Goal: Task Accomplishment & Management: Manage account settings

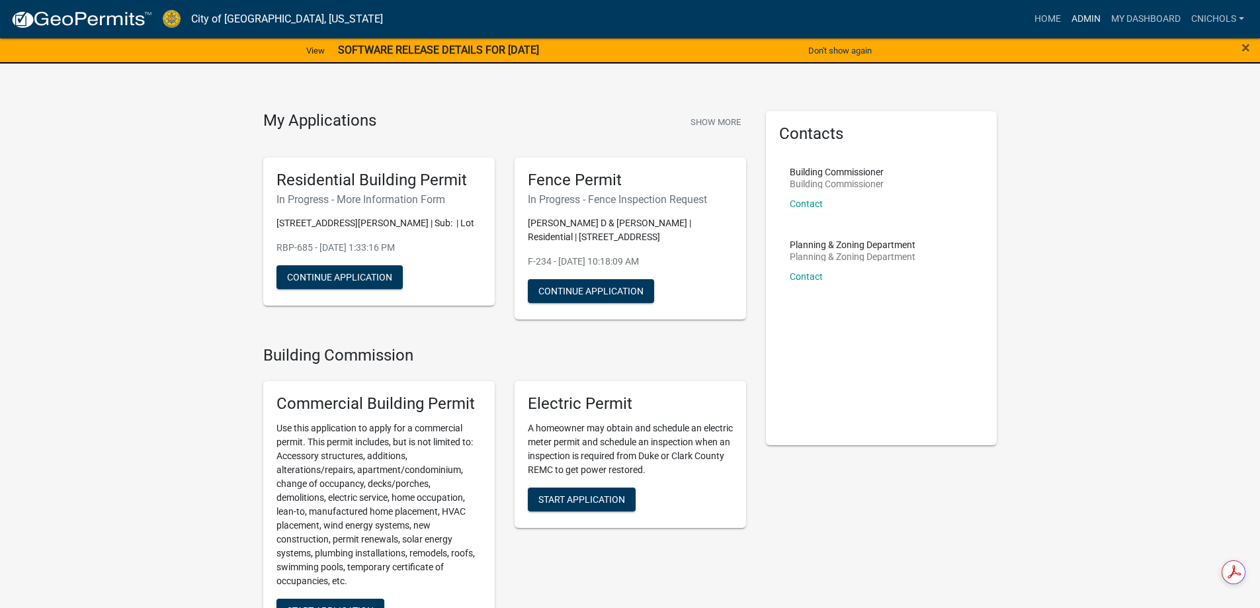
click at [1085, 15] on link "Admin" at bounding box center [1086, 19] width 40 height 25
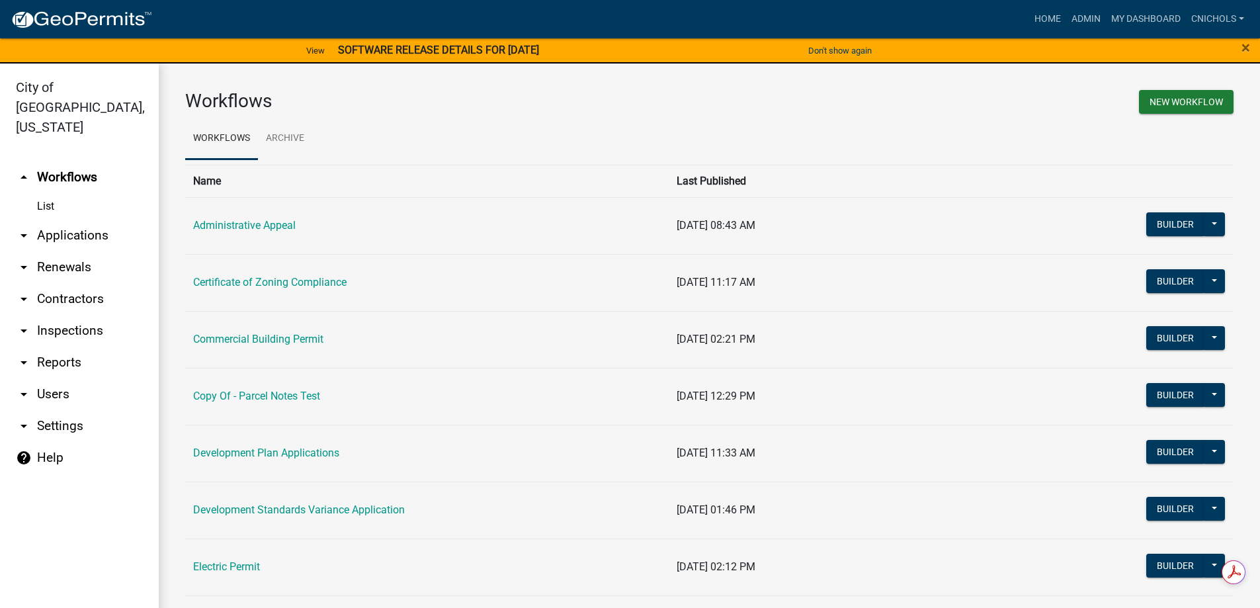
click at [83, 220] on link "arrow_drop_down Applications" at bounding box center [79, 236] width 159 height 32
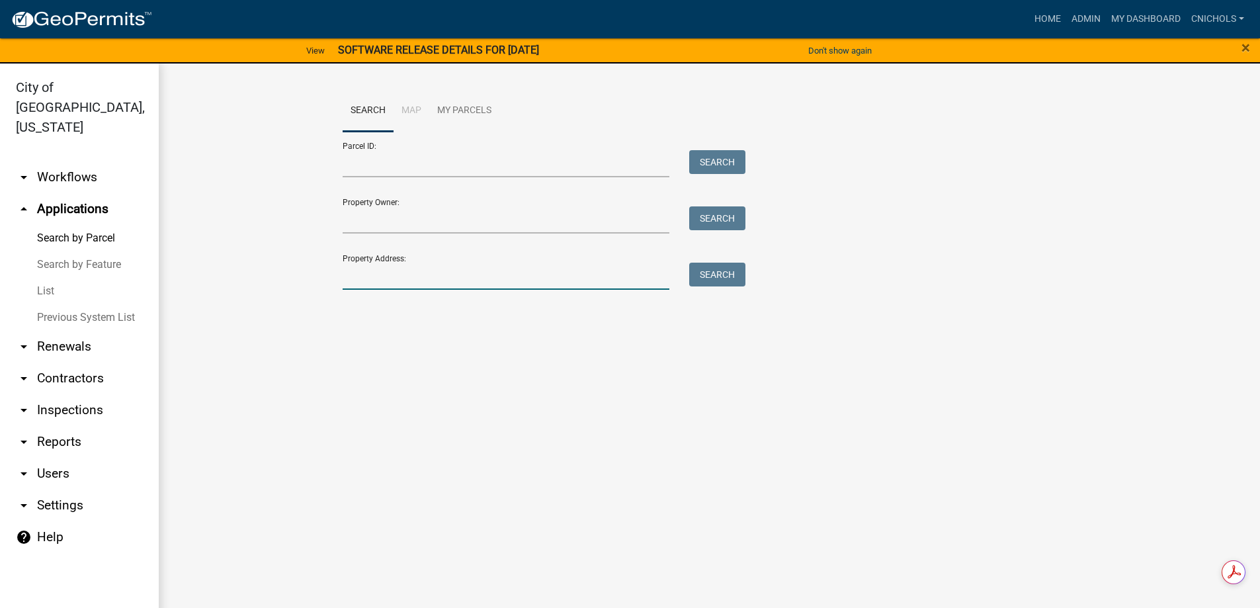
click at [378, 273] on input "Property Address:" at bounding box center [506, 276] width 327 height 27
click at [716, 273] on button "Search" at bounding box center [717, 275] width 56 height 24
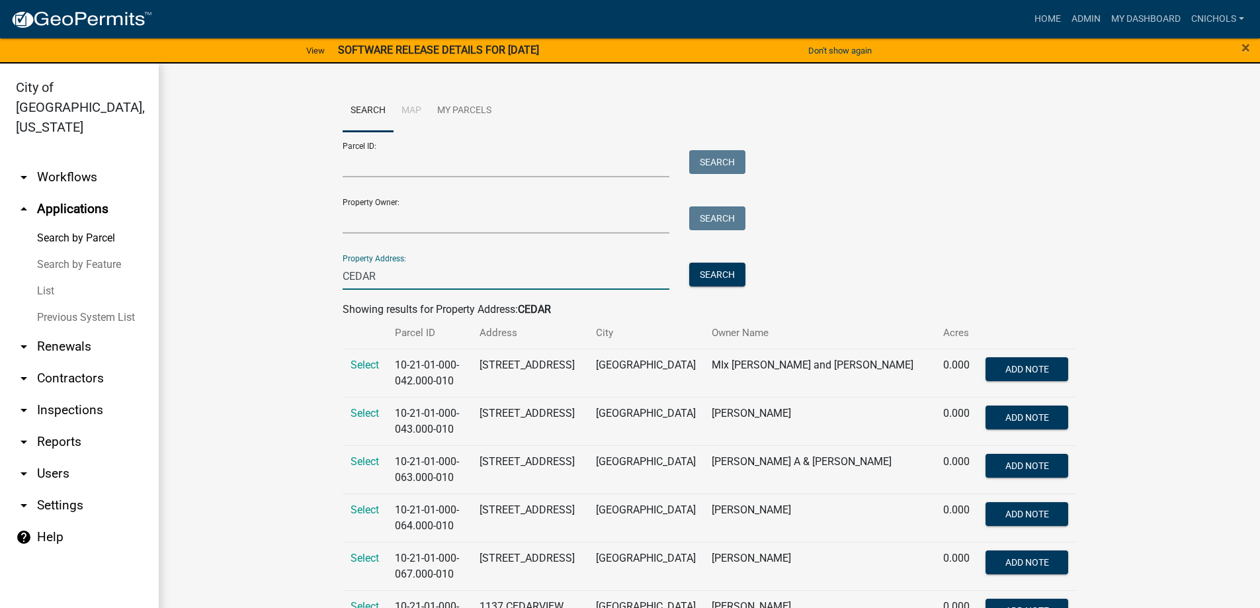
click at [394, 281] on input "CEDAR" at bounding box center [506, 276] width 327 height 27
type input "CEDARGROVE"
click at [714, 274] on button "Search" at bounding box center [717, 275] width 56 height 24
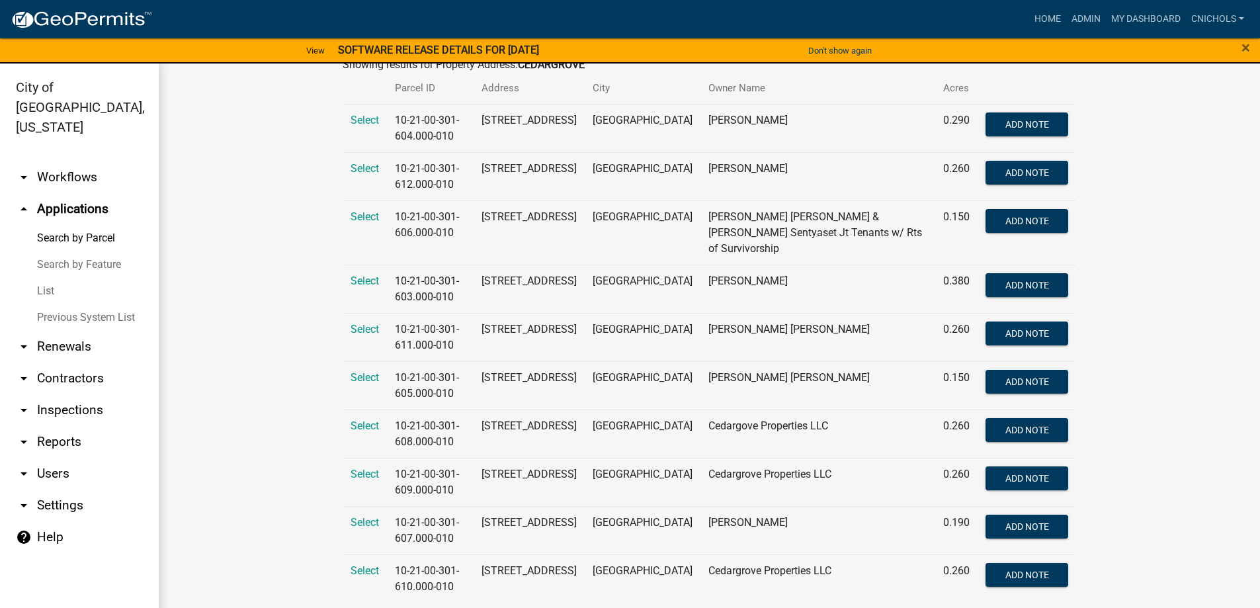
scroll to position [16, 0]
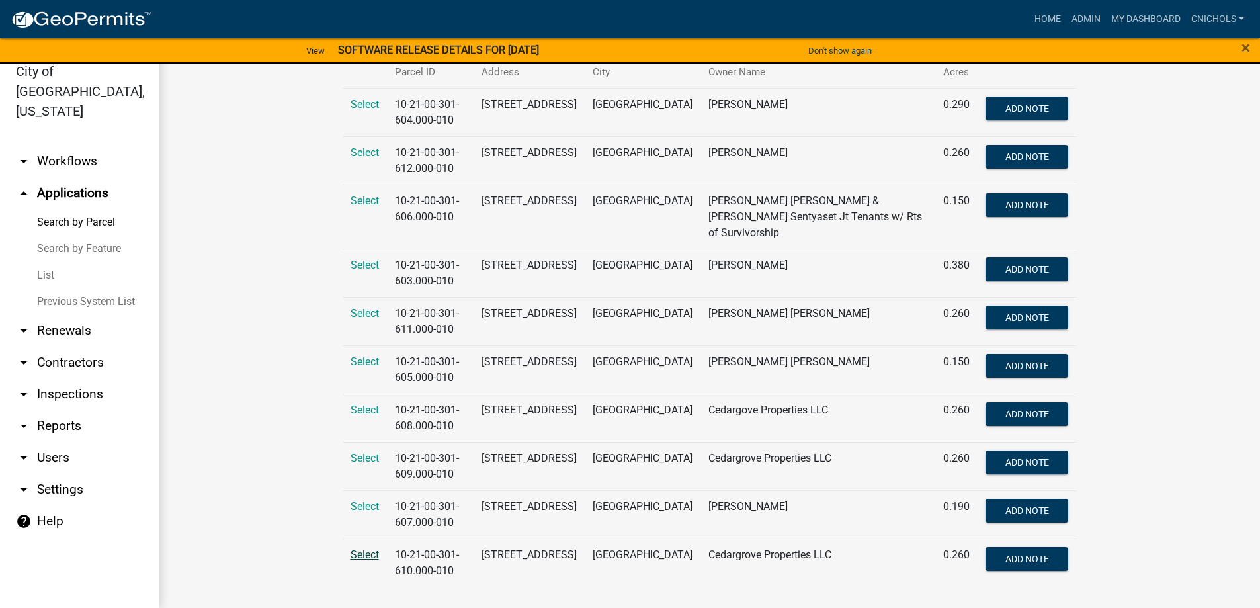
click at [355, 548] on span "Select" at bounding box center [365, 554] width 28 height 13
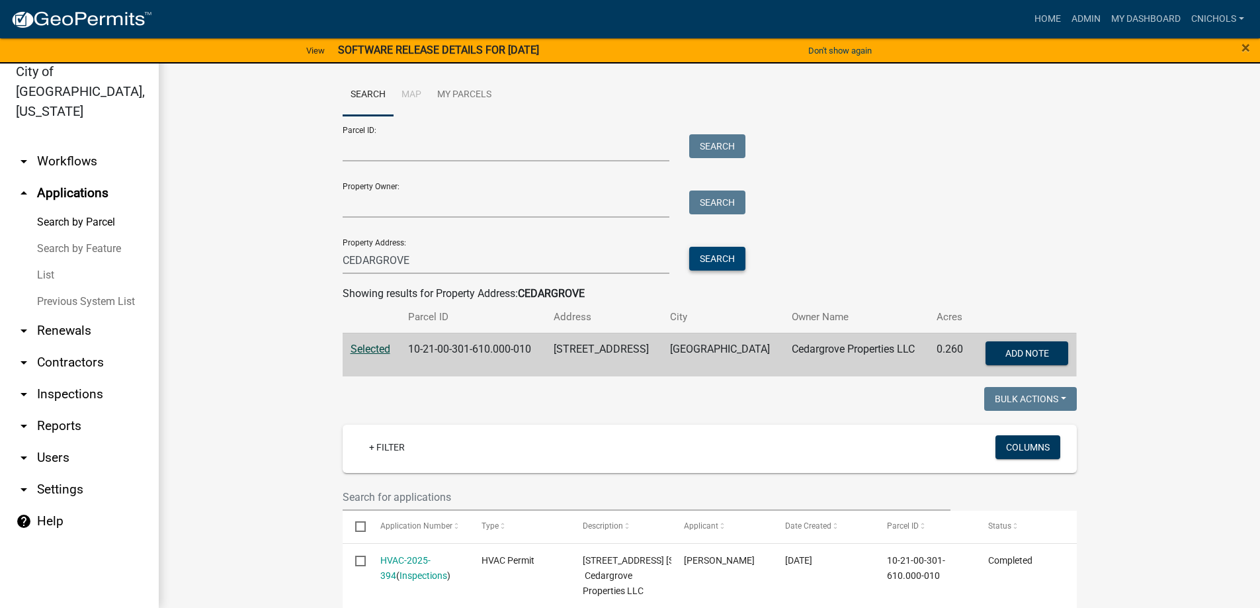
click at [715, 253] on button "Search" at bounding box center [717, 259] width 56 height 24
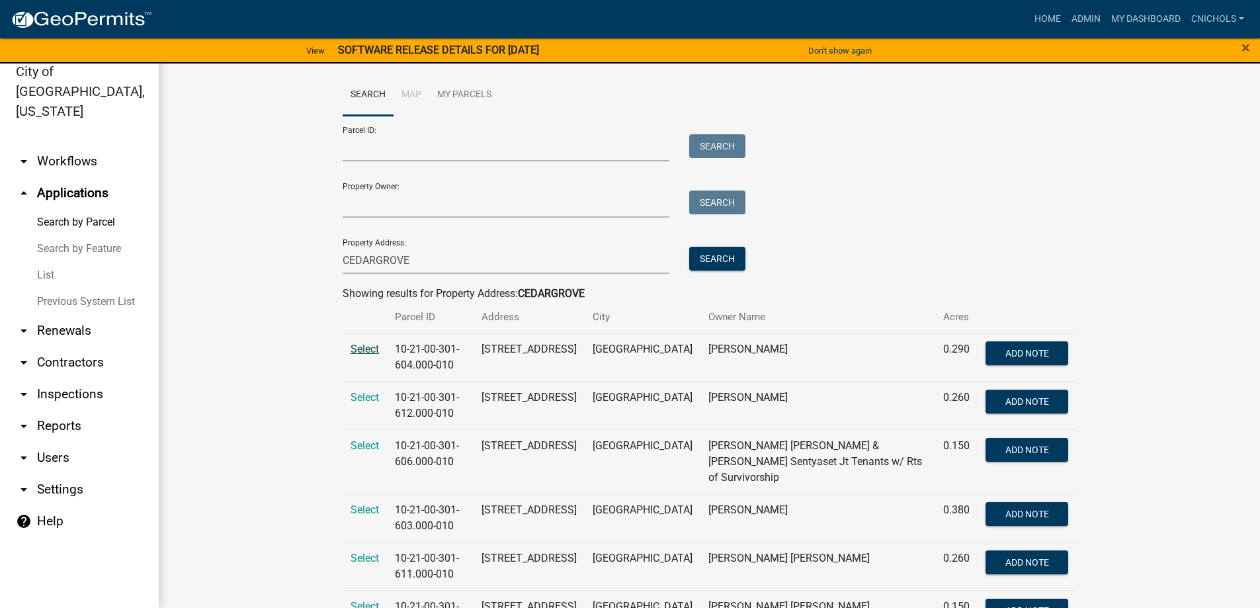
click at [359, 347] on span "Select" at bounding box center [365, 349] width 28 height 13
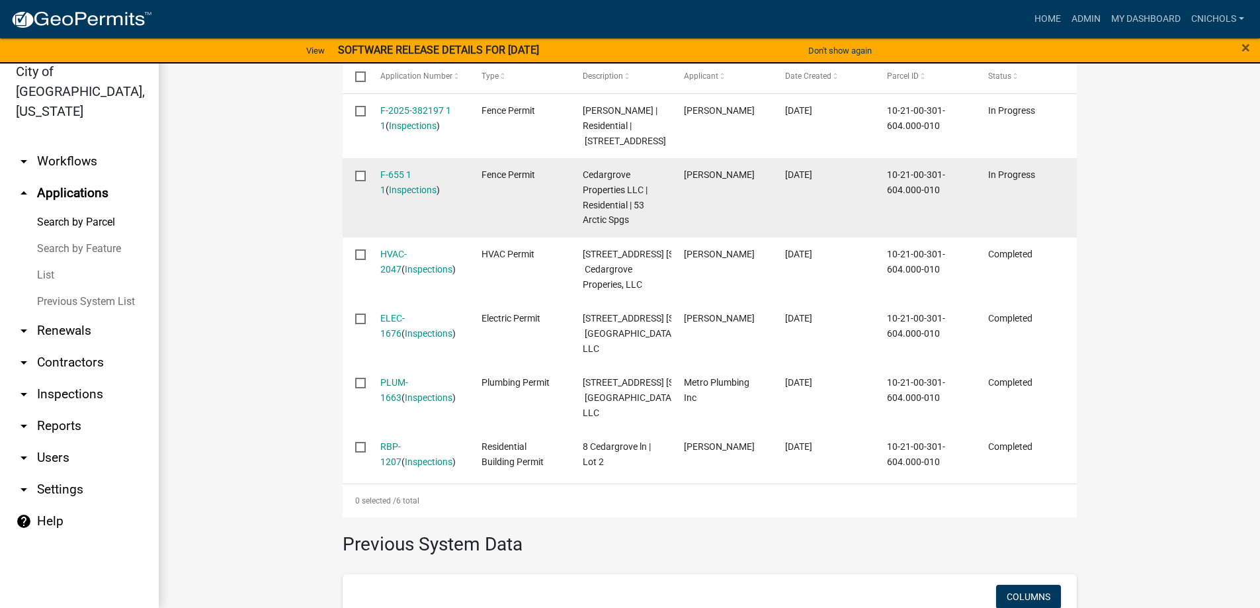
scroll to position [331, 0]
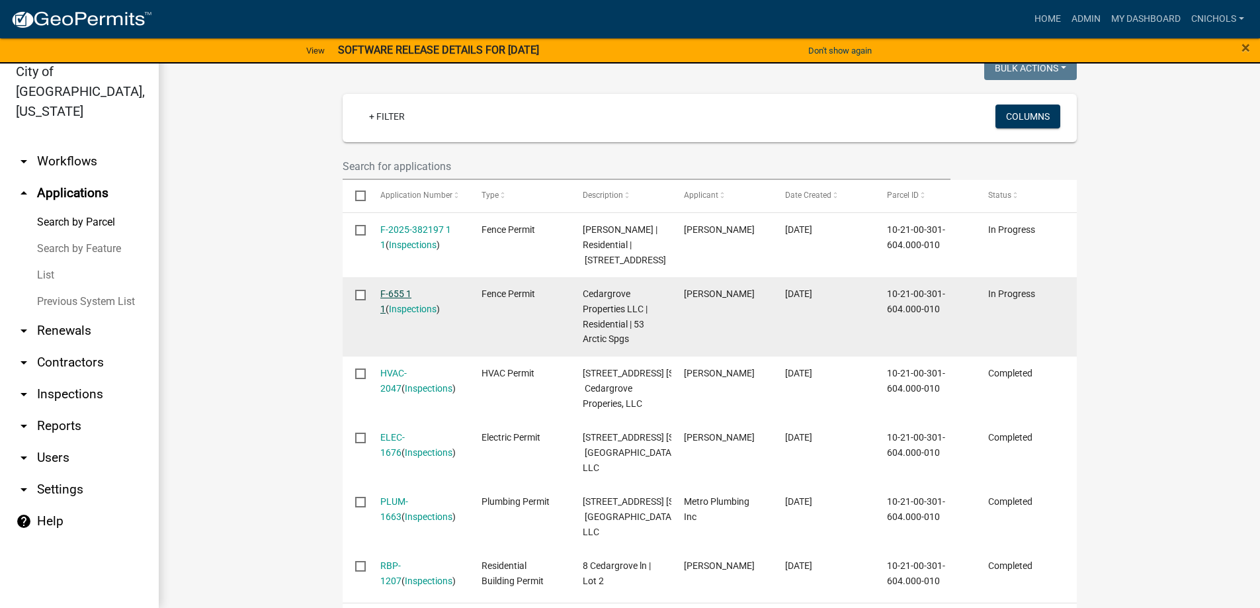
click at [397, 314] on link "F-655 1 1" at bounding box center [395, 301] width 31 height 26
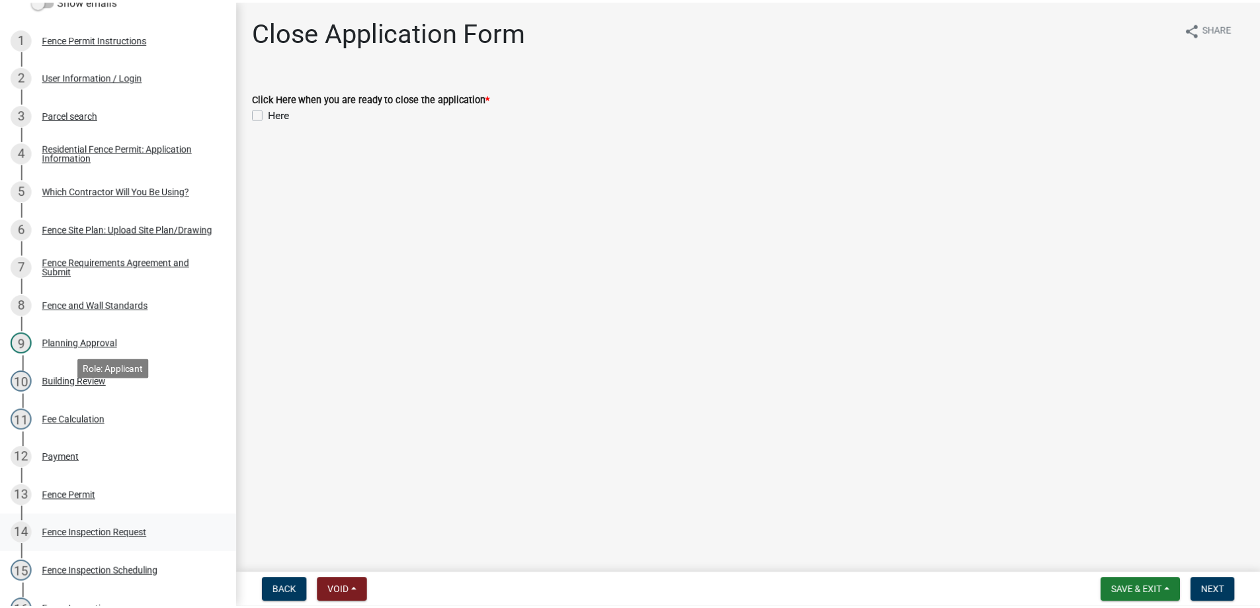
scroll to position [265, 0]
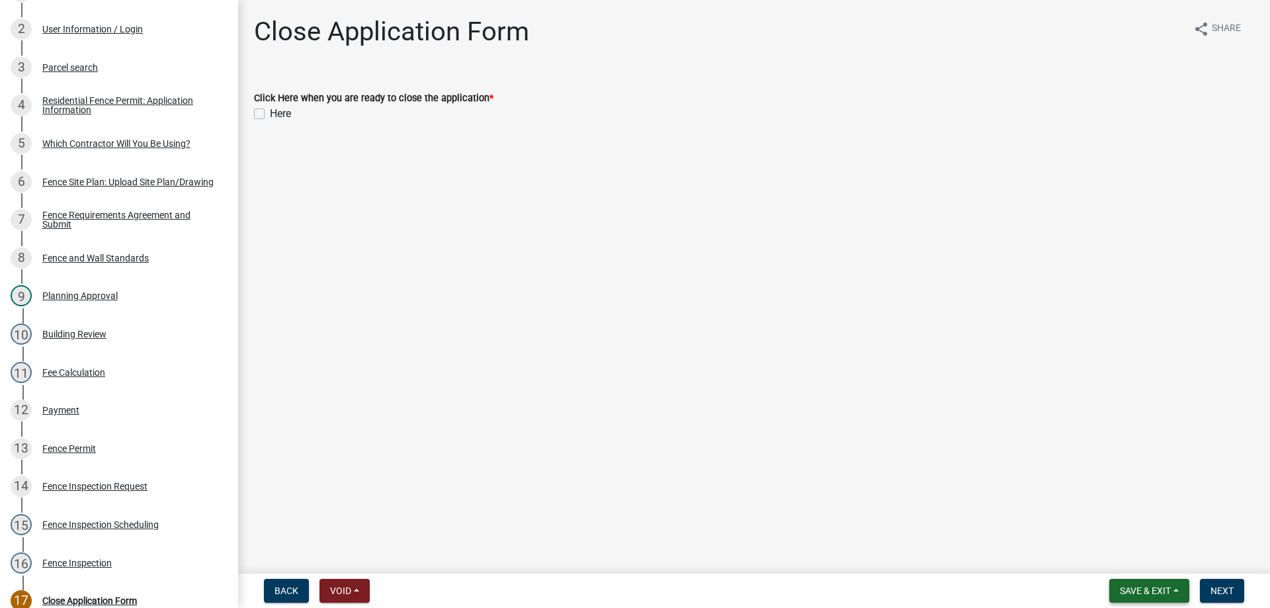
drag, startPoint x: 1174, startPoint y: 588, endPoint x: 1127, endPoint y: 569, distance: 50.1
click at [1173, 588] on button "Save & Exit" at bounding box center [1149, 591] width 80 height 24
click at [1105, 554] on button "Save & Exit" at bounding box center [1137, 557] width 106 height 32
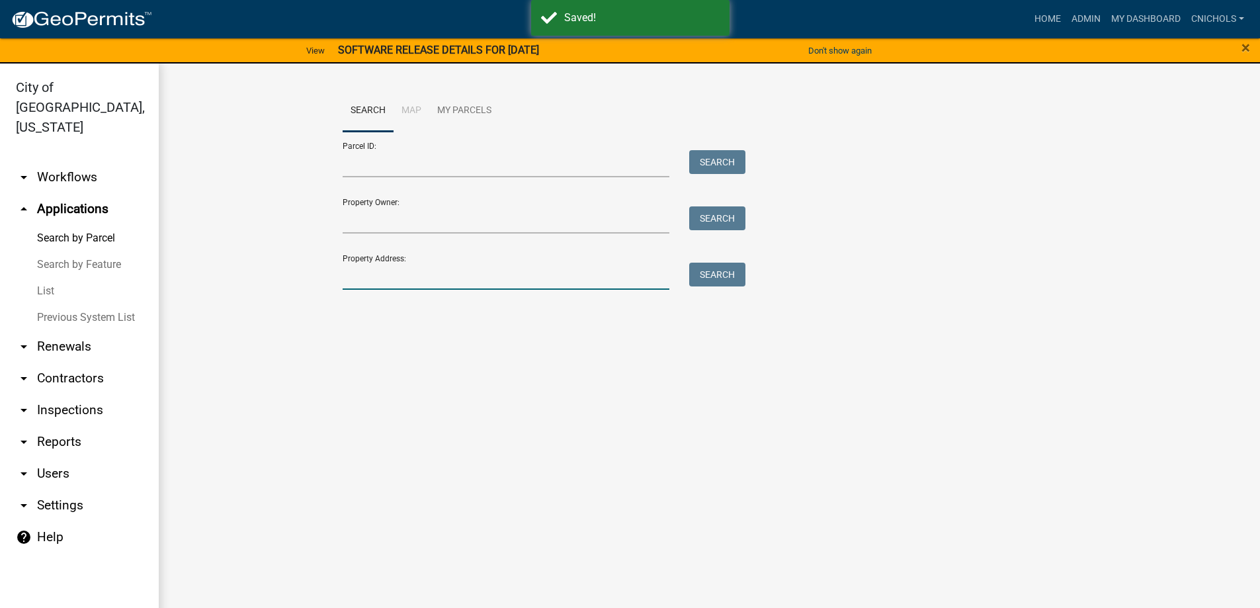
click at [378, 267] on input "Property Address:" at bounding box center [506, 276] width 327 height 27
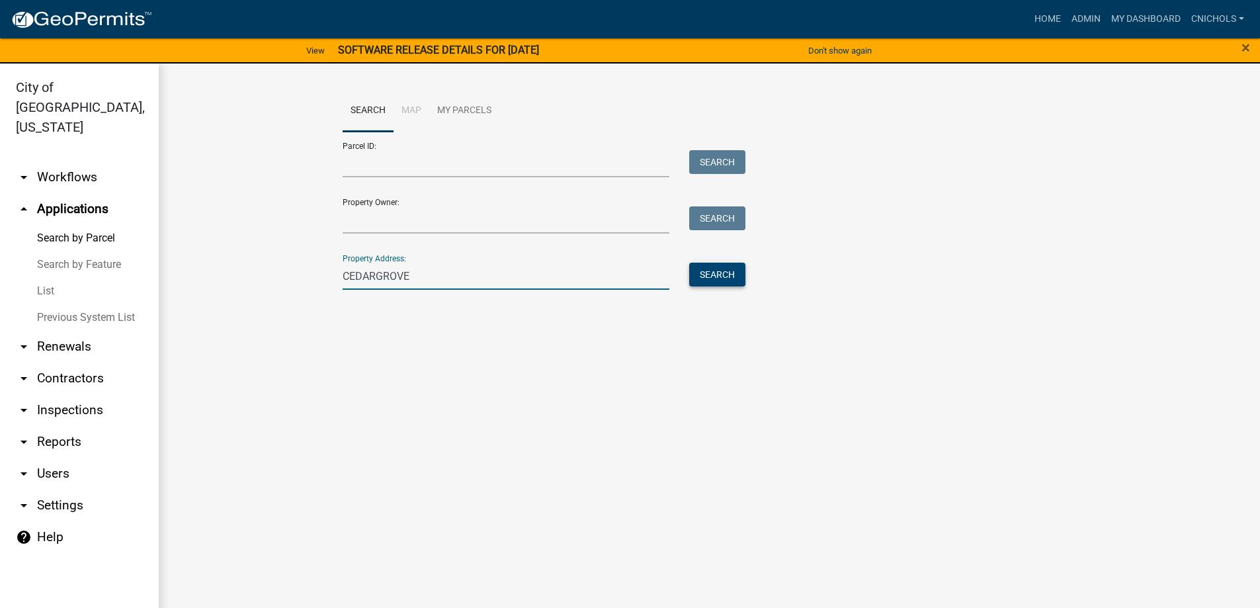
type input "CEDARGROVE"
click at [733, 281] on button "Search" at bounding box center [717, 275] width 56 height 24
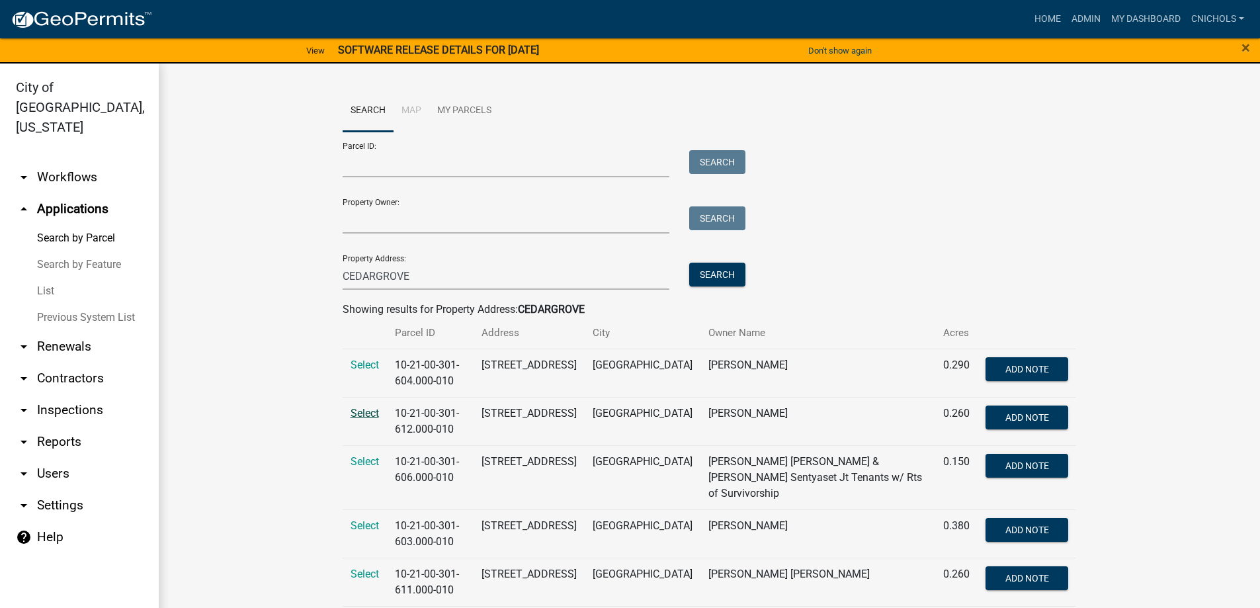
click at [367, 410] on span "Select" at bounding box center [365, 413] width 28 height 13
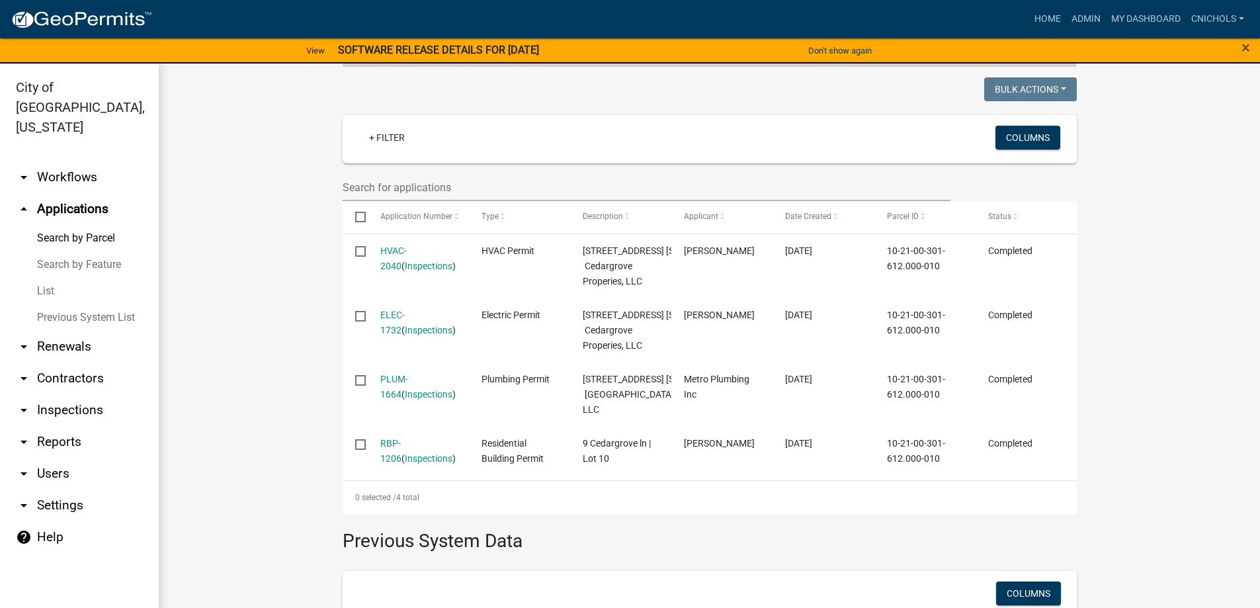
scroll to position [61, 0]
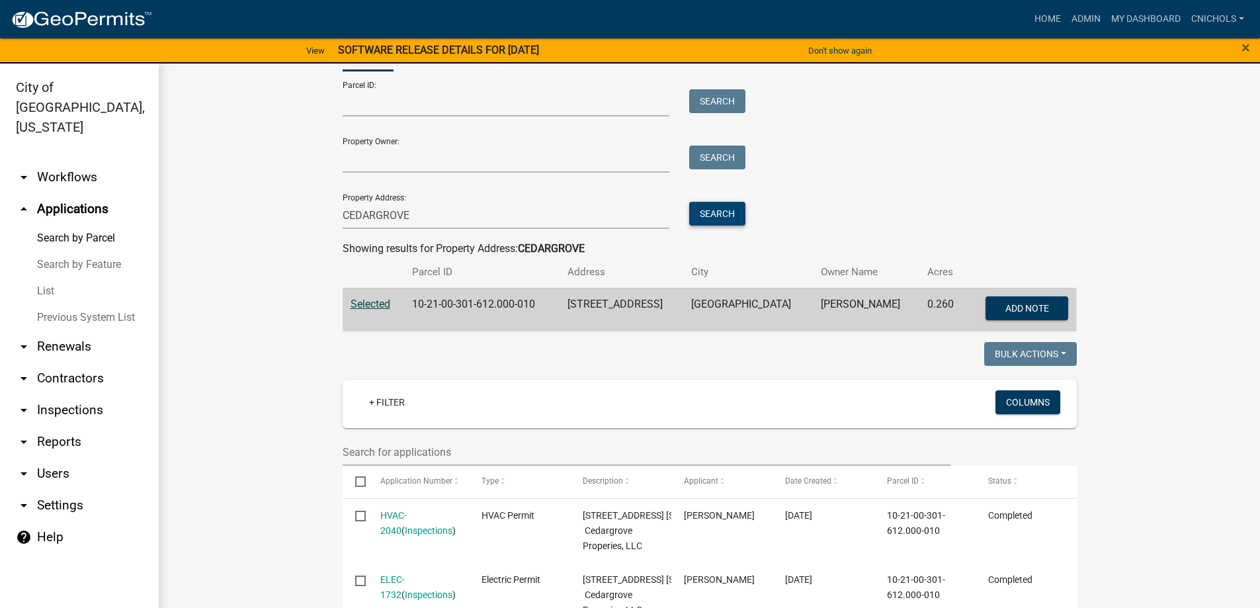
click at [705, 213] on button "Search" at bounding box center [717, 214] width 56 height 24
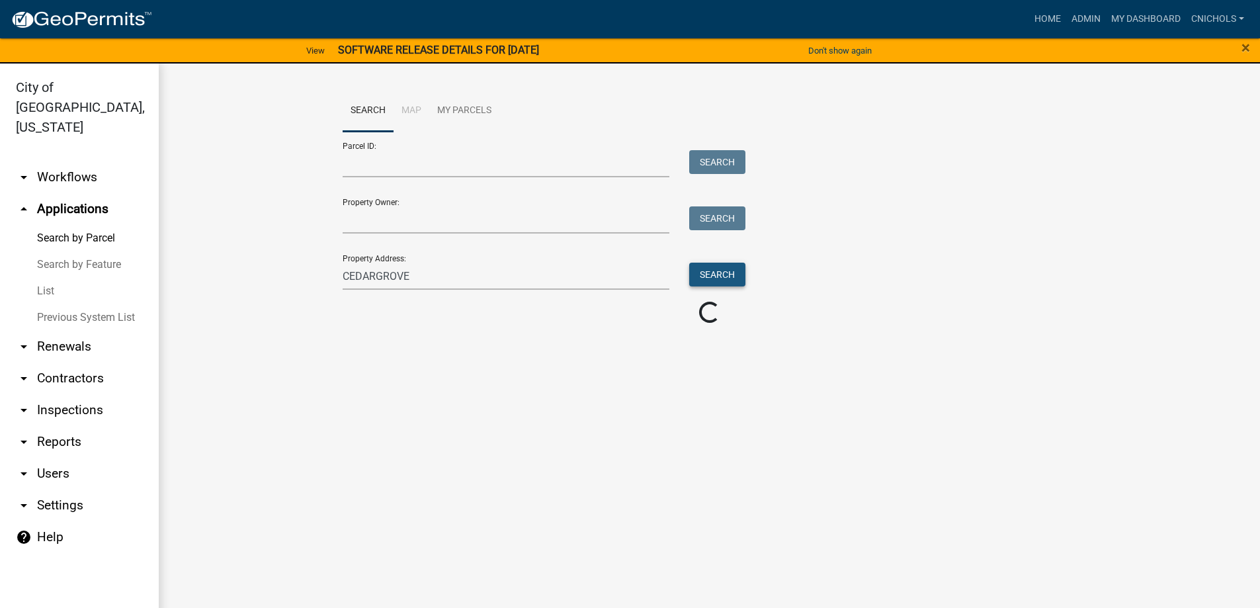
scroll to position [0, 0]
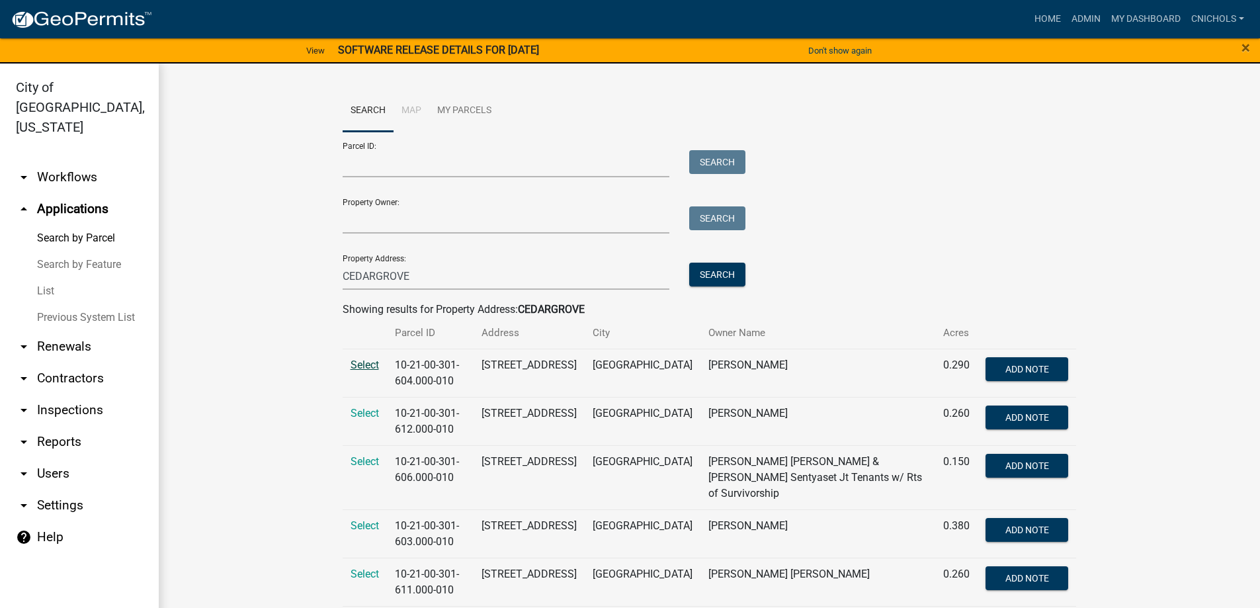
click at [364, 360] on span "Select" at bounding box center [365, 365] width 28 height 13
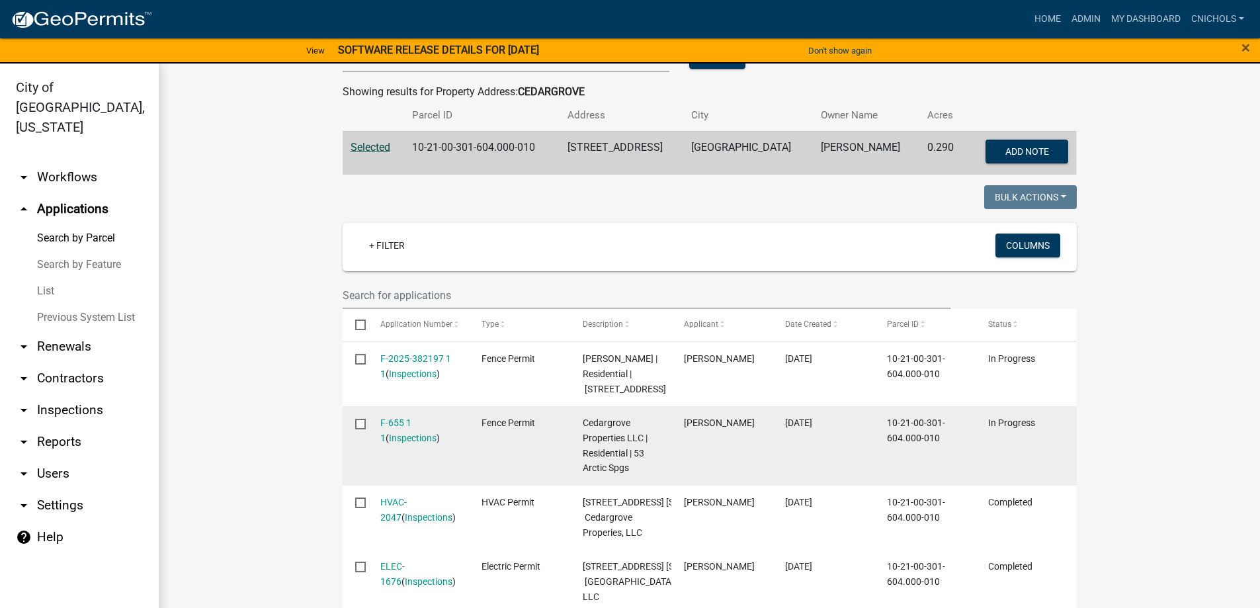
scroll to position [265, 0]
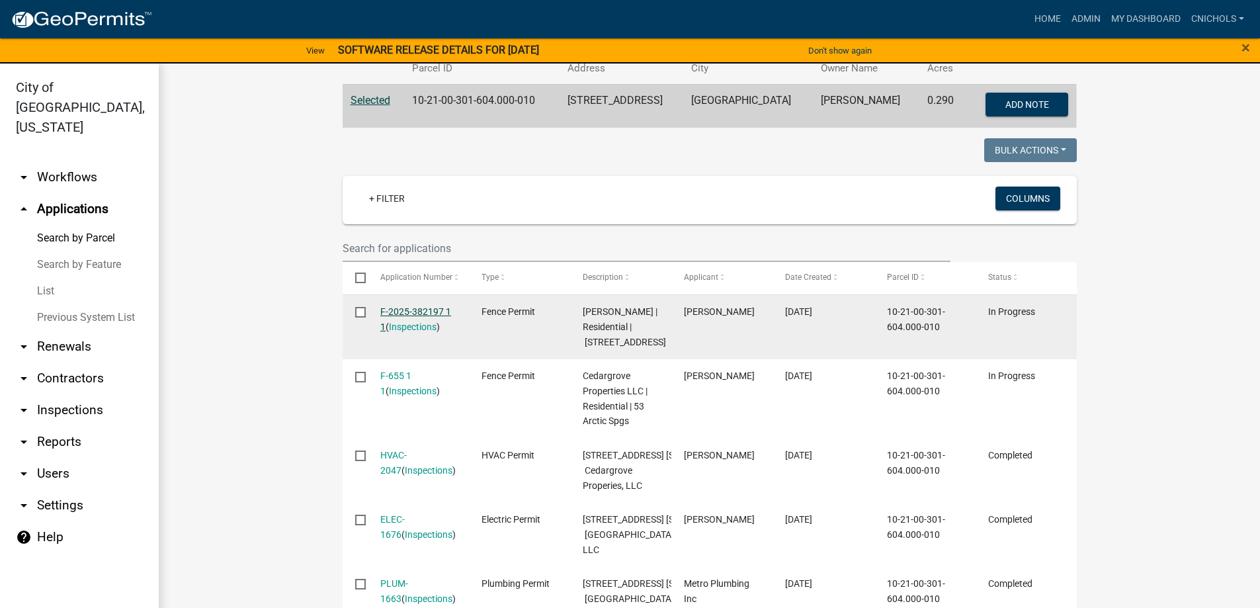
click at [410, 310] on link "F-2025-382197 1 1" at bounding box center [415, 319] width 71 height 26
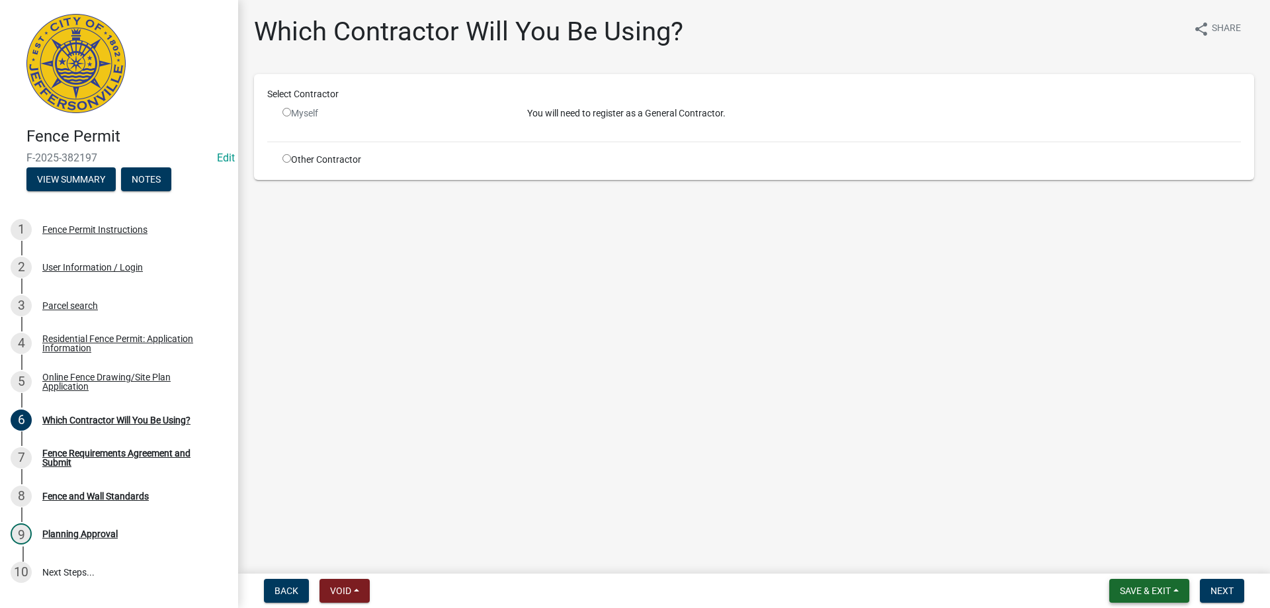
click at [1178, 587] on button "Save & Exit" at bounding box center [1149, 591] width 80 height 24
click at [1136, 551] on button "Save & Exit" at bounding box center [1137, 557] width 106 height 32
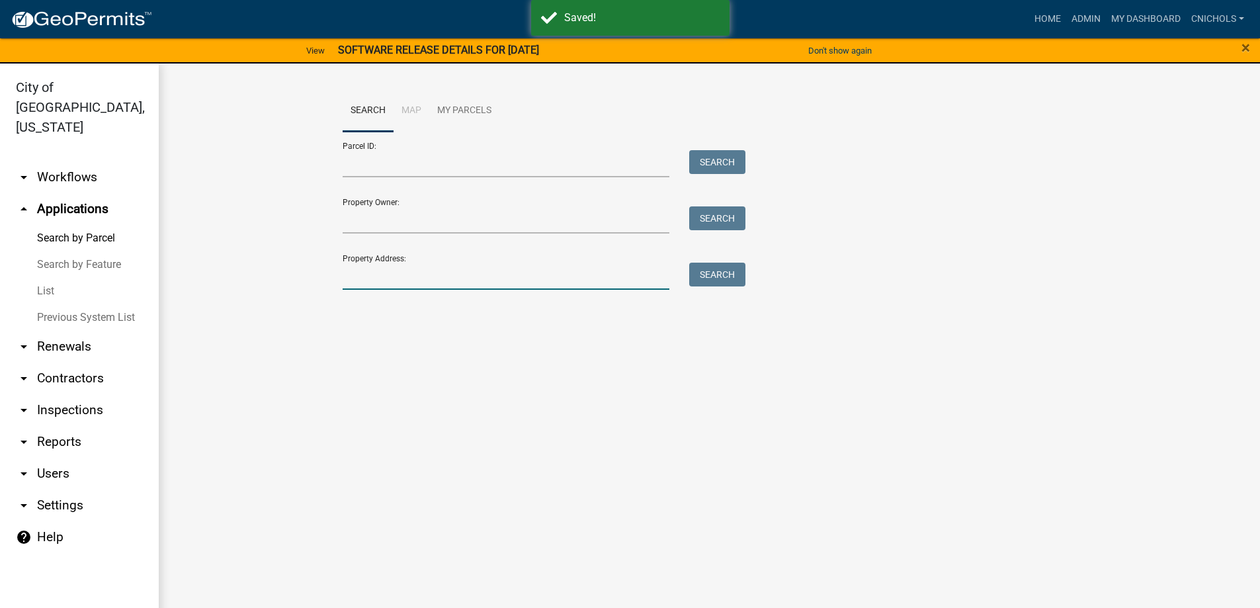
click at [382, 271] on input "Property Address:" at bounding box center [506, 276] width 327 height 27
type input "CEDARGROVE"
click at [708, 277] on button "Search" at bounding box center [717, 275] width 56 height 24
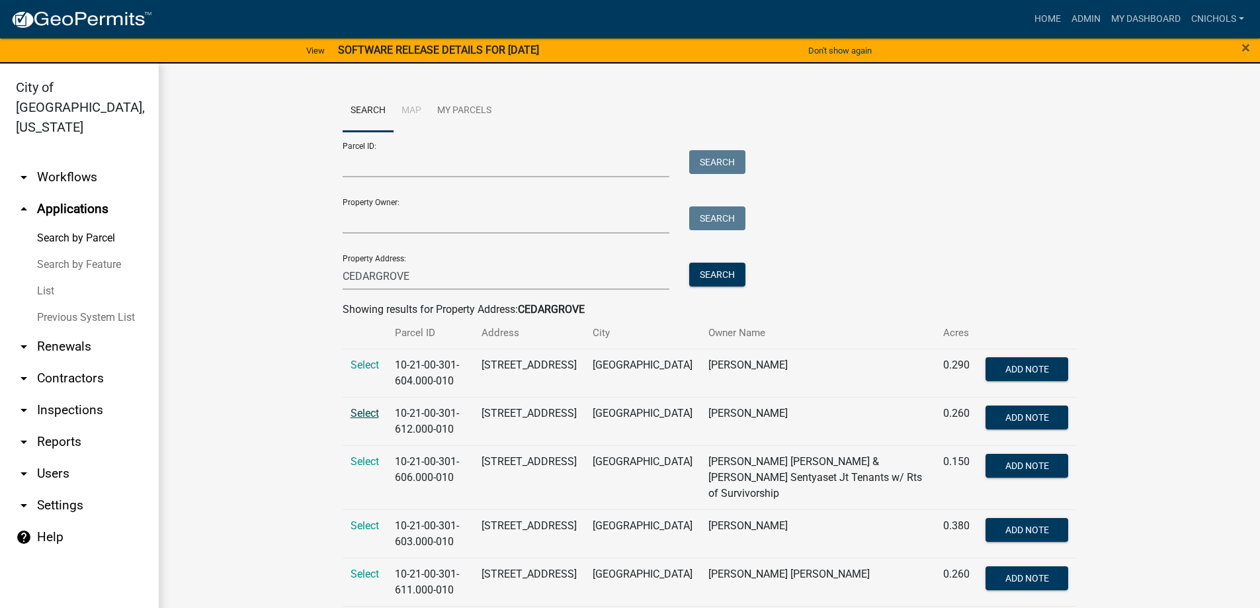
click at [357, 413] on span "Select" at bounding box center [365, 413] width 28 height 13
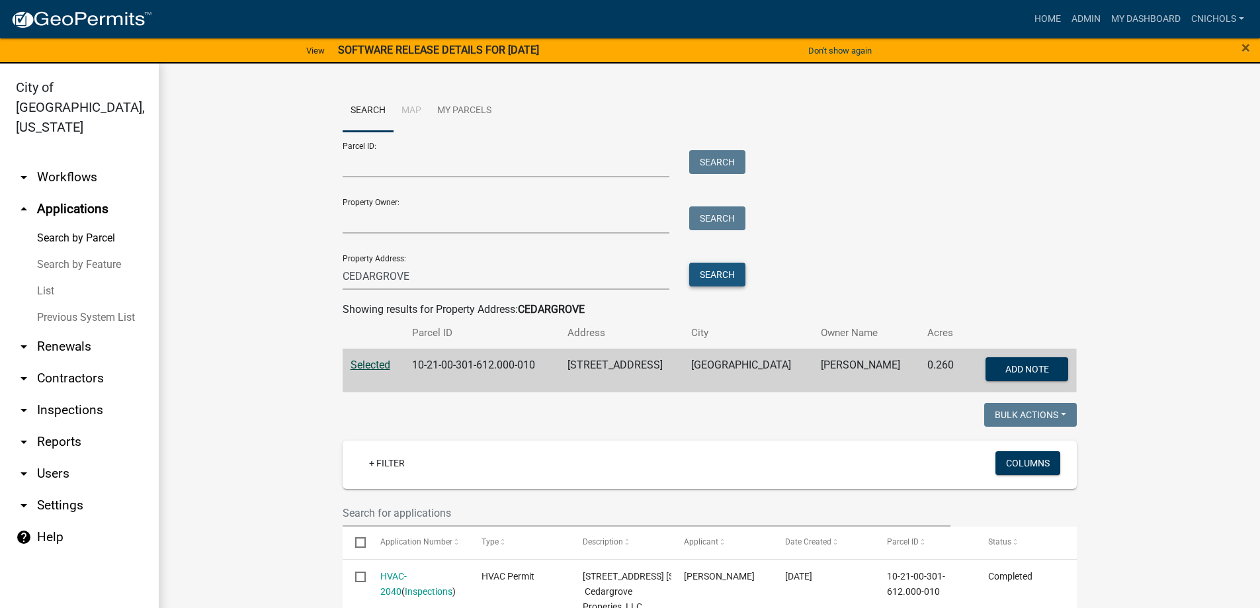
click at [721, 273] on button "Search" at bounding box center [717, 275] width 56 height 24
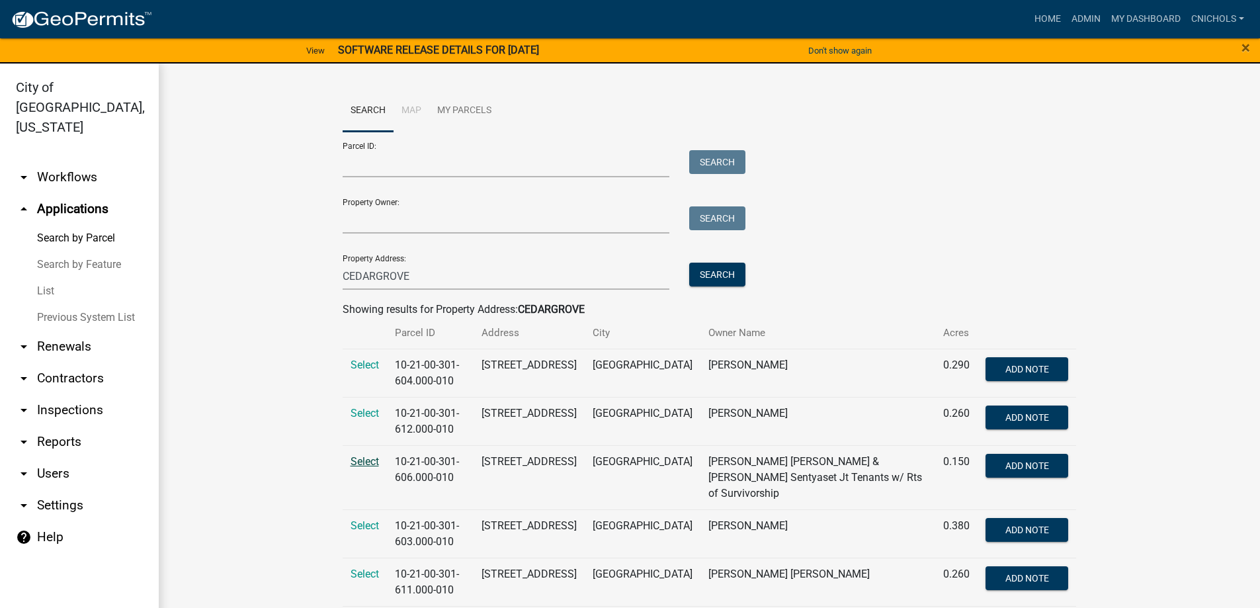
click at [358, 458] on span "Select" at bounding box center [365, 461] width 28 height 13
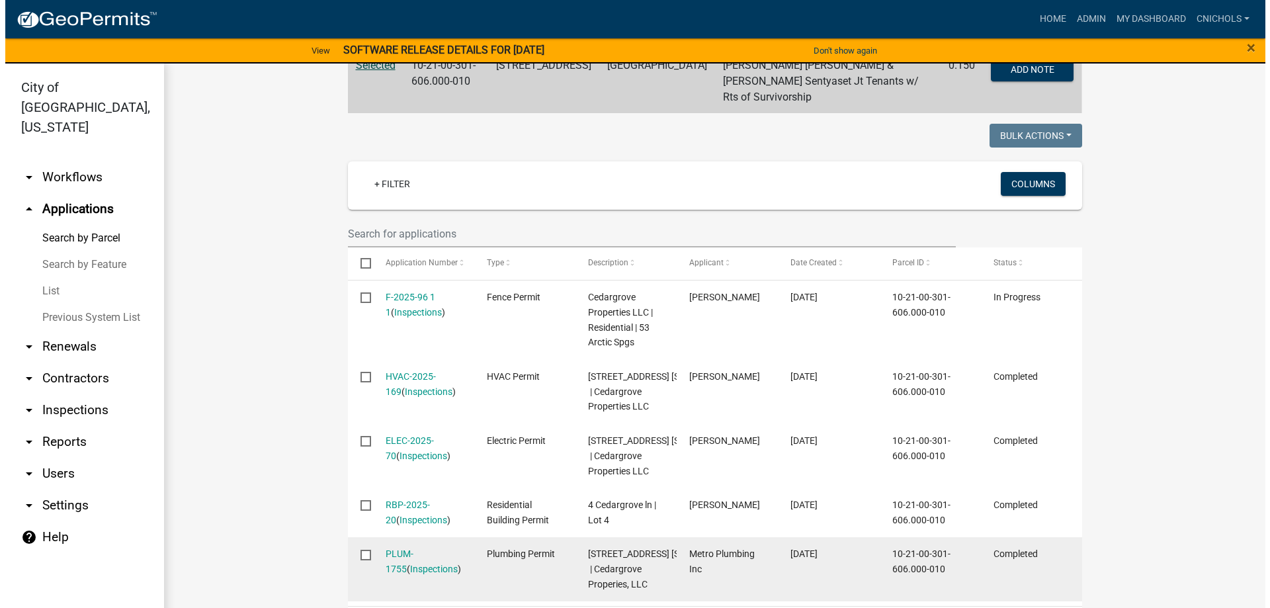
scroll to position [265, 0]
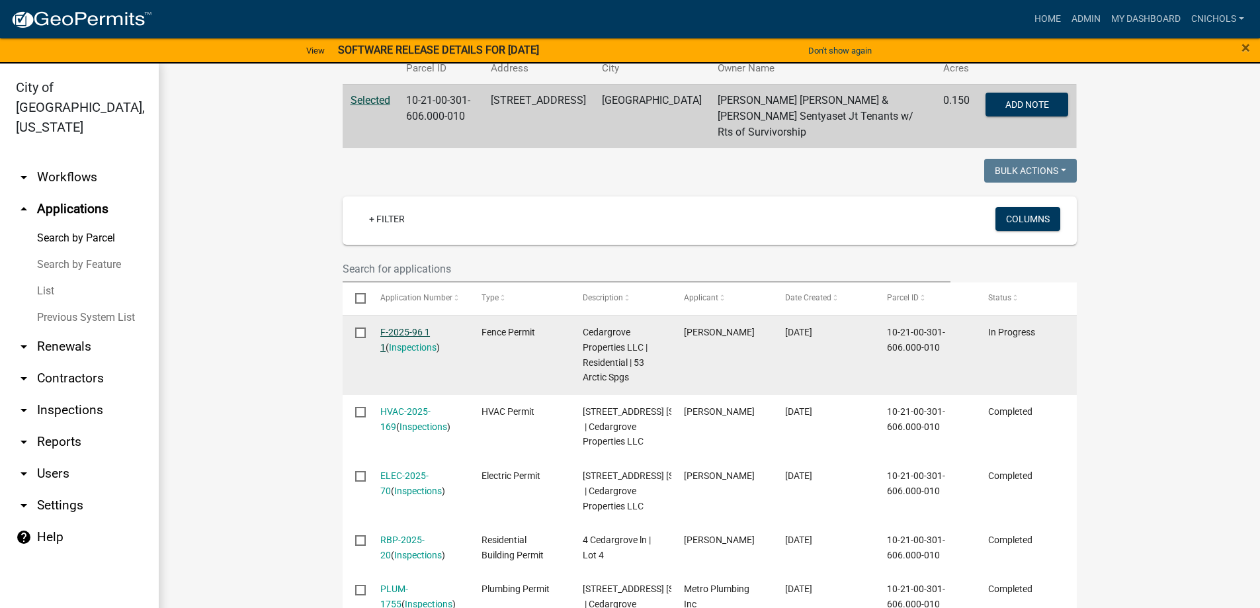
click at [415, 327] on link "F-2025-96 1 1" at bounding box center [405, 340] width 50 height 26
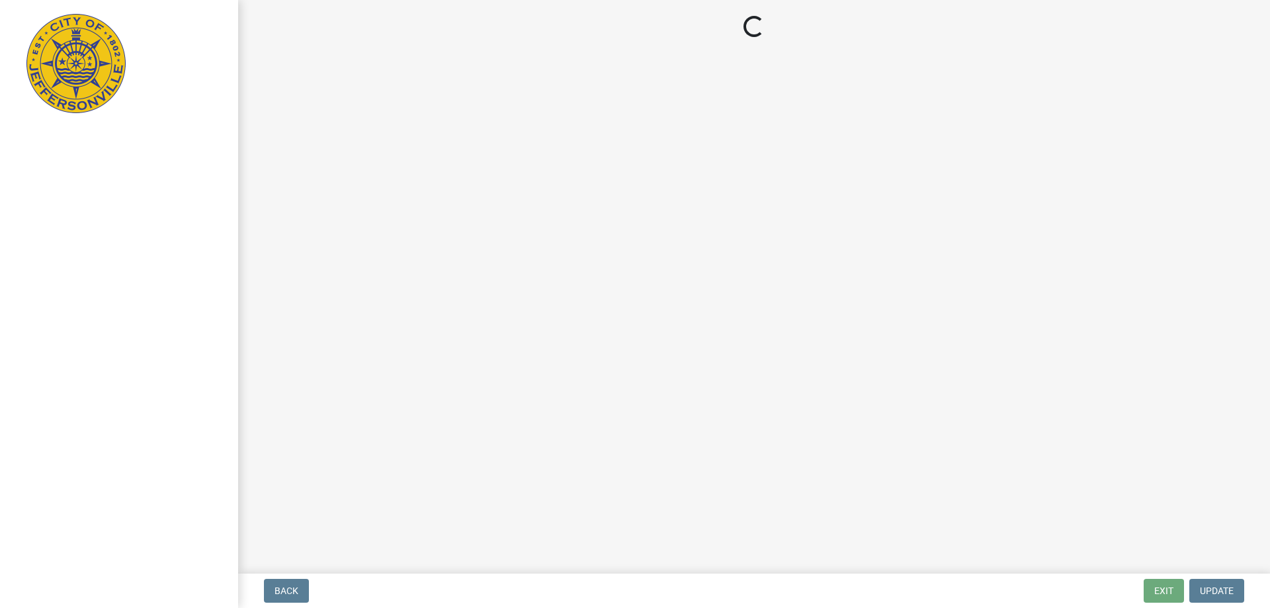
select select "3: 3"
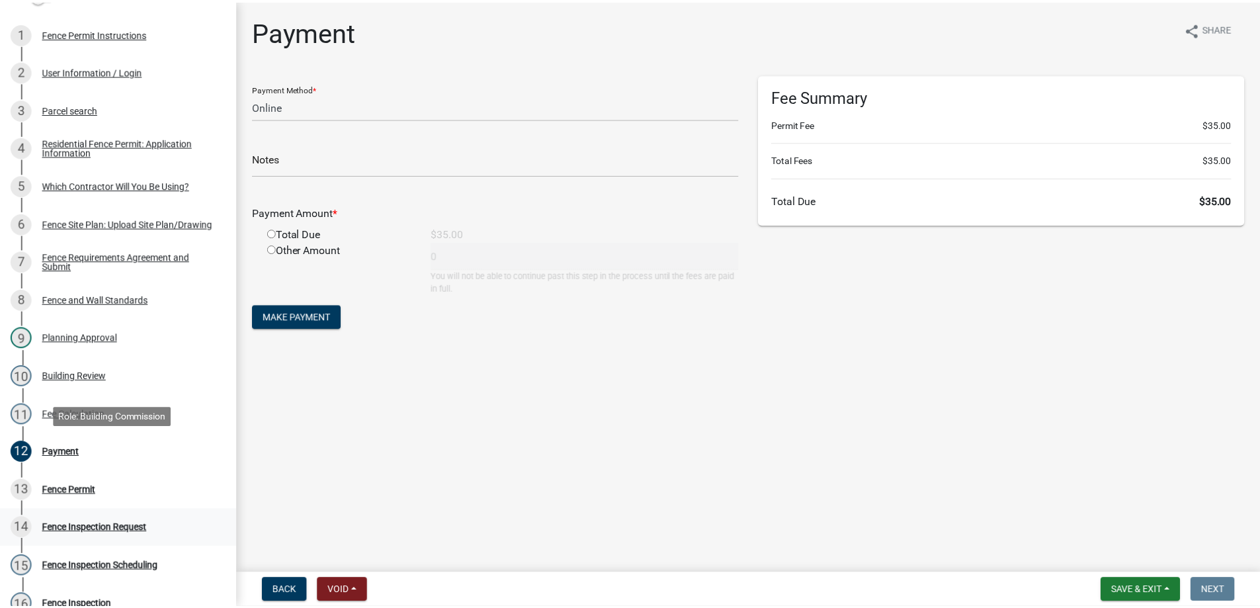
scroll to position [265, 0]
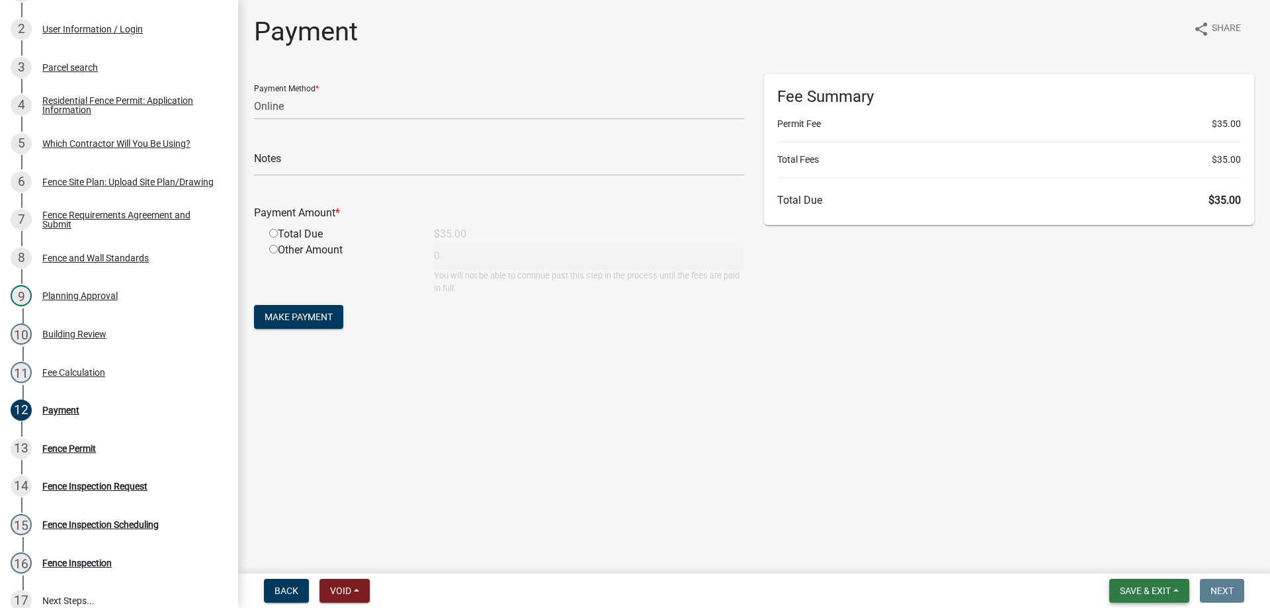
click at [1177, 587] on button "Save & Exit" at bounding box center [1149, 591] width 80 height 24
click at [1119, 556] on button "Save & Exit" at bounding box center [1137, 557] width 106 height 32
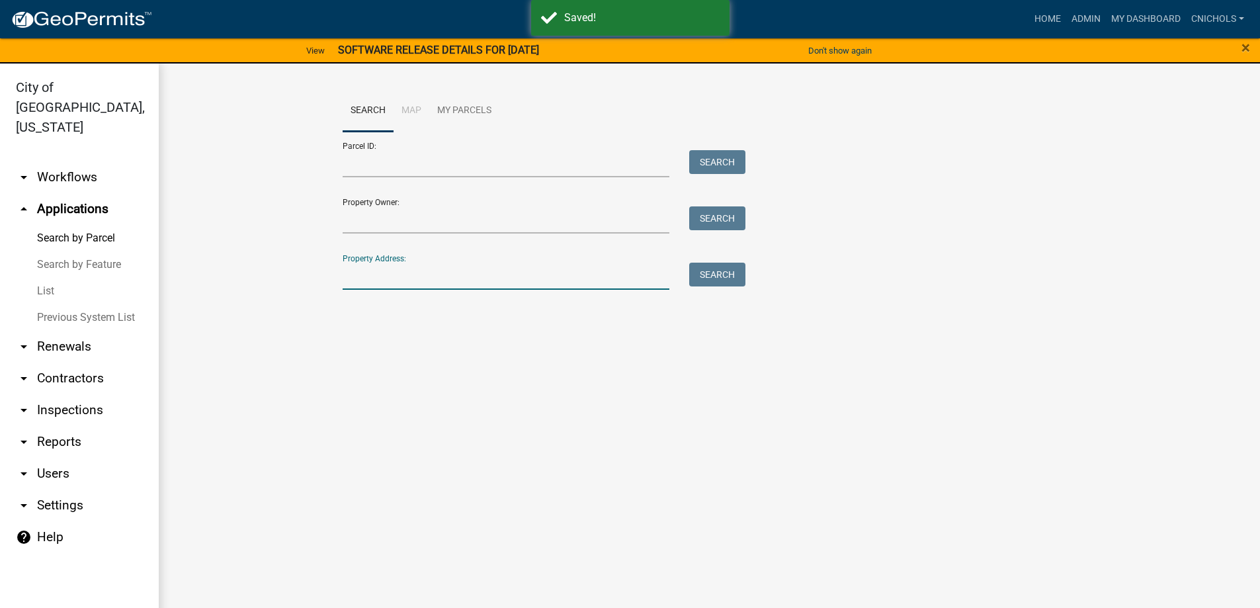
click at [368, 274] on input "Property Address:" at bounding box center [506, 276] width 327 height 27
type input "D"
type input "CEDARGROVE"
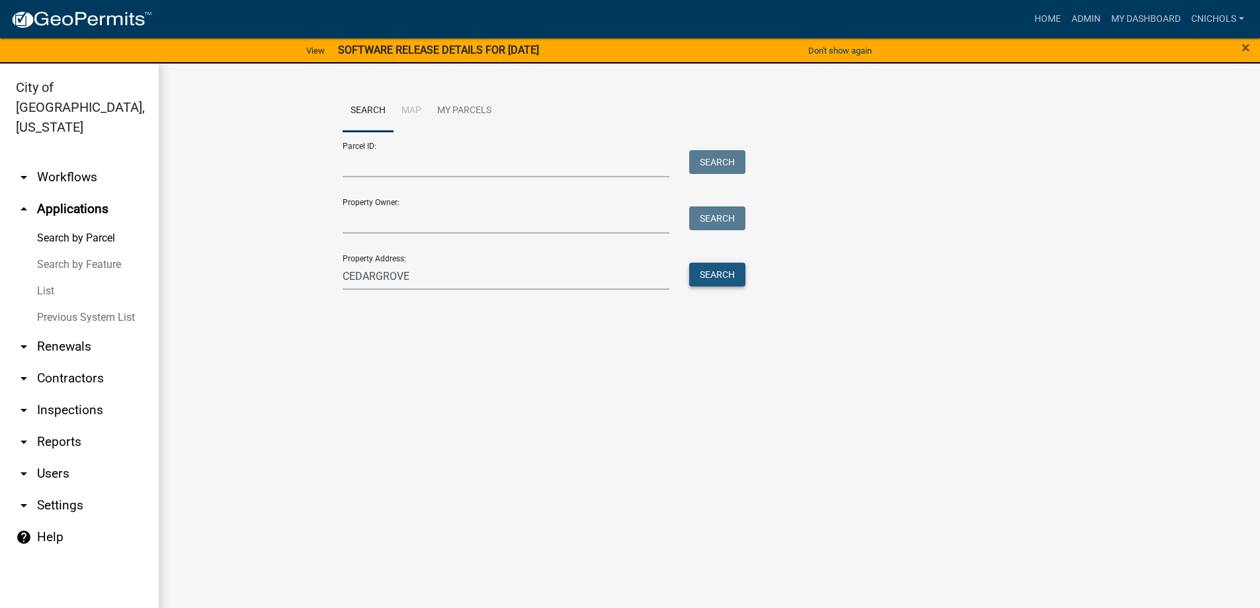
click at [716, 279] on button "Search" at bounding box center [717, 275] width 56 height 24
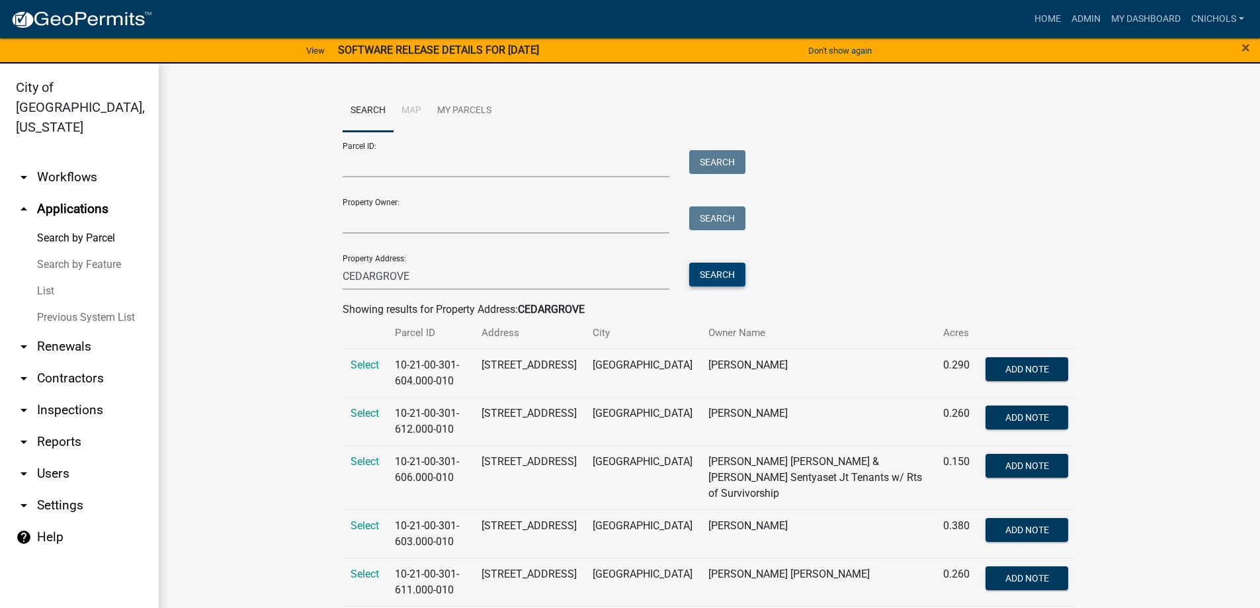
scroll to position [66, 0]
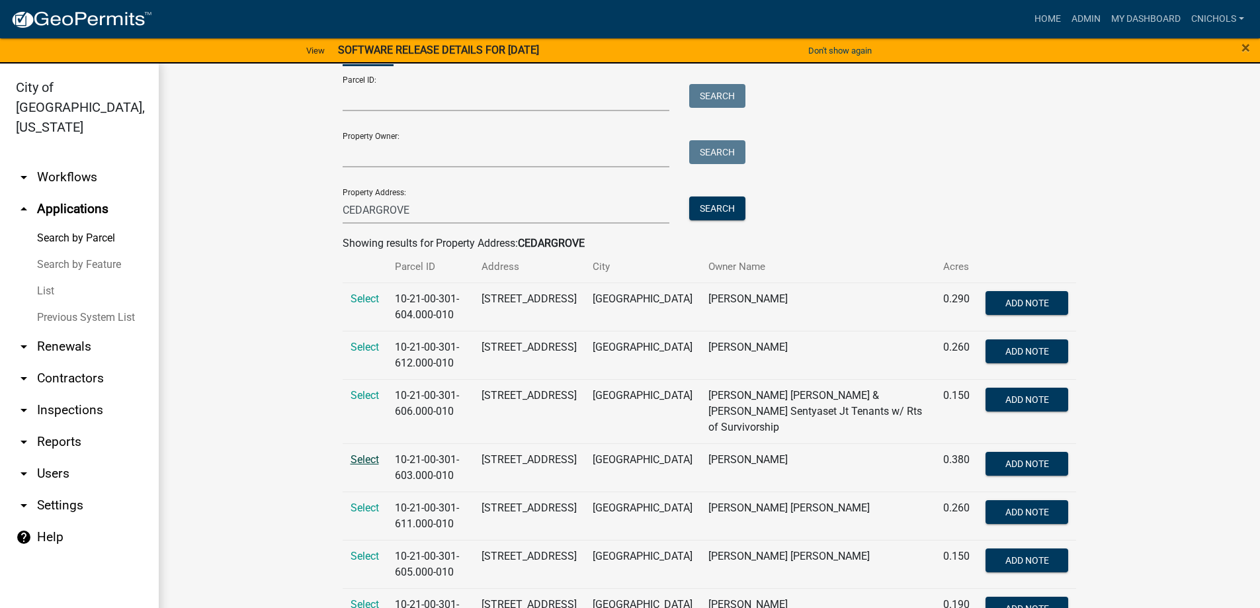
click at [351, 453] on span "Select" at bounding box center [365, 459] width 28 height 13
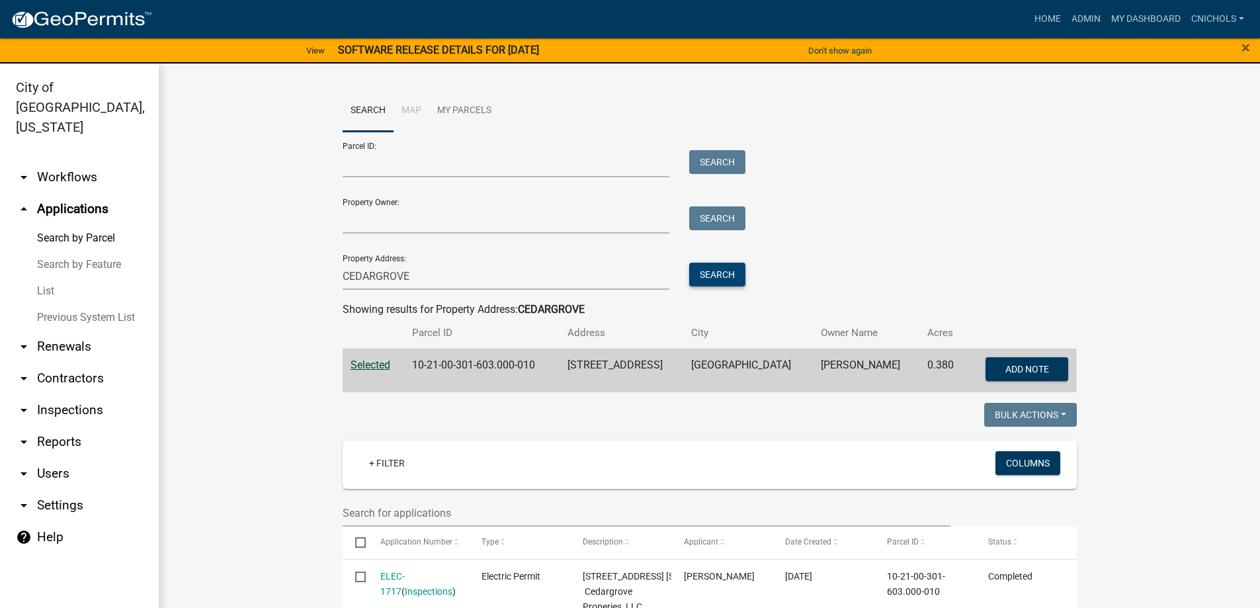
click at [714, 277] on button "Search" at bounding box center [717, 275] width 56 height 24
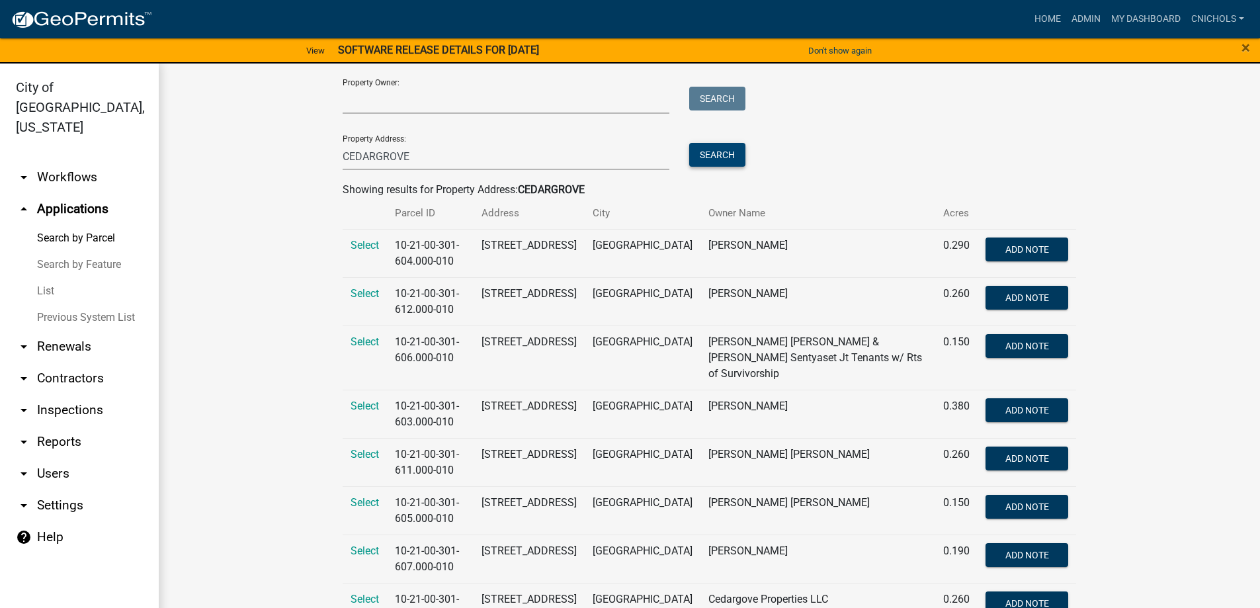
scroll to position [132, 0]
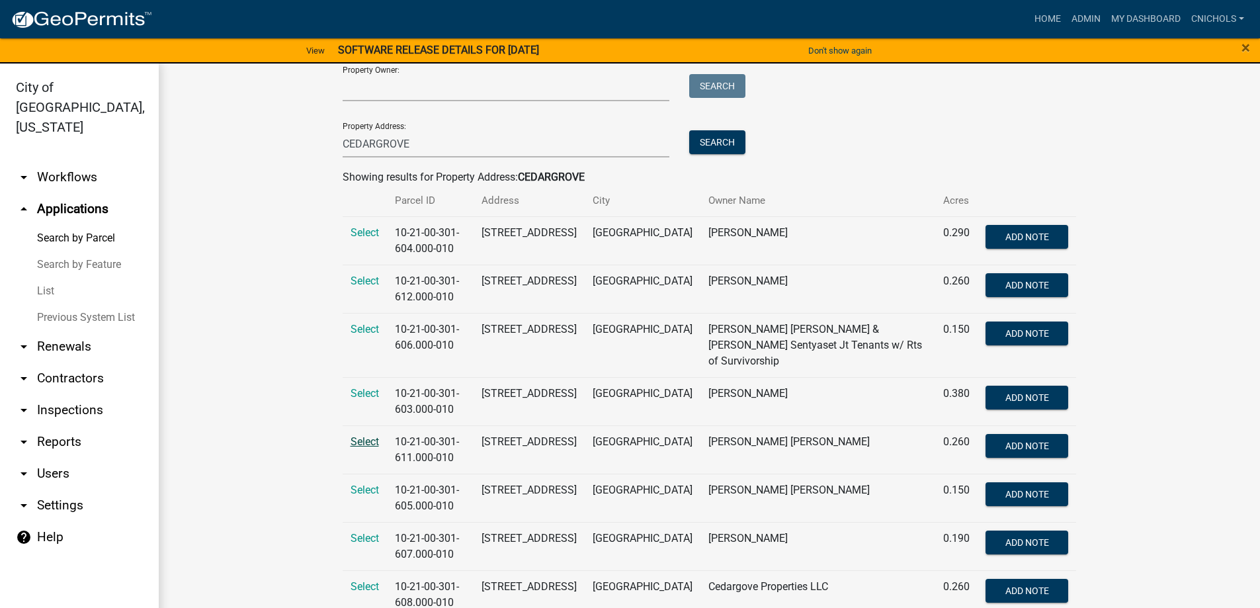
click at [358, 435] on span "Select" at bounding box center [365, 441] width 28 height 13
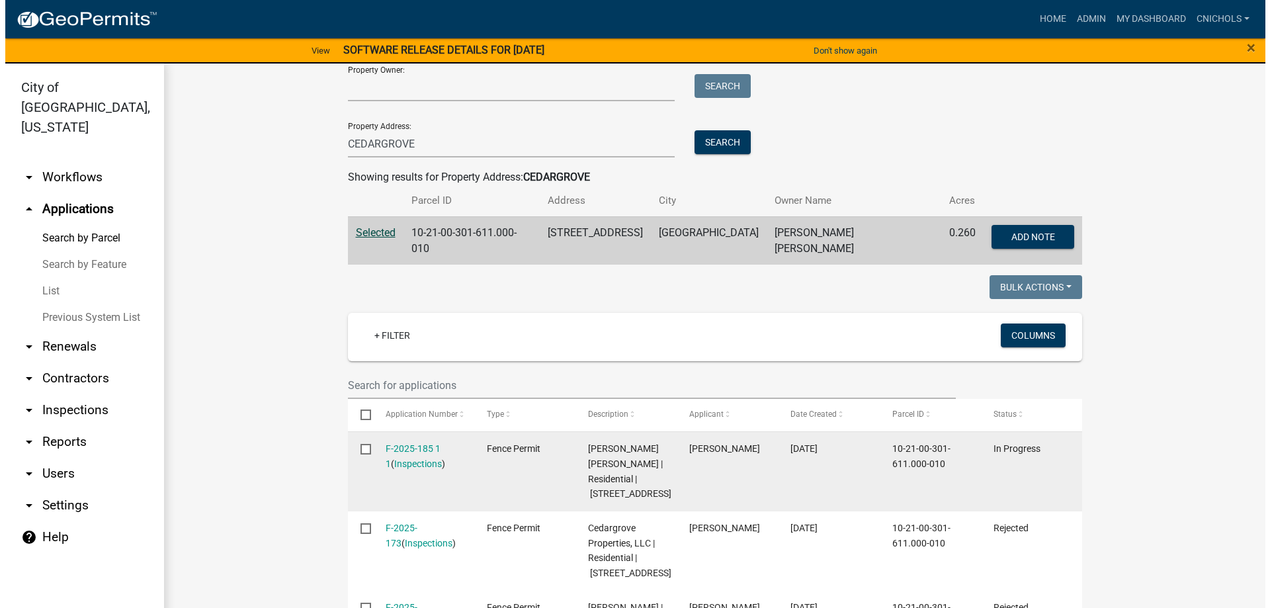
scroll to position [198, 0]
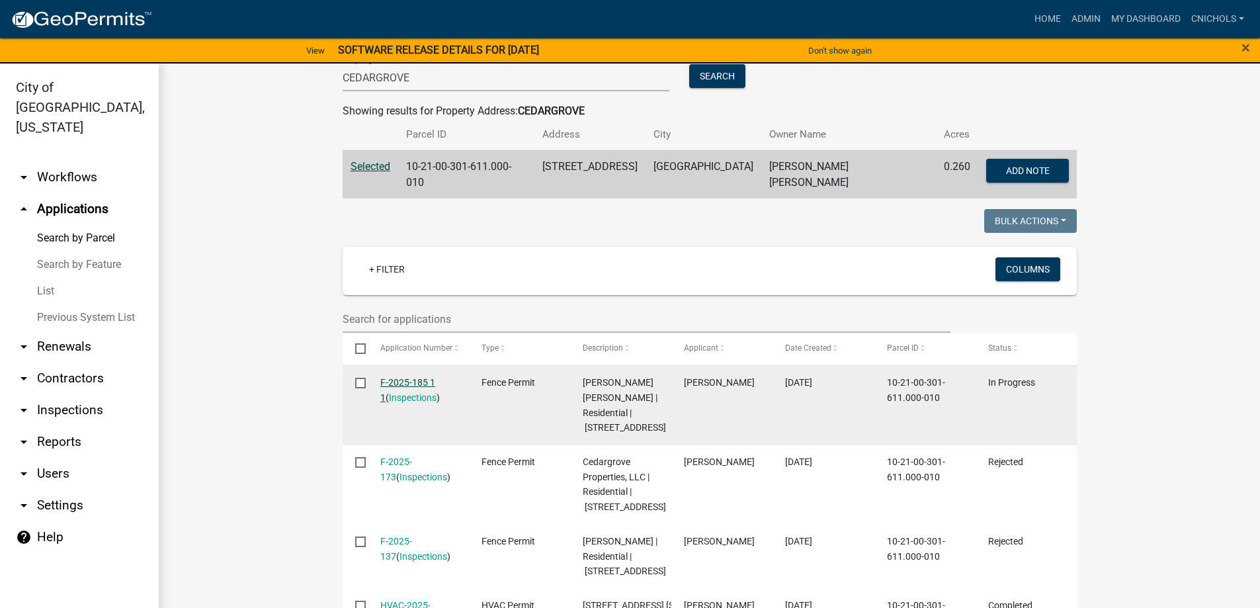
click at [403, 377] on link "F-2025-185 1 1" at bounding box center [407, 390] width 55 height 26
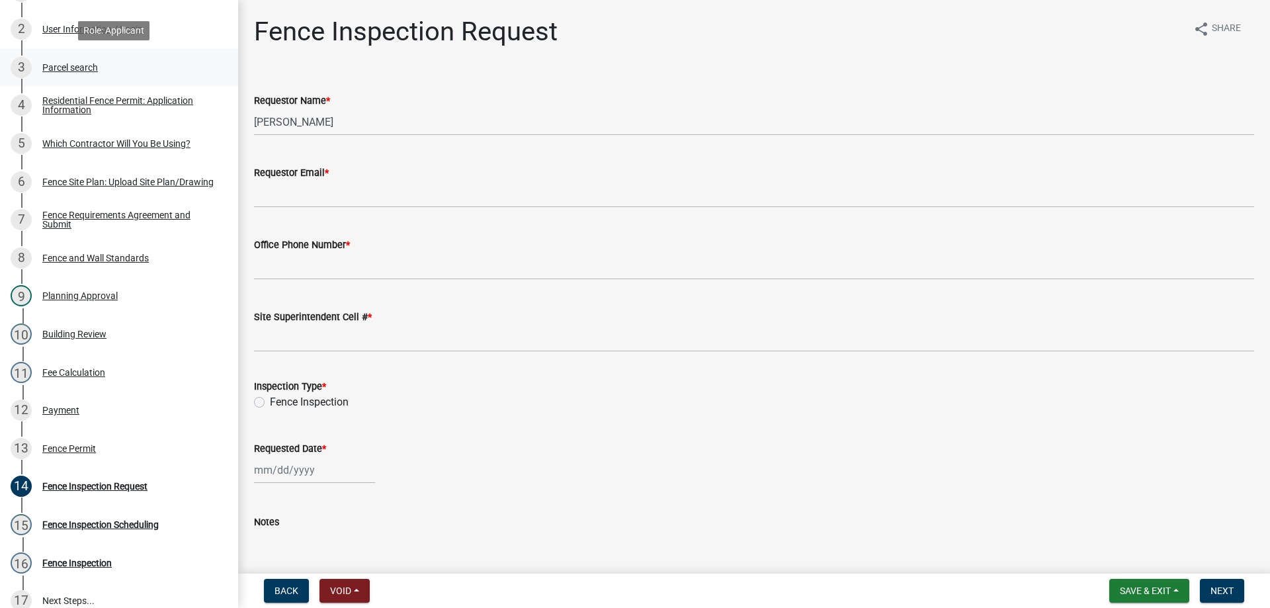
click at [89, 70] on div "Parcel search" at bounding box center [70, 67] width 56 height 9
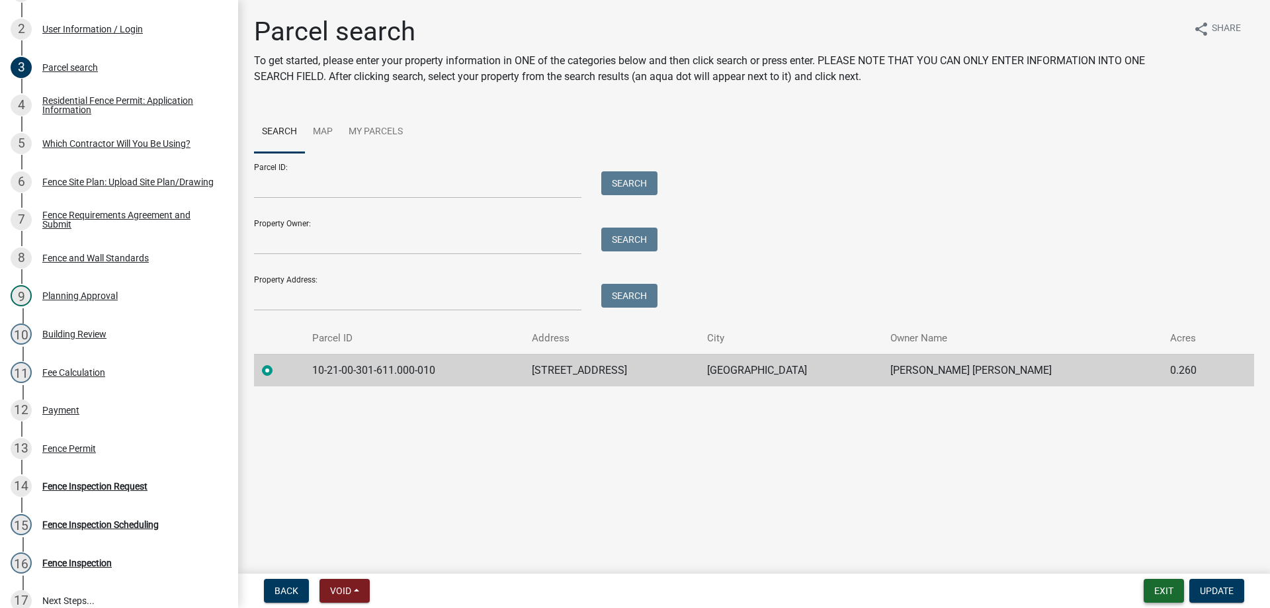
click at [1162, 589] on button "Exit" at bounding box center [1164, 591] width 40 height 24
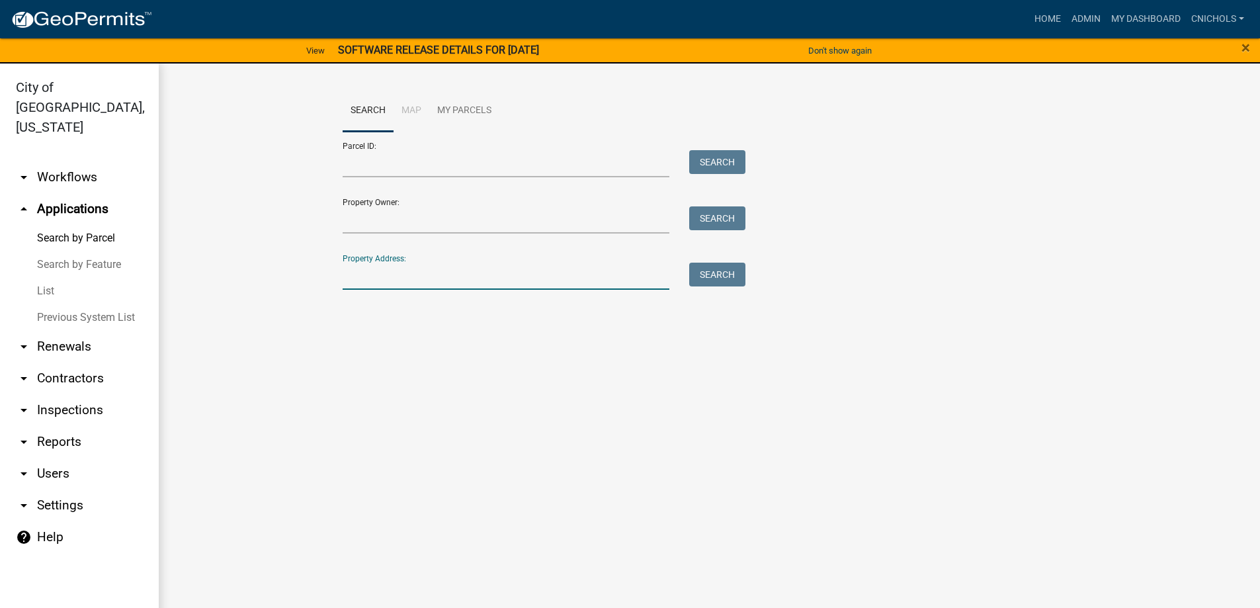
click at [429, 270] on input "Property Address:" at bounding box center [506, 276] width 327 height 27
type input "CEDARGROVE"
click at [711, 272] on button "Search" at bounding box center [717, 275] width 56 height 24
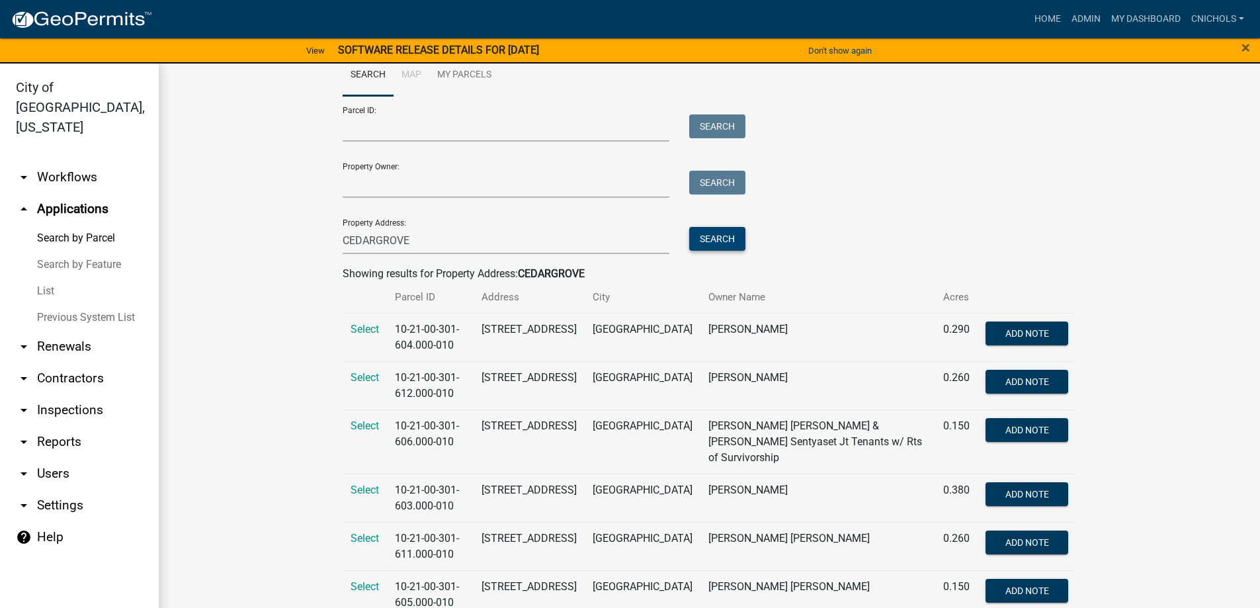
scroll to position [198, 0]
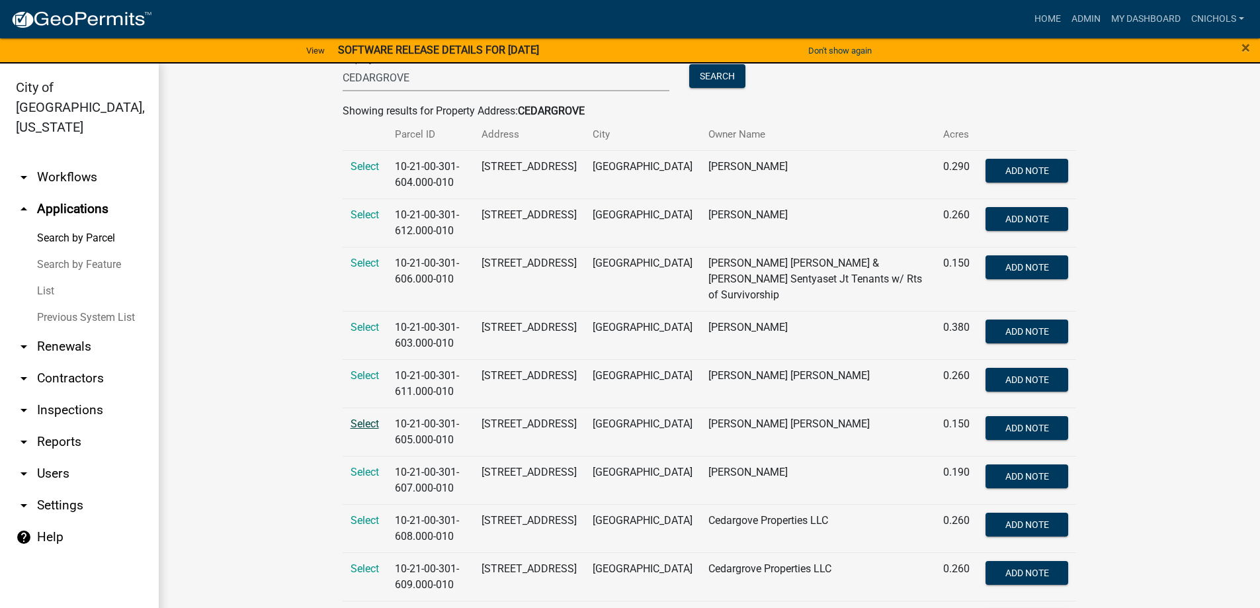
click at [353, 417] on span "Select" at bounding box center [365, 423] width 28 height 13
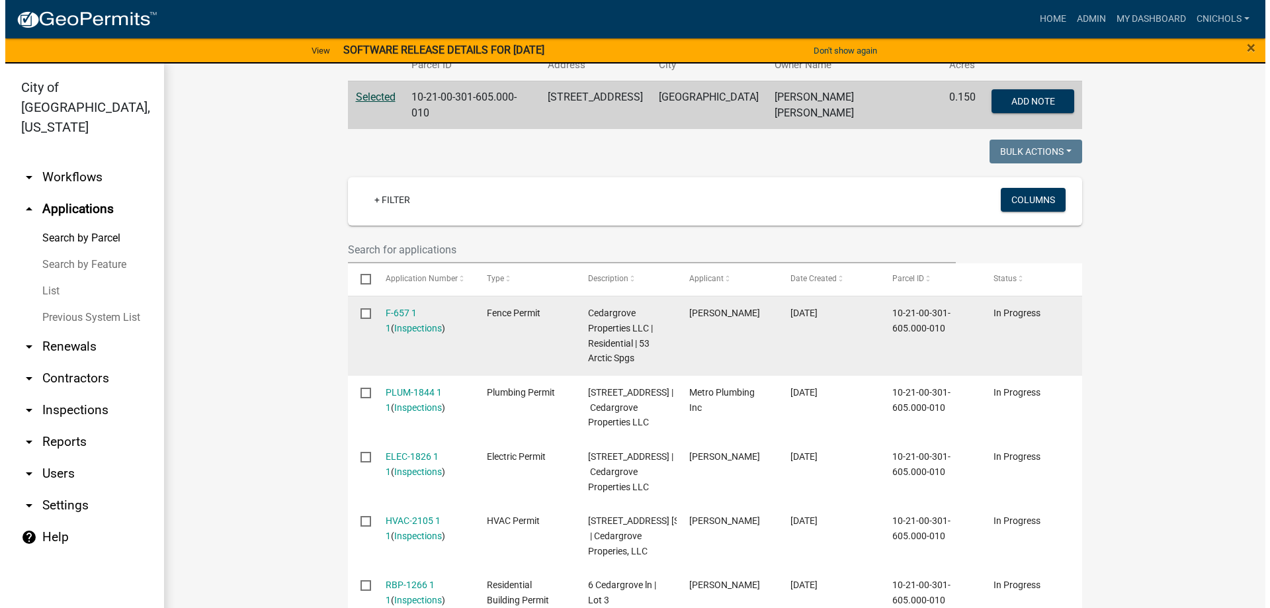
scroll to position [265, 0]
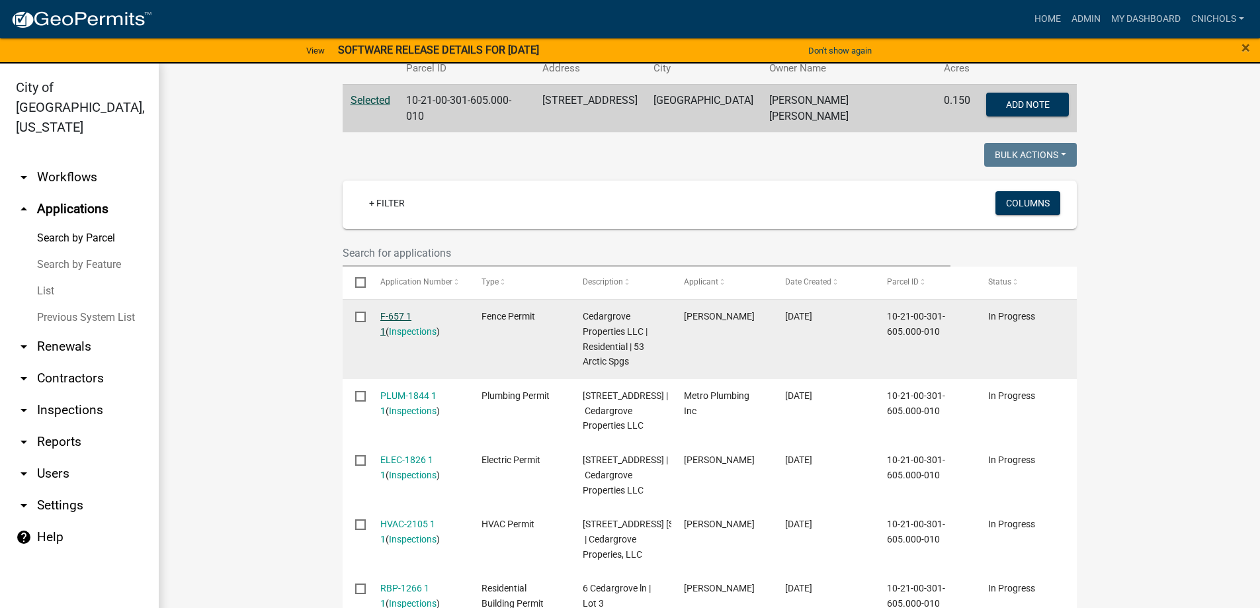
click at [382, 312] on link "F-657 1 1" at bounding box center [395, 324] width 31 height 26
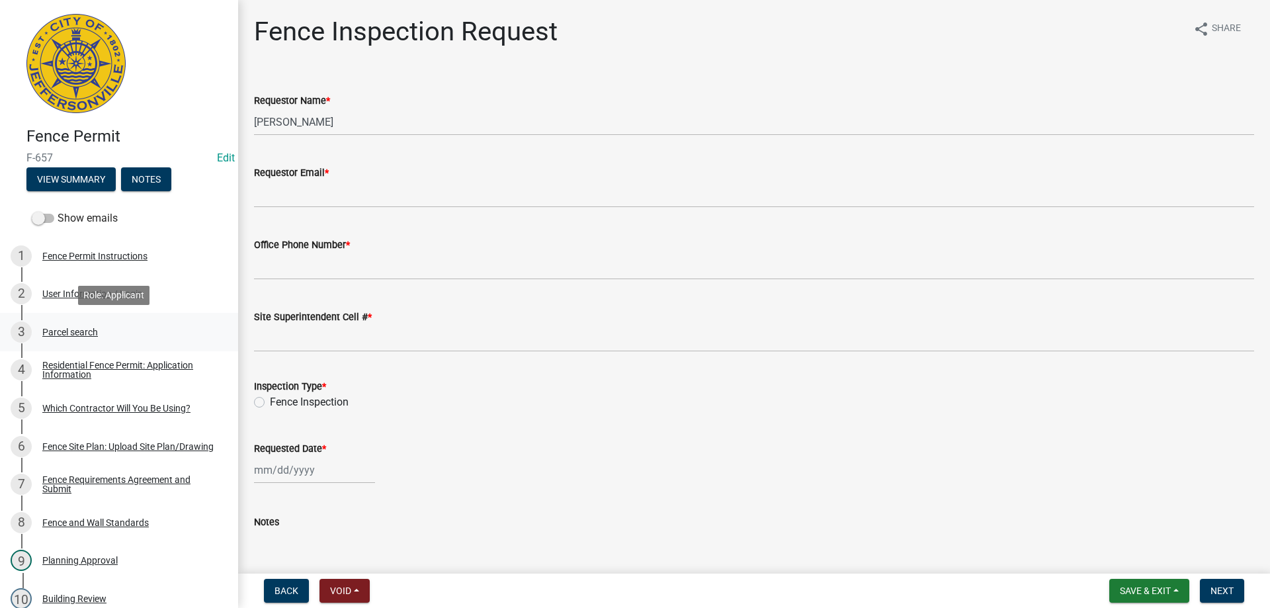
click at [75, 327] on div "Parcel search" at bounding box center [70, 331] width 56 height 9
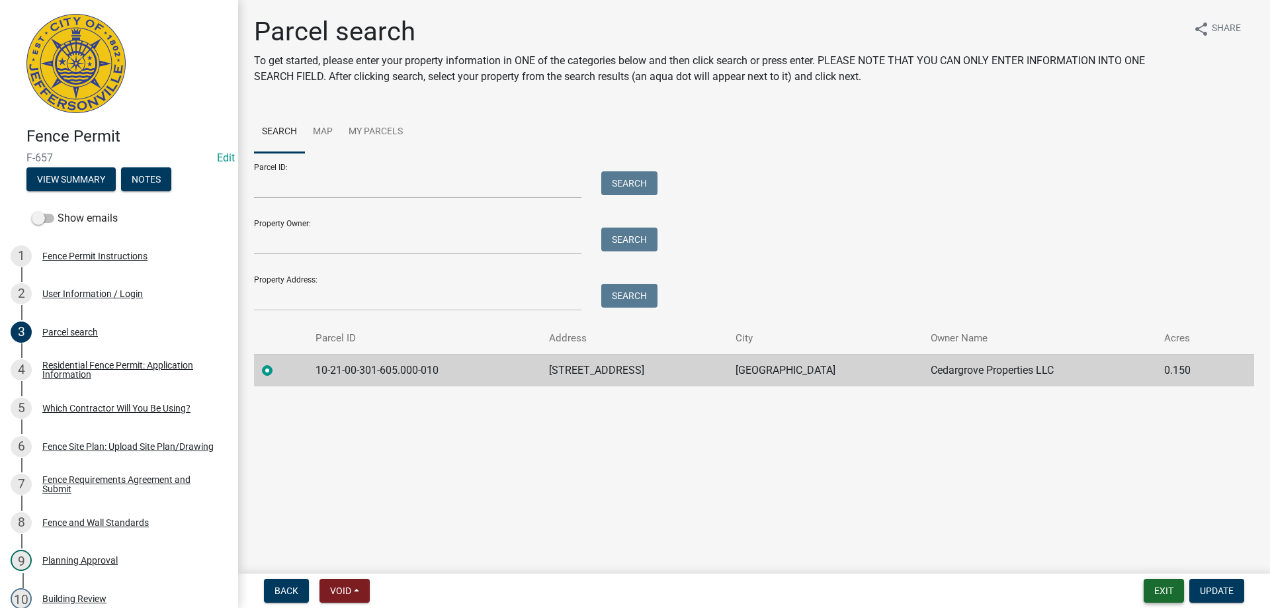
click at [1165, 588] on button "Exit" at bounding box center [1164, 591] width 40 height 24
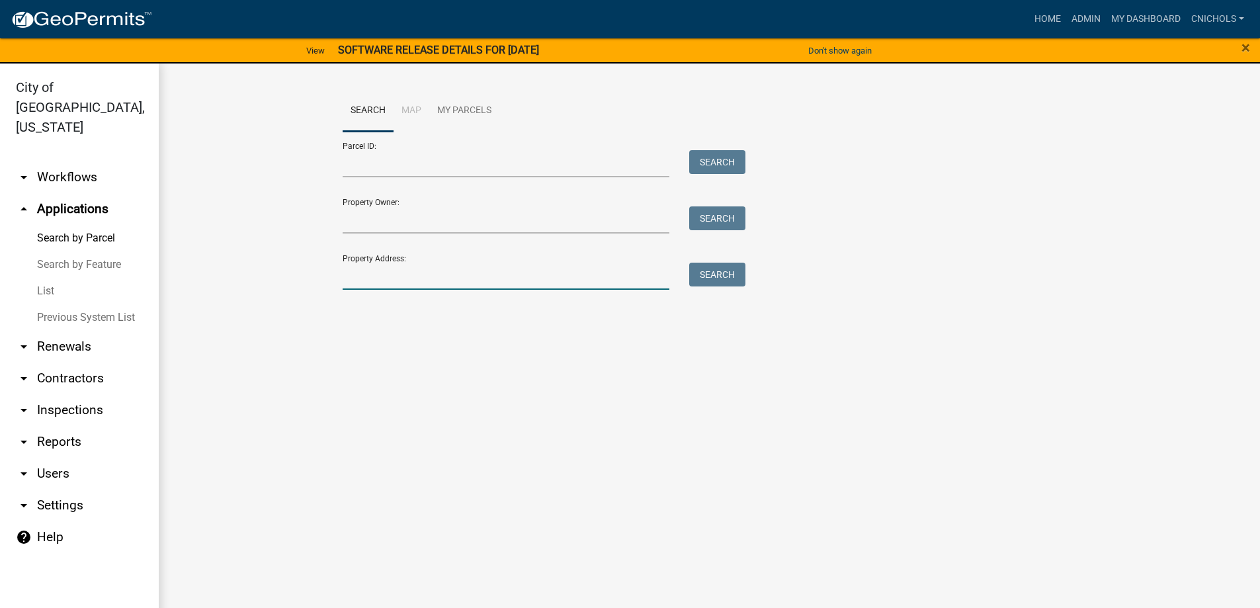
click at [411, 272] on input "Property Address:" at bounding box center [506, 276] width 327 height 27
type input "CEDARGROVE"
click at [704, 273] on button "Search" at bounding box center [717, 275] width 56 height 24
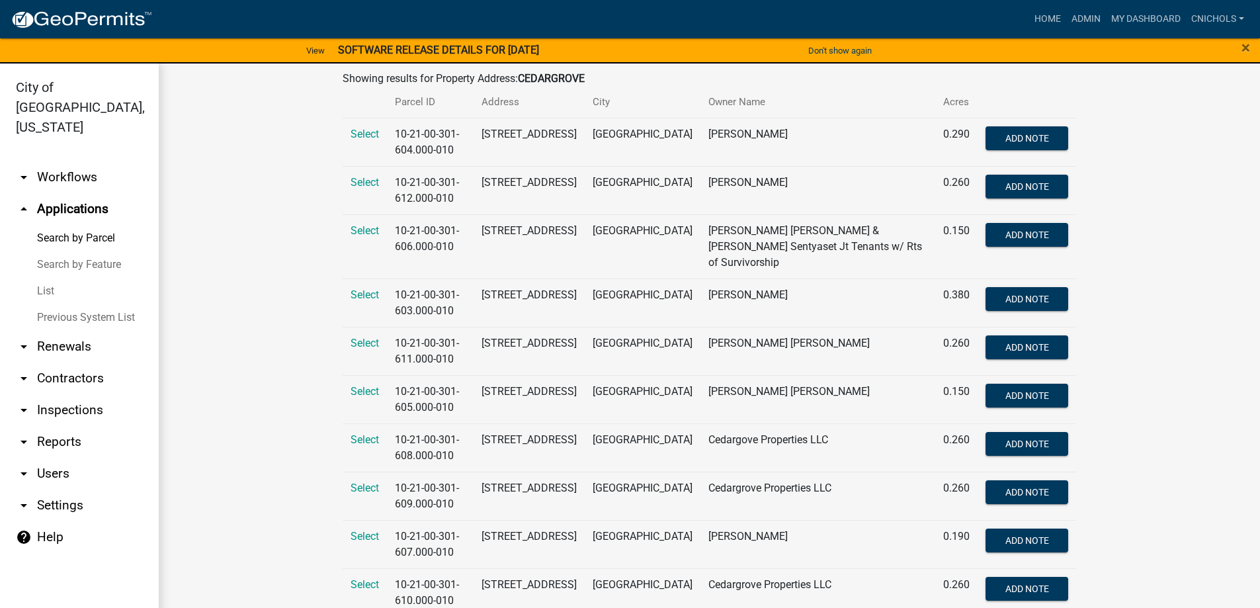
scroll to position [245, 0]
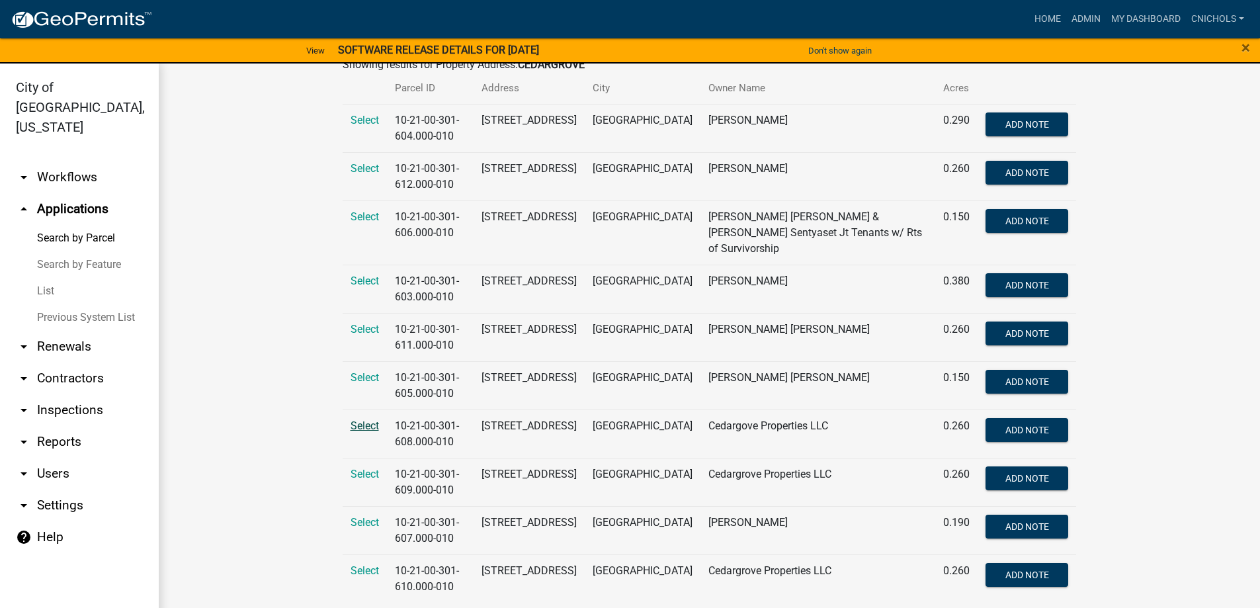
click at [358, 419] on span "Select" at bounding box center [365, 425] width 28 height 13
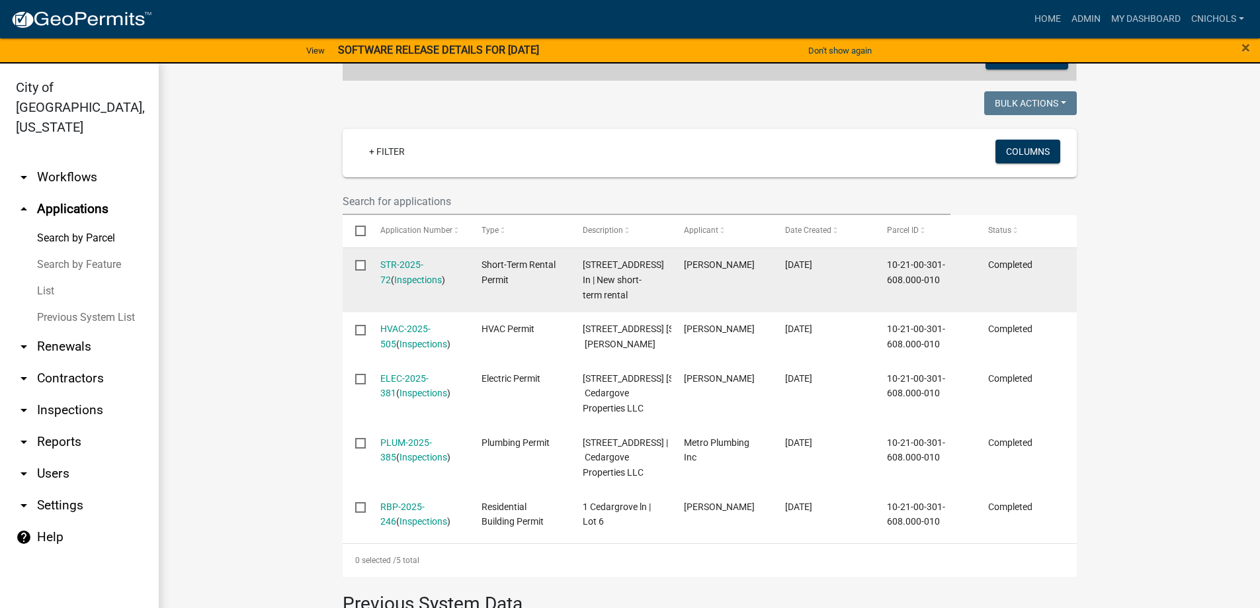
scroll to position [125, 0]
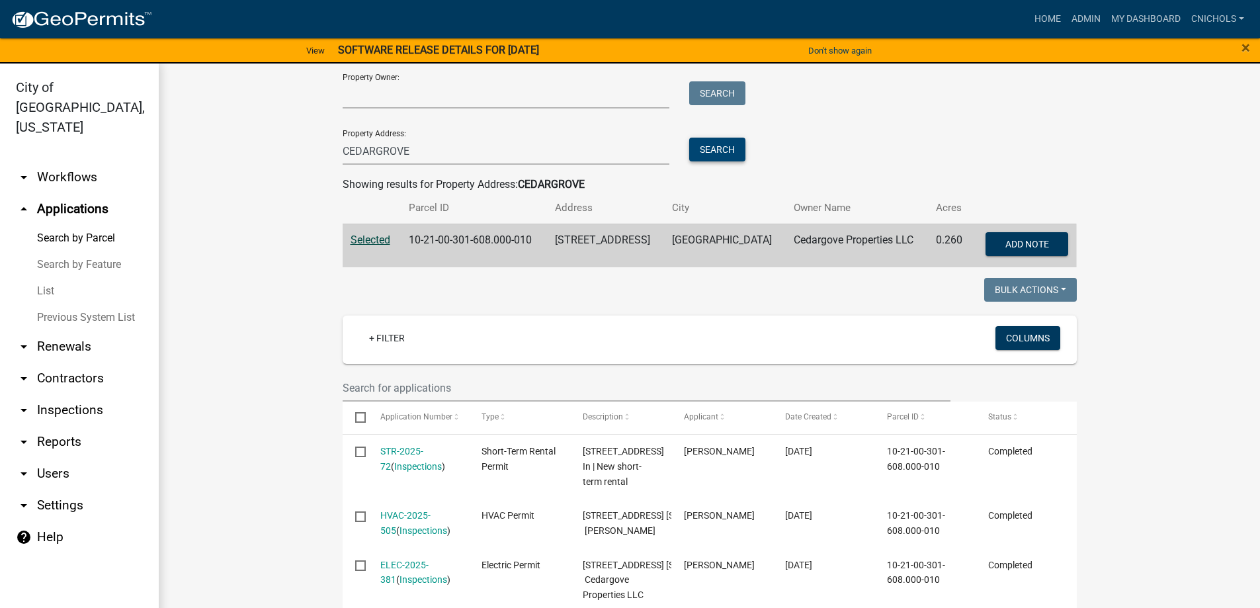
click at [714, 145] on button "Search" at bounding box center [717, 150] width 56 height 24
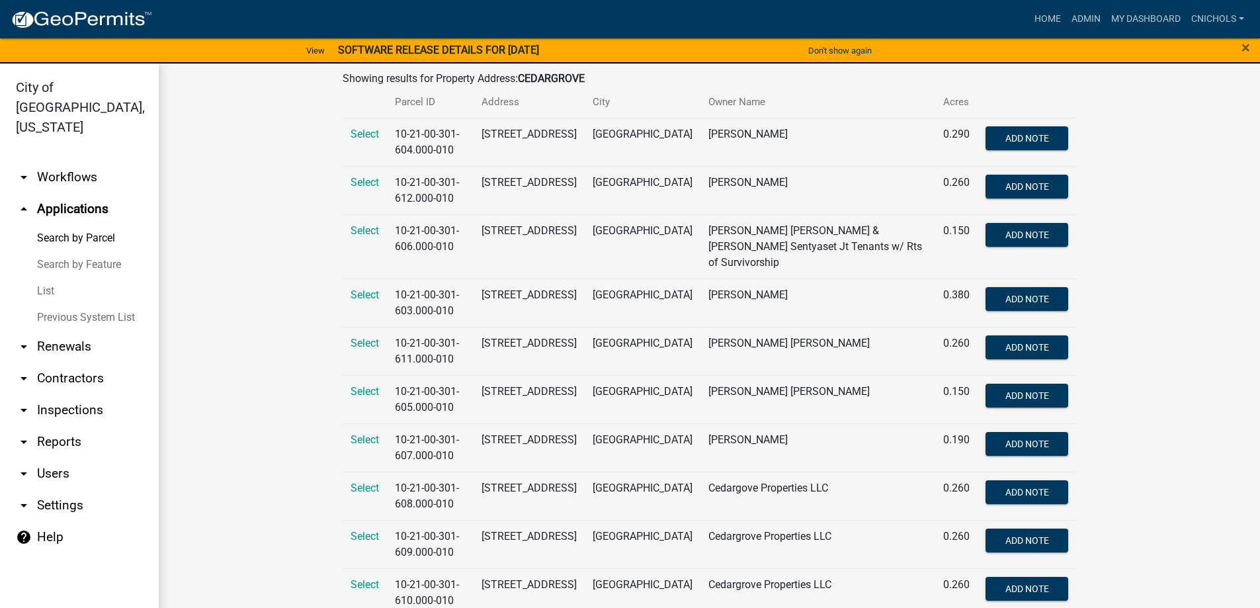
scroll to position [245, 0]
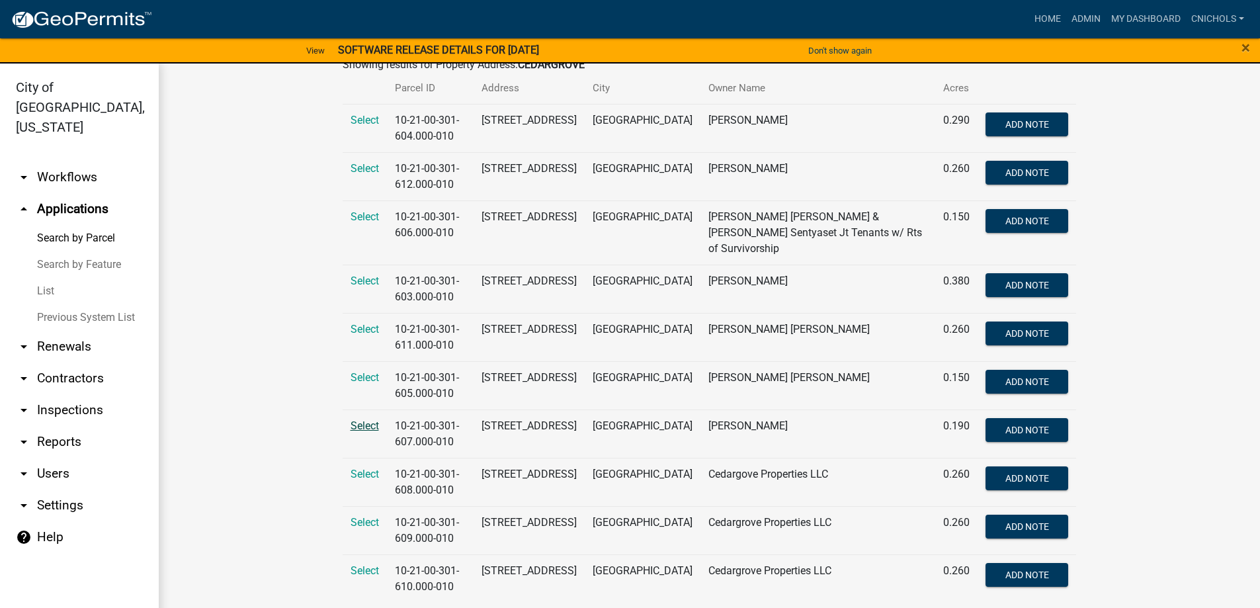
click at [354, 419] on span "Select" at bounding box center [365, 425] width 28 height 13
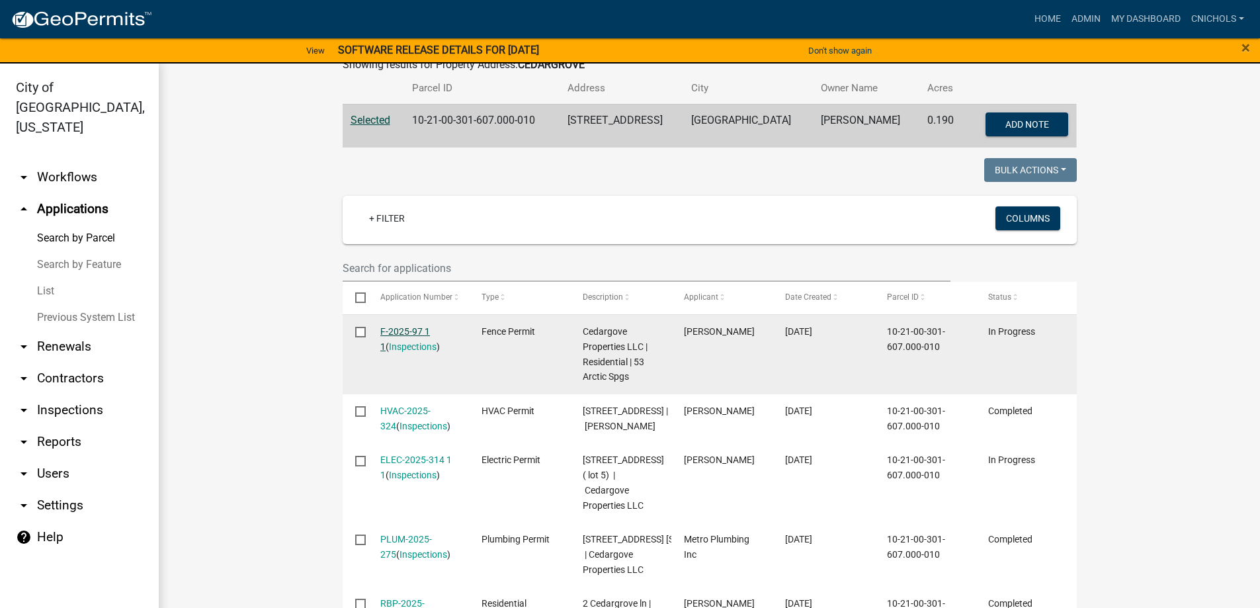
click at [398, 331] on link "F-2025-97 1 1" at bounding box center [405, 339] width 50 height 26
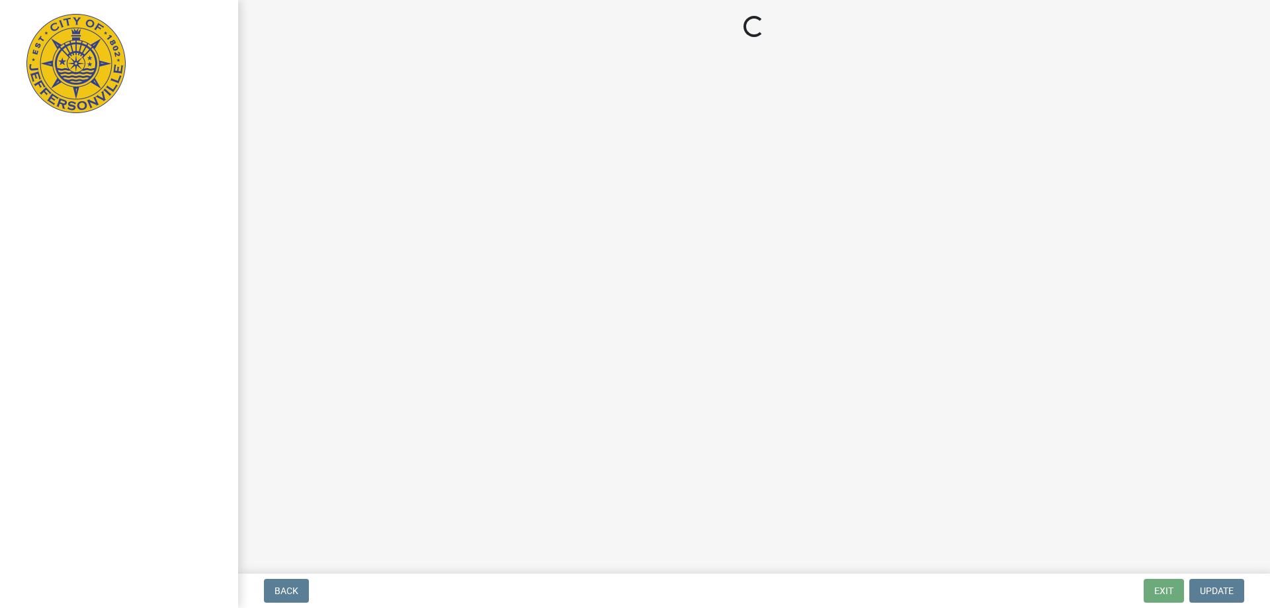
select select "3: 3"
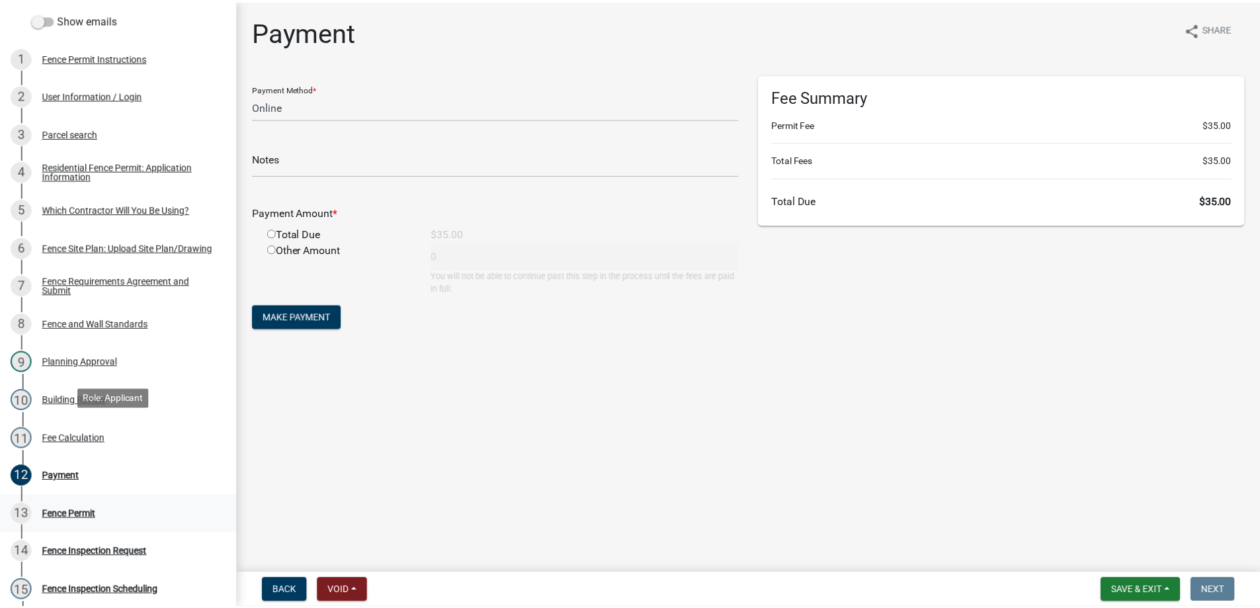
scroll to position [278, 0]
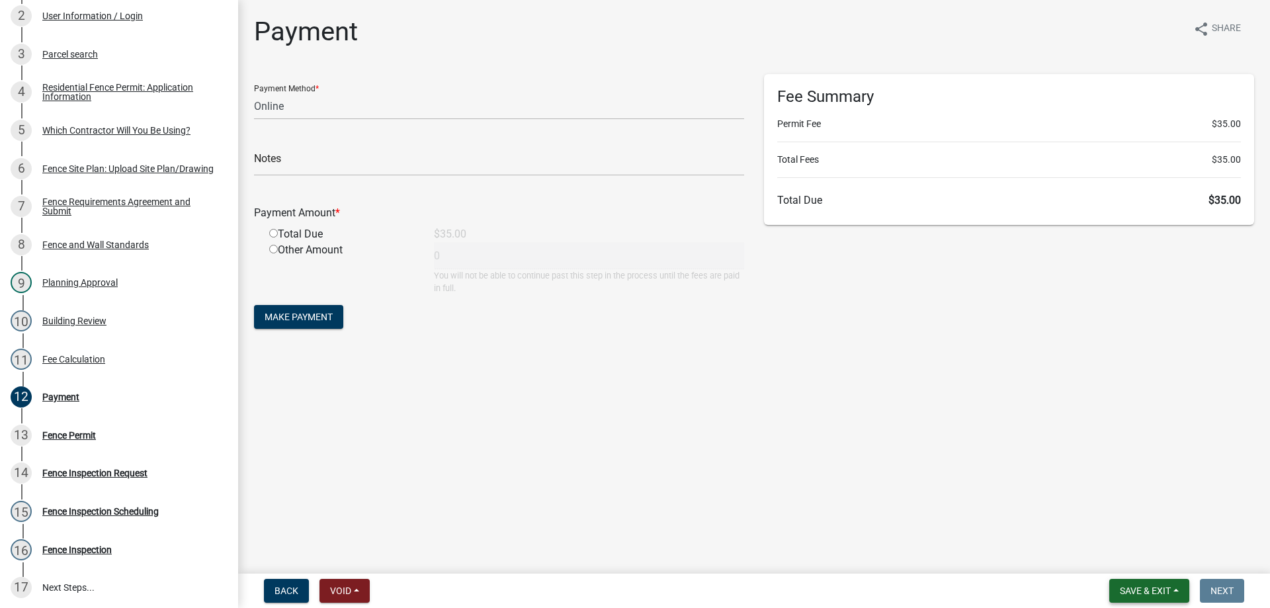
click at [1178, 588] on button "Save & Exit" at bounding box center [1149, 591] width 80 height 24
click at [1139, 560] on button "Save & Exit" at bounding box center [1137, 557] width 106 height 32
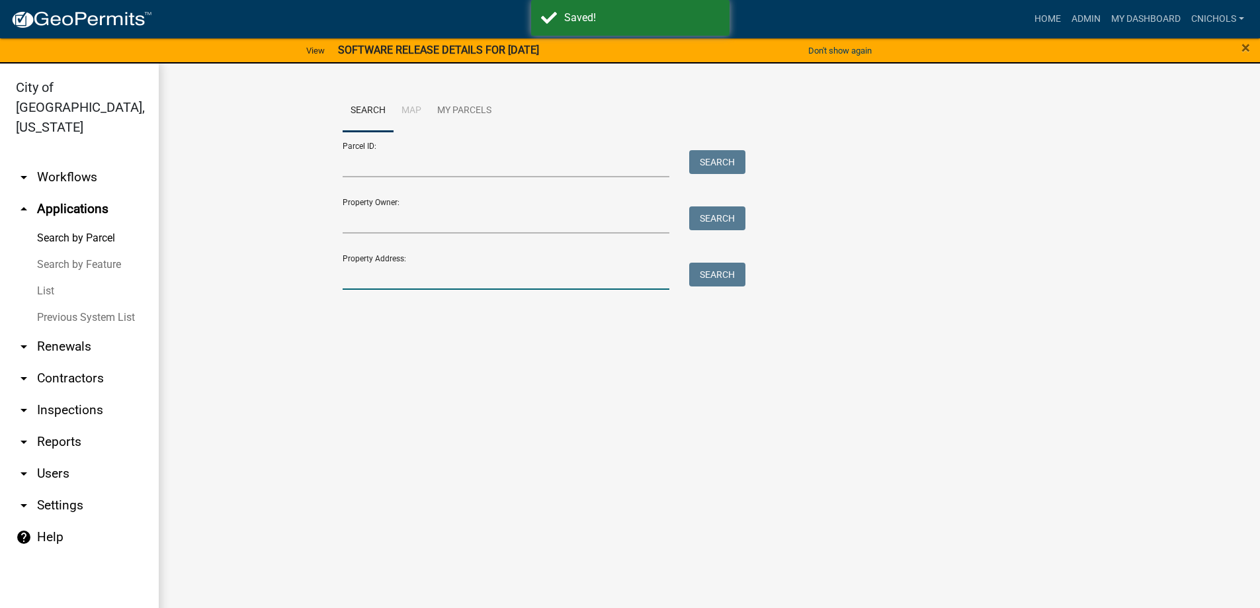
click at [375, 278] on input "Property Address:" at bounding box center [506, 276] width 327 height 27
click at [724, 273] on button "Search" at bounding box center [717, 275] width 56 height 24
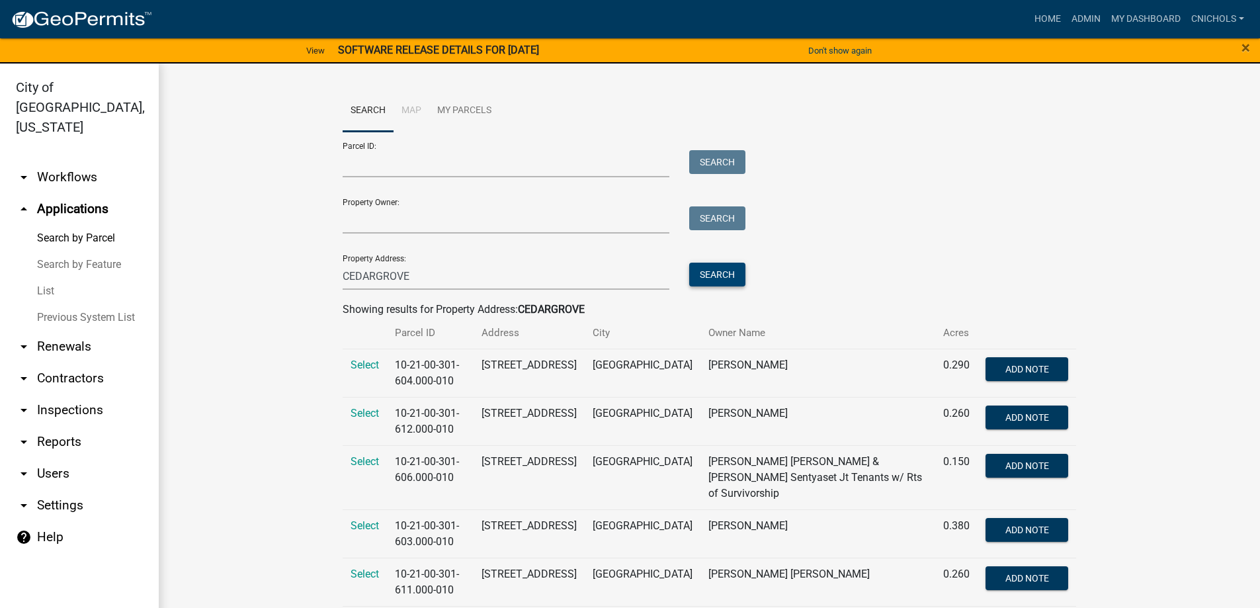
scroll to position [245, 0]
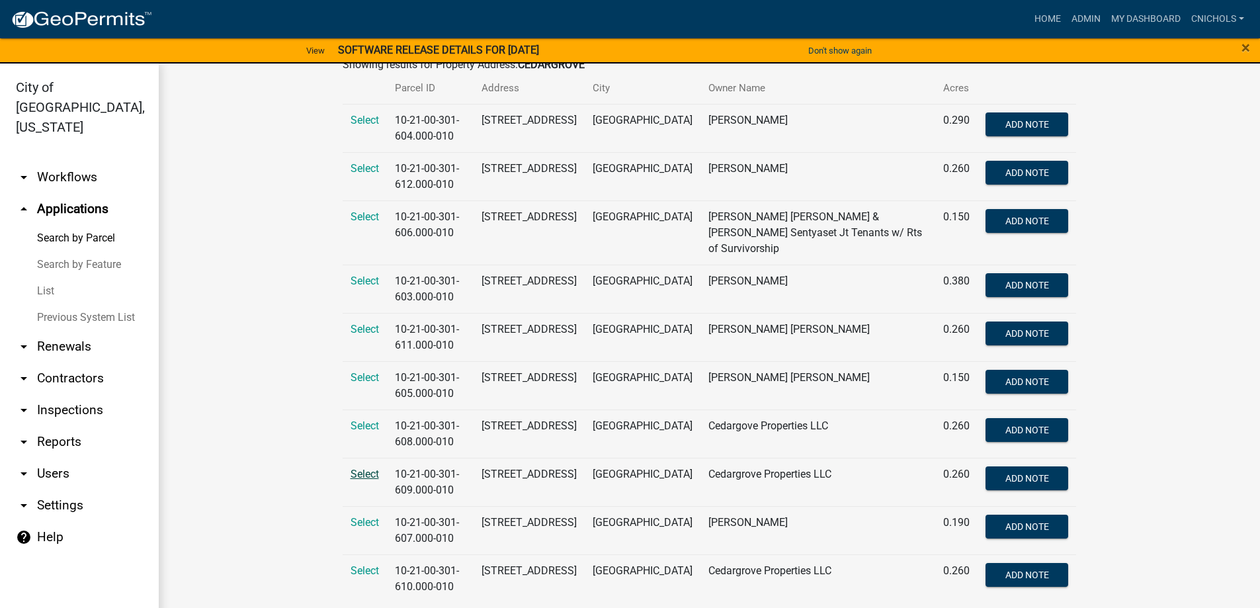
click at [358, 468] on span "Select" at bounding box center [365, 474] width 28 height 13
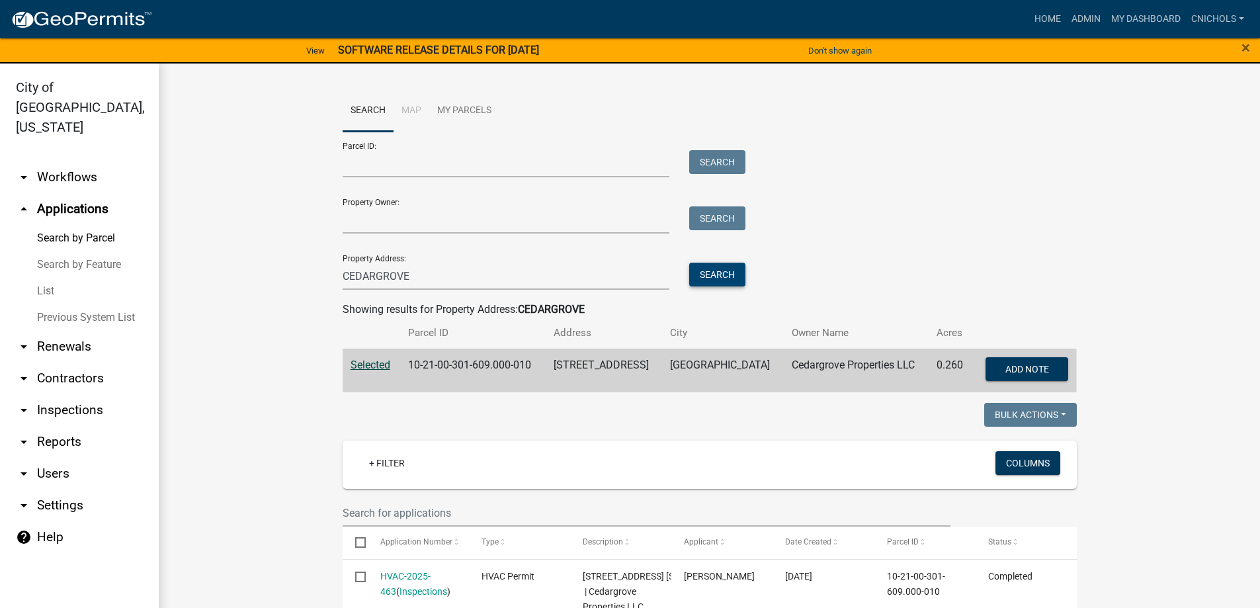
click at [713, 277] on button "Search" at bounding box center [717, 275] width 56 height 24
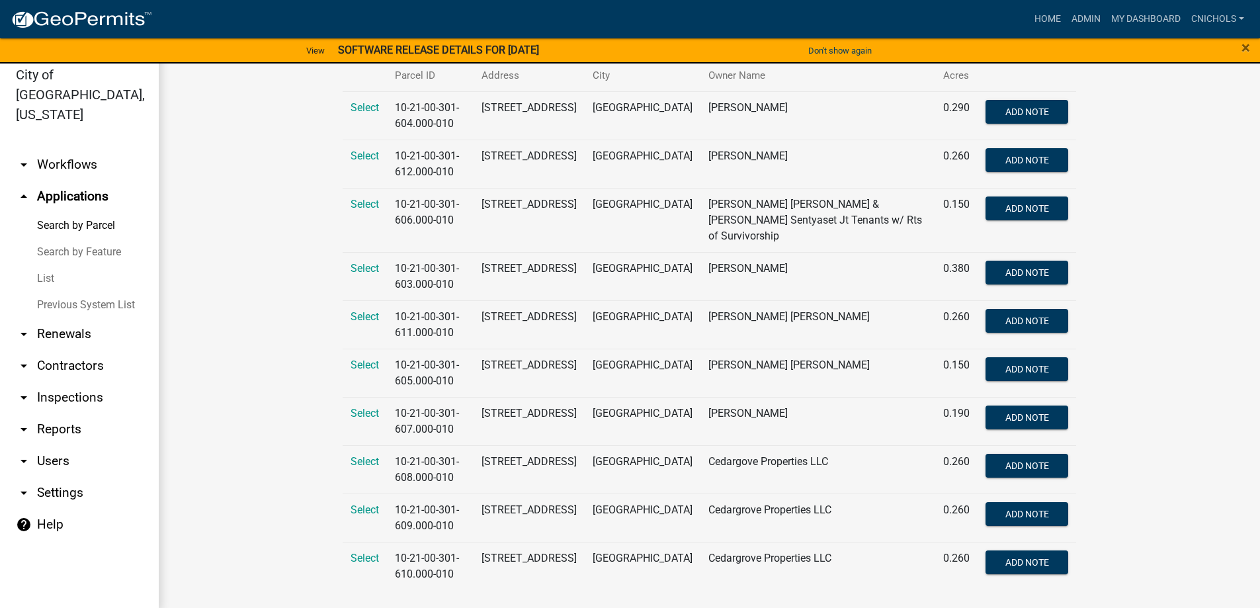
scroll to position [16, 0]
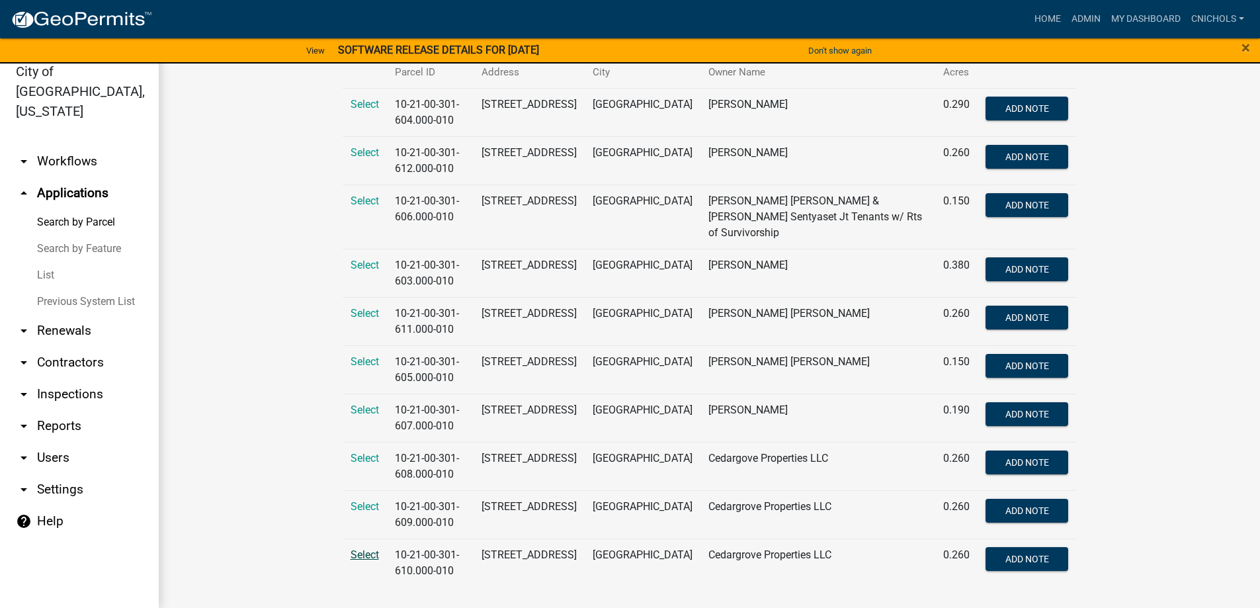
click at [351, 548] on span "Select" at bounding box center [365, 554] width 28 height 13
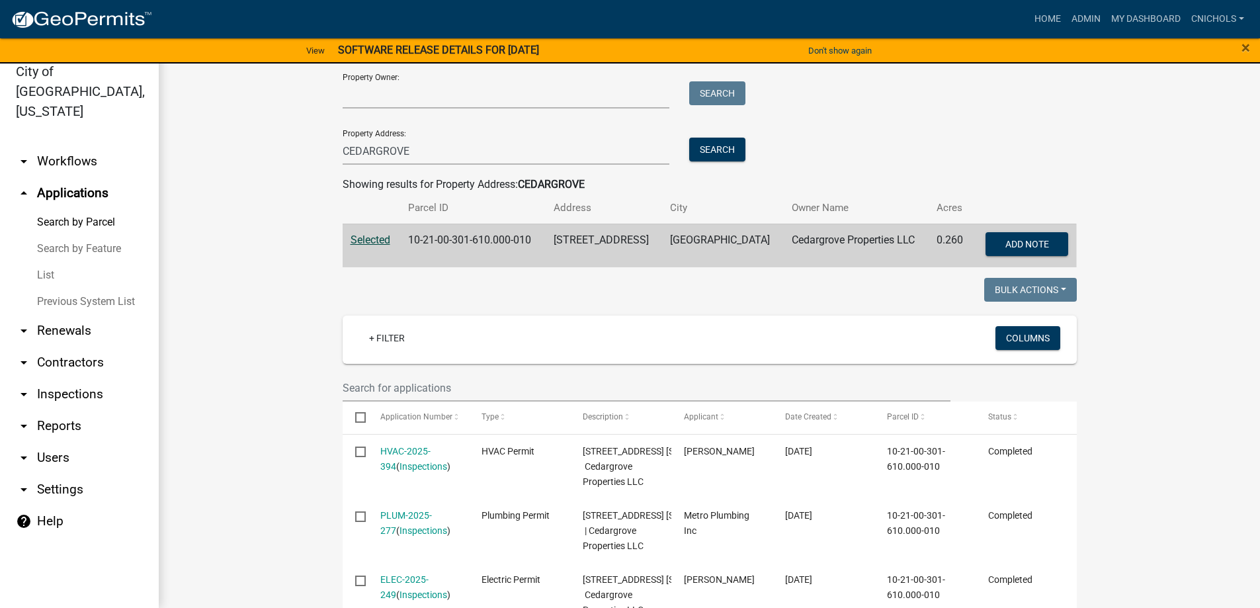
scroll to position [0, 0]
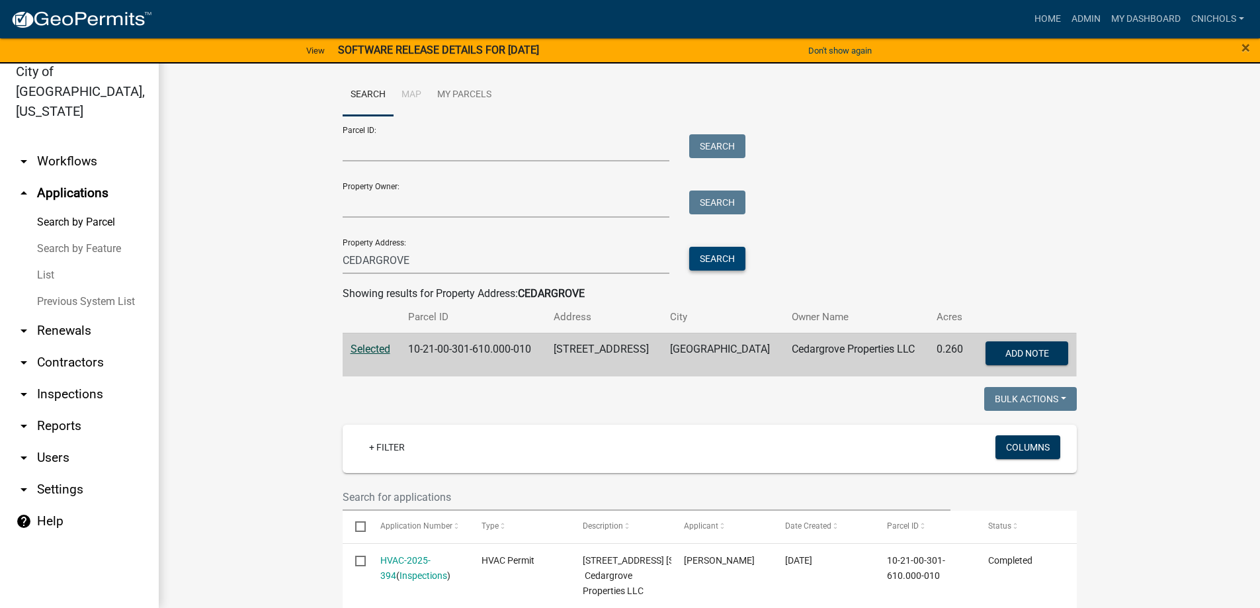
click at [709, 257] on button "Search" at bounding box center [717, 259] width 56 height 24
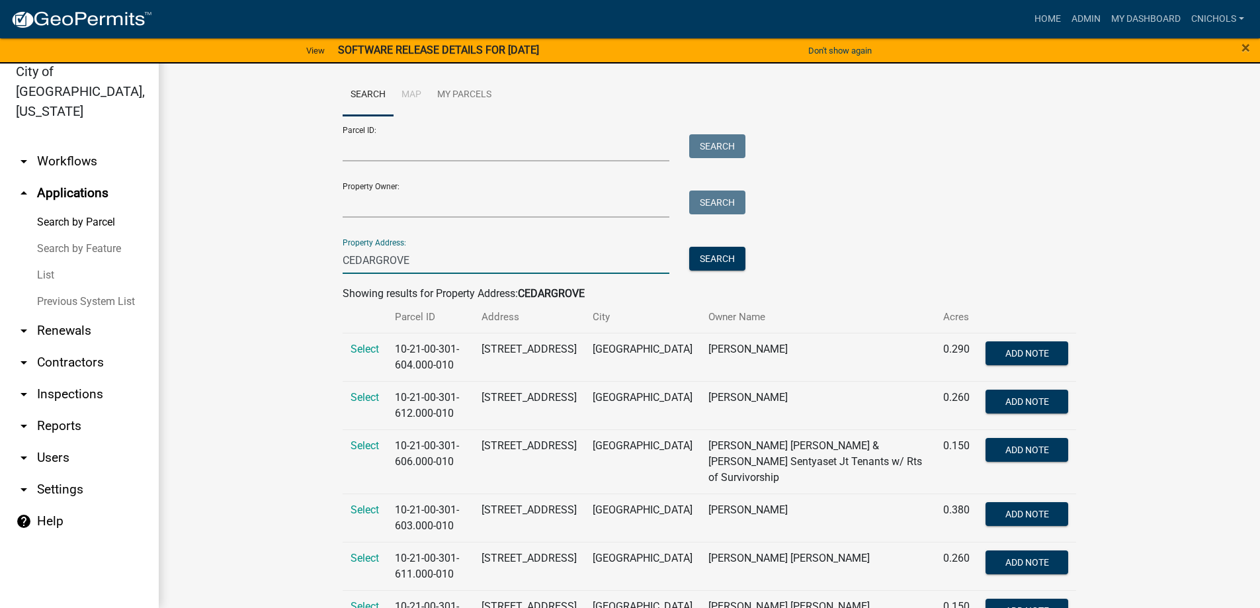
click at [511, 265] on input "CEDARGROVE" at bounding box center [506, 260] width 327 height 27
type input "C"
click at [723, 254] on button "Search" at bounding box center [717, 259] width 56 height 24
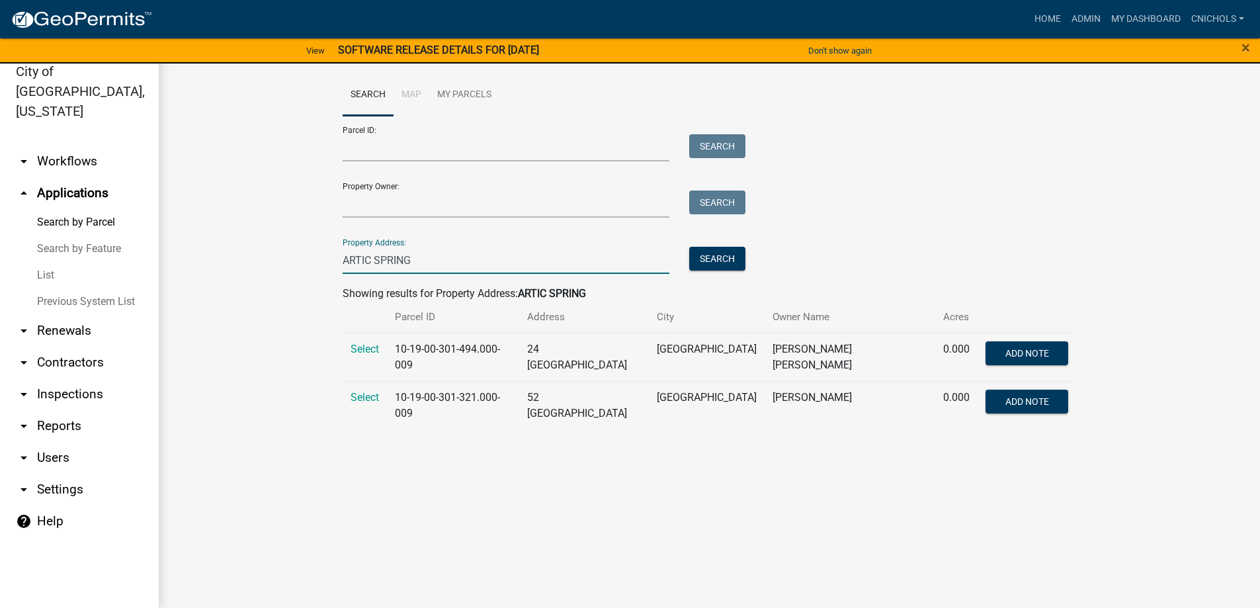
click at [415, 261] on input "ARTIC SPRING" at bounding box center [506, 260] width 327 height 27
click at [712, 253] on button "Search" at bounding box center [717, 259] width 56 height 24
click at [425, 259] on input "[GEOGRAPHIC_DATA]" at bounding box center [506, 260] width 327 height 27
type input "A"
type input "53 [GEOGRAPHIC_DATA]"
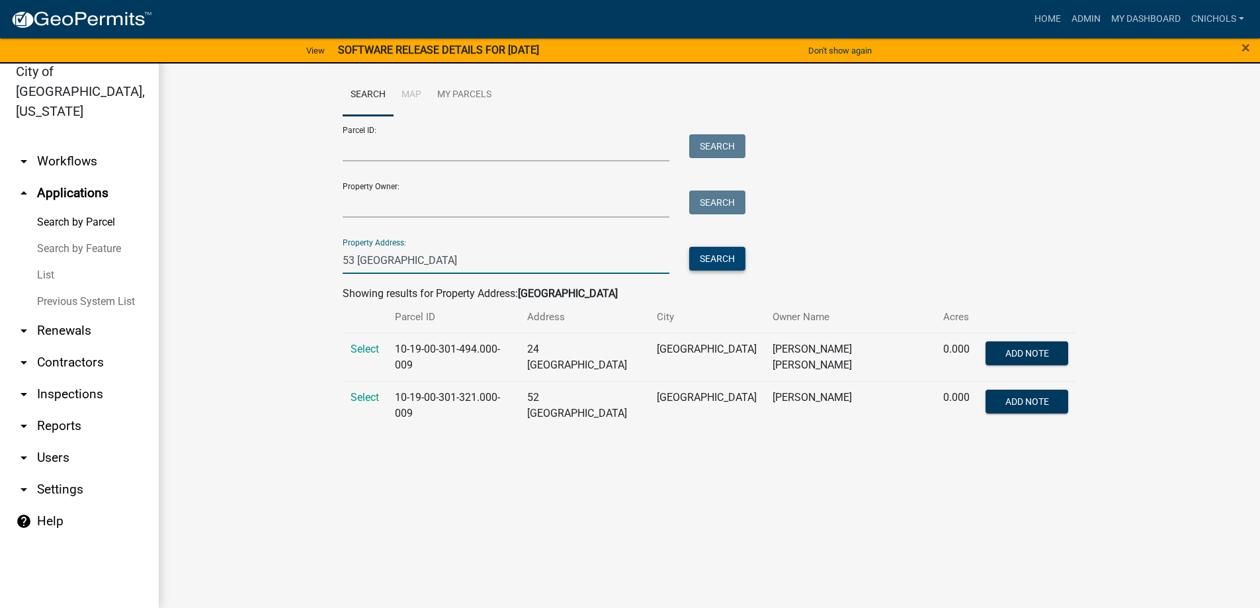
click at [720, 258] on button "Search" at bounding box center [717, 259] width 56 height 24
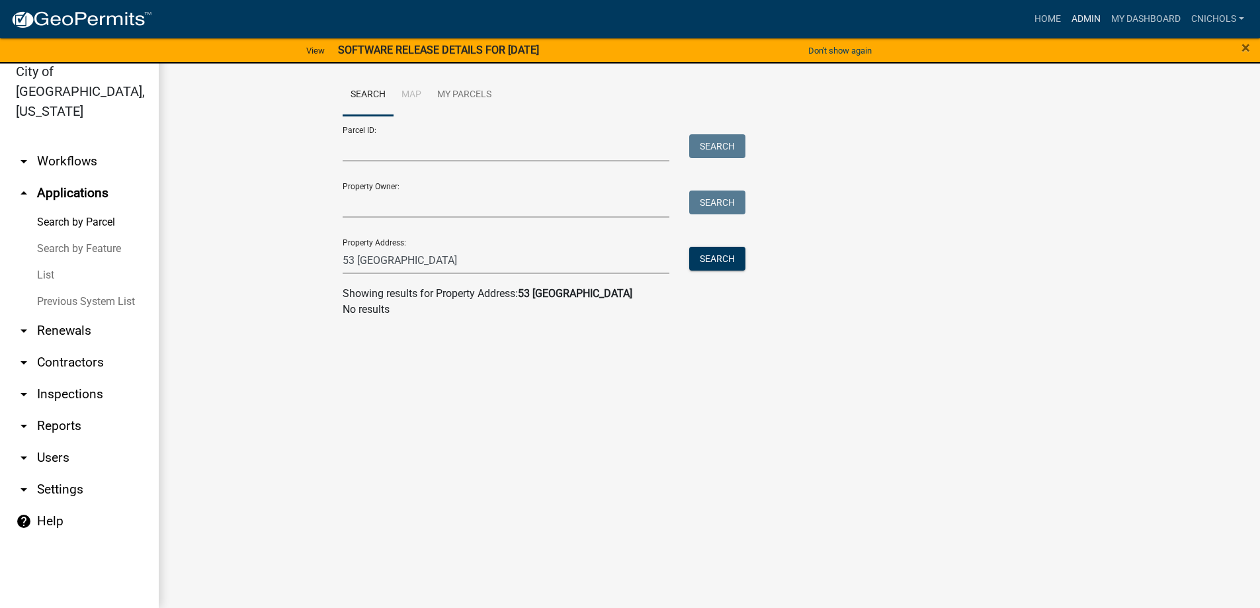
click at [1080, 13] on link "Admin" at bounding box center [1086, 19] width 40 height 25
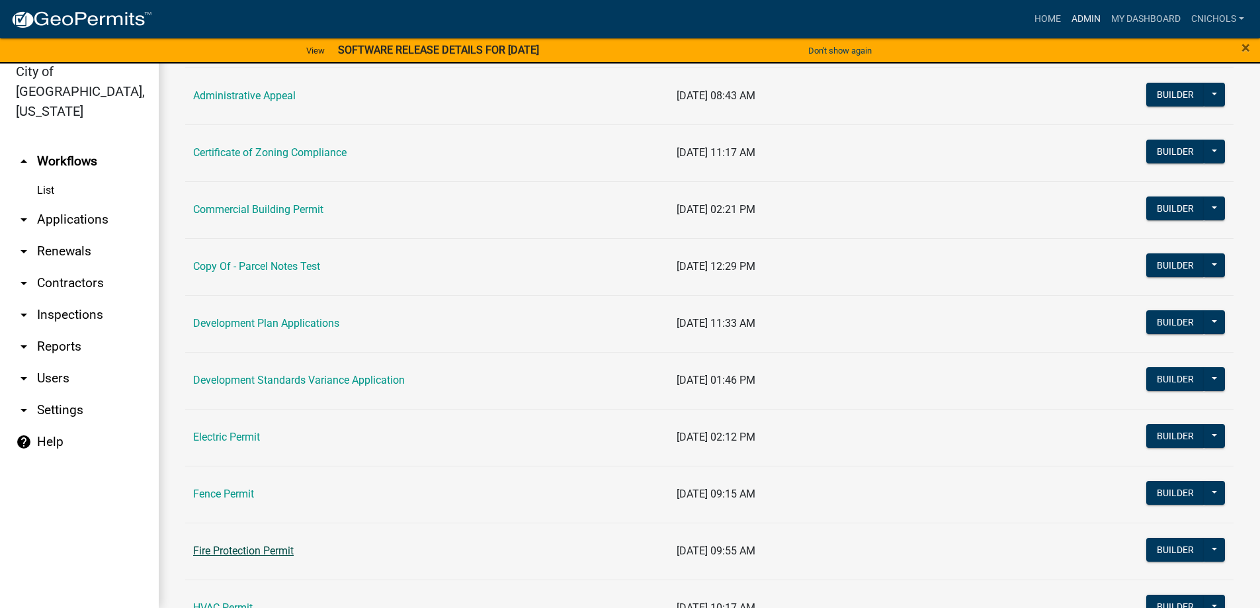
scroll to position [331, 0]
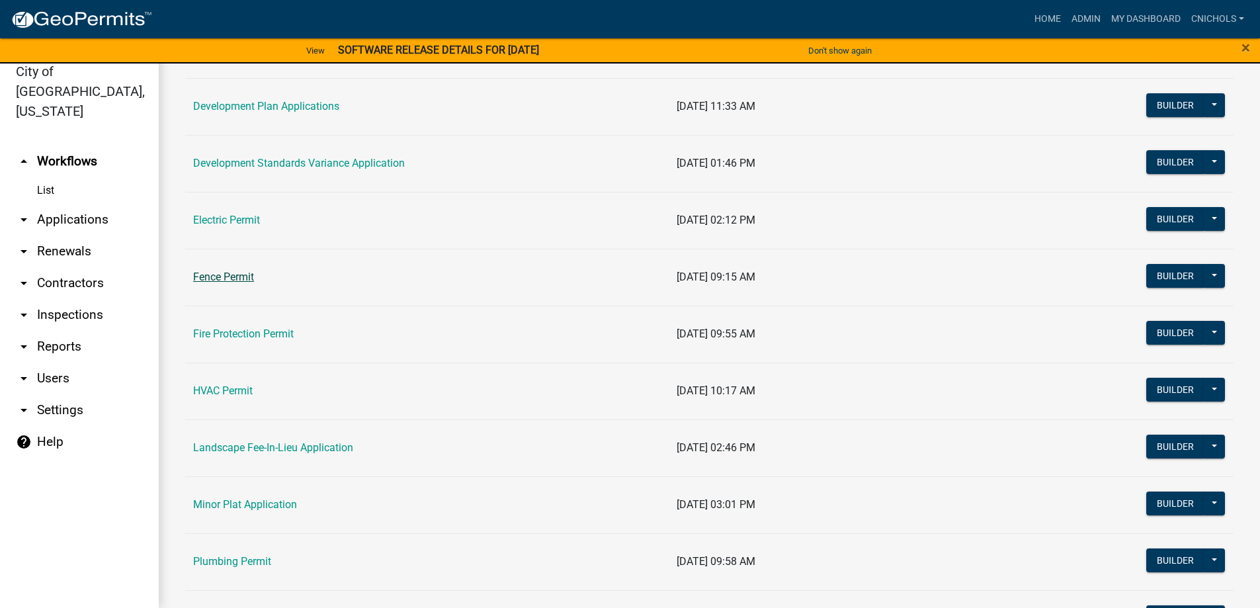
click at [236, 277] on link "Fence Permit" at bounding box center [223, 277] width 61 height 13
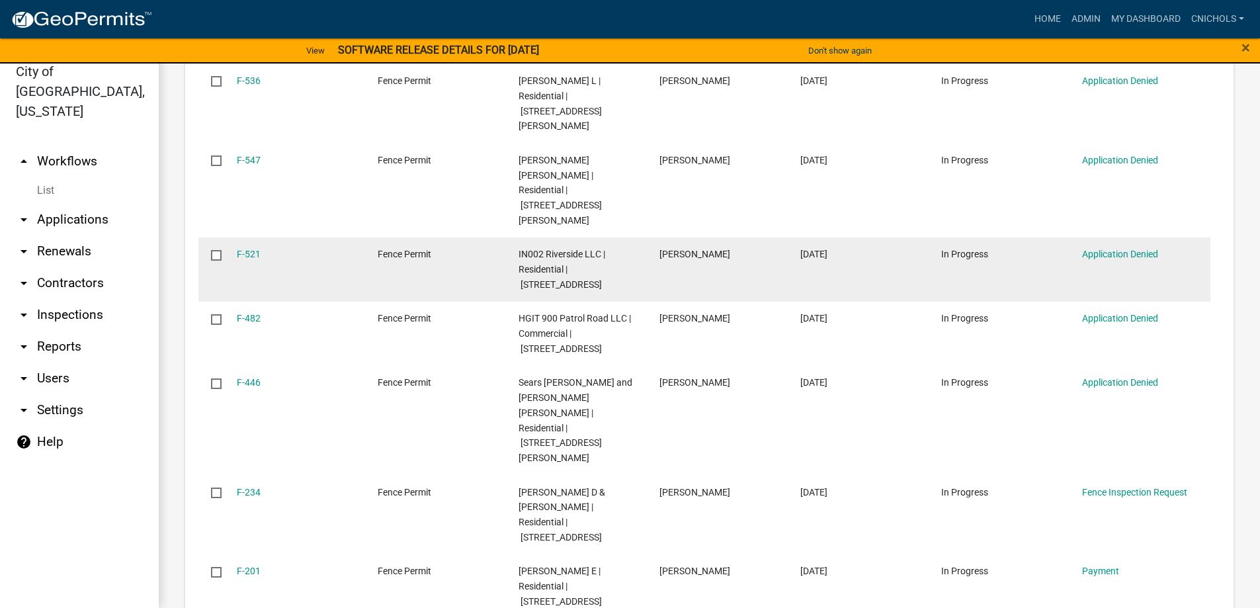
scroll to position [595, 0]
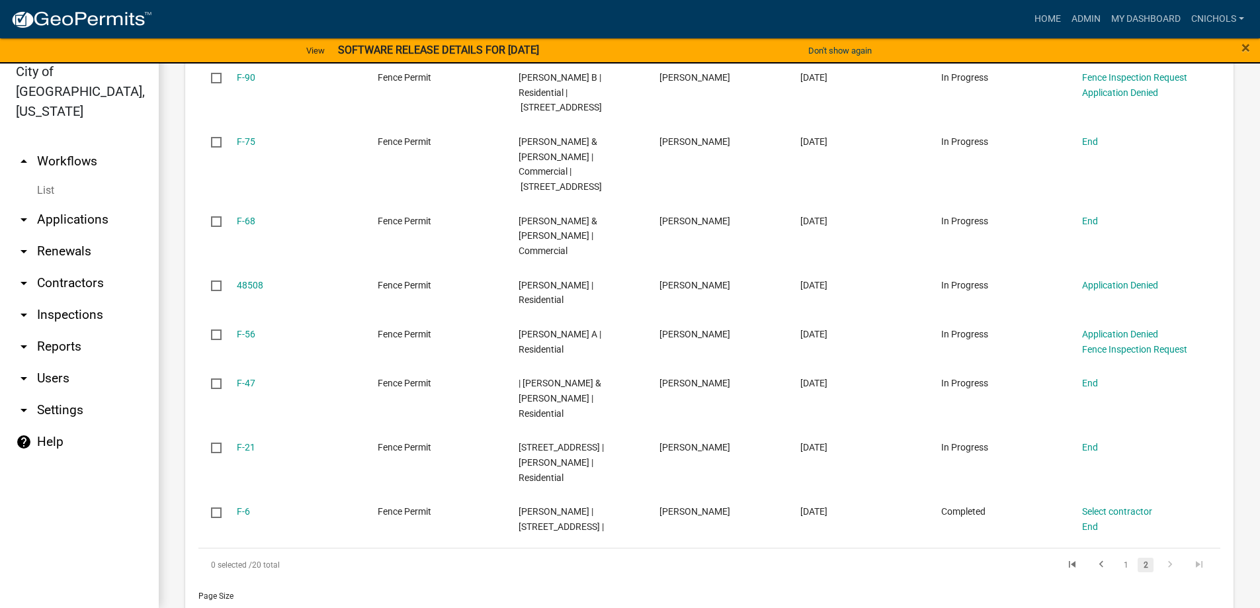
scroll to position [560, 0]
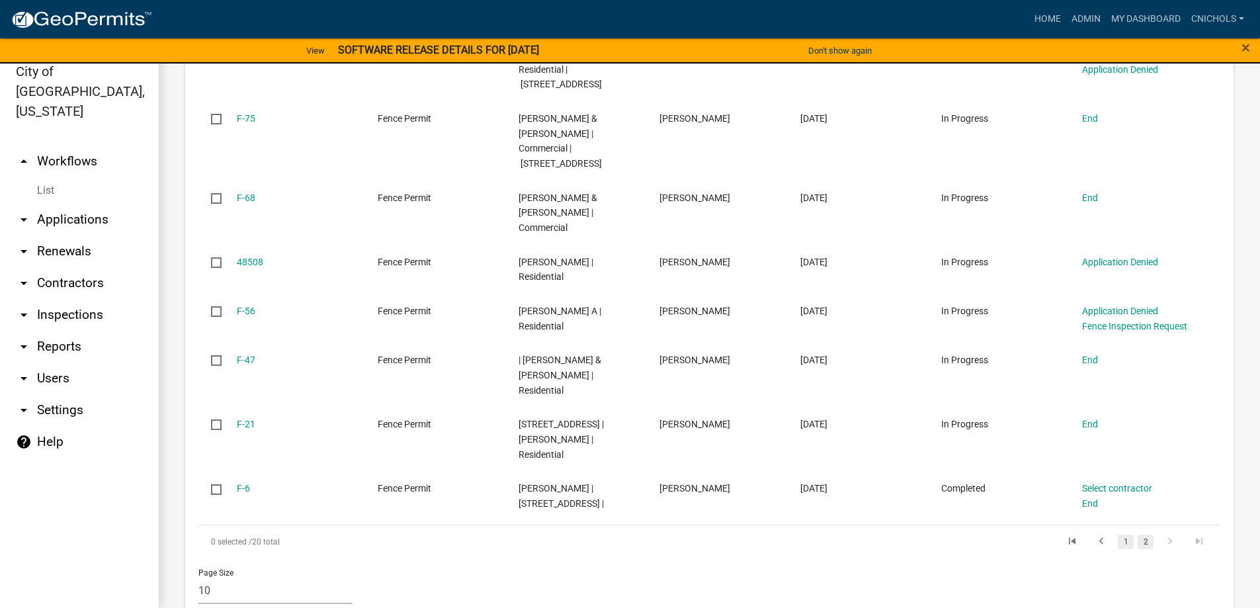
click at [1118, 535] on link "1" at bounding box center [1126, 542] width 16 height 15
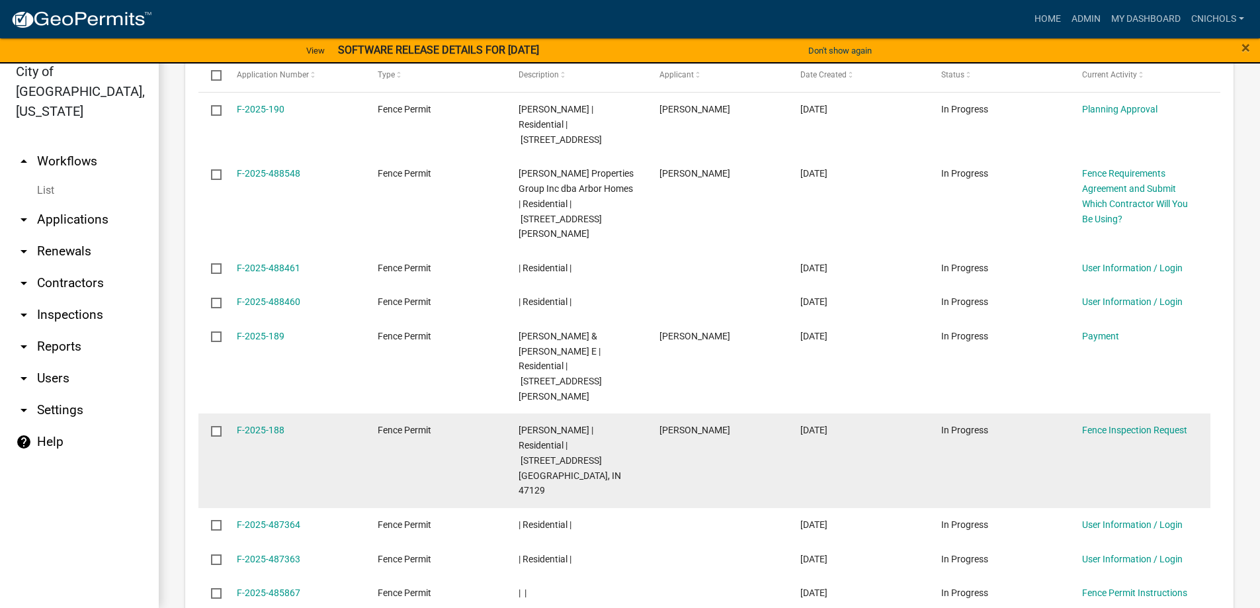
scroll to position [1466, 0]
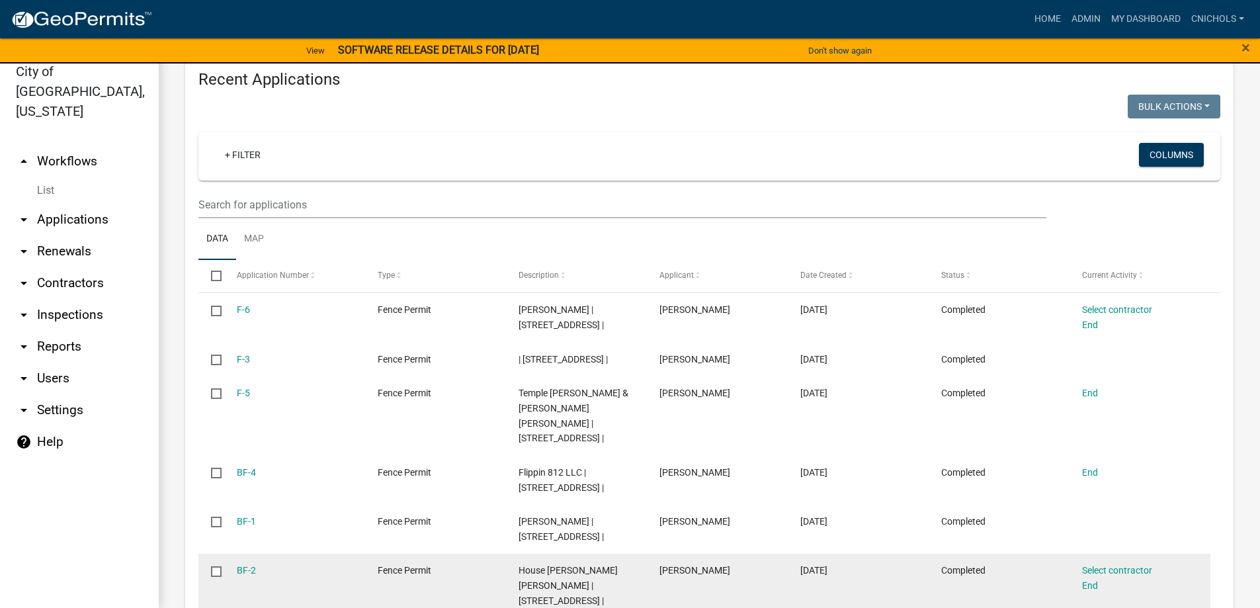
scroll to position [1285, 0]
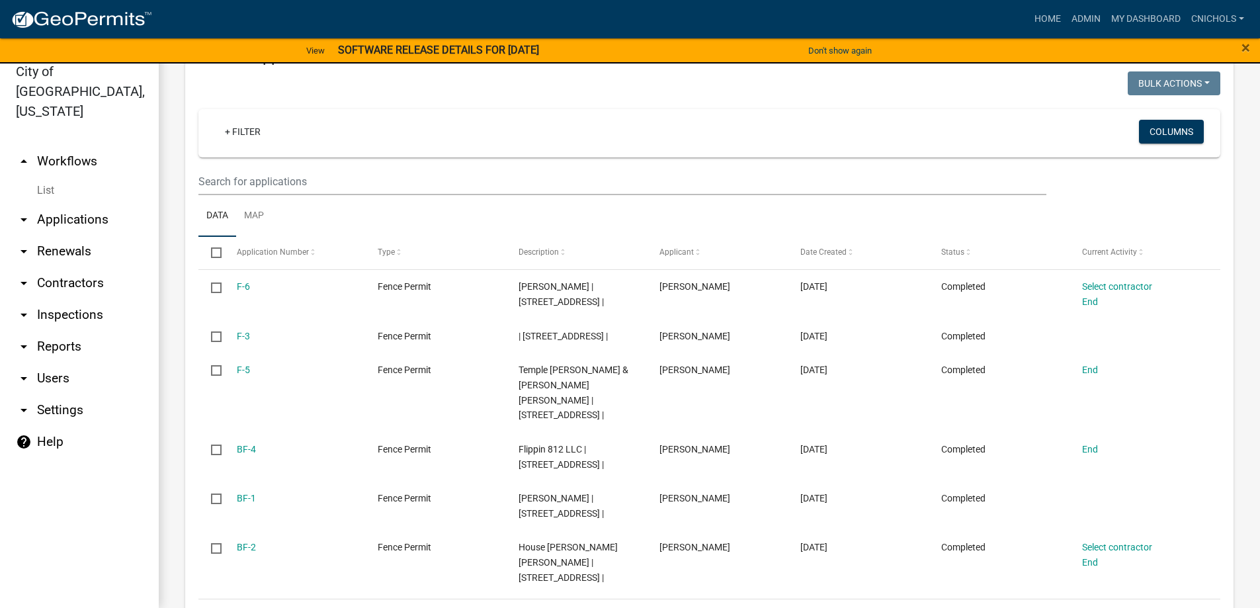
click at [979, 607] on icon "go to first page" at bounding box center [982, 617] width 17 height 16
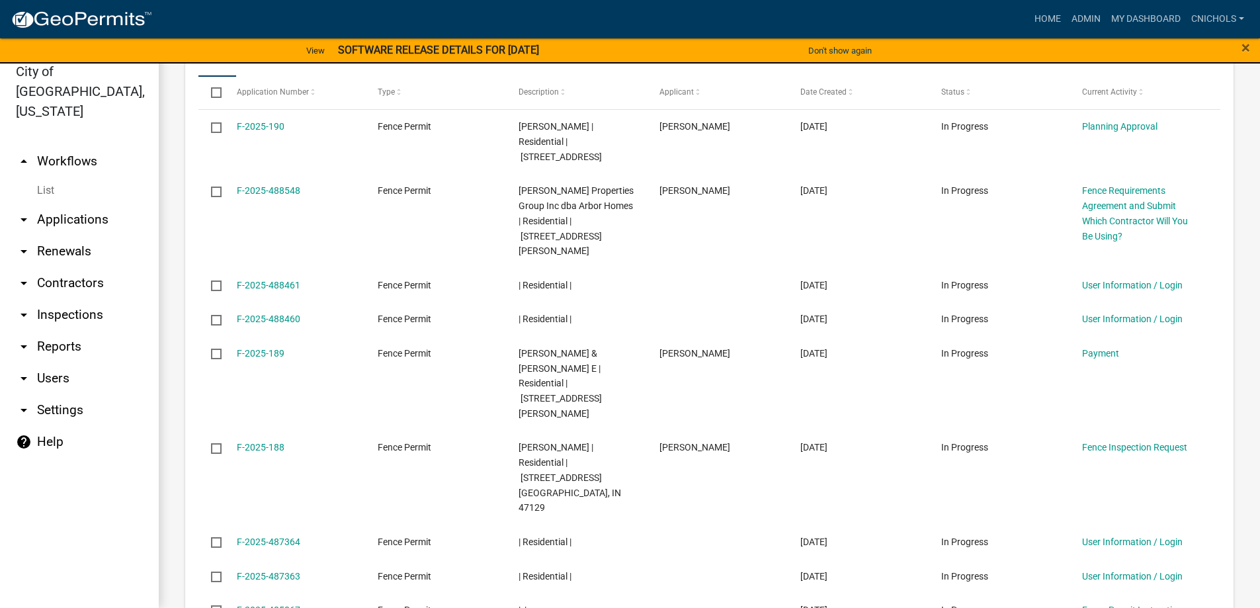
scroll to position [1466, 0]
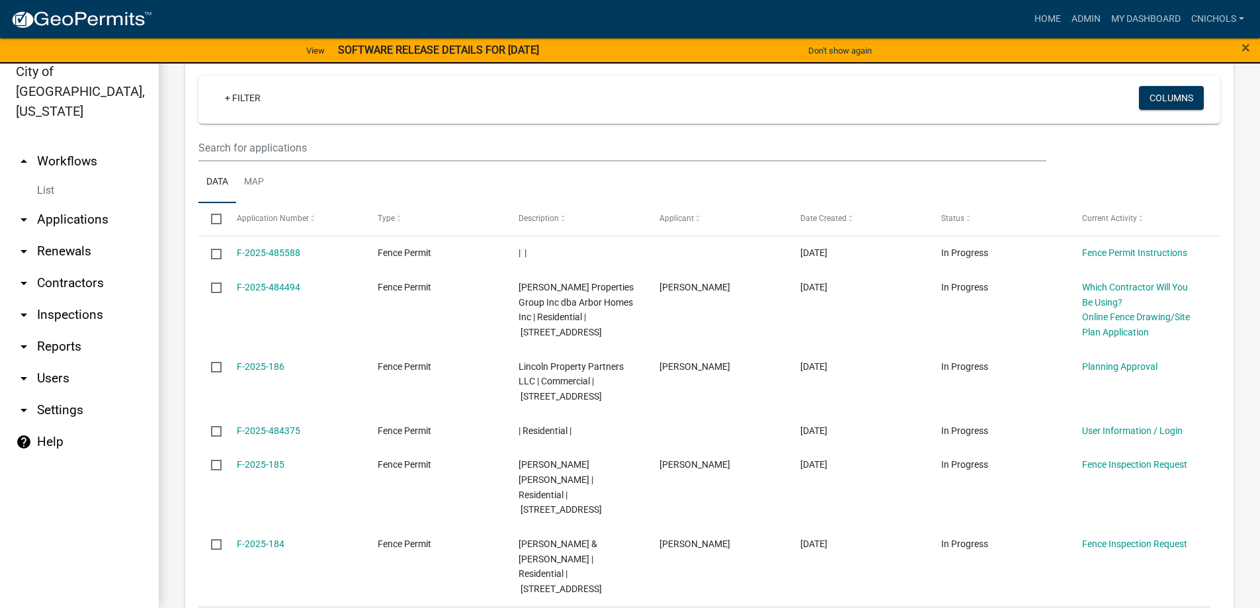
scroll to position [1496, 0]
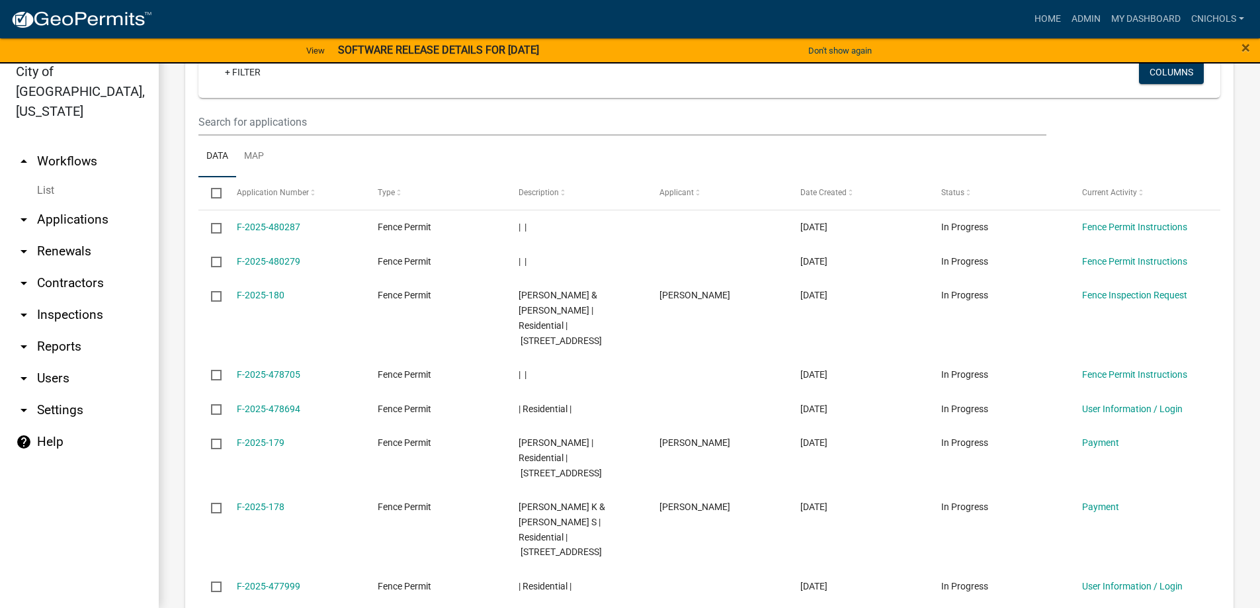
scroll to position [1466, 0]
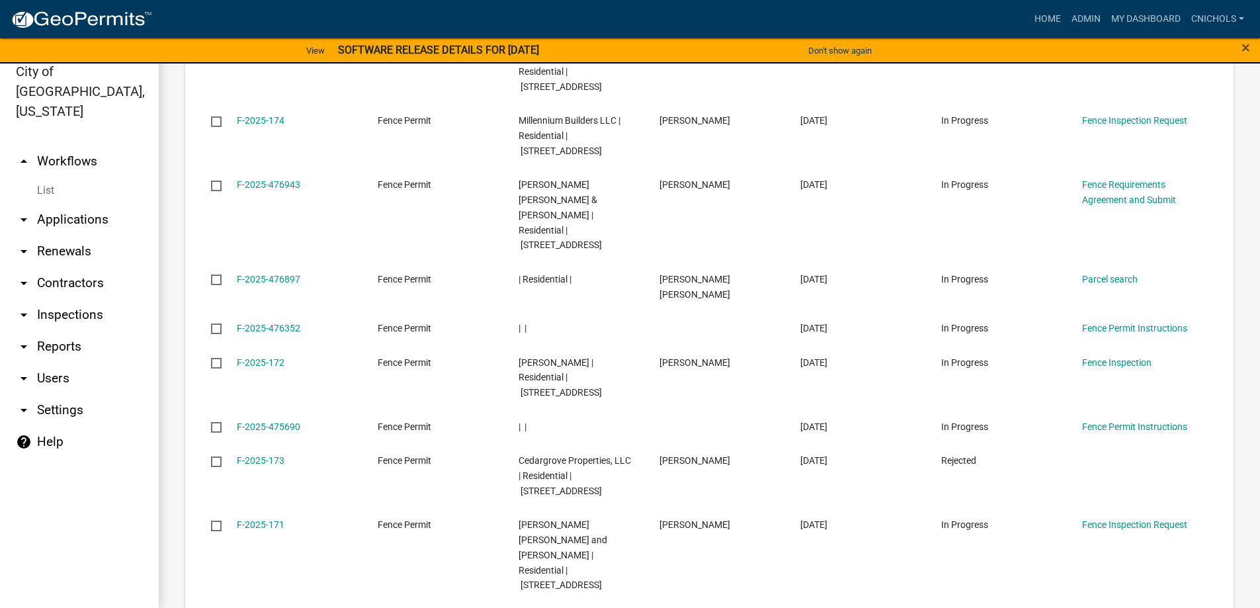
scroll to position [1541, 0]
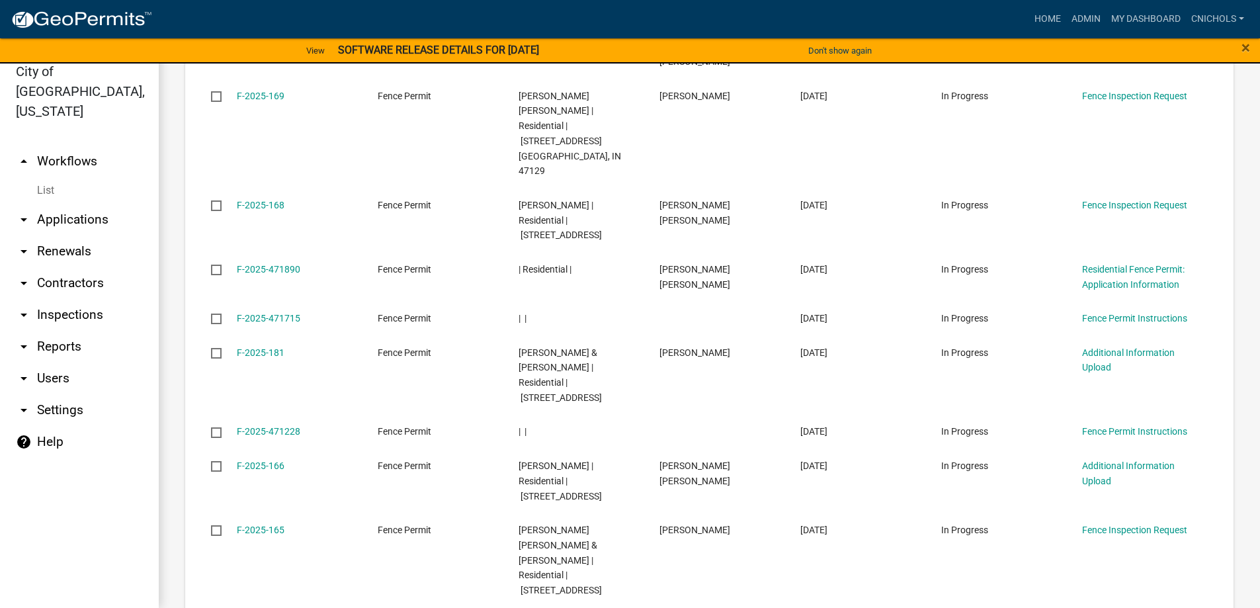
scroll to position [1526, 0]
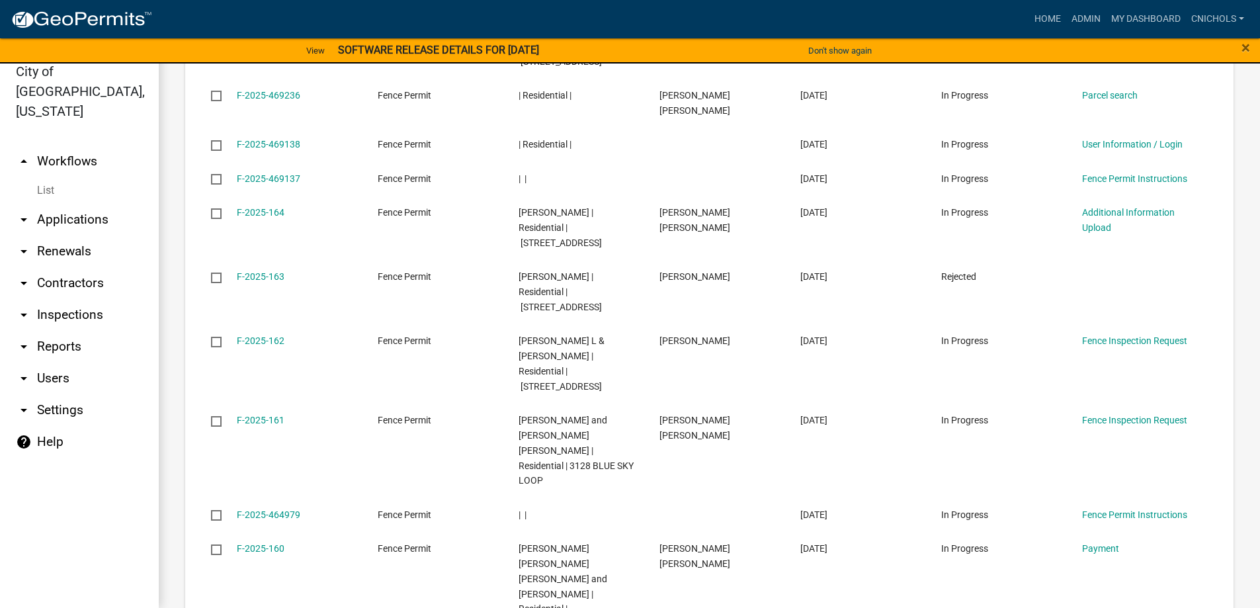
scroll to position [1557, 0]
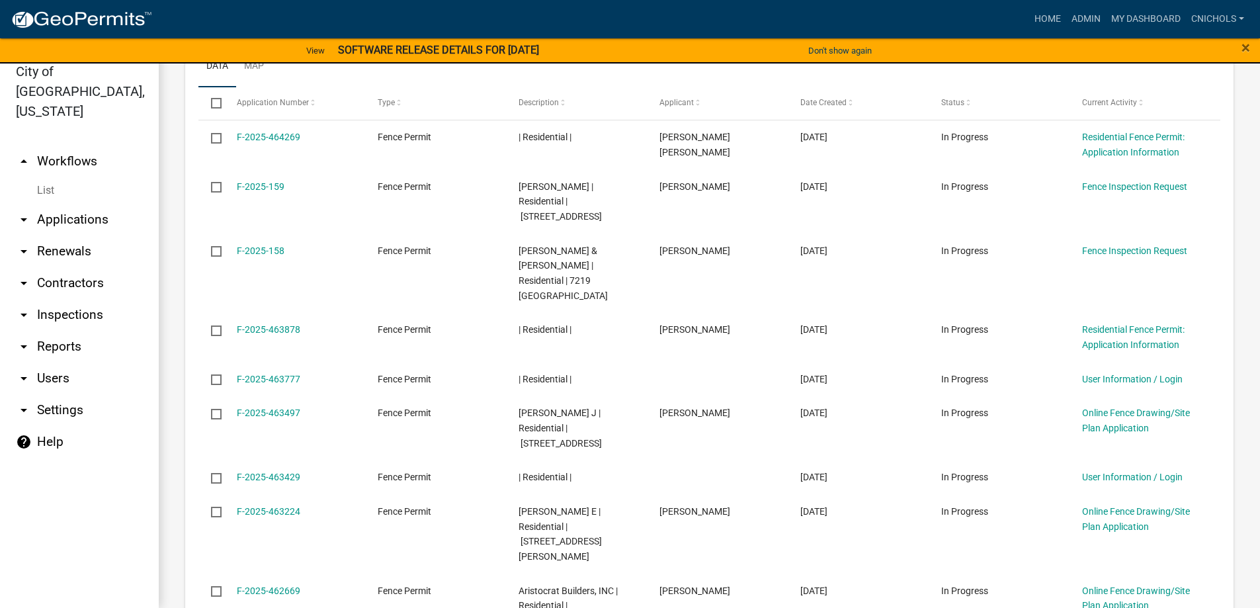
scroll to position [1512, 0]
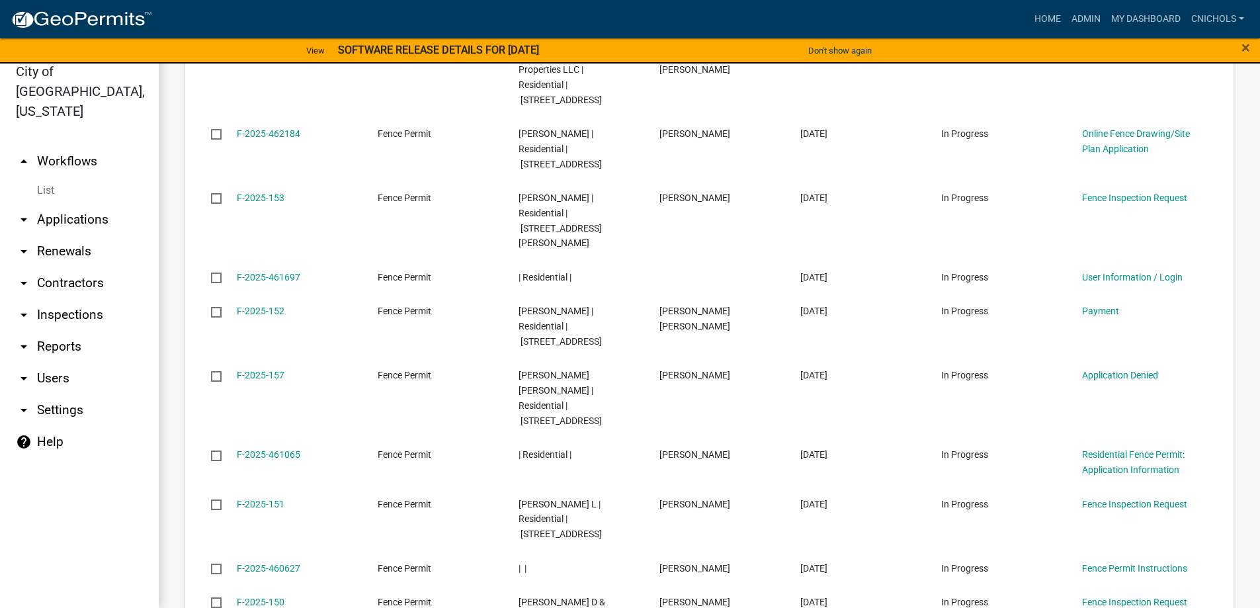
scroll to position [1572, 0]
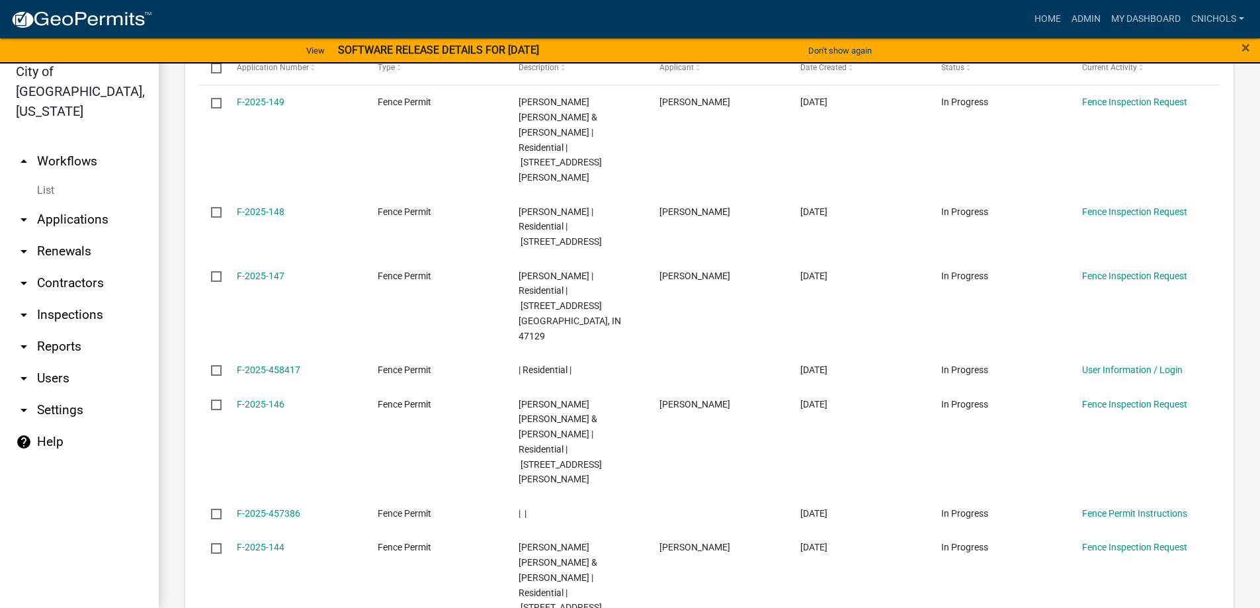
scroll to position [1602, 0]
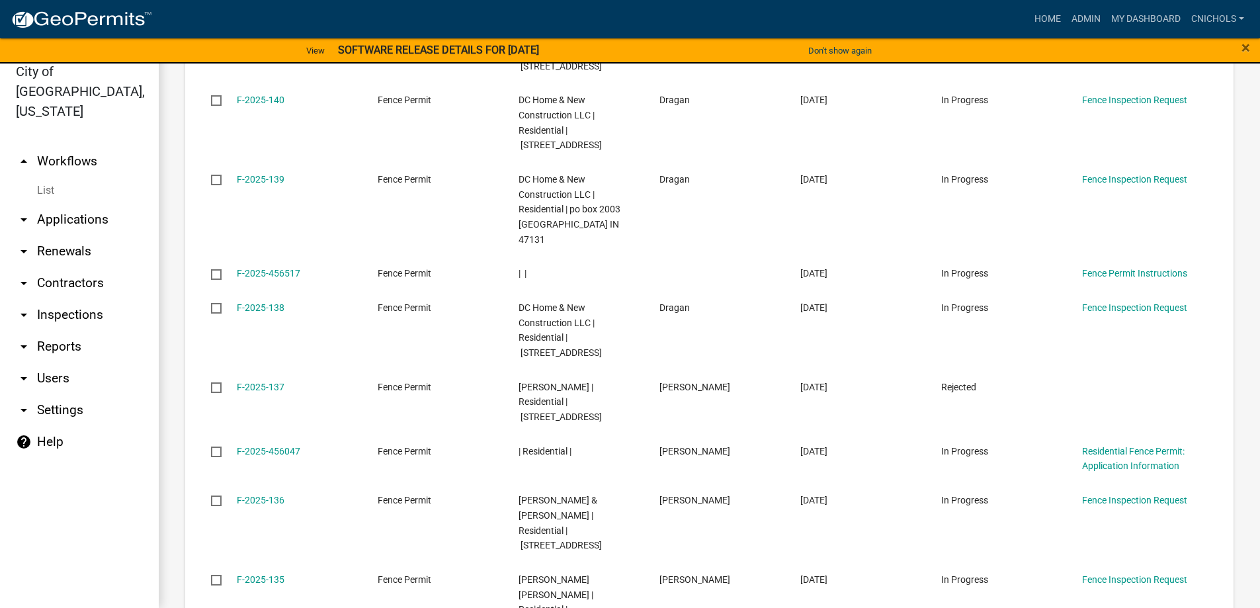
scroll to position [1662, 0]
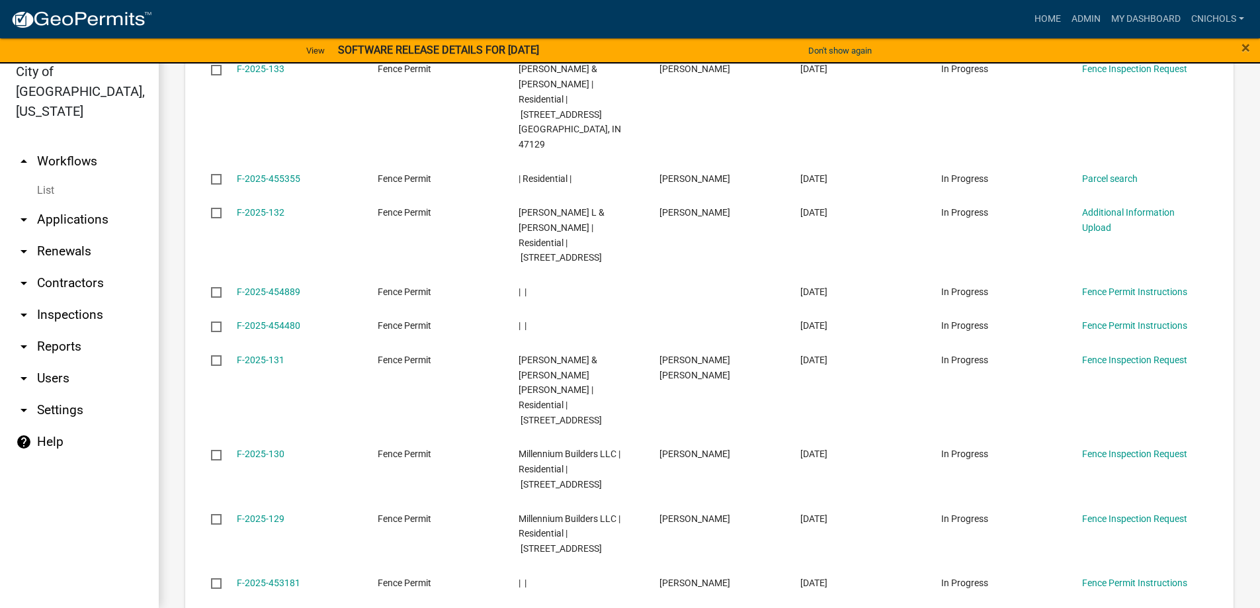
scroll to position [1526, 0]
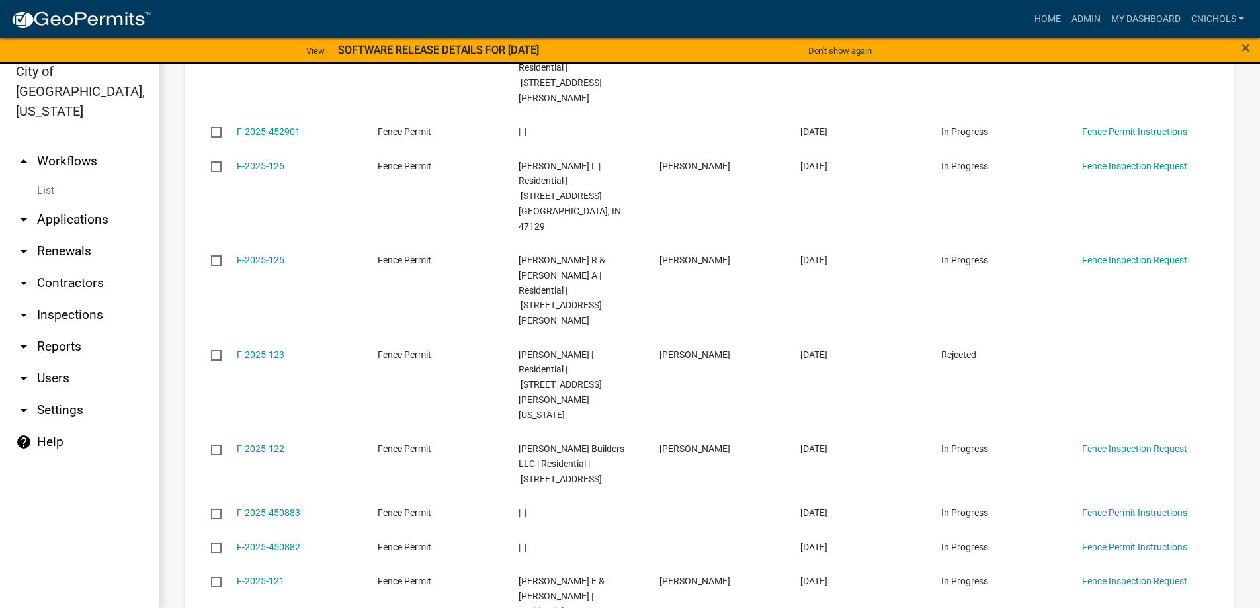
scroll to position [1526, 0]
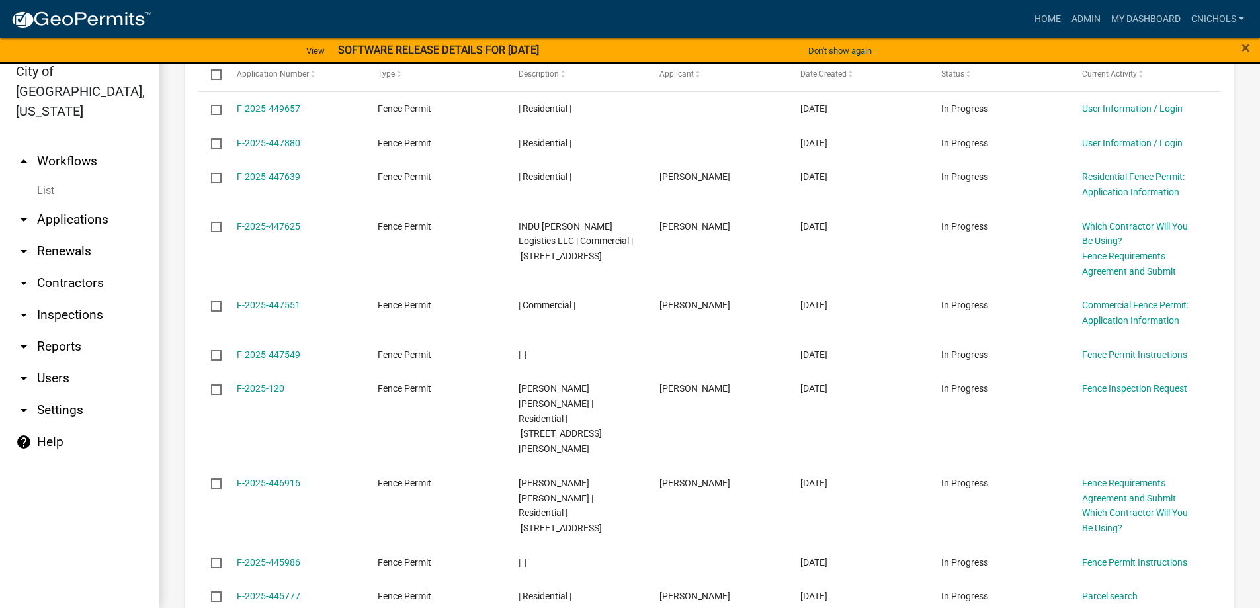
scroll to position [1466, 0]
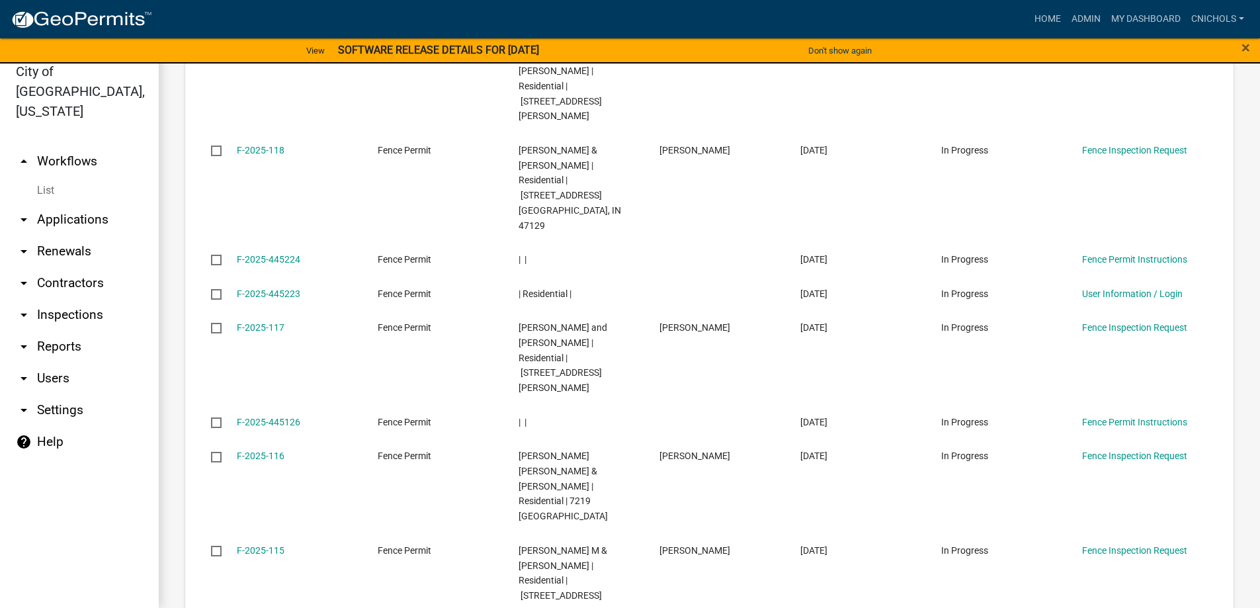
scroll to position [1526, 0]
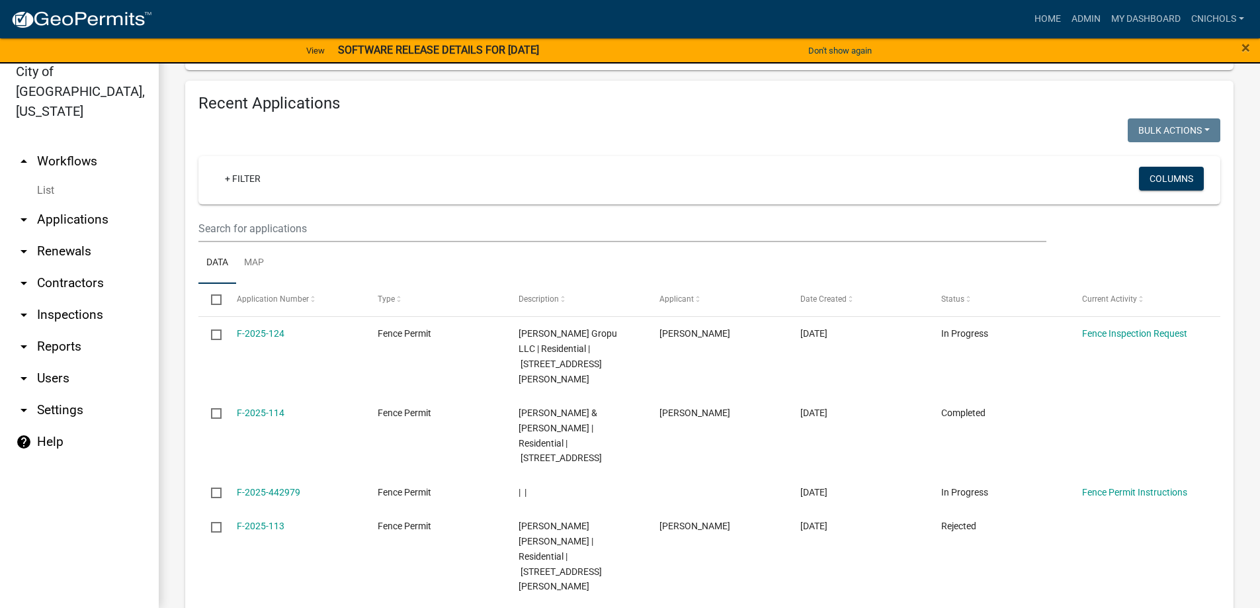
scroll to position [1436, 0]
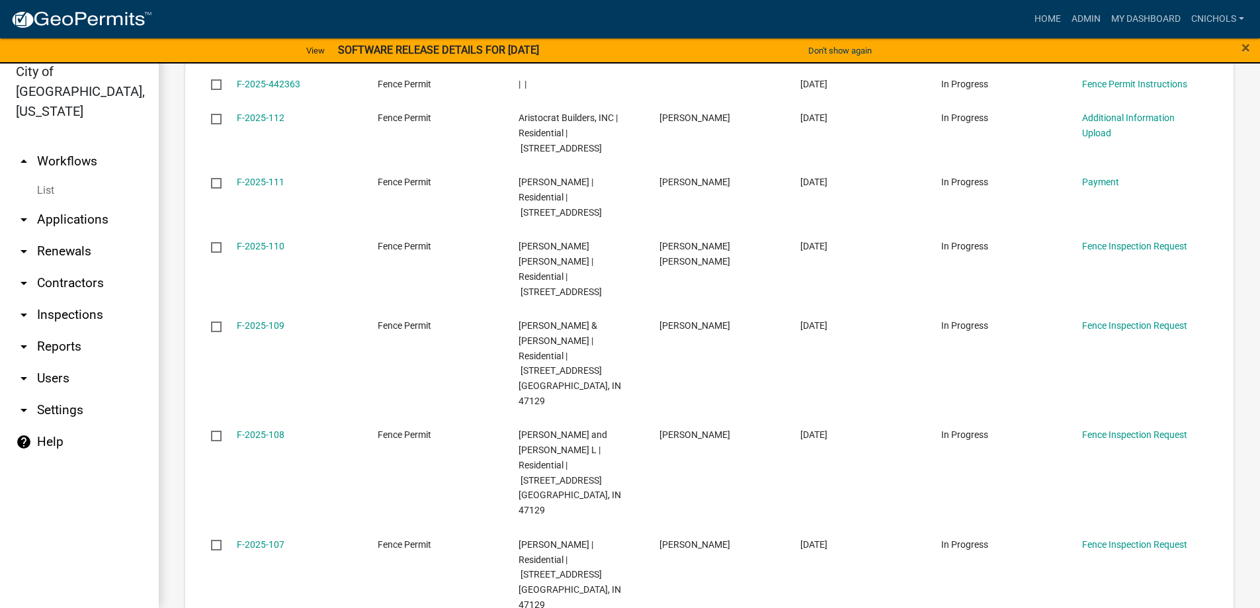
scroll to position [1526, 0]
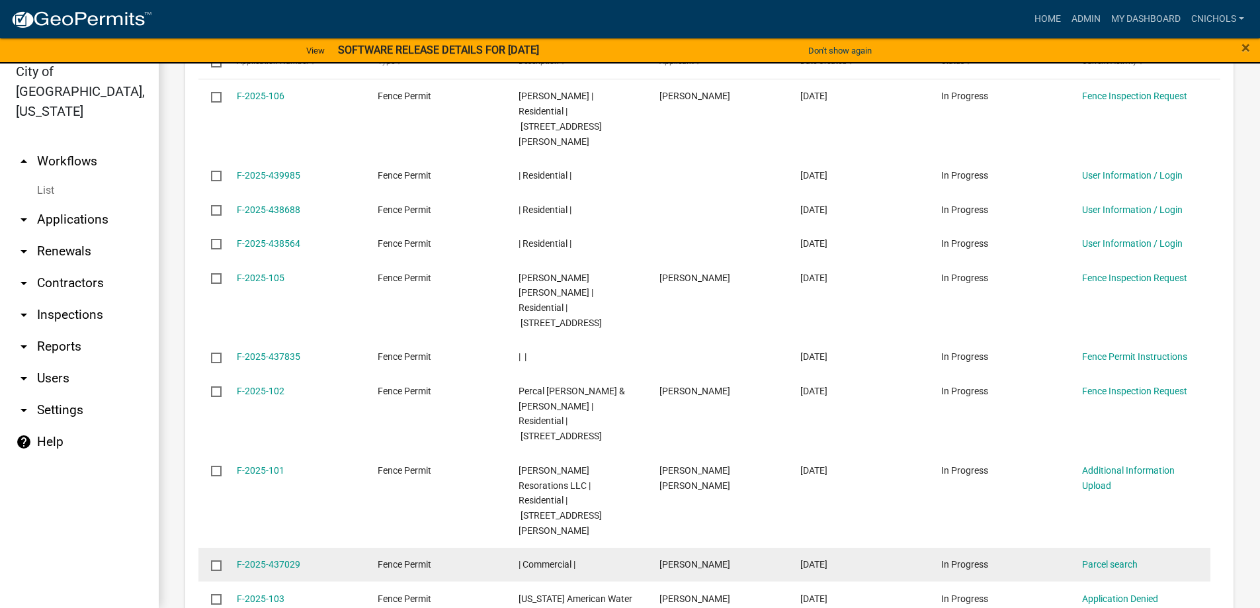
scroll to position [1481, 0]
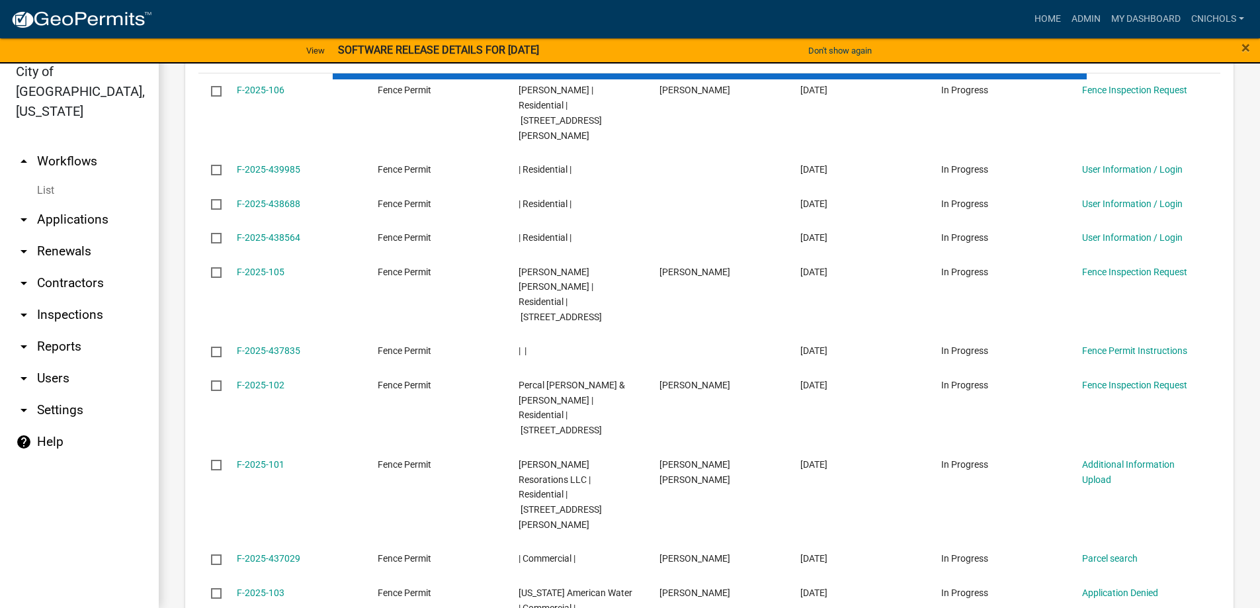
scroll to position [1436, 0]
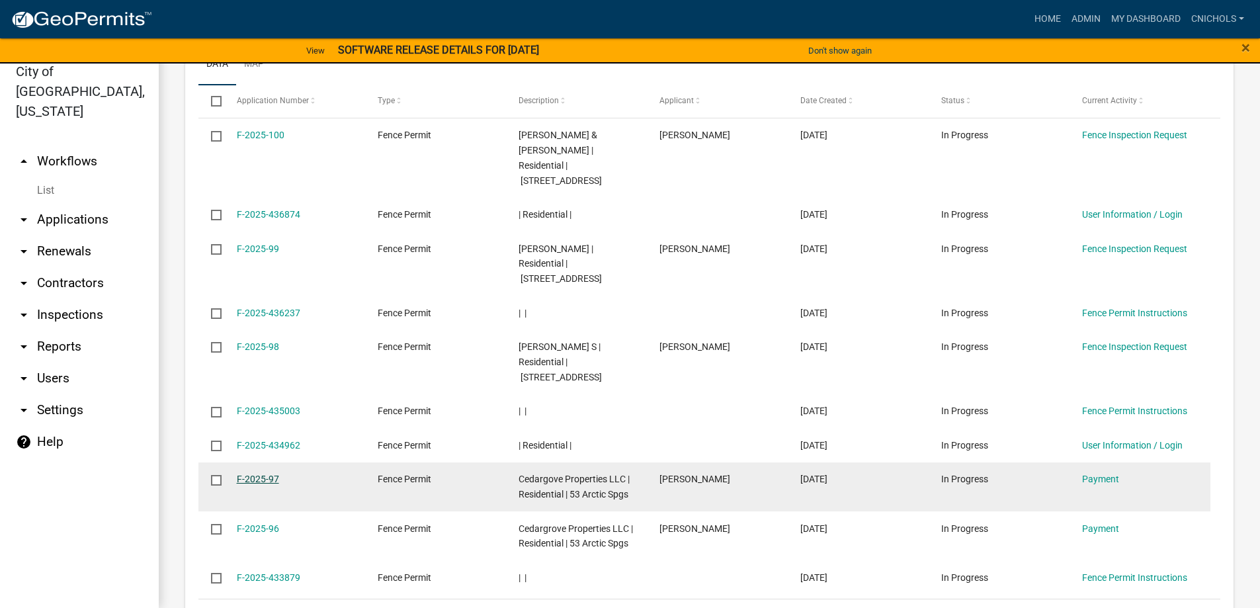
click at [251, 474] on link "F-2025-97" at bounding box center [258, 479] width 42 height 11
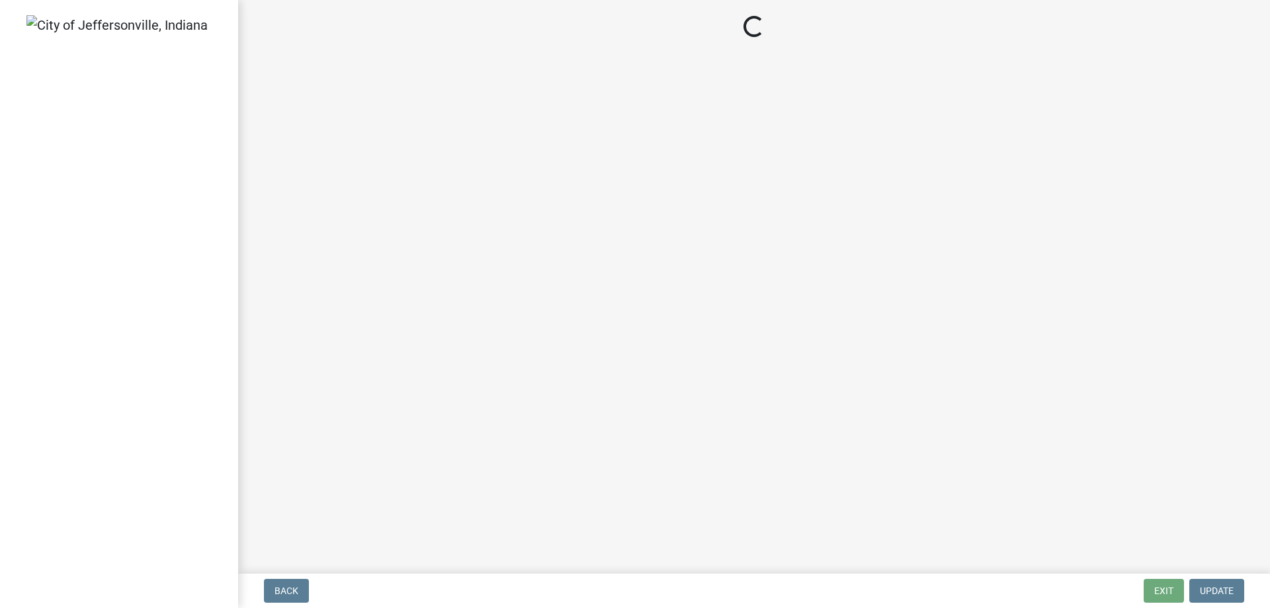
select select "3: 3"
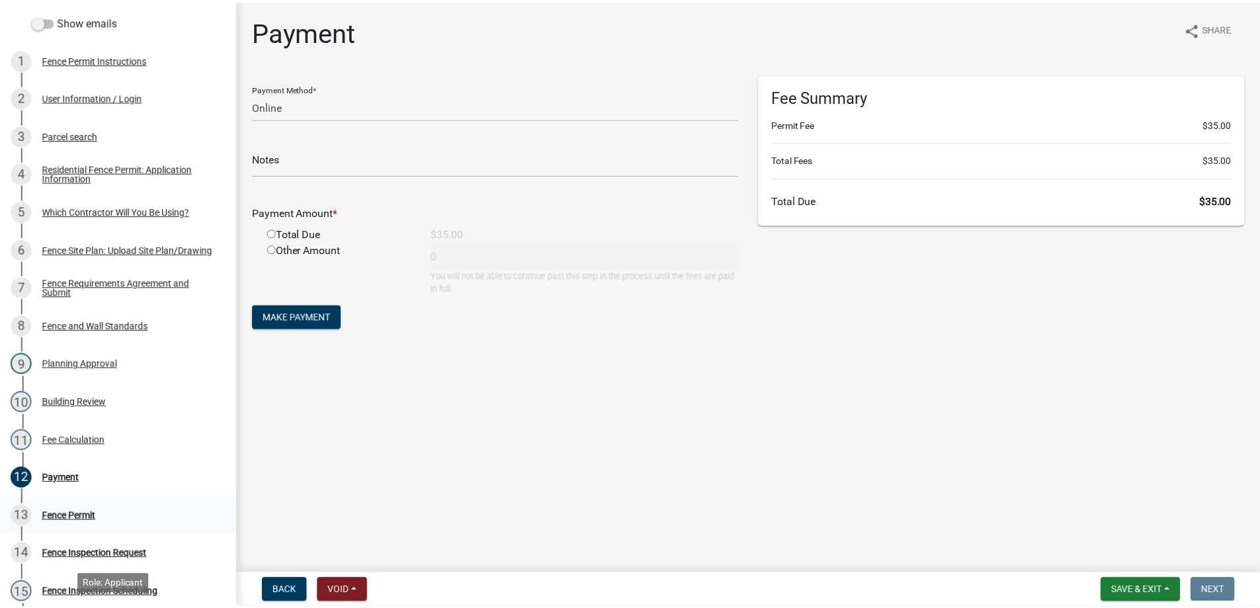
scroll to position [66, 0]
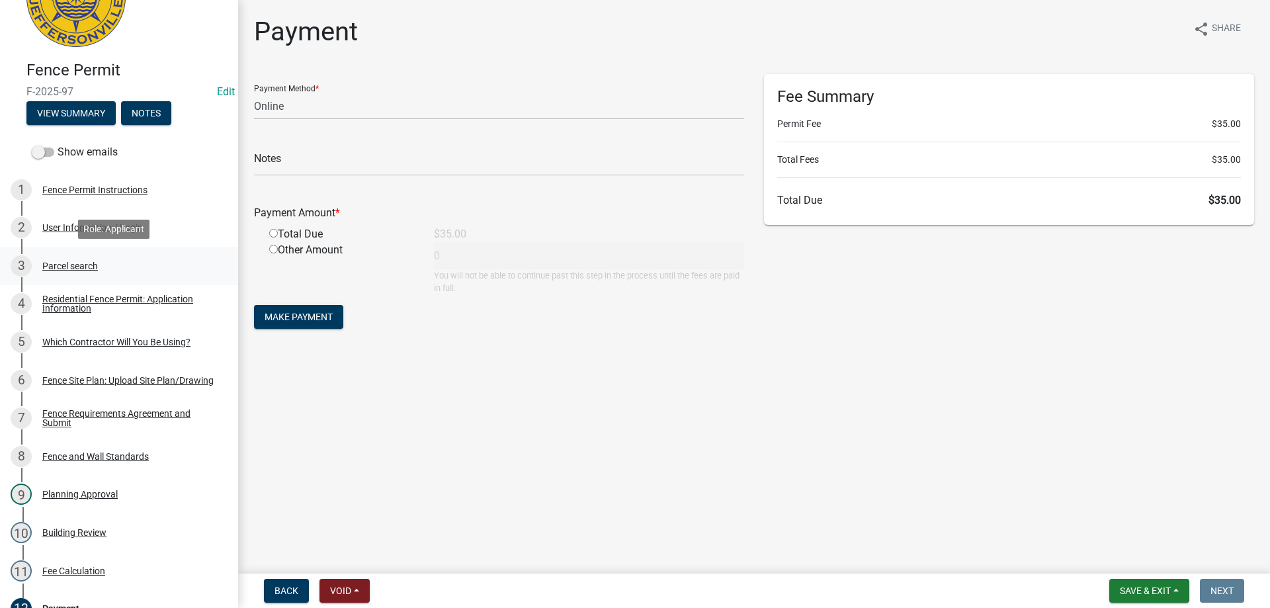
click at [57, 261] on div "Parcel search" at bounding box center [70, 265] width 56 height 9
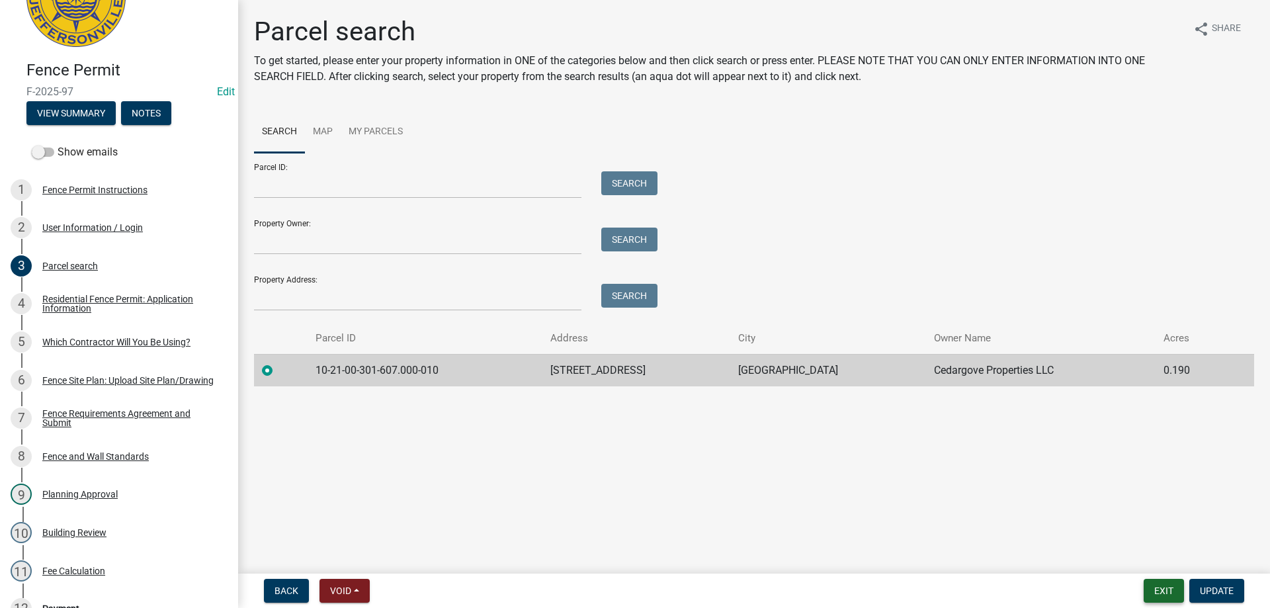
click at [1161, 590] on button "Exit" at bounding box center [1164, 591] width 40 height 24
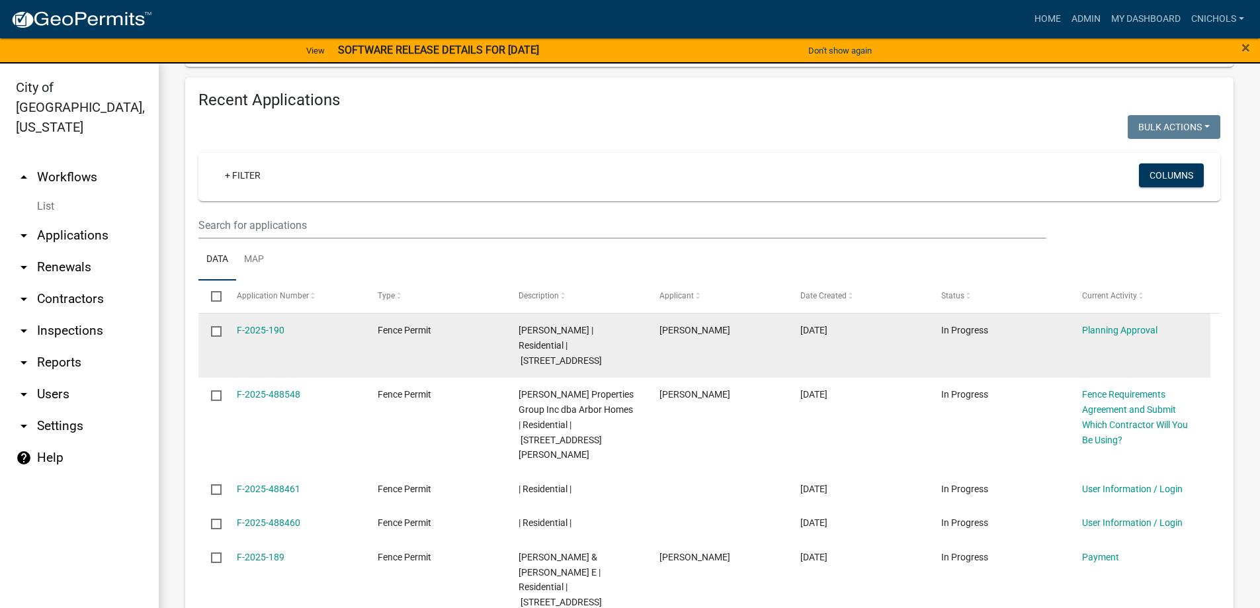
scroll to position [1466, 0]
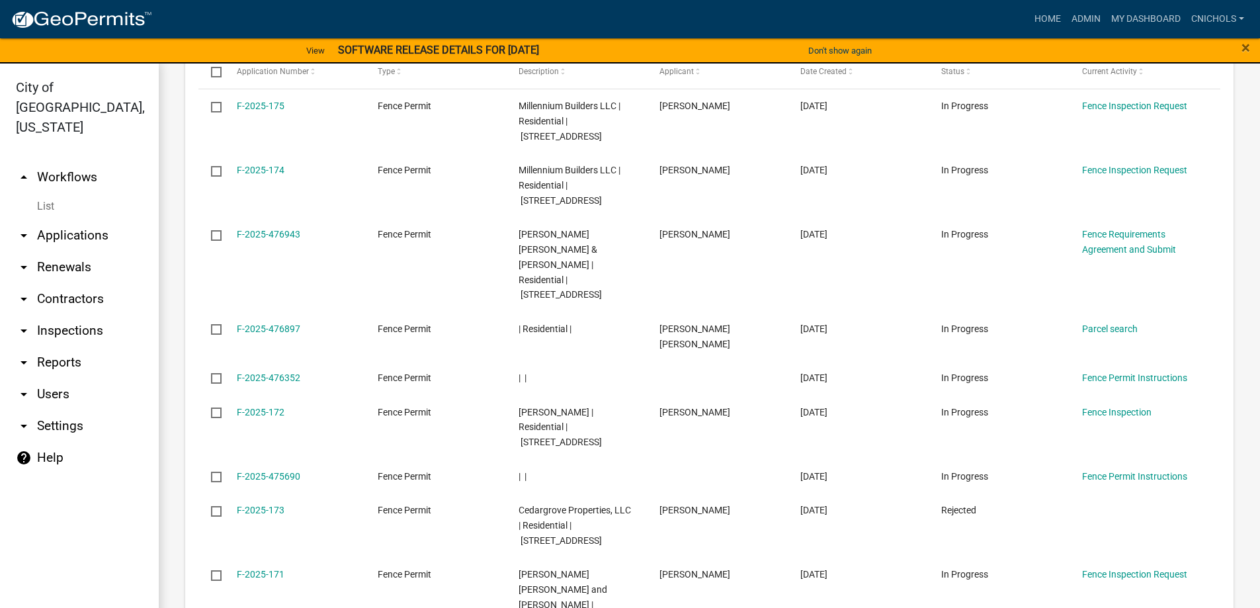
scroll to position [1541, 0]
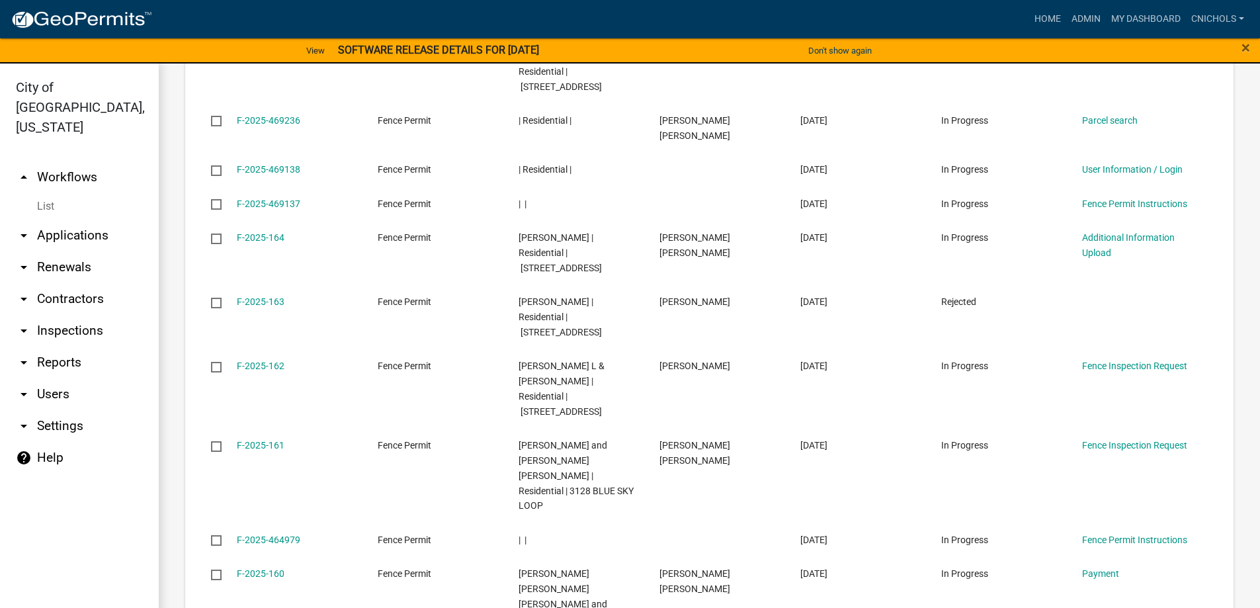
scroll to position [1557, 0]
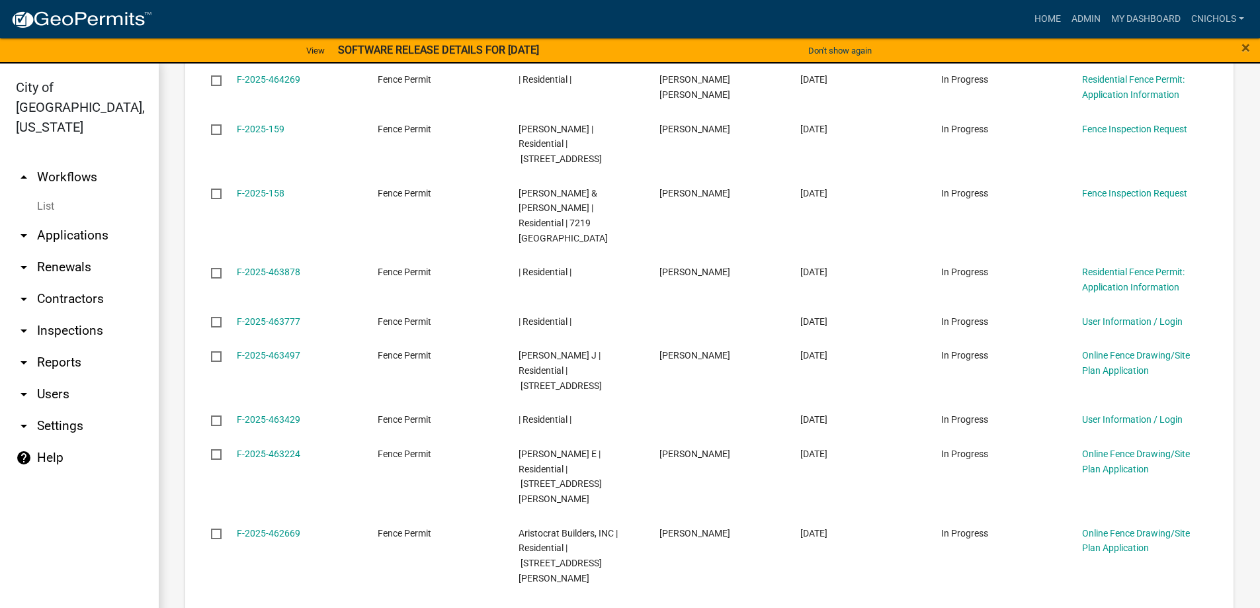
scroll to position [1512, 0]
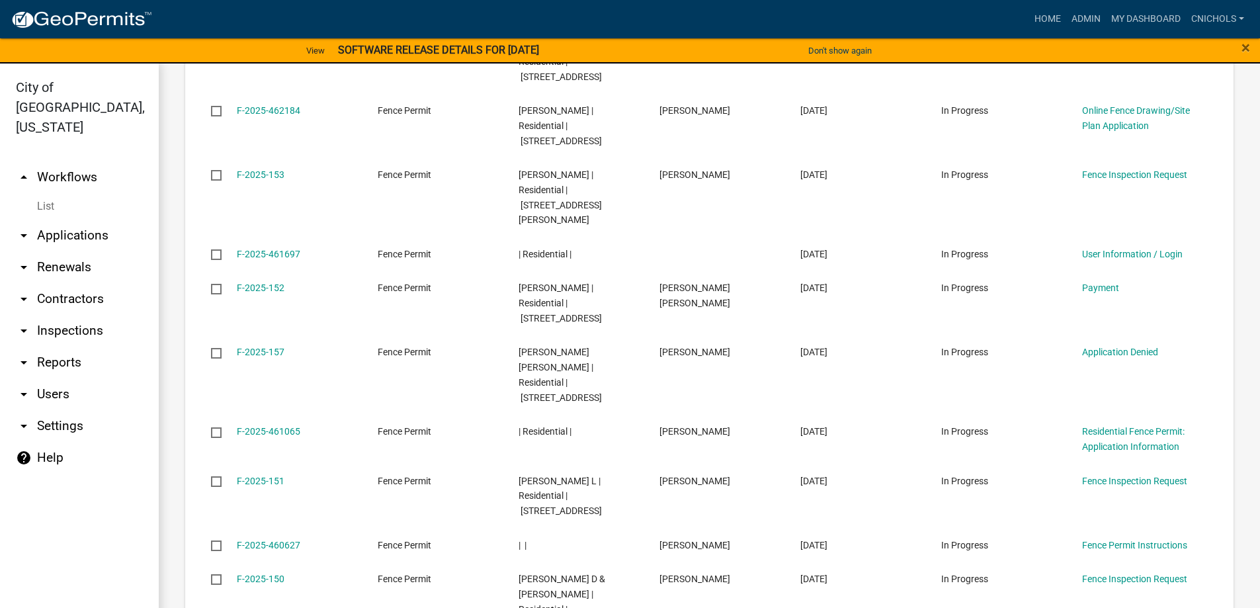
scroll to position [1572, 0]
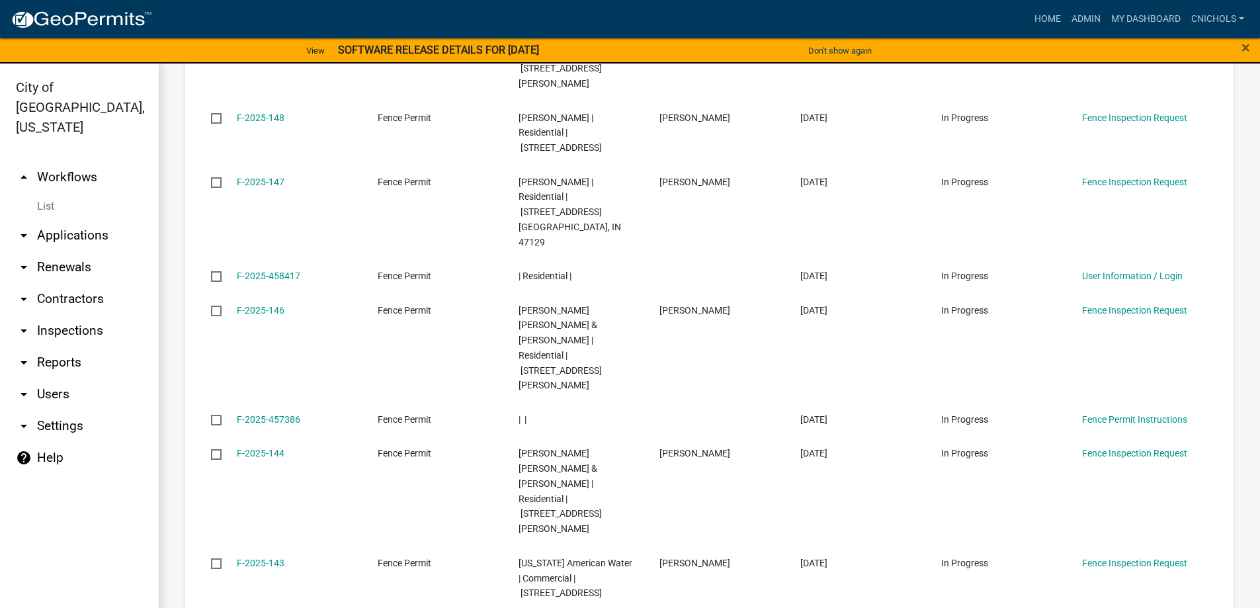
scroll to position [1602, 0]
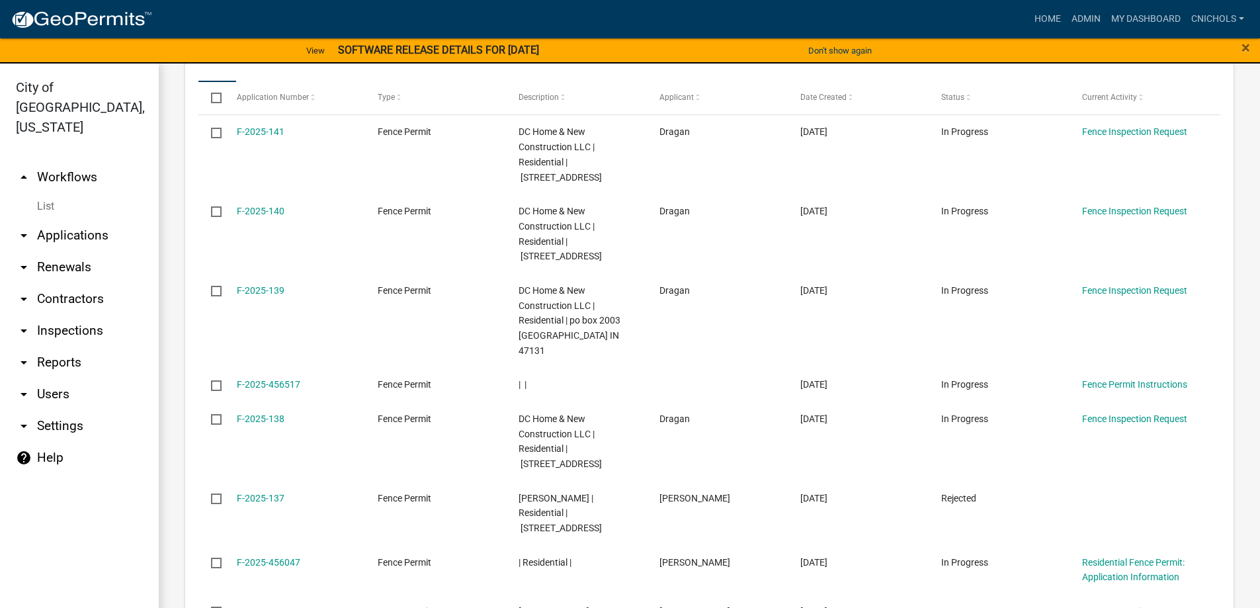
scroll to position [1617, 0]
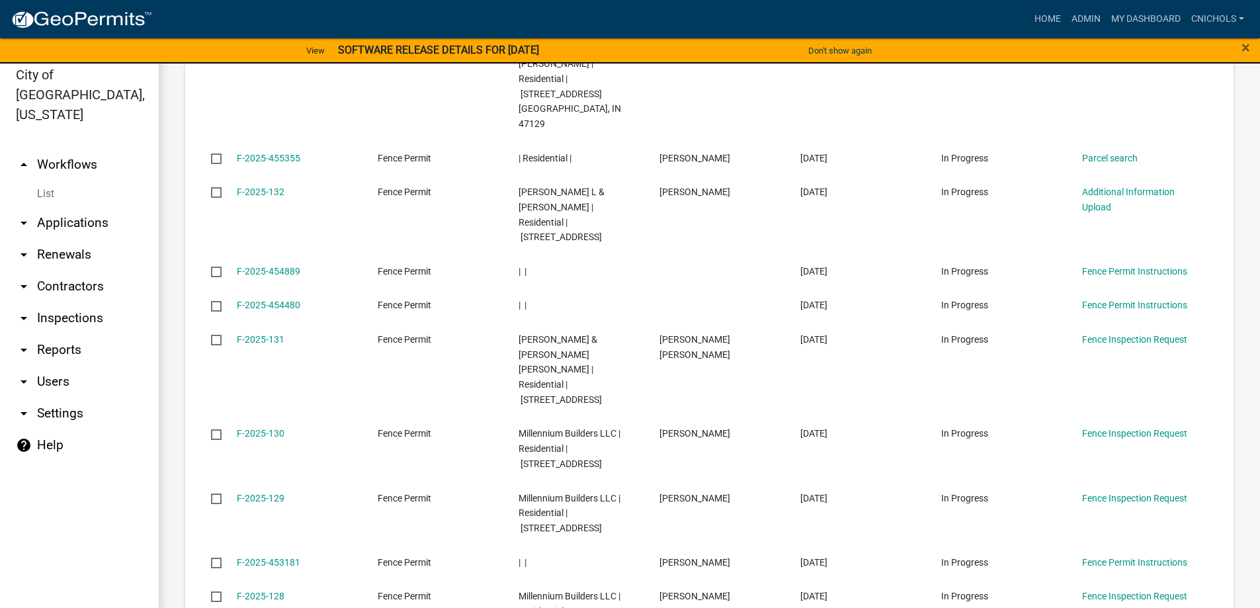
scroll to position [16, 0]
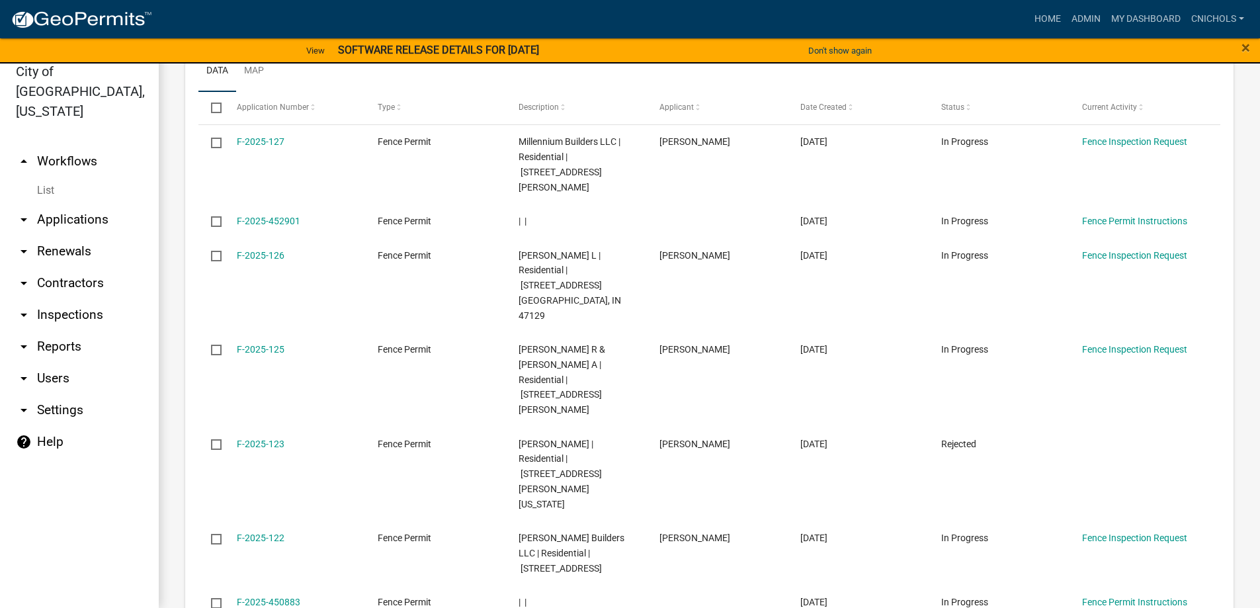
scroll to position [1526, 0]
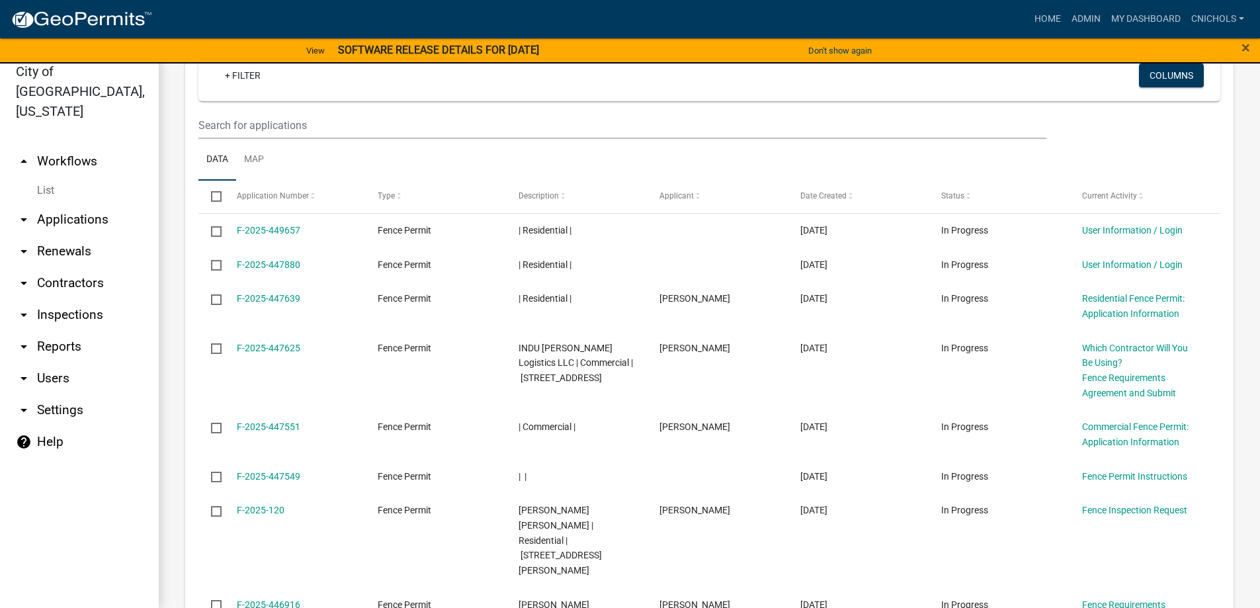
scroll to position [1466, 0]
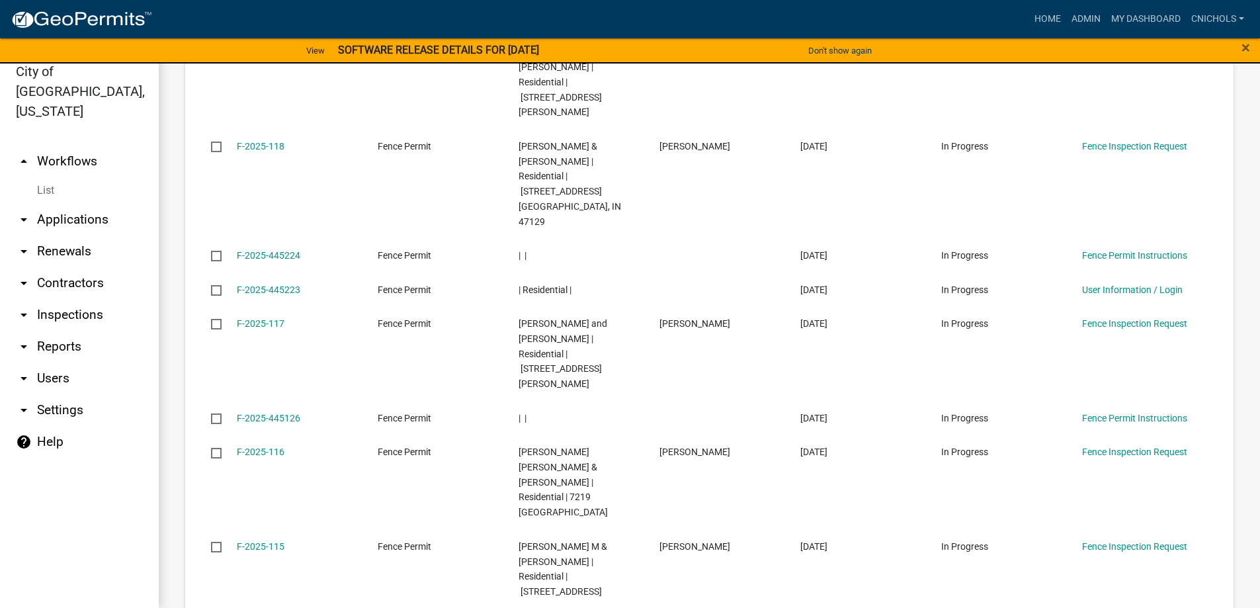
scroll to position [1526, 0]
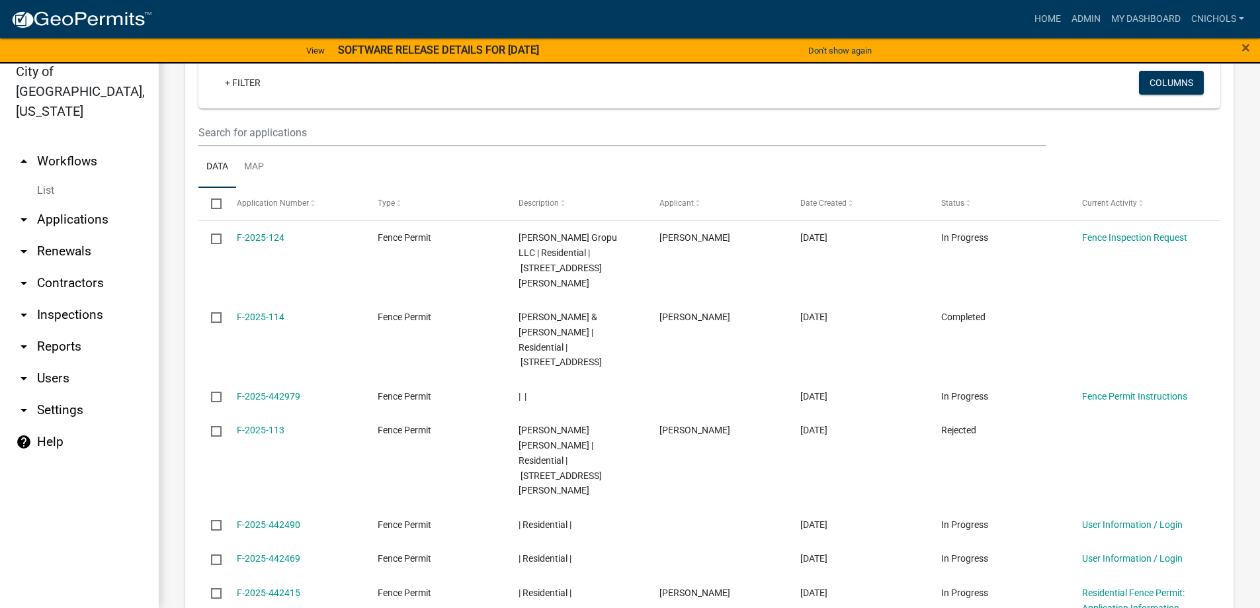
scroll to position [1436, 0]
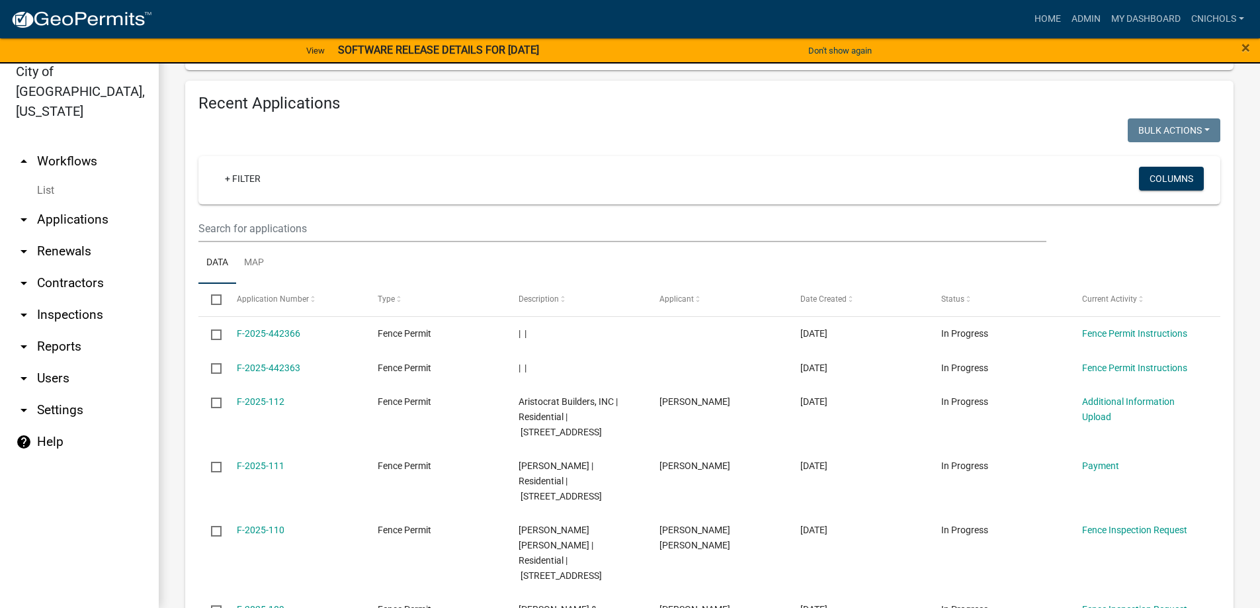
scroll to position [1502, 0]
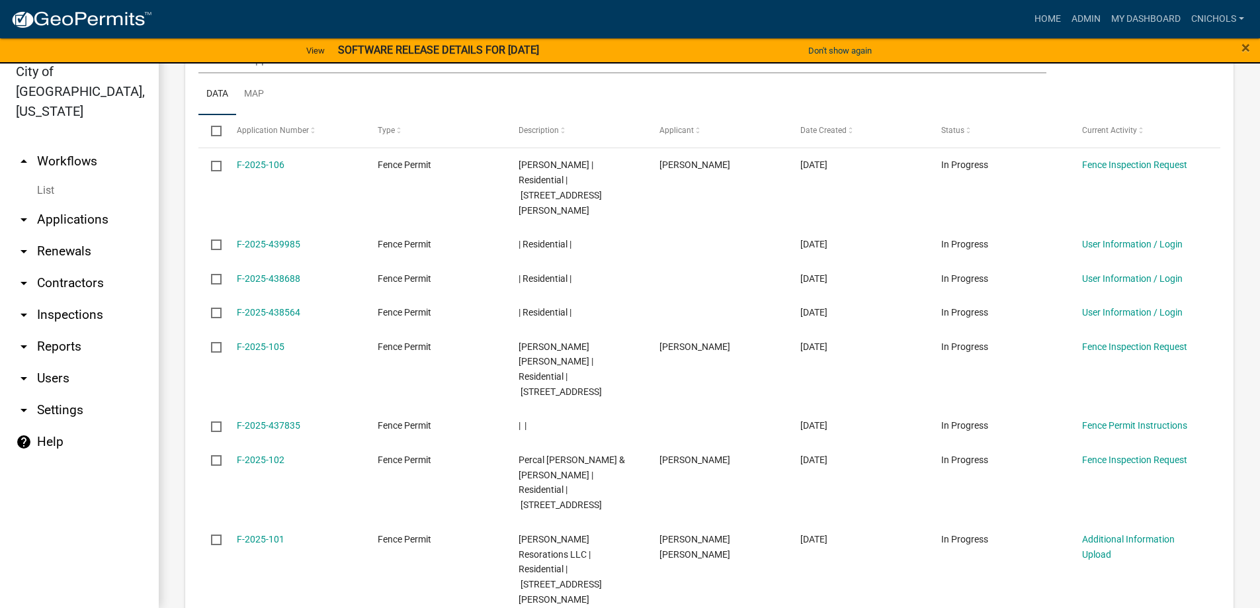
scroll to position [1481, 0]
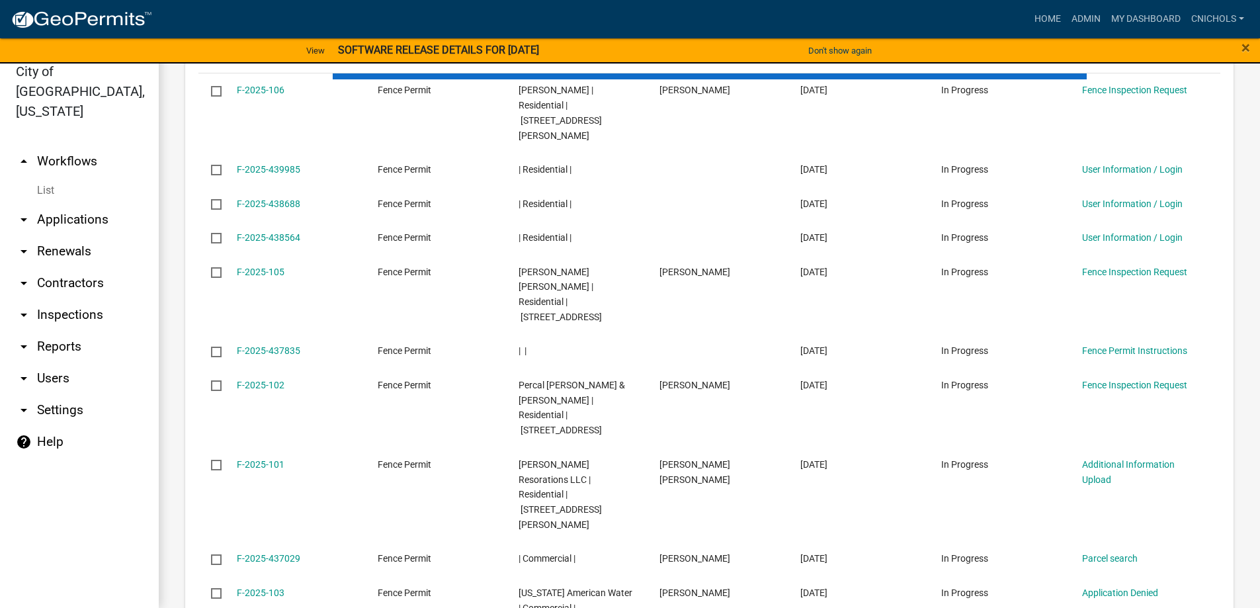
scroll to position [1436, 0]
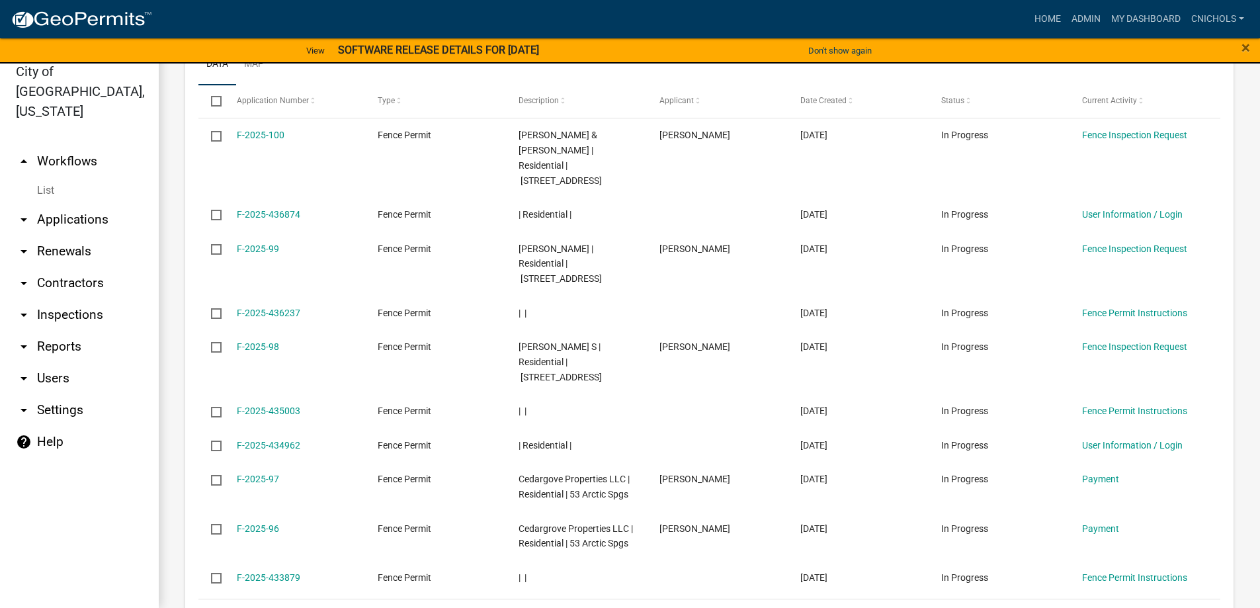
click at [1115, 607] on link "19" at bounding box center [1123, 616] width 17 height 15
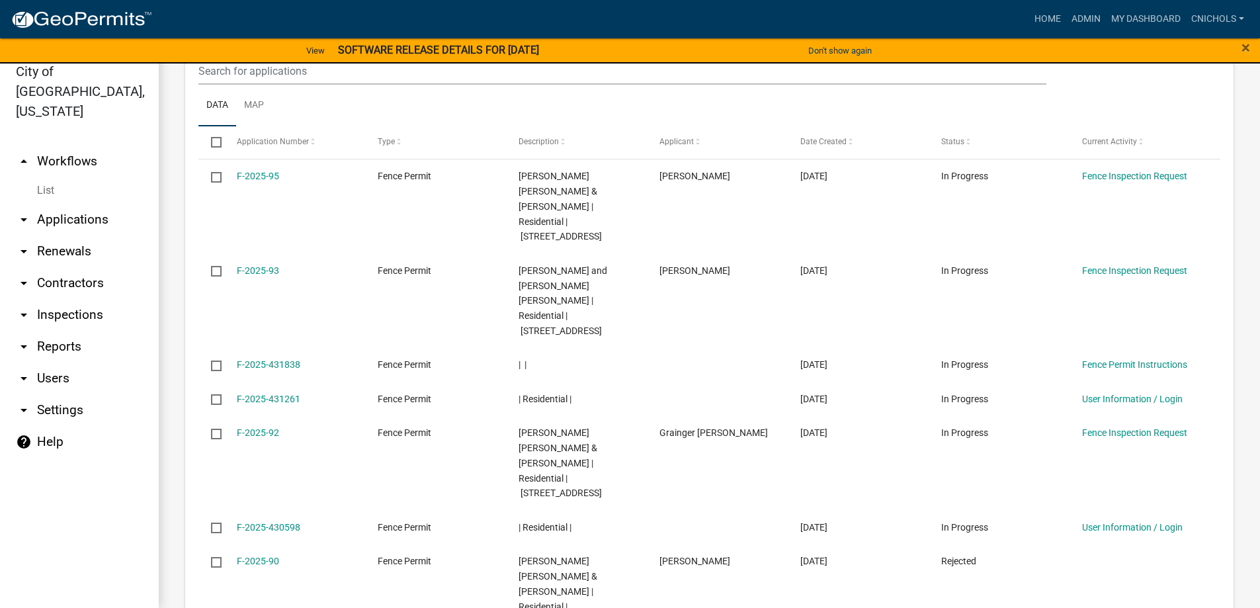
scroll to position [1512, 0]
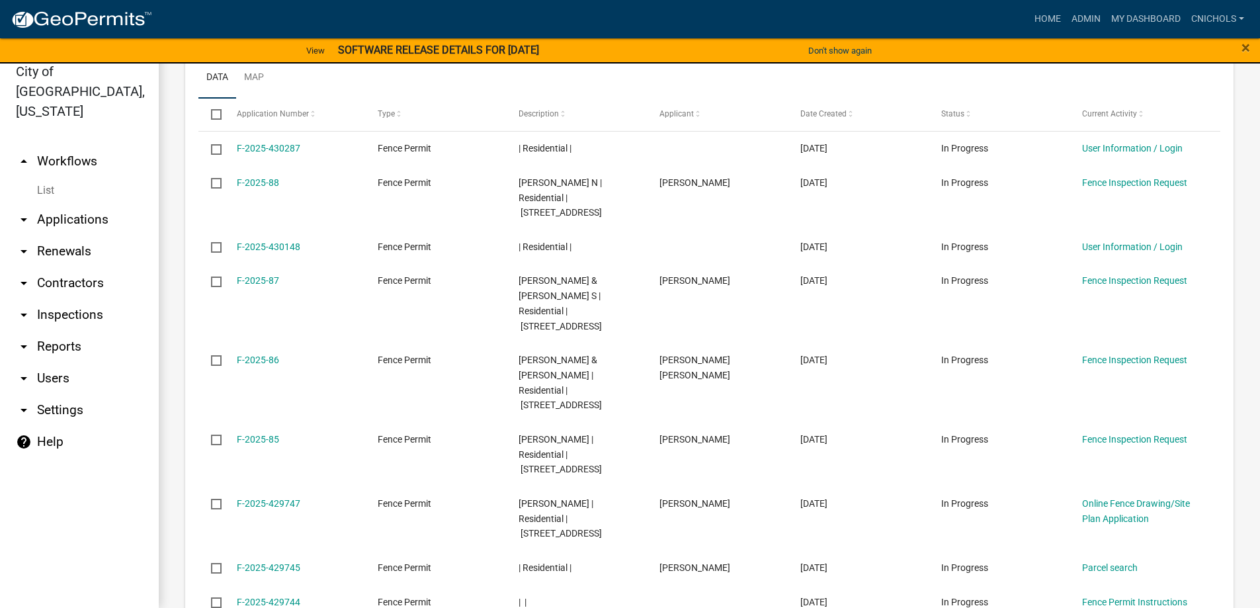
scroll to position [1436, 0]
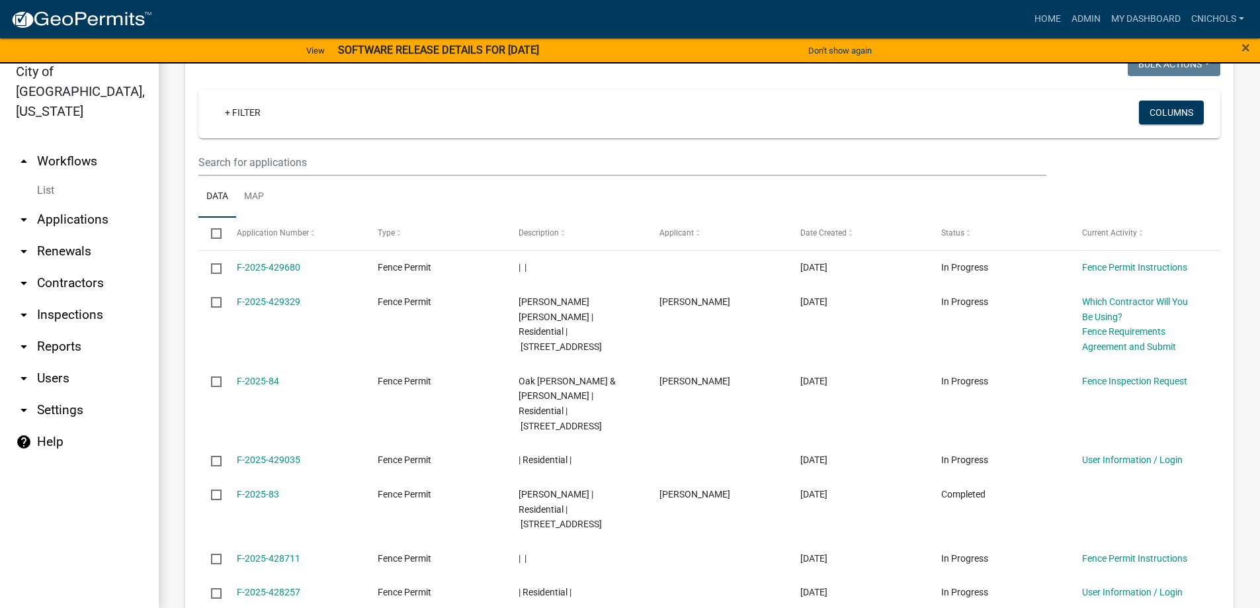
scroll to position [1496, 0]
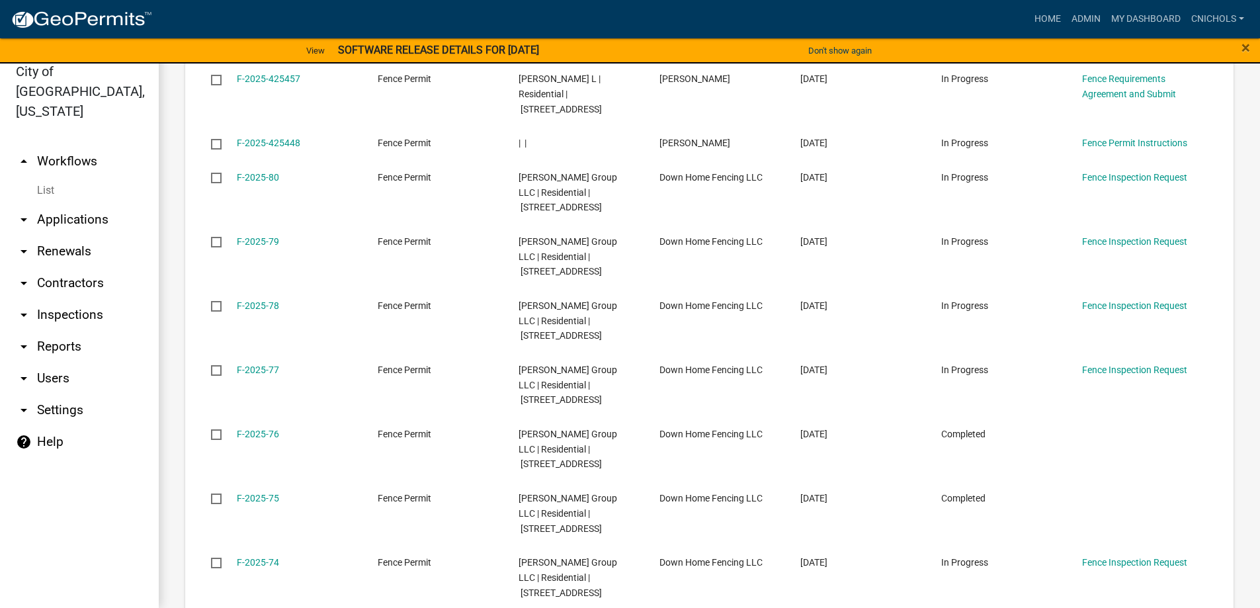
scroll to position [1586, 0]
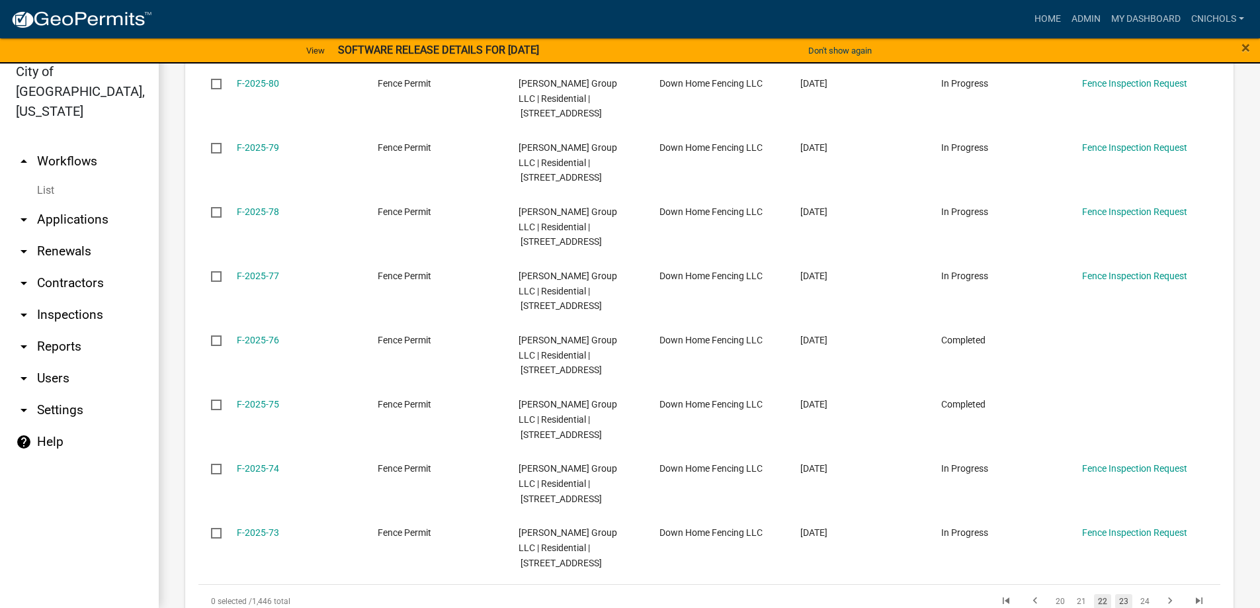
click at [1116, 594] on link "23" at bounding box center [1123, 601] width 17 height 15
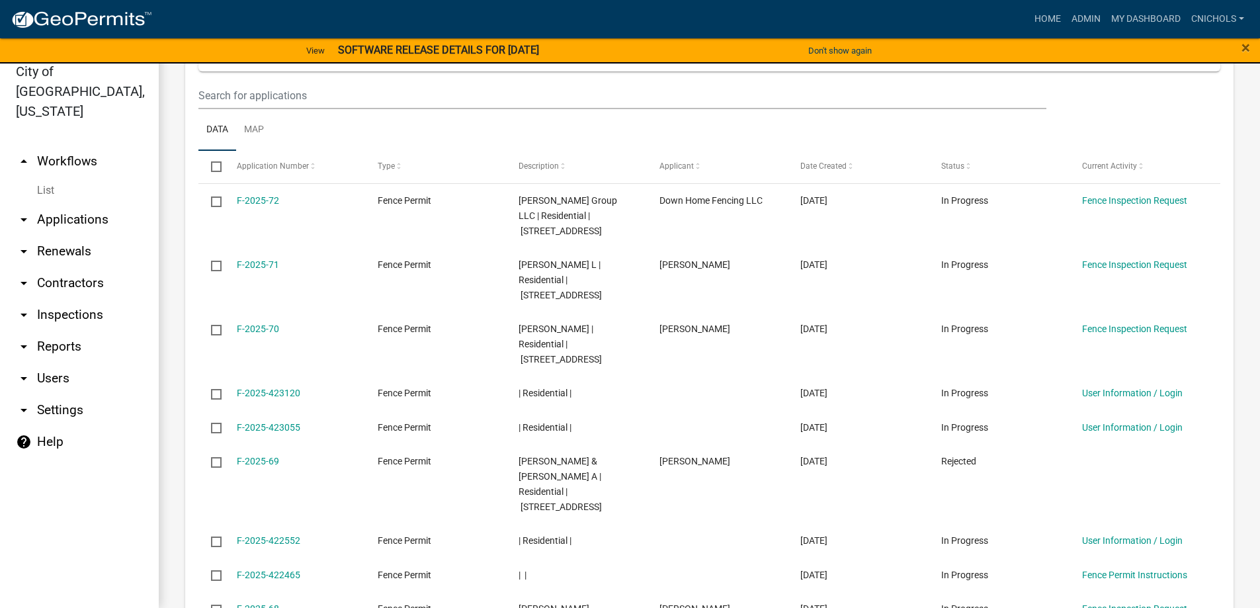
scroll to position [1526, 0]
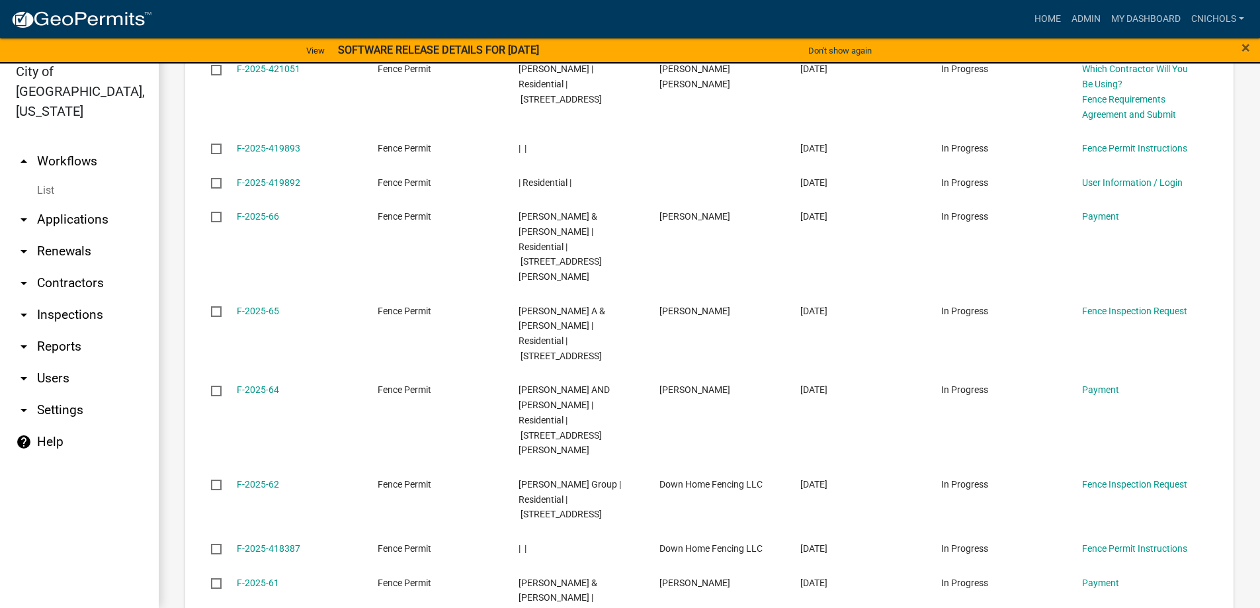
scroll to position [1526, 0]
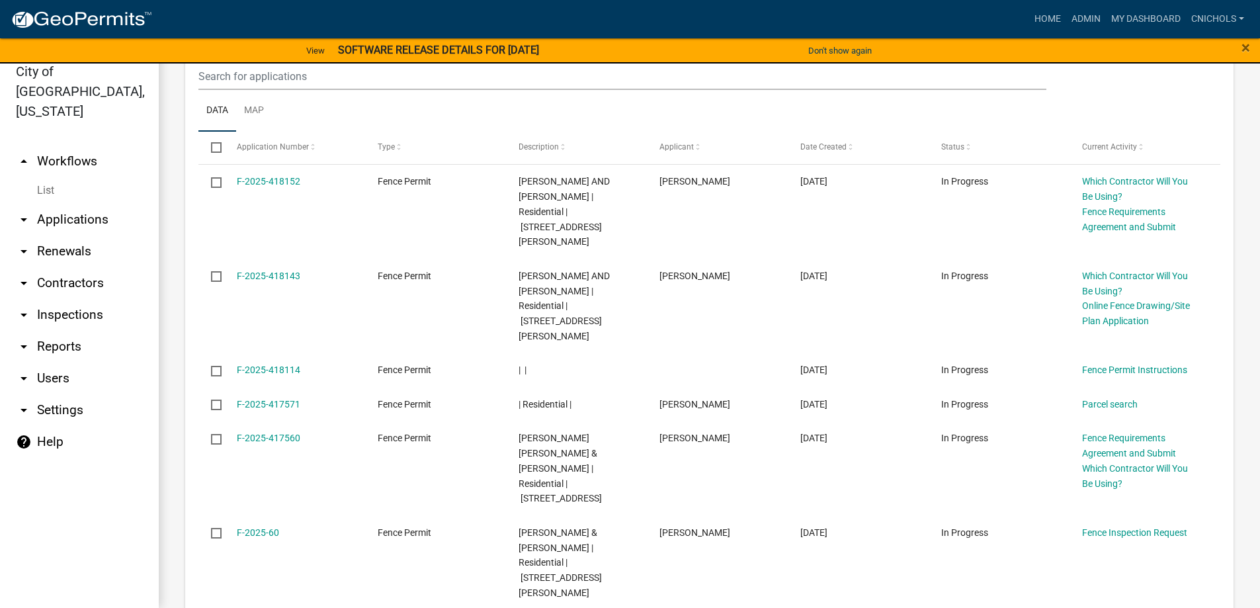
scroll to position [1481, 0]
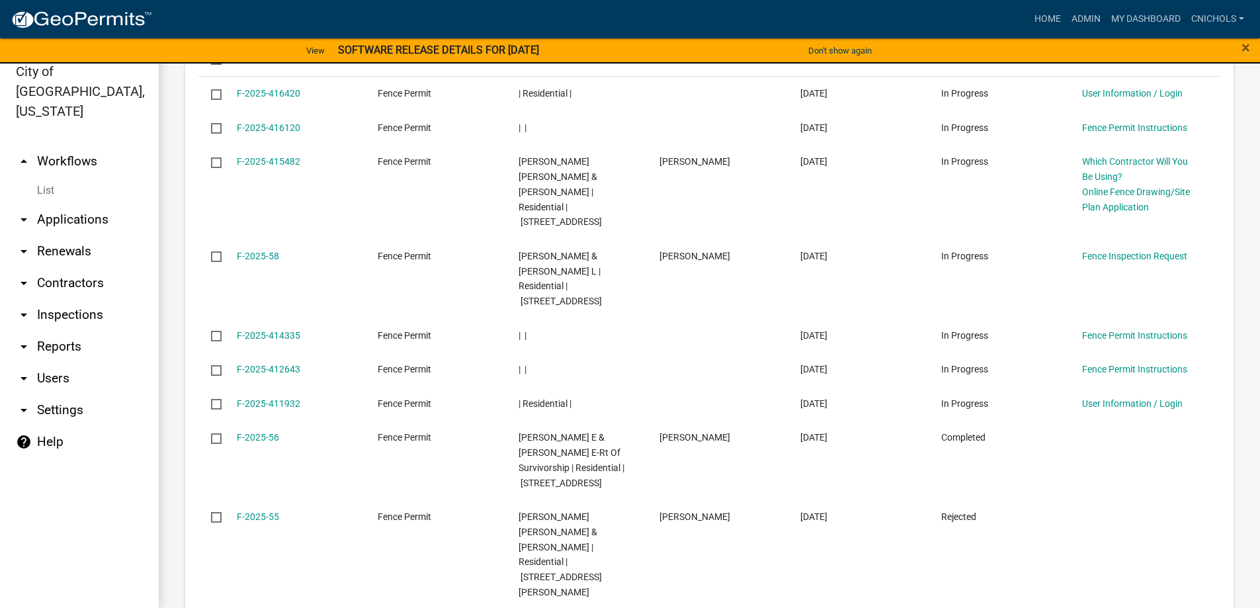
scroll to position [1526, 0]
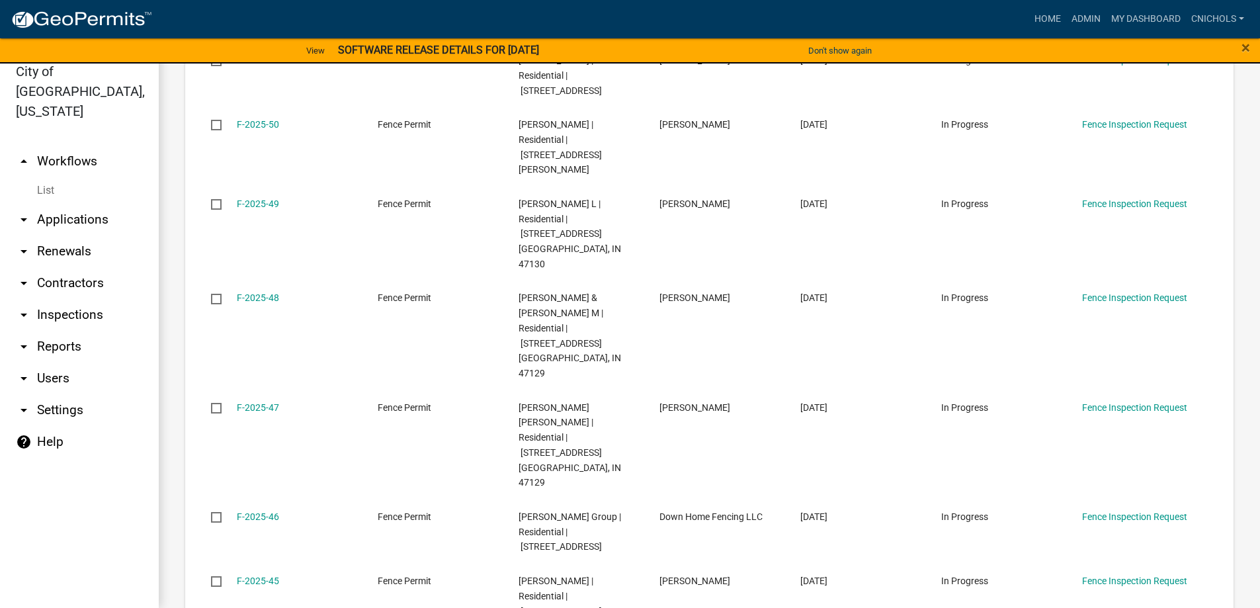
scroll to position [1647, 0]
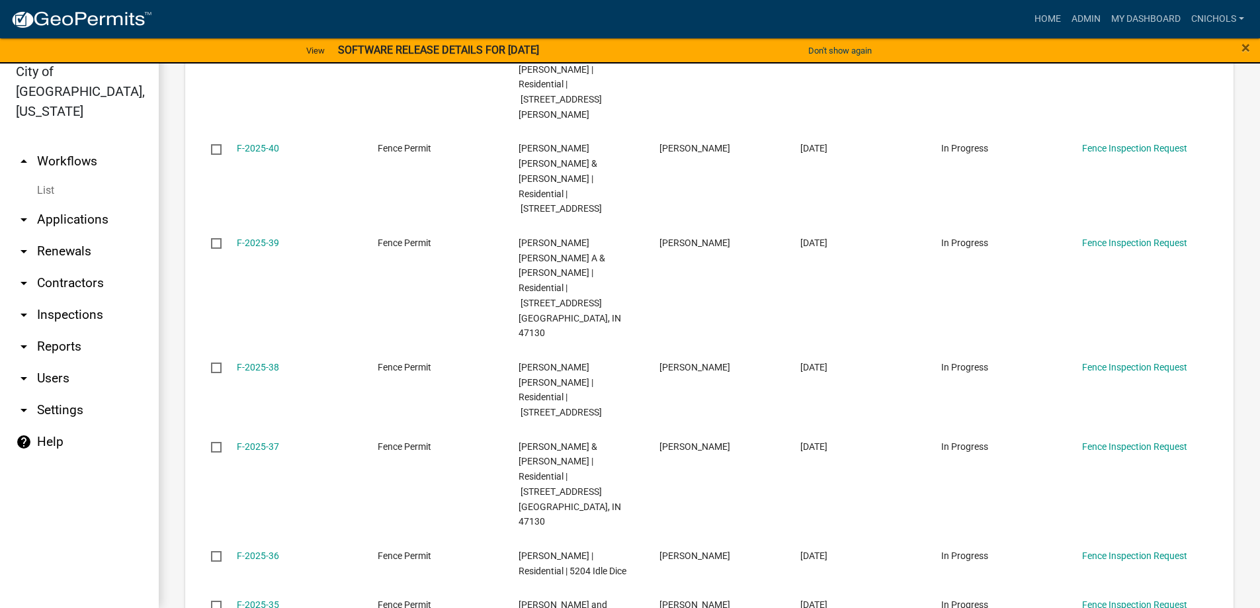
scroll to position [1677, 0]
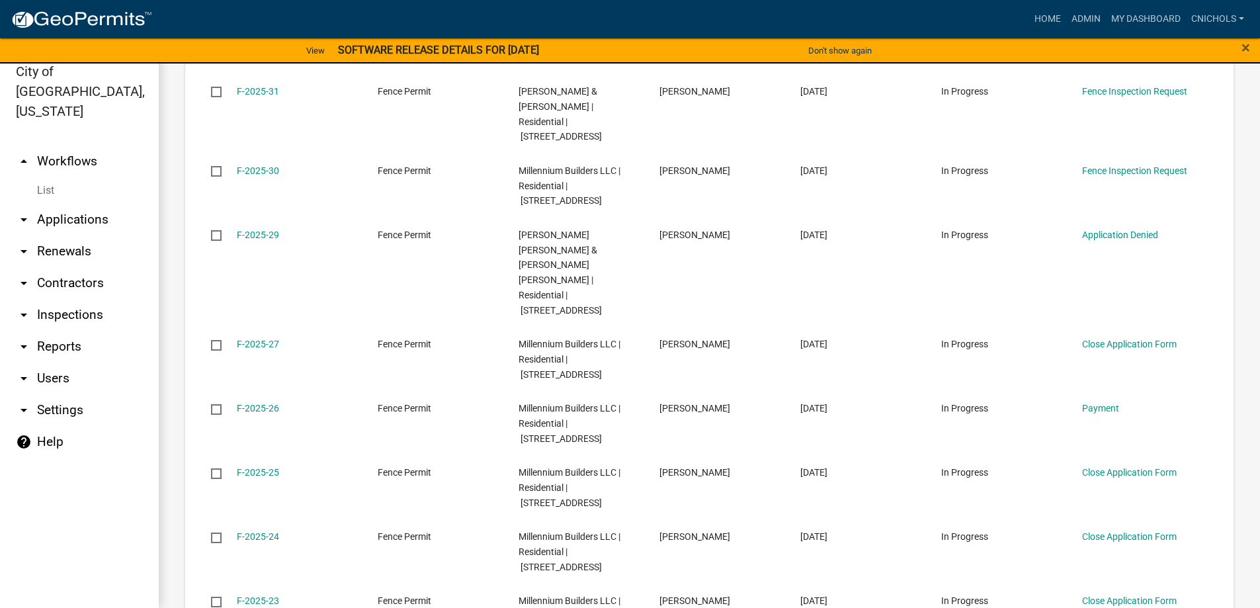
scroll to position [1647, 0]
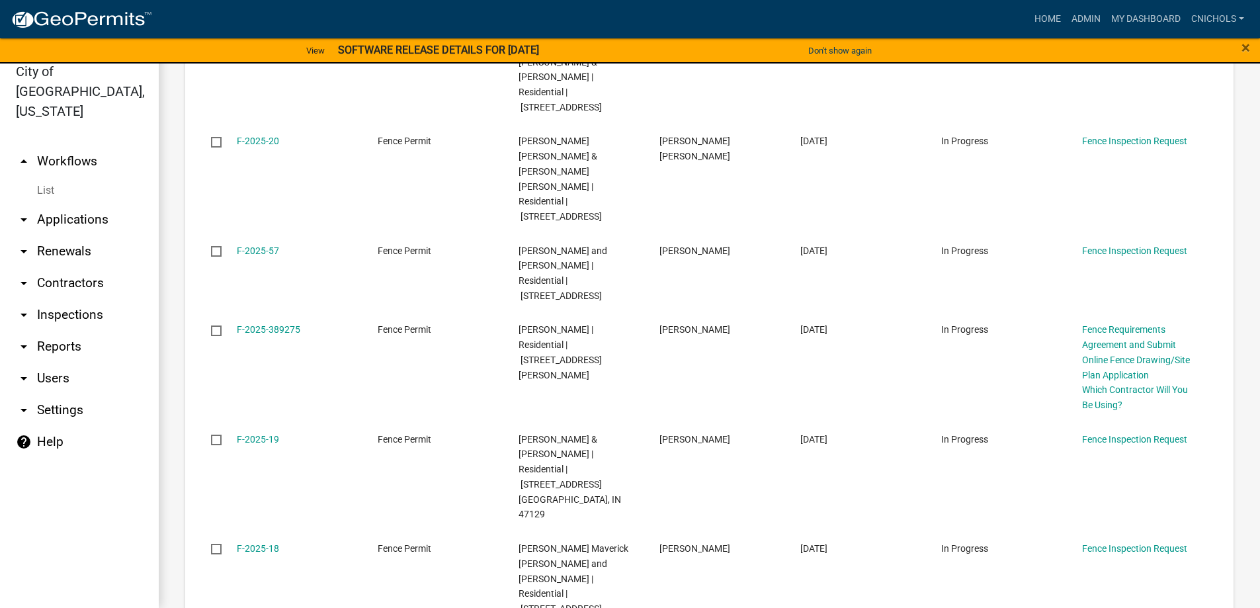
scroll to position [1692, 0]
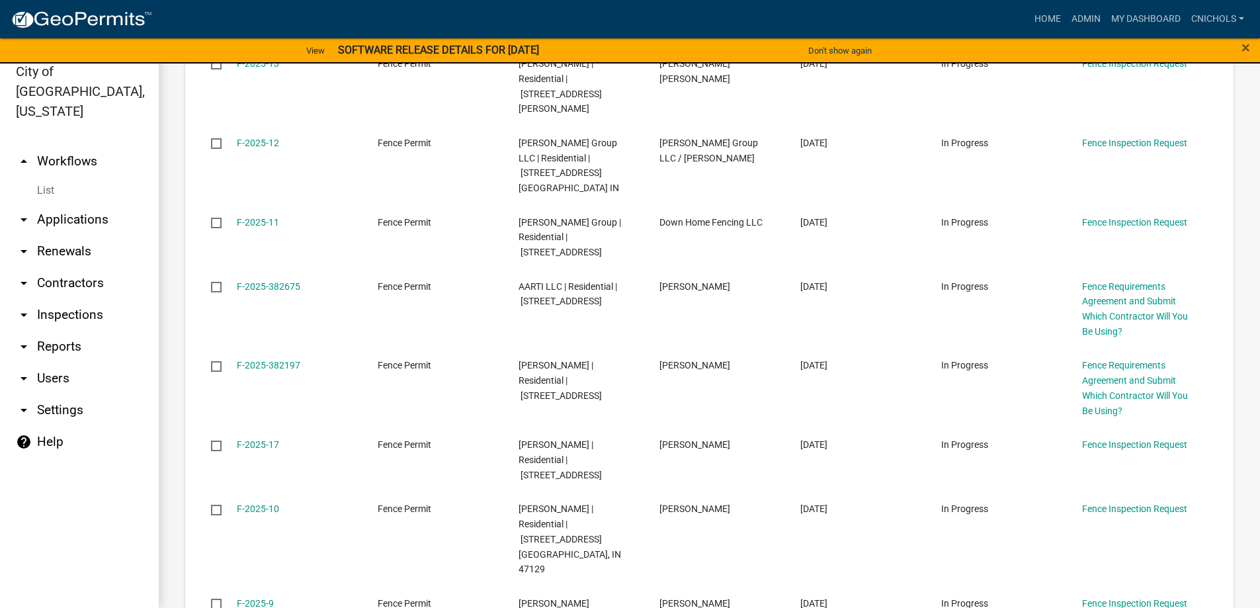
scroll to position [1647, 0]
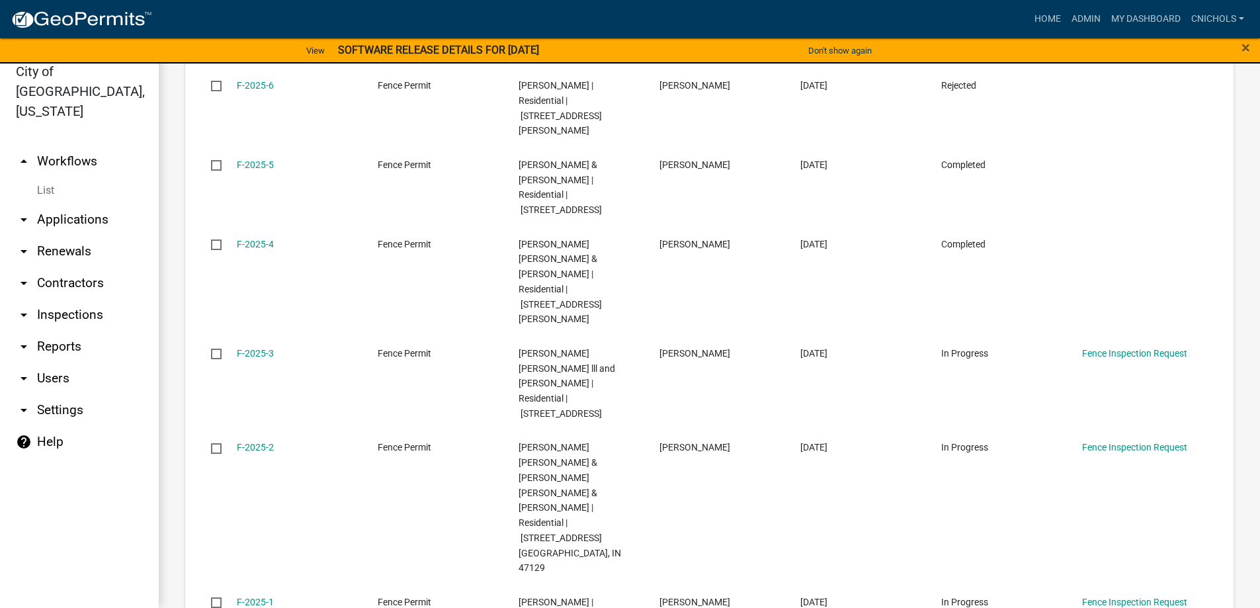
scroll to position [1692, 0]
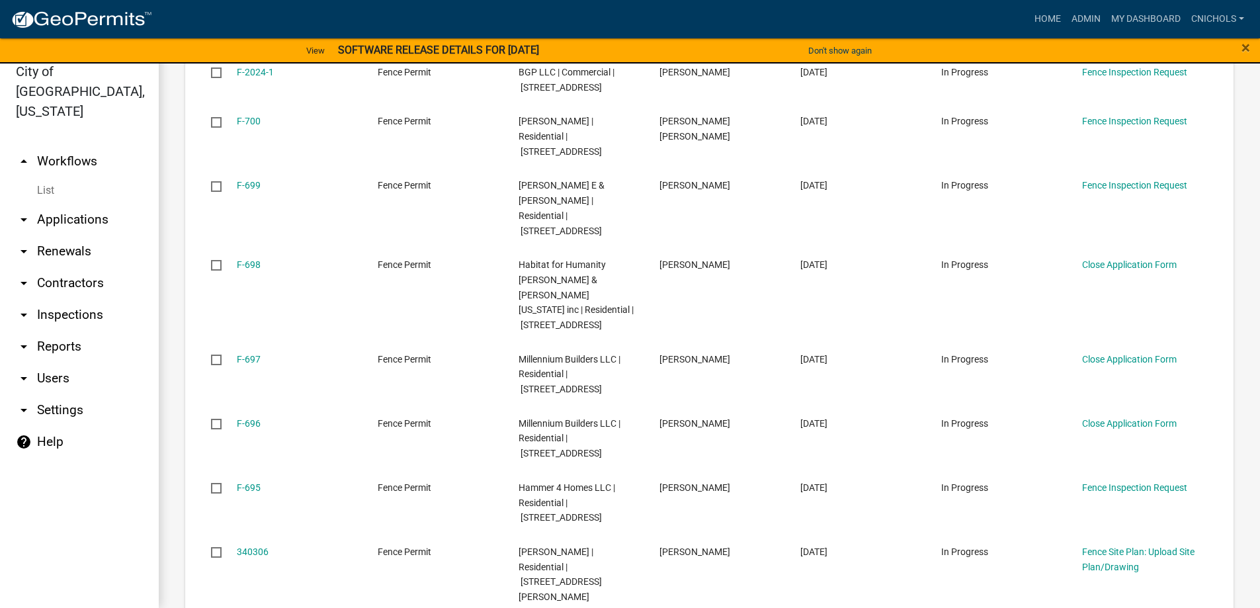
scroll to position [1602, 0]
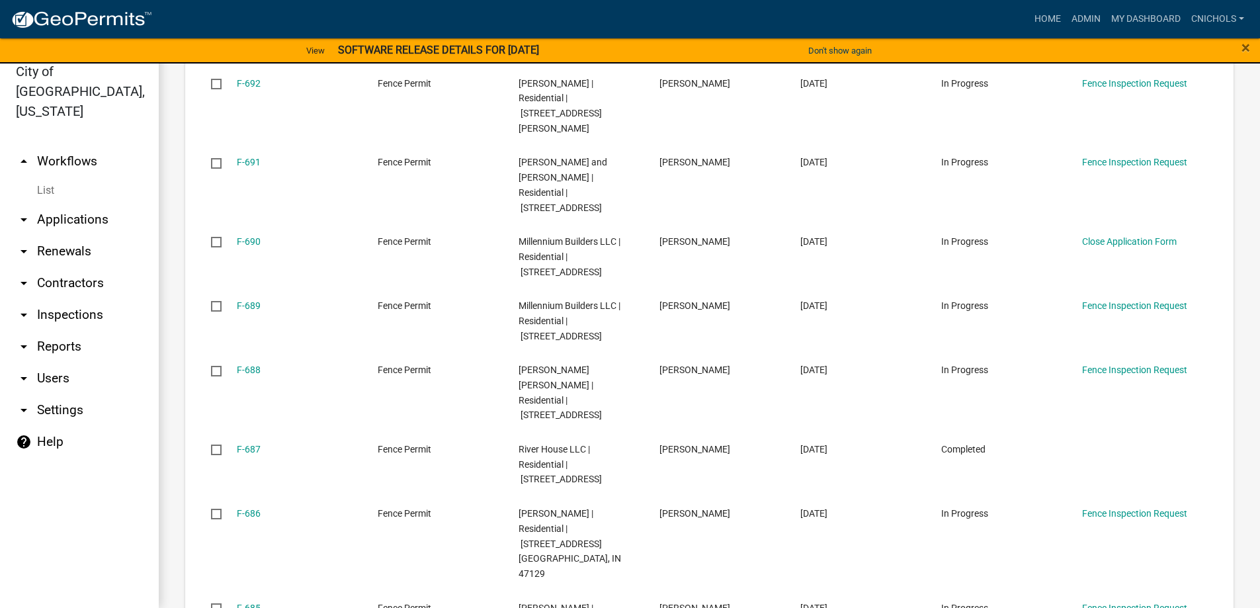
scroll to position [1617, 0]
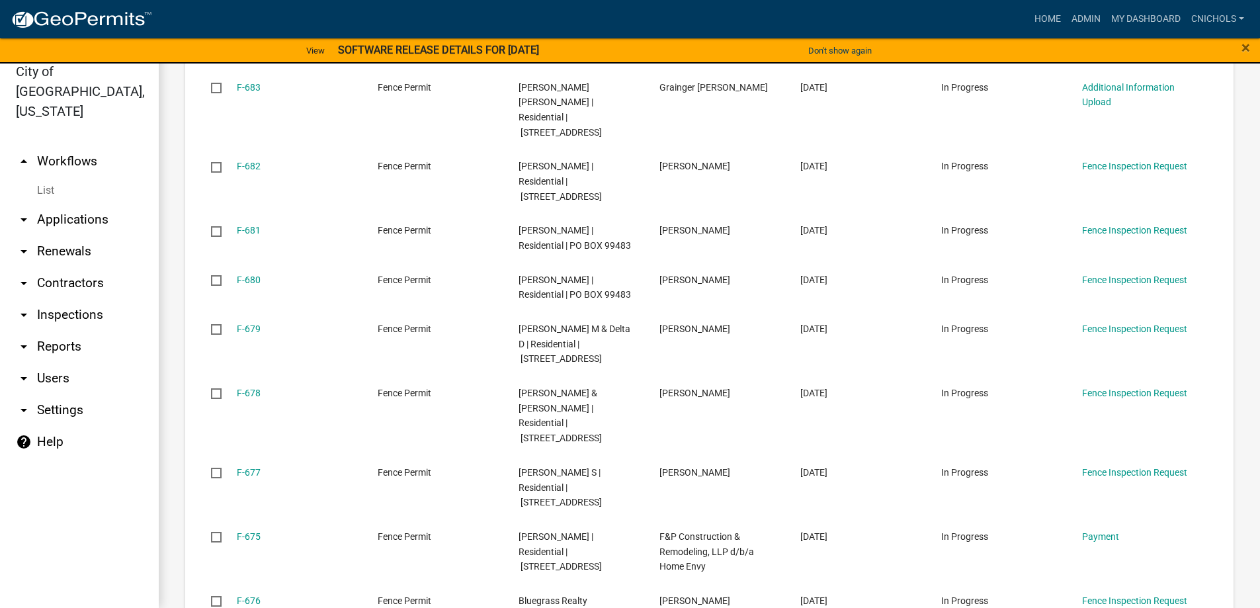
scroll to position [1617, 0]
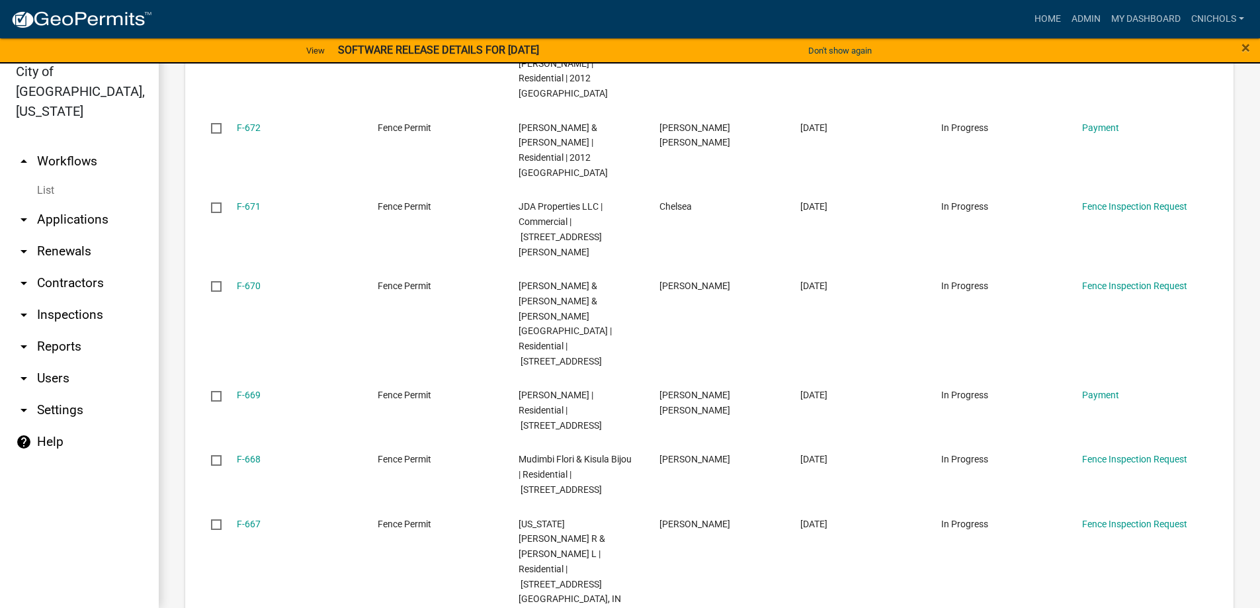
scroll to position [1677, 0]
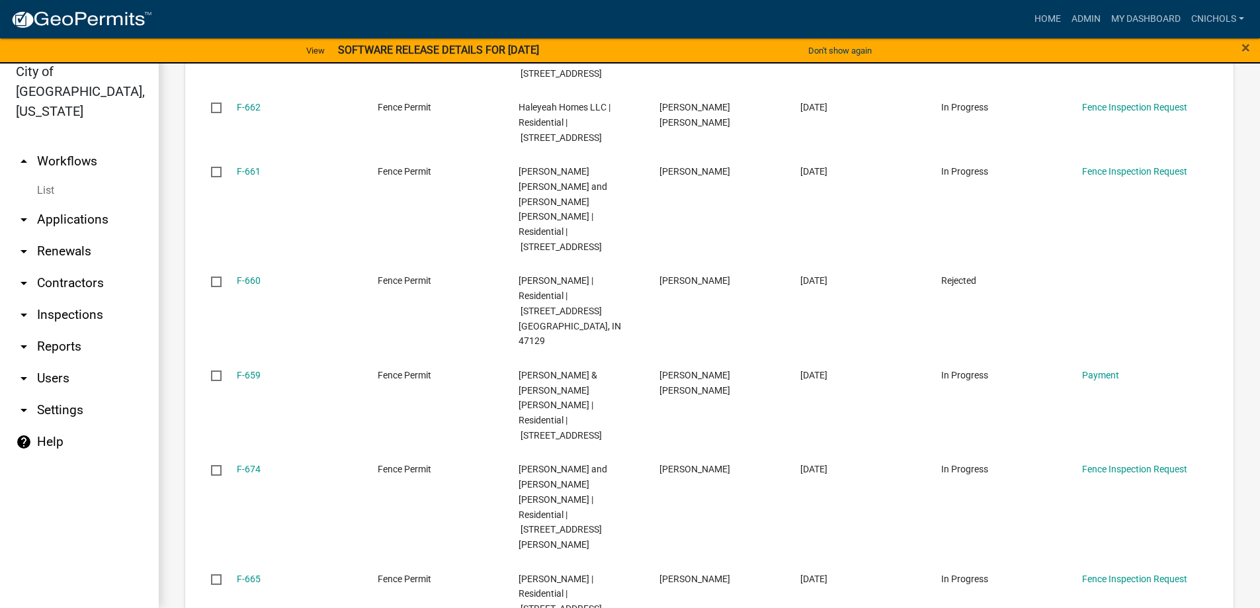
scroll to position [1677, 0]
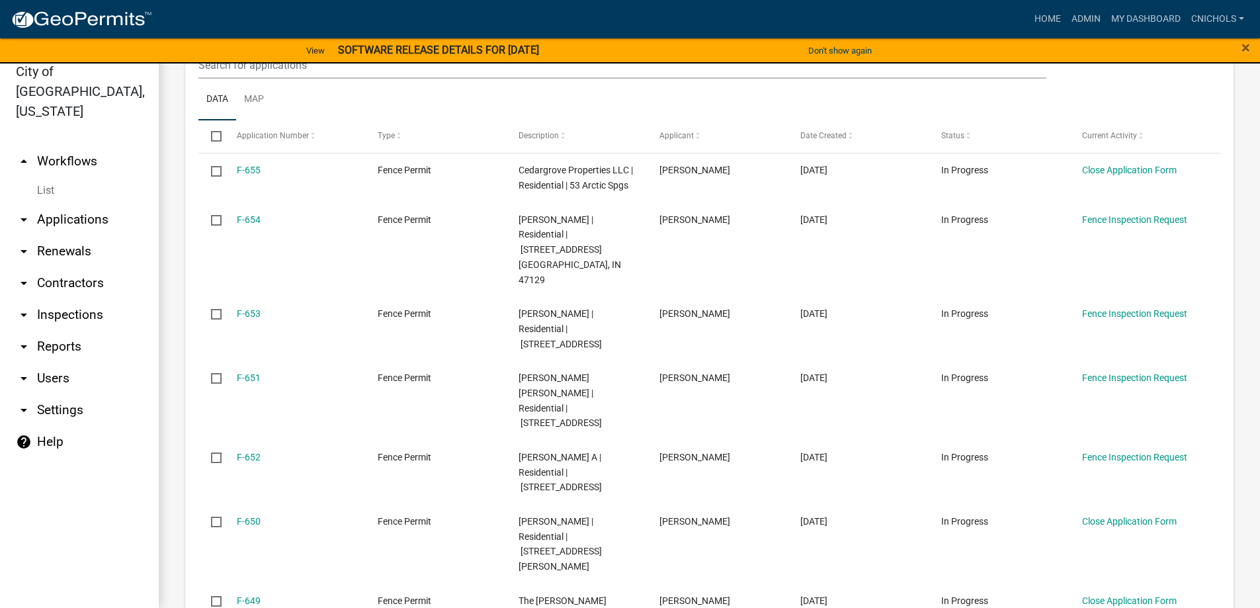
scroll to position [1235, 0]
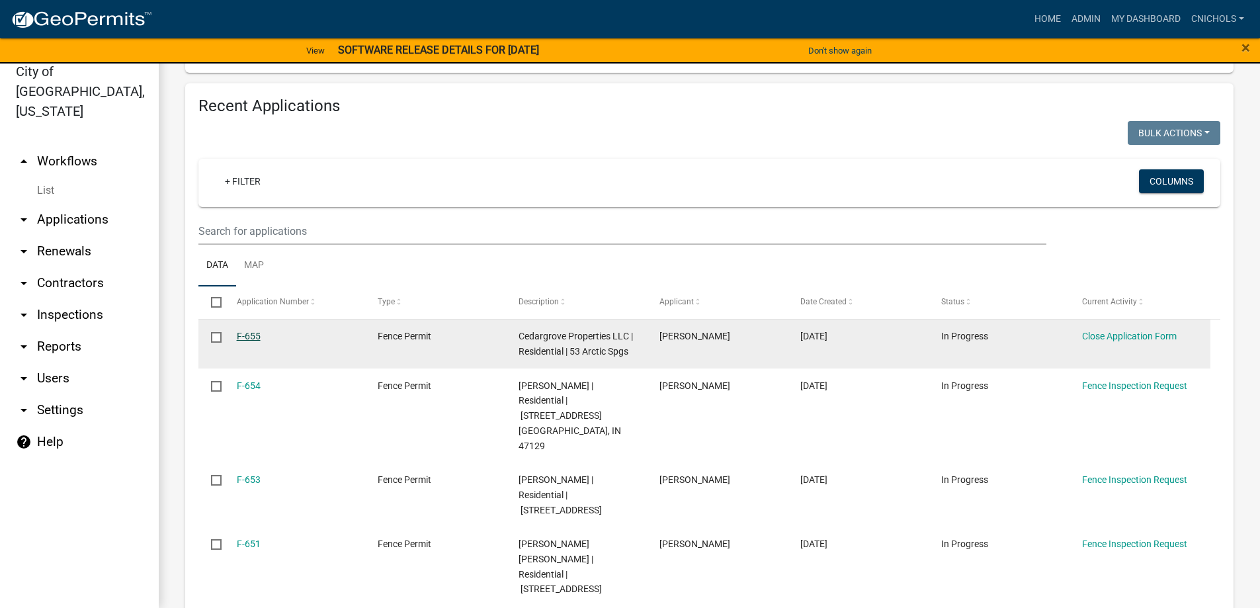
click at [247, 331] on link "F-655" at bounding box center [249, 336] width 24 height 11
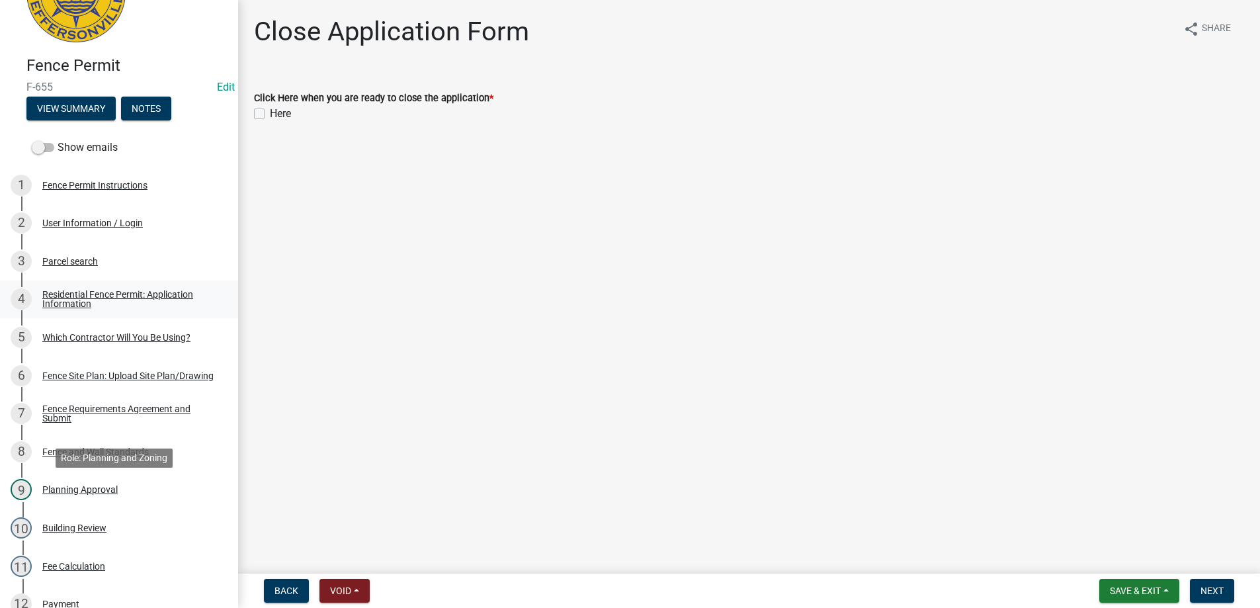
scroll to position [66, 0]
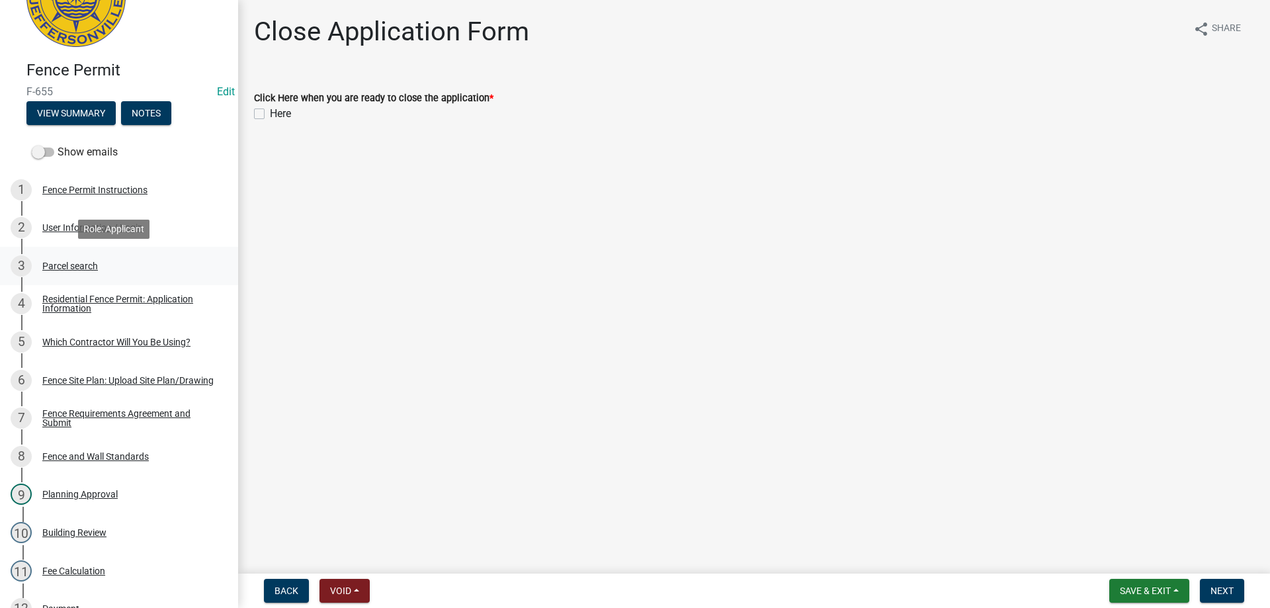
click at [72, 265] on div "Parcel search" at bounding box center [70, 265] width 56 height 9
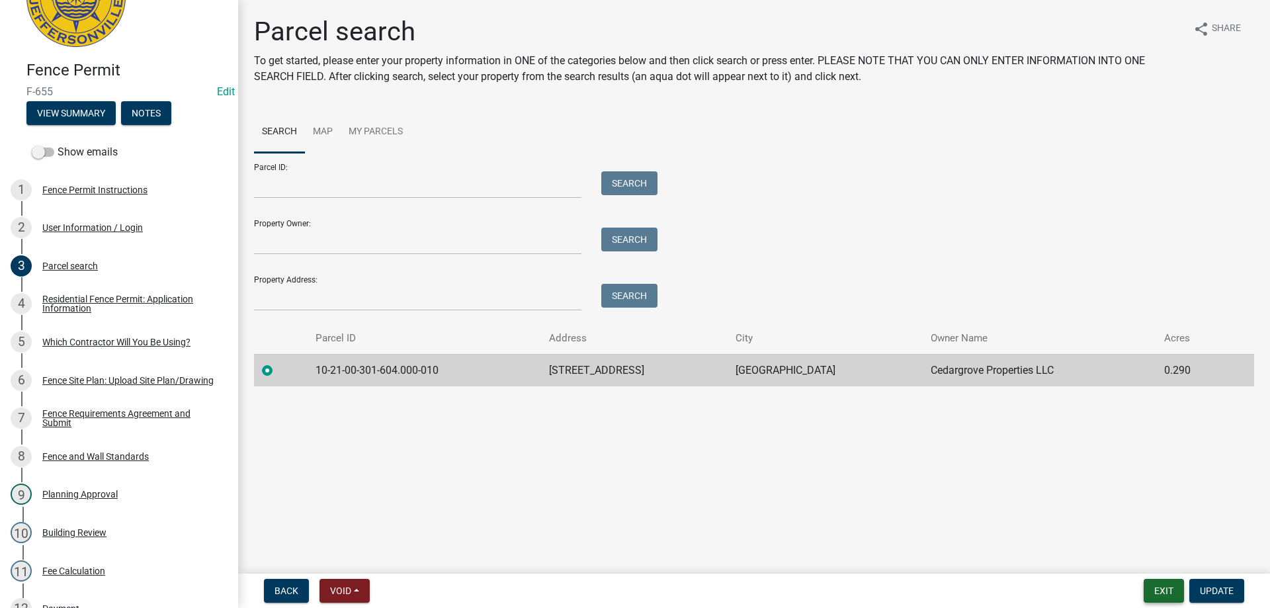
click at [1166, 593] on button "Exit" at bounding box center [1164, 591] width 40 height 24
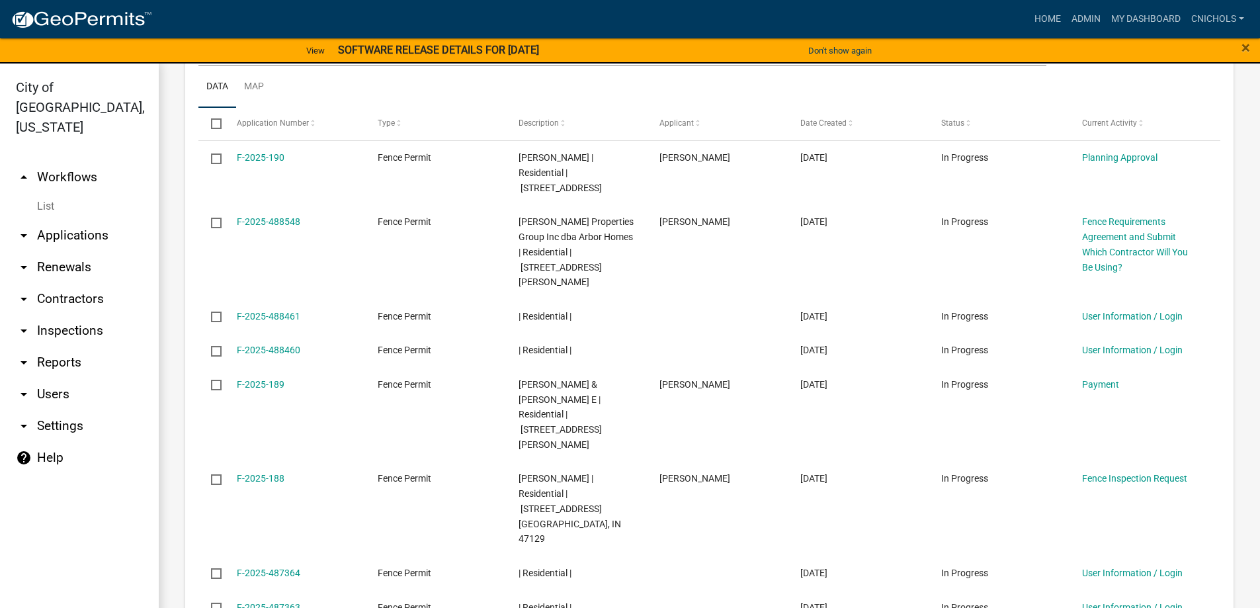
scroll to position [1466, 0]
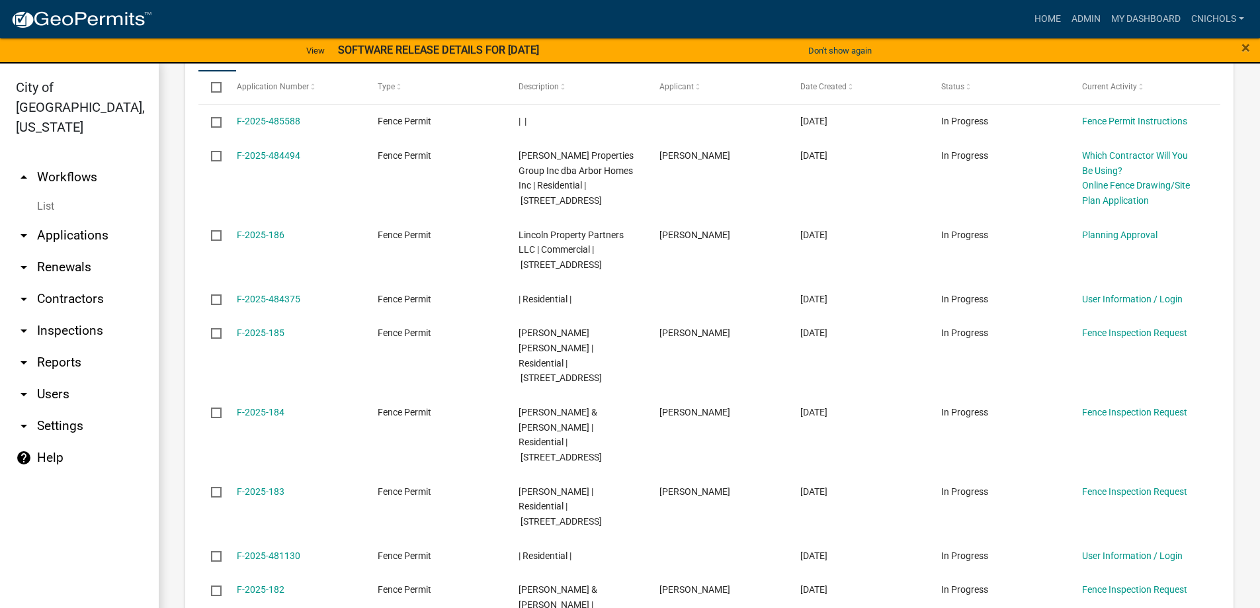
scroll to position [1451, 0]
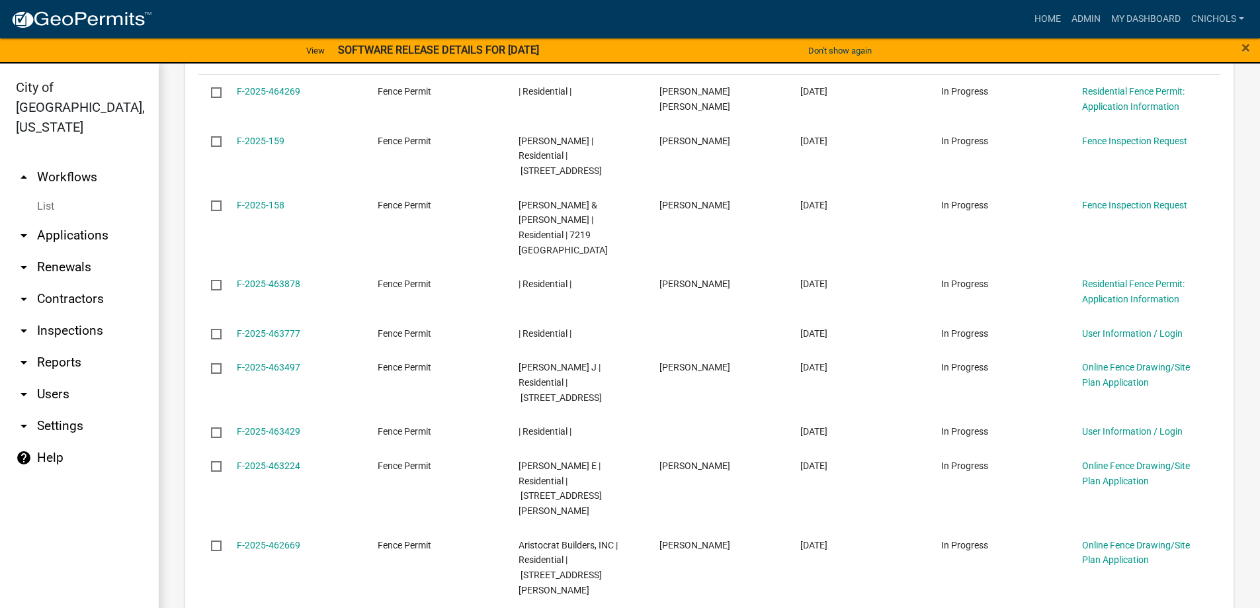
scroll to position [1512, 0]
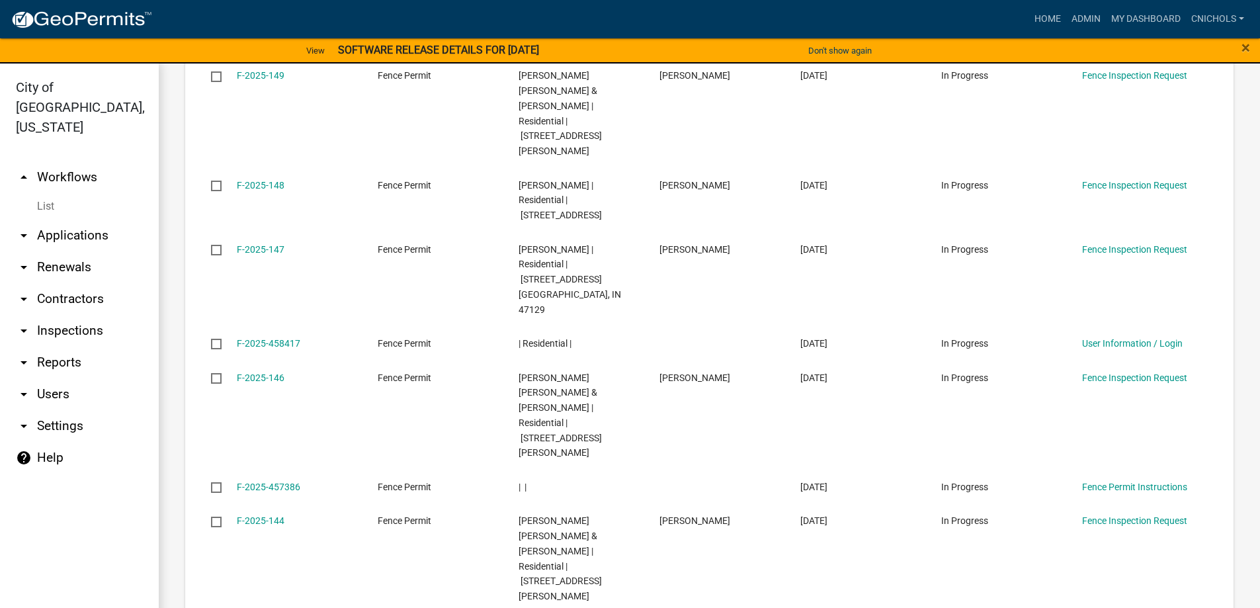
scroll to position [1541, 0]
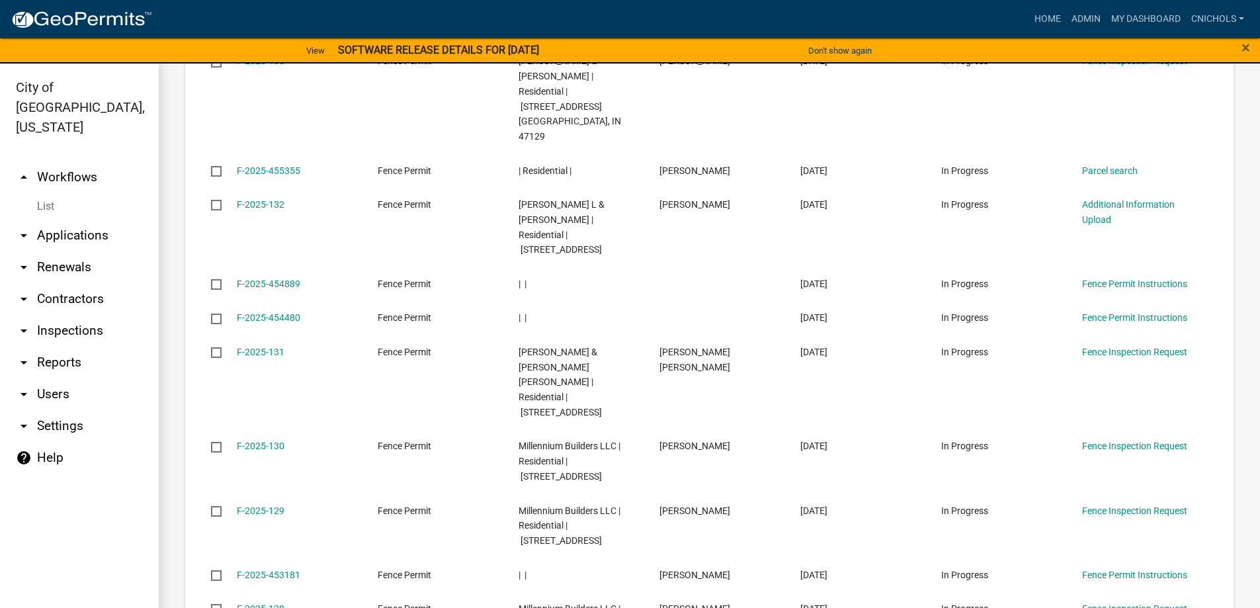
scroll to position [16, 0]
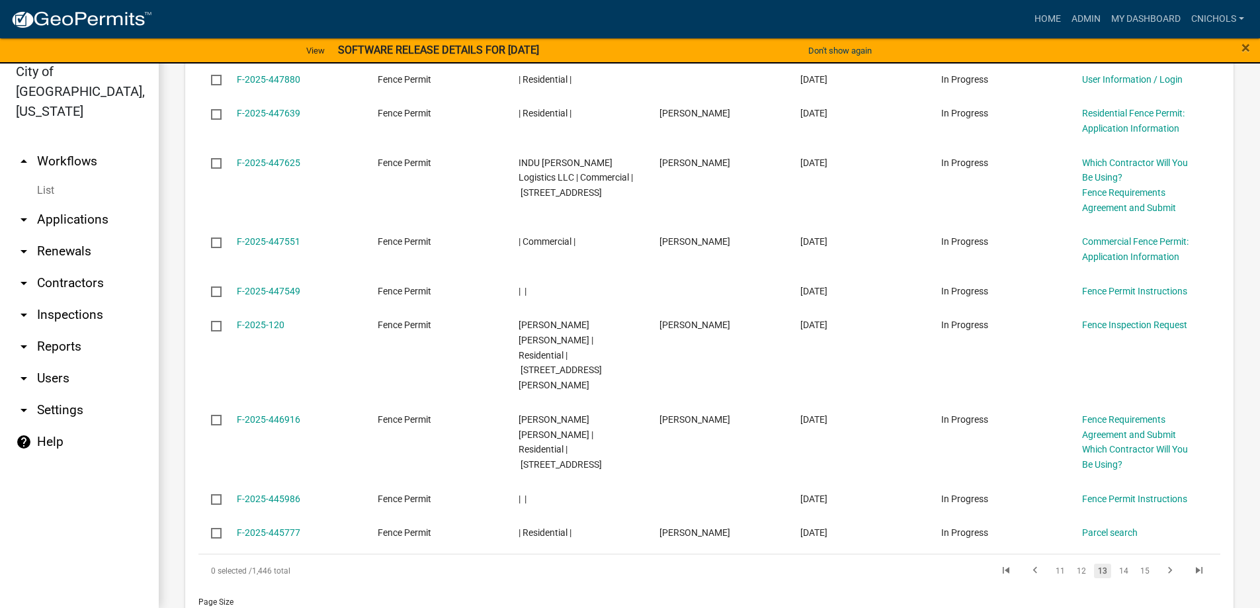
scroll to position [1466, 0]
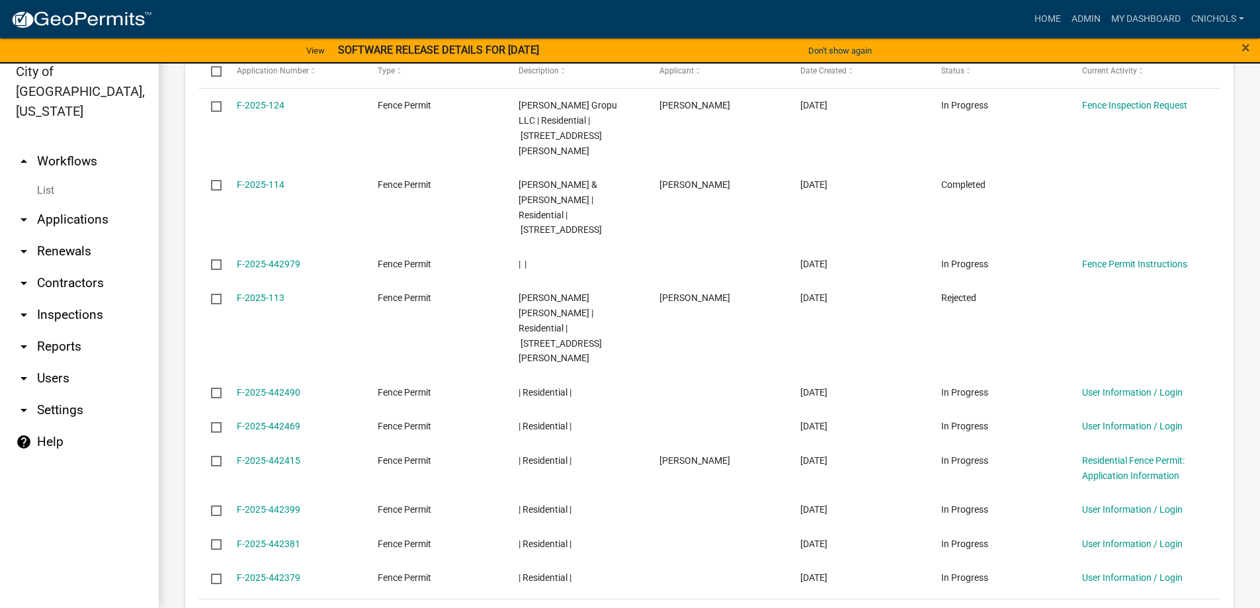
scroll to position [1436, 0]
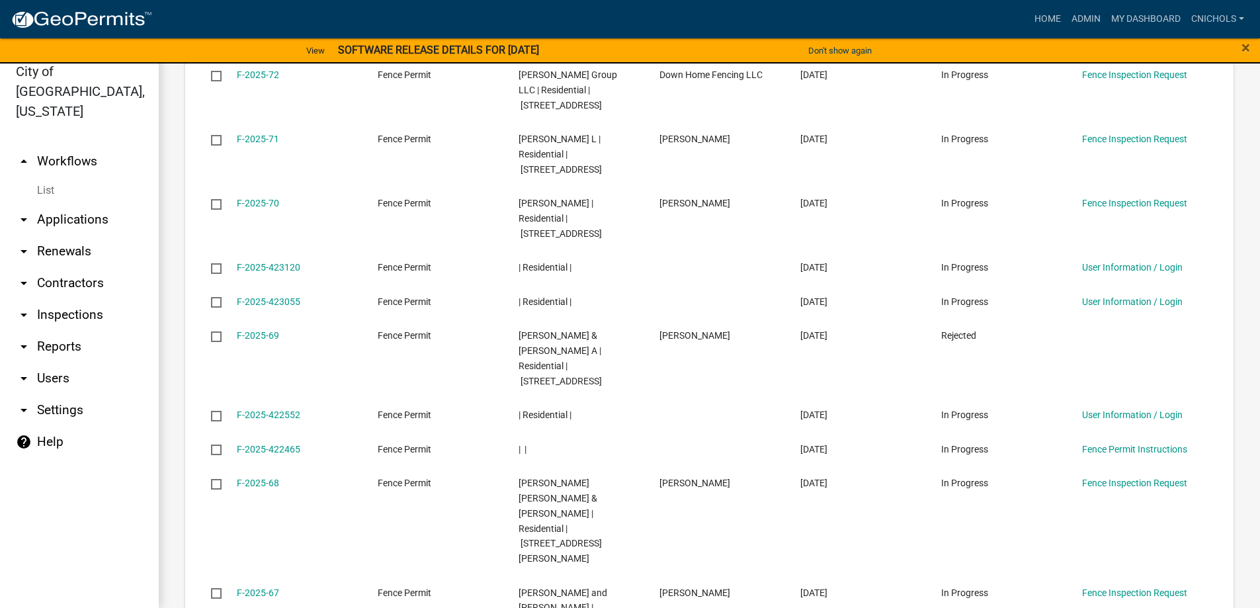
scroll to position [1526, 0]
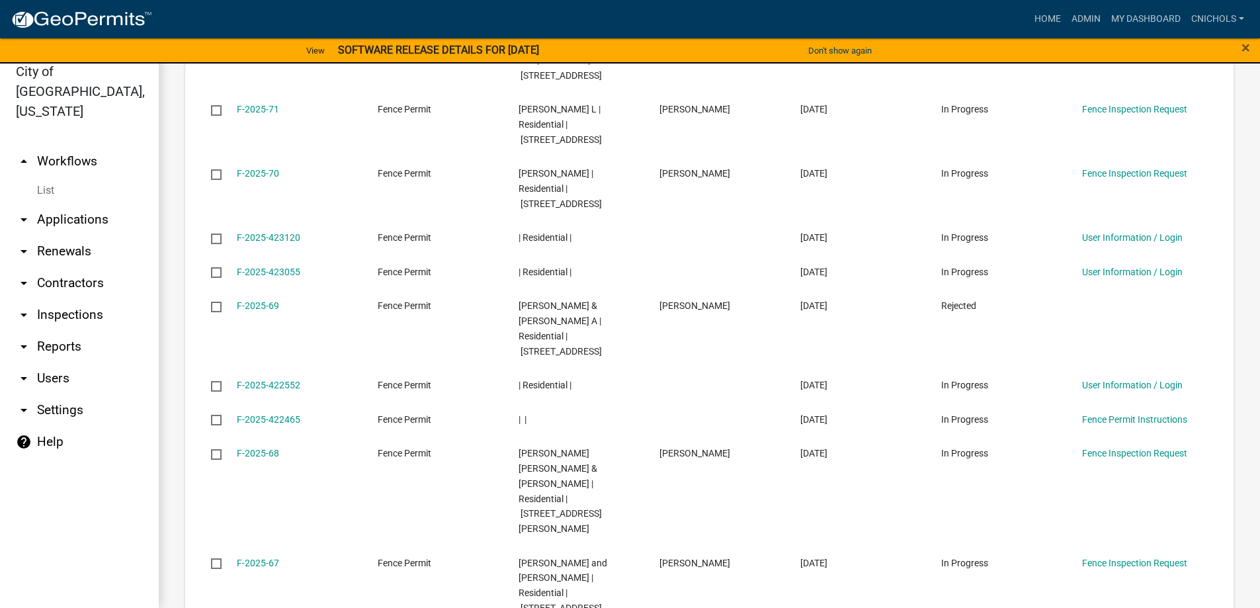
drag, startPoint x: 1135, startPoint y: 492, endPoint x: 1147, endPoint y: 510, distance: 21.1
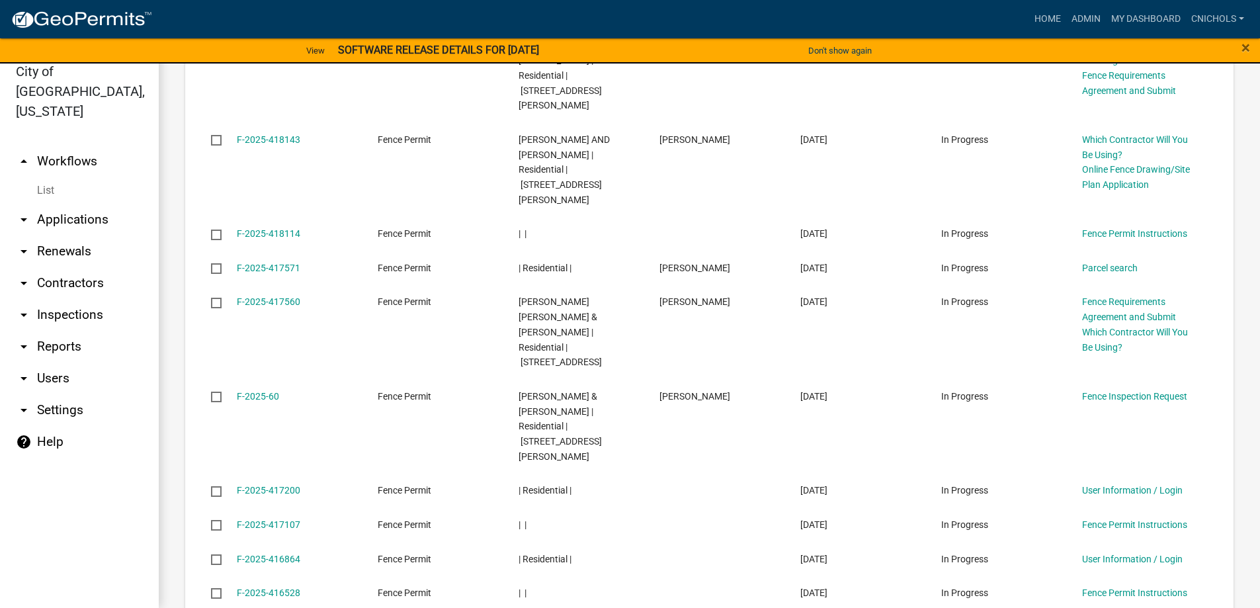
scroll to position [1481, 0]
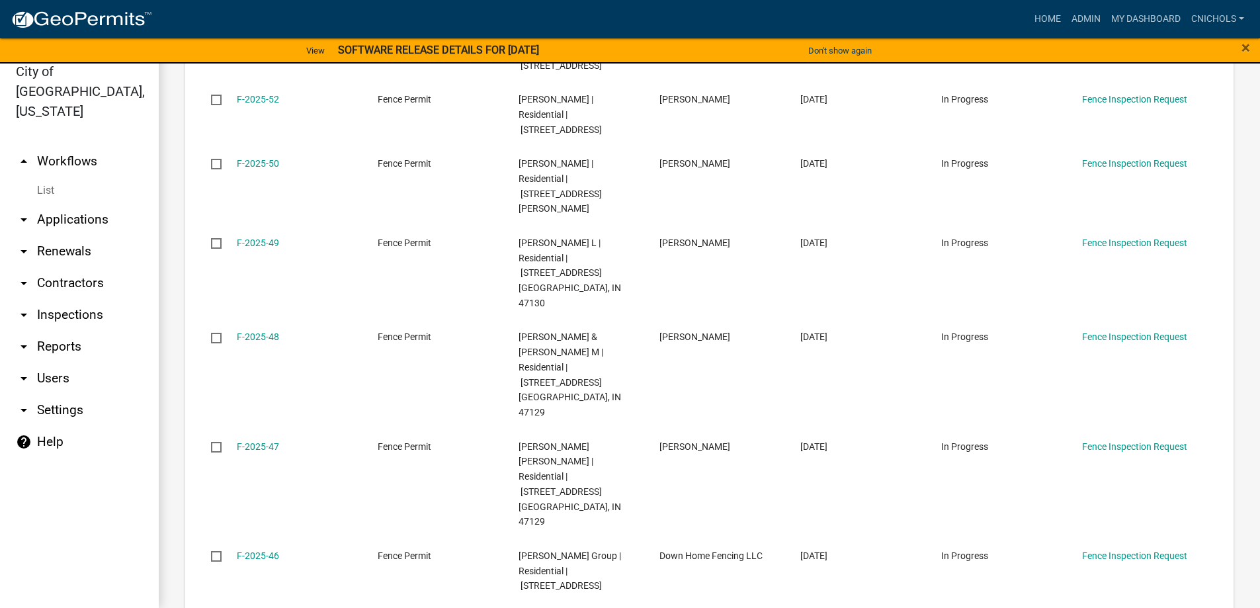
scroll to position [1647, 0]
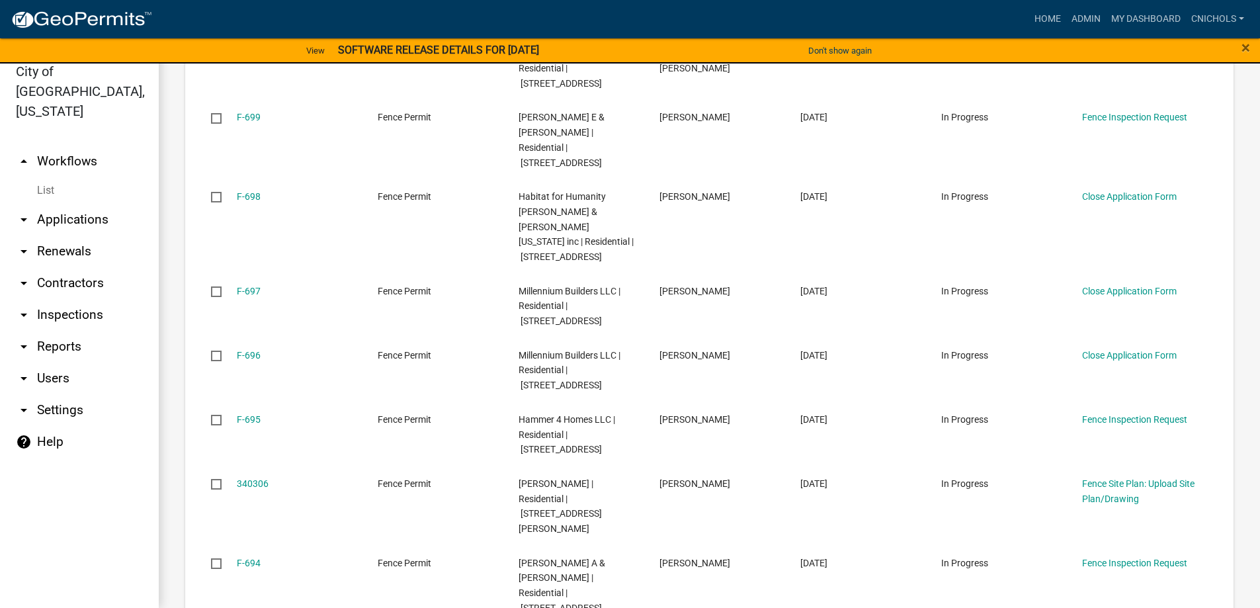
scroll to position [1602, 0]
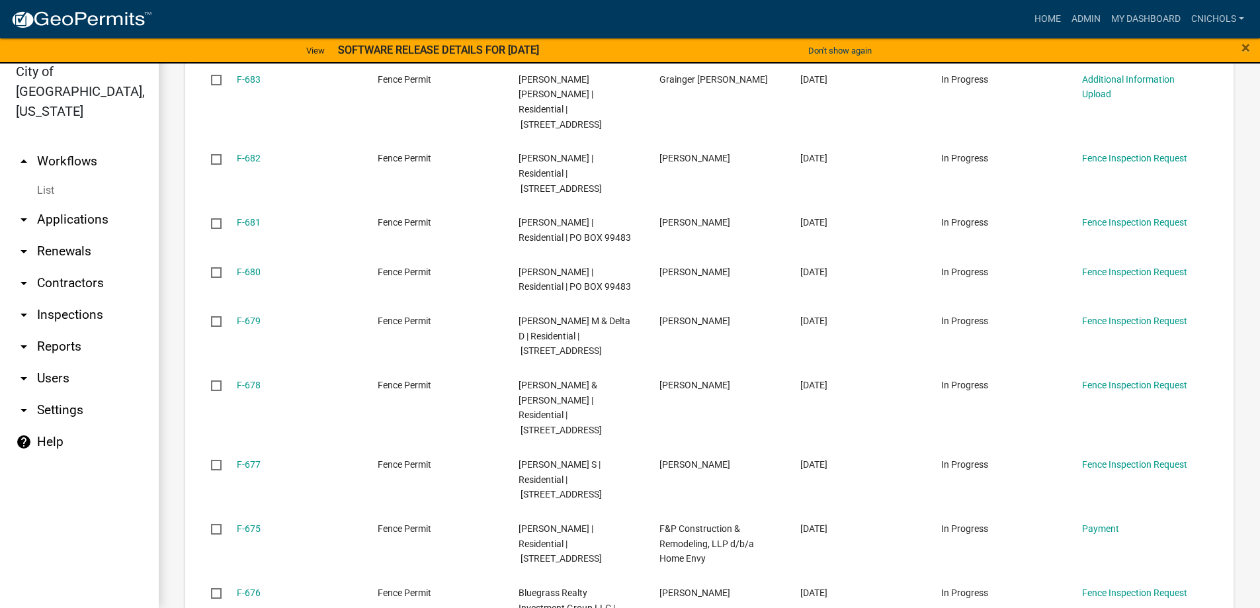
scroll to position [1617, 0]
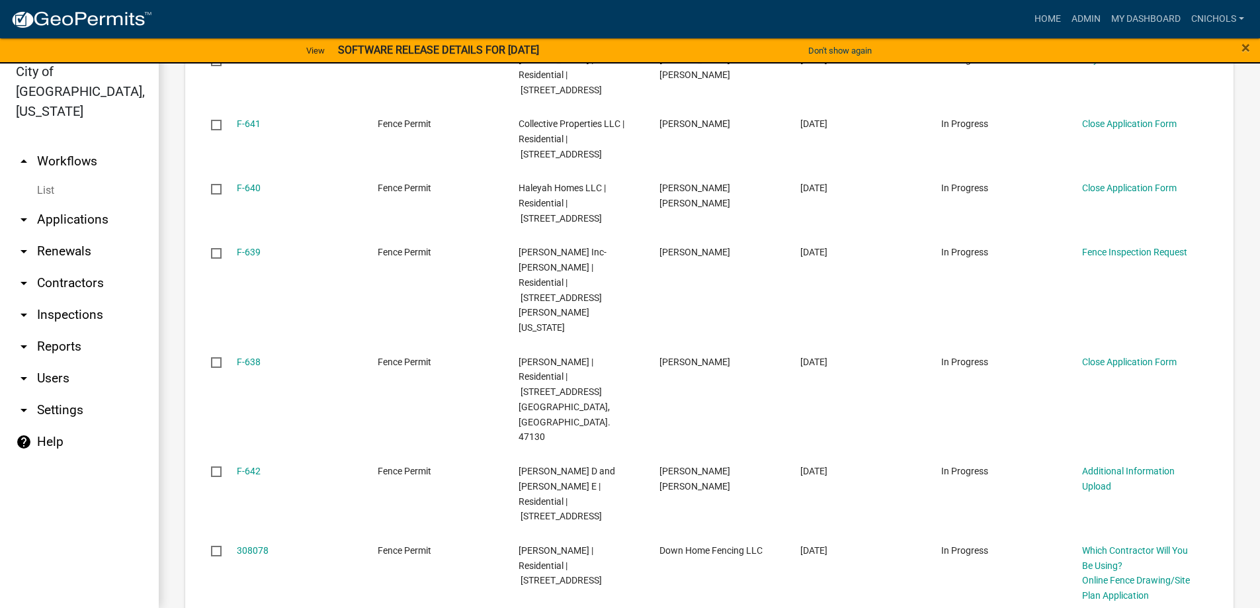
scroll to position [1668, 0]
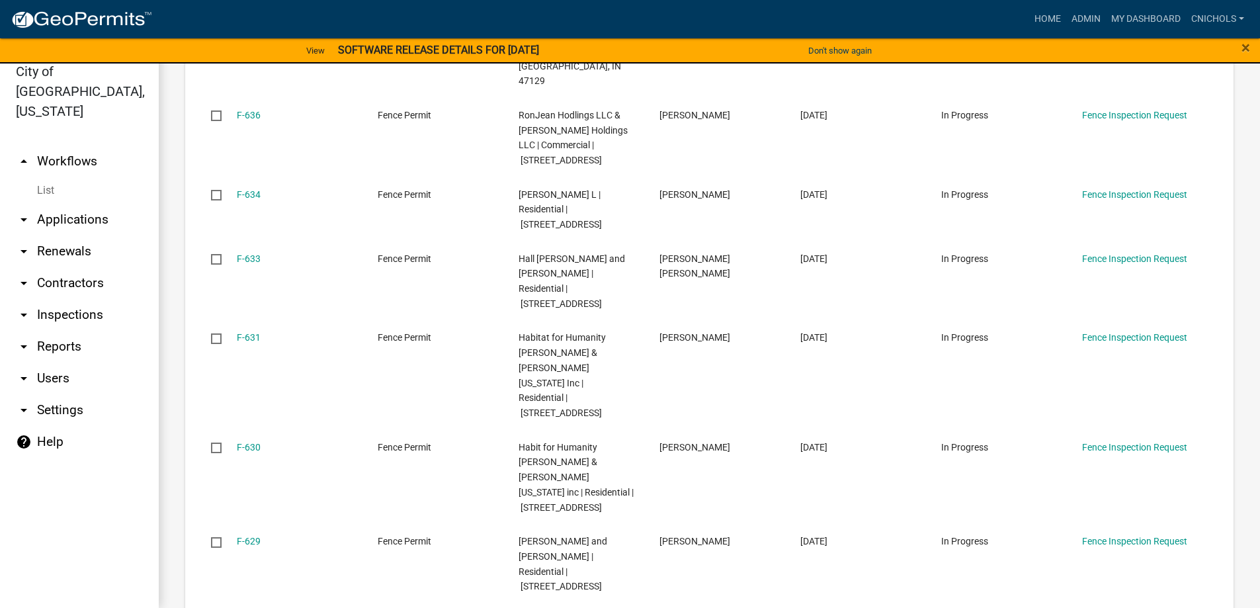
scroll to position [1617, 0]
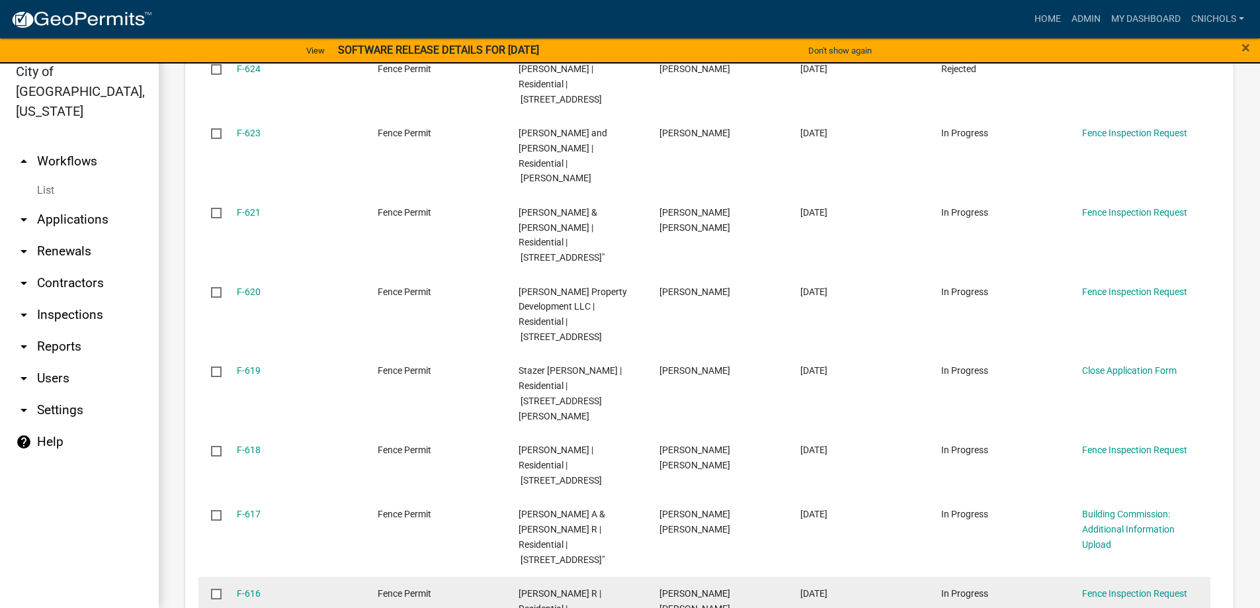
scroll to position [1647, 0]
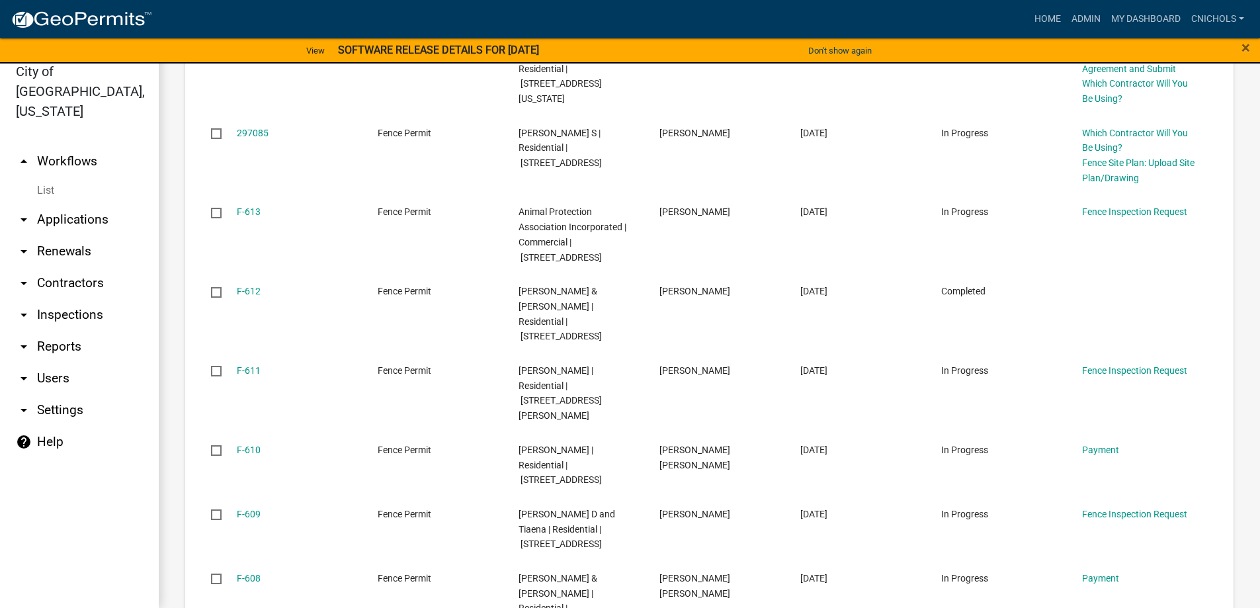
scroll to position [1677, 0]
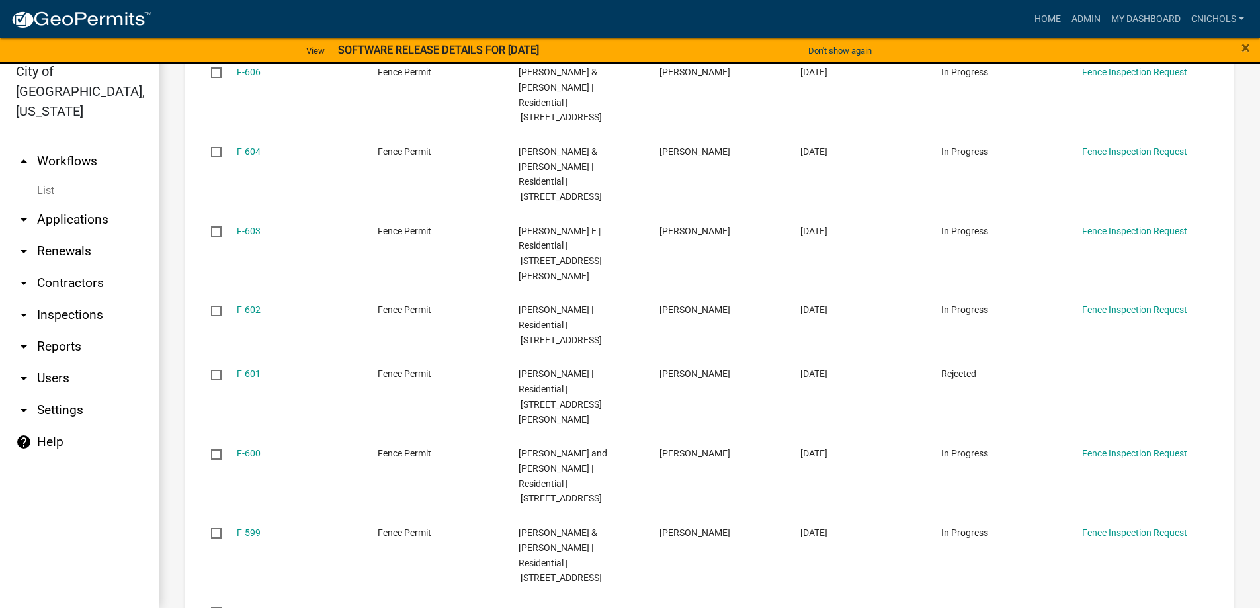
scroll to position [1602, 0]
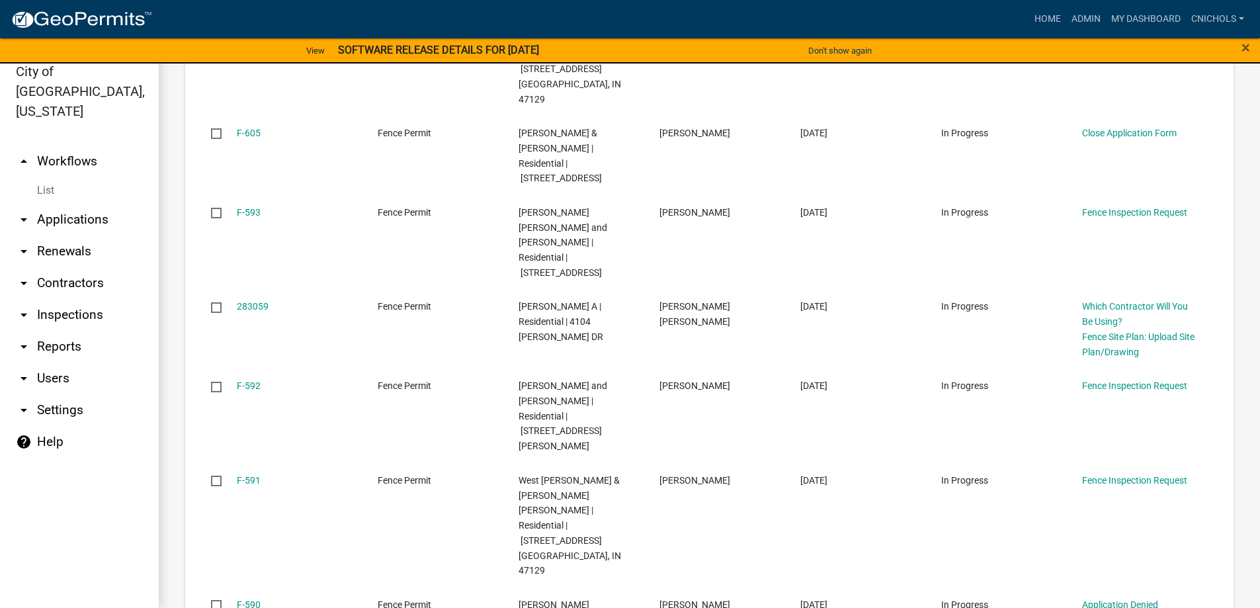
scroll to position [1722, 0]
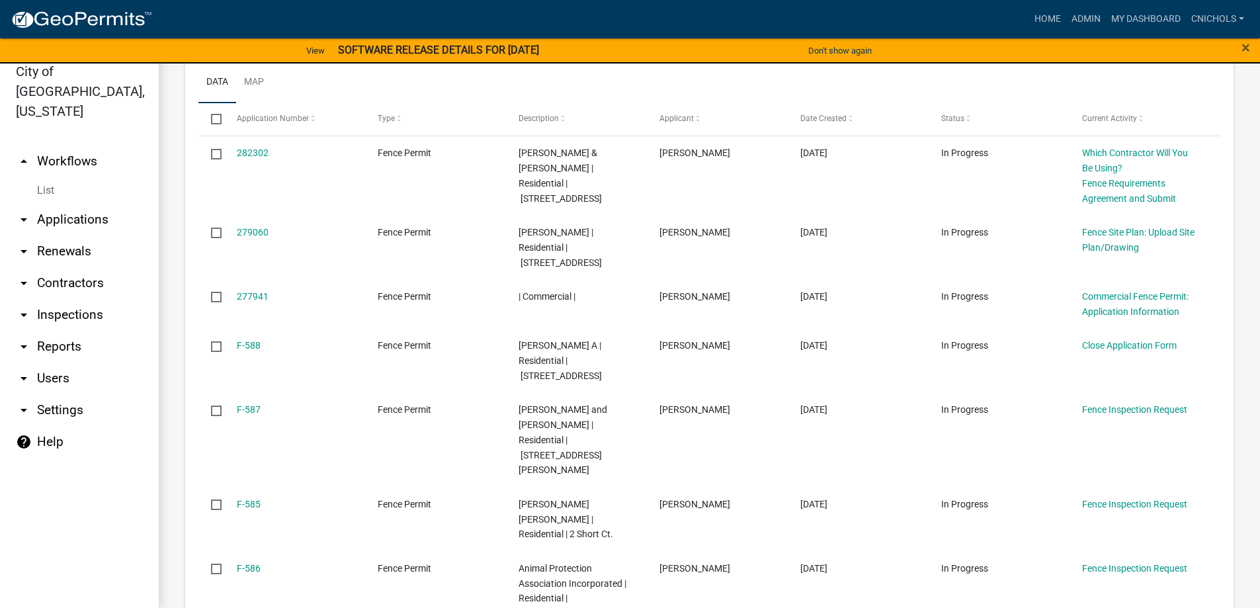
scroll to position [1617, 0]
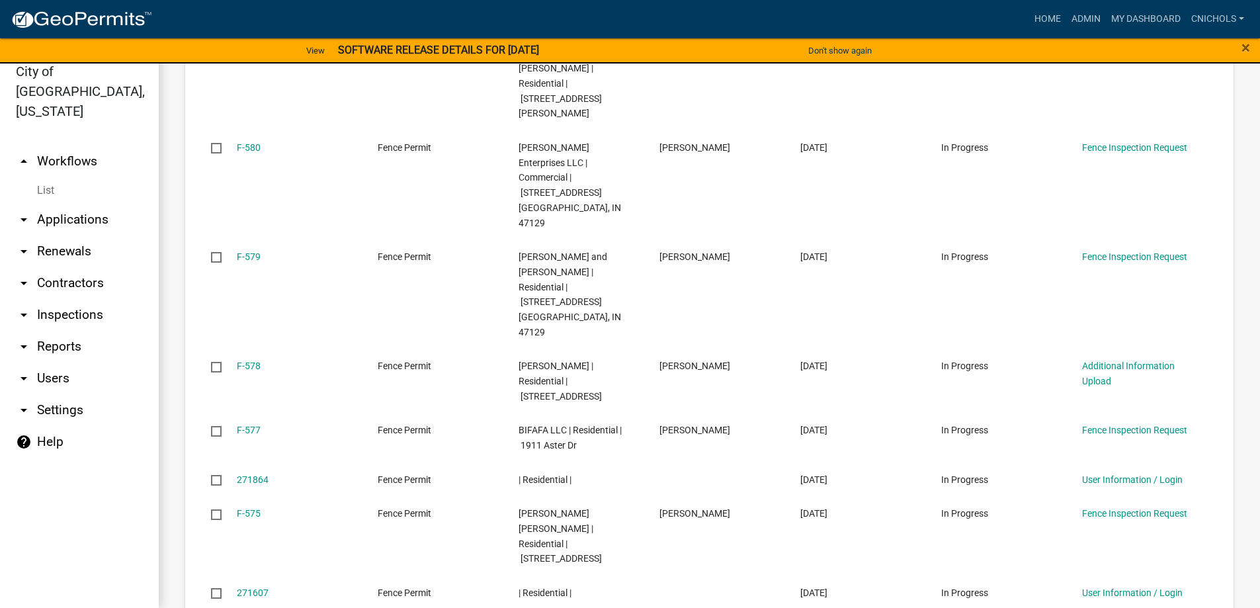
scroll to position [1541, 0]
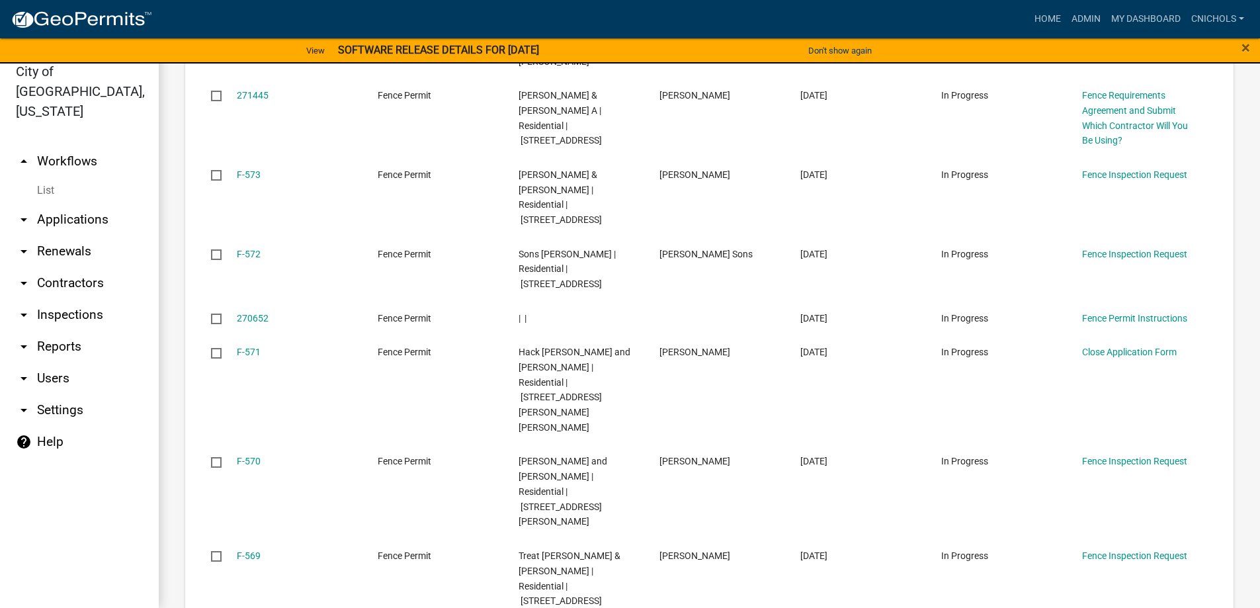
scroll to position [1586, 0]
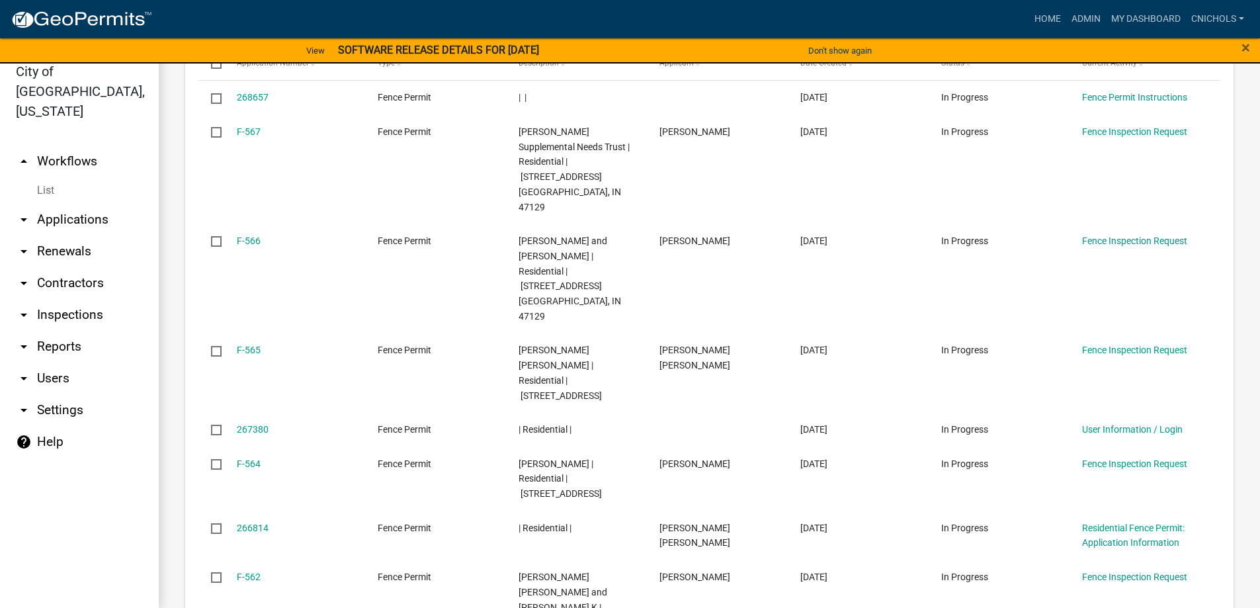
scroll to position [1496, 0]
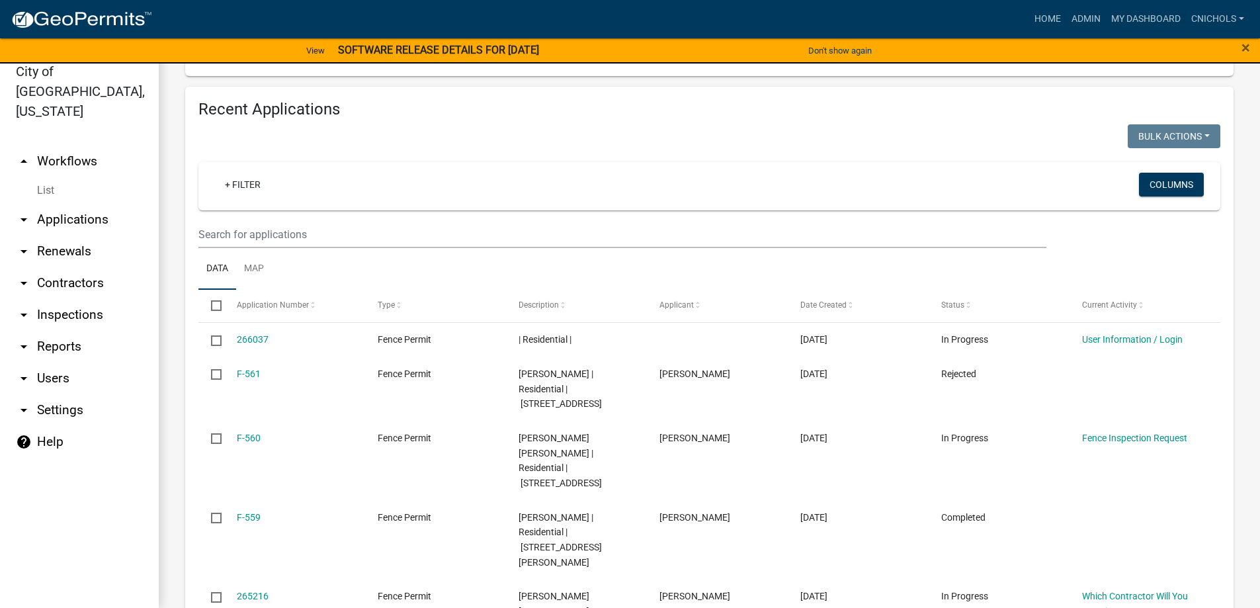
scroll to position [1526, 0]
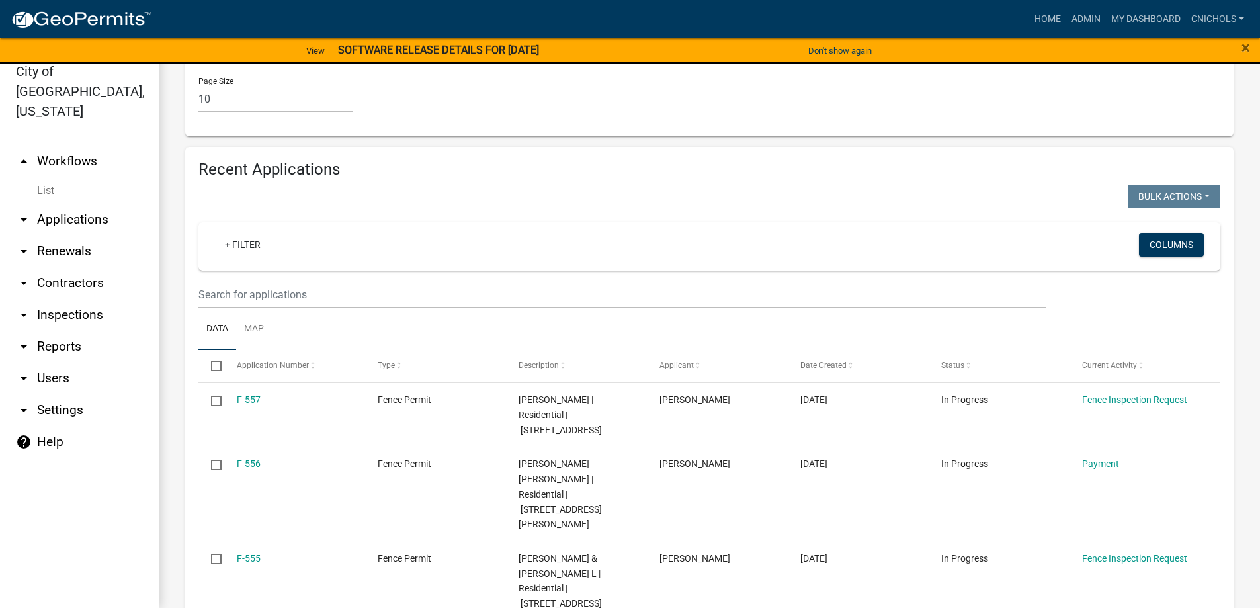
scroll to position [1436, 0]
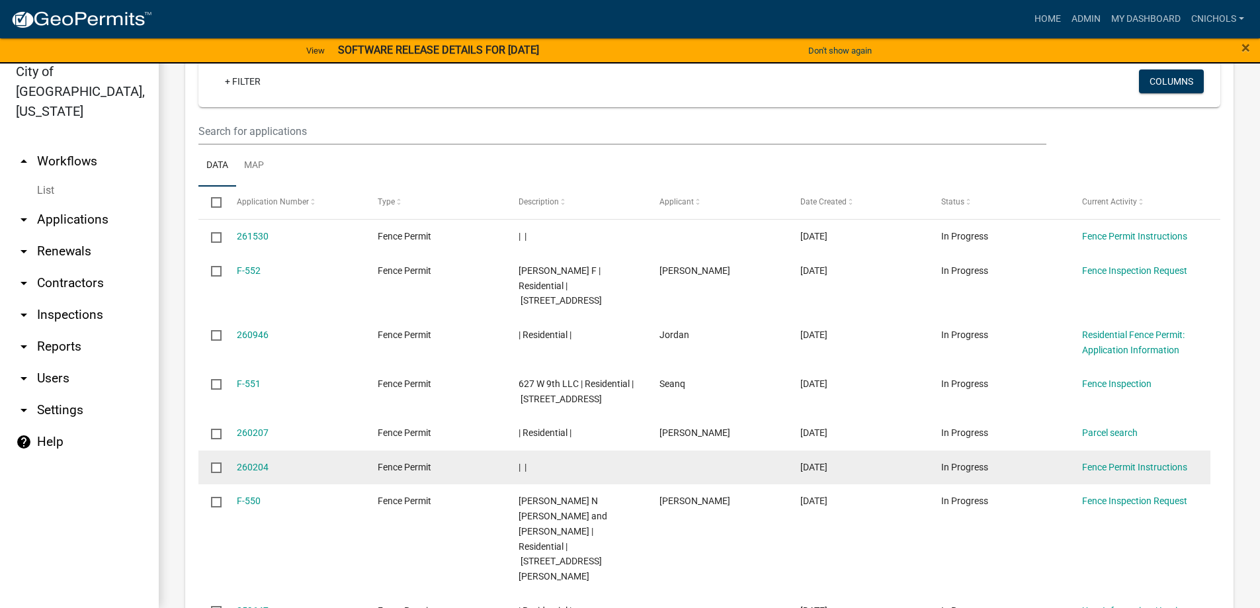
scroll to position [1406, 0]
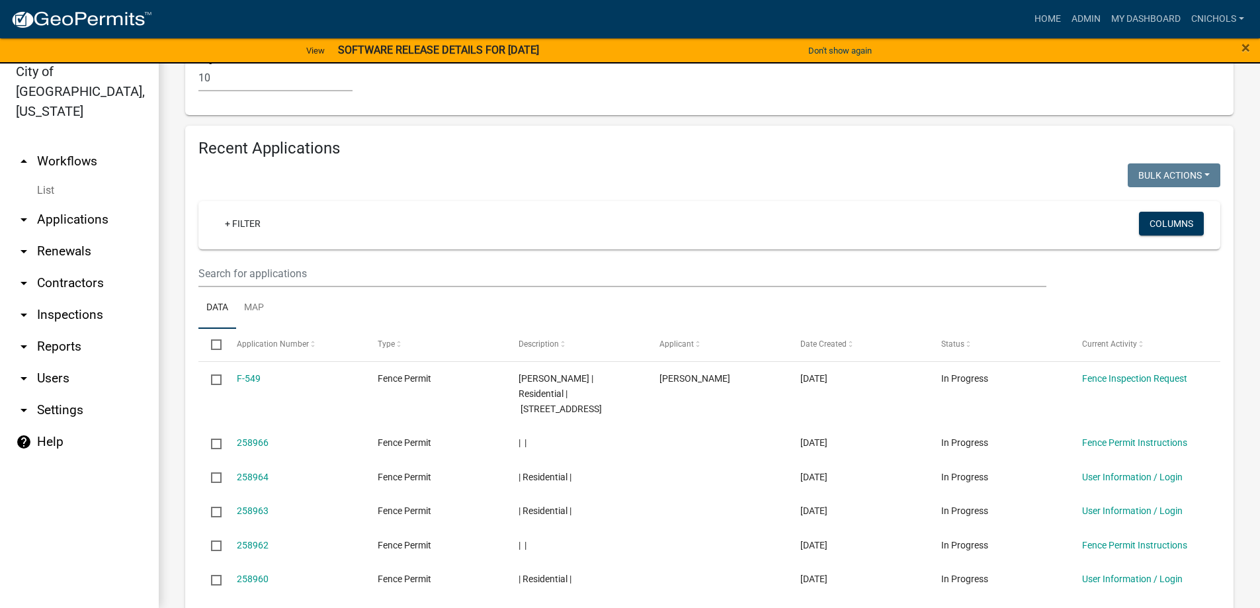
scroll to position [1391, 0]
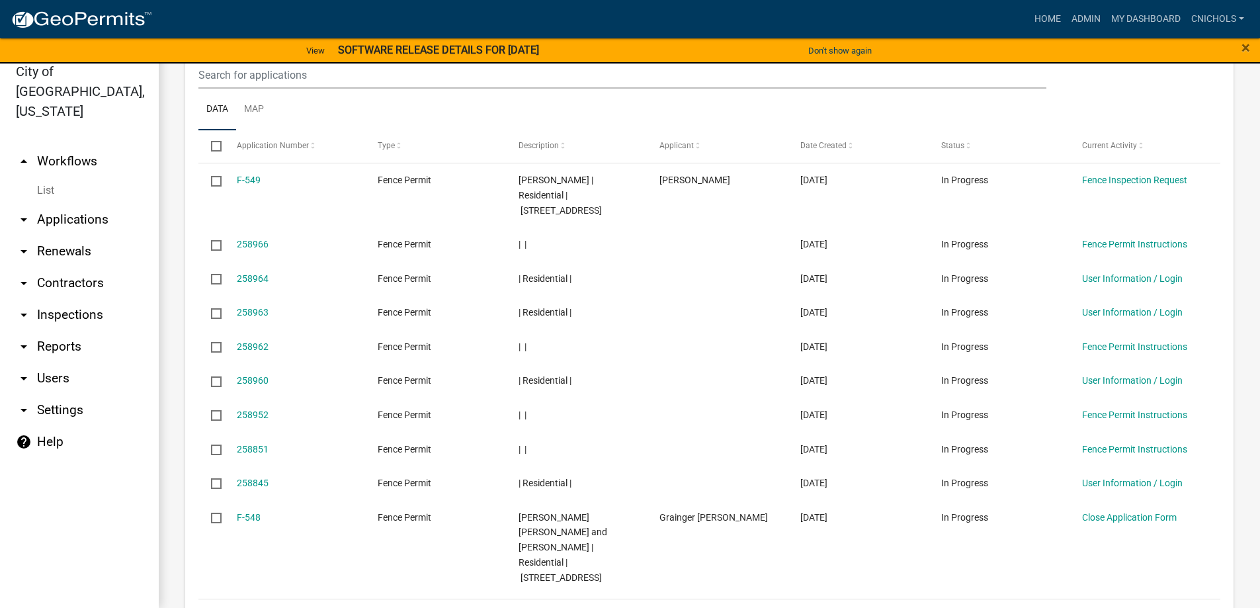
click at [1117, 607] on link "53" at bounding box center [1123, 616] width 17 height 15
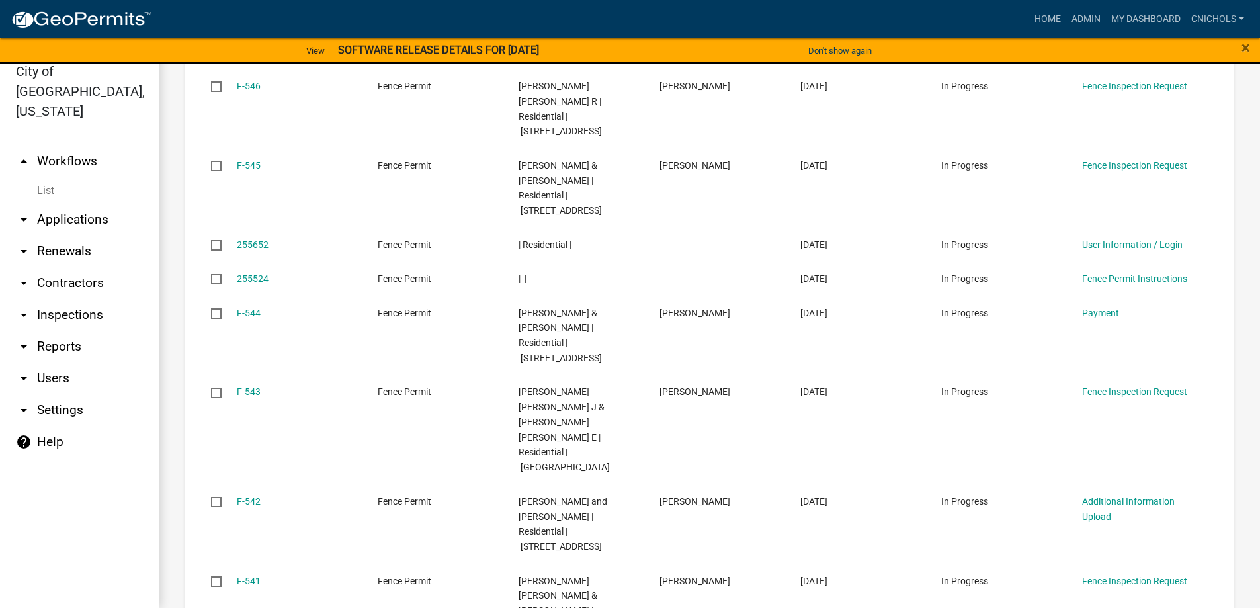
scroll to position [1586, 0]
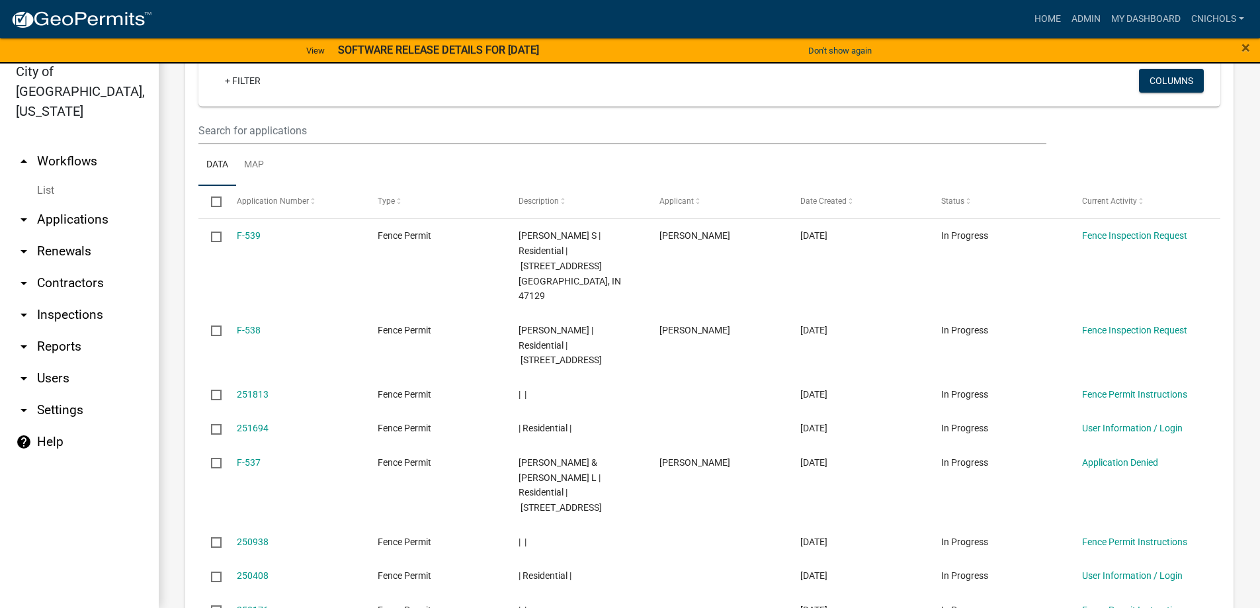
scroll to position [1391, 0]
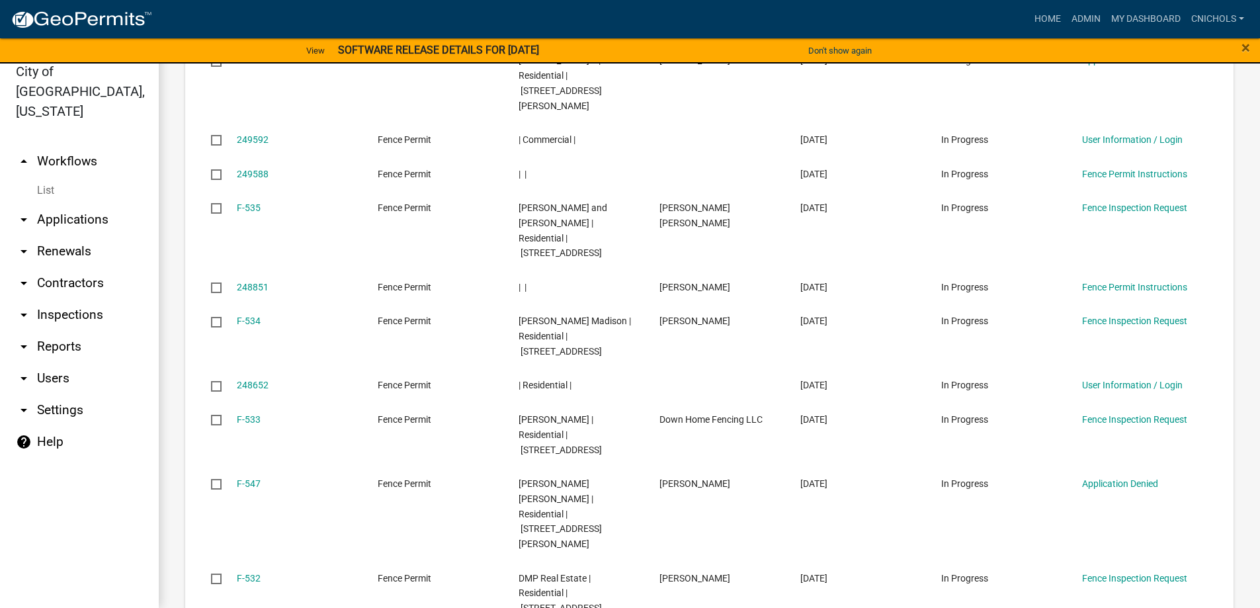
scroll to position [1512, 0]
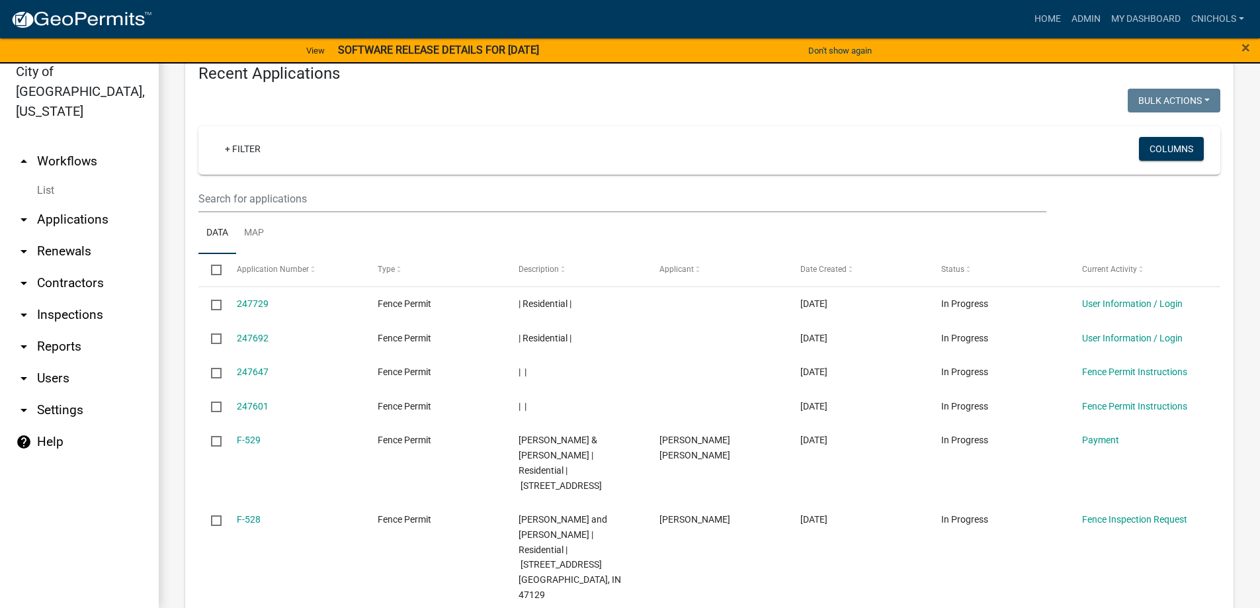
scroll to position [1466, 0]
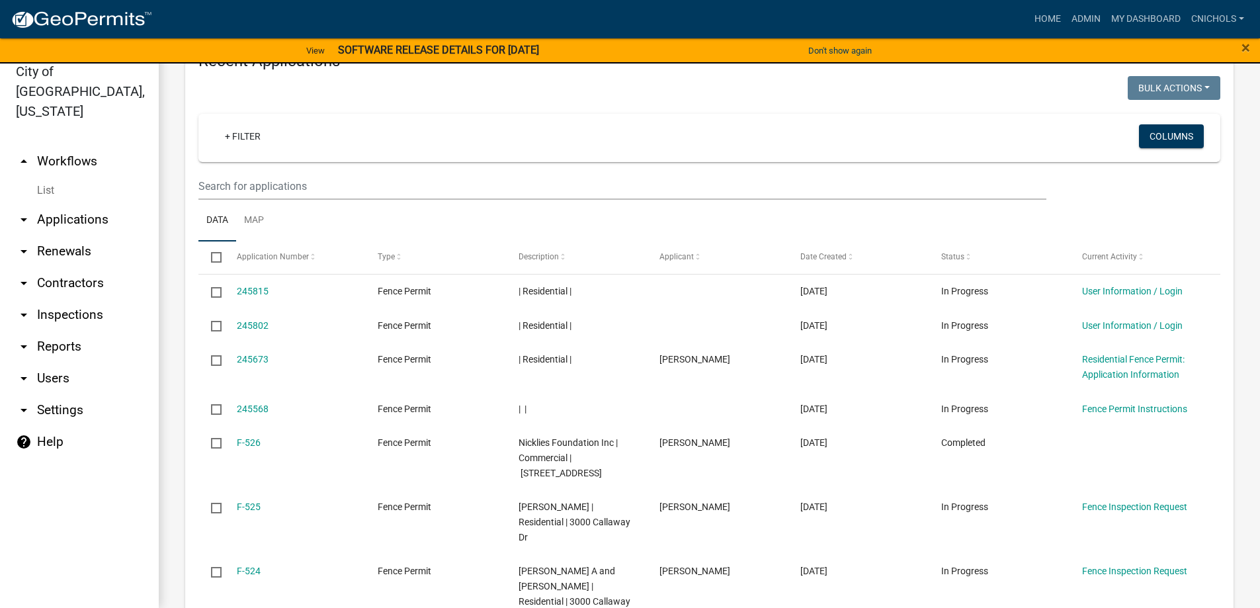
scroll to position [1406, 0]
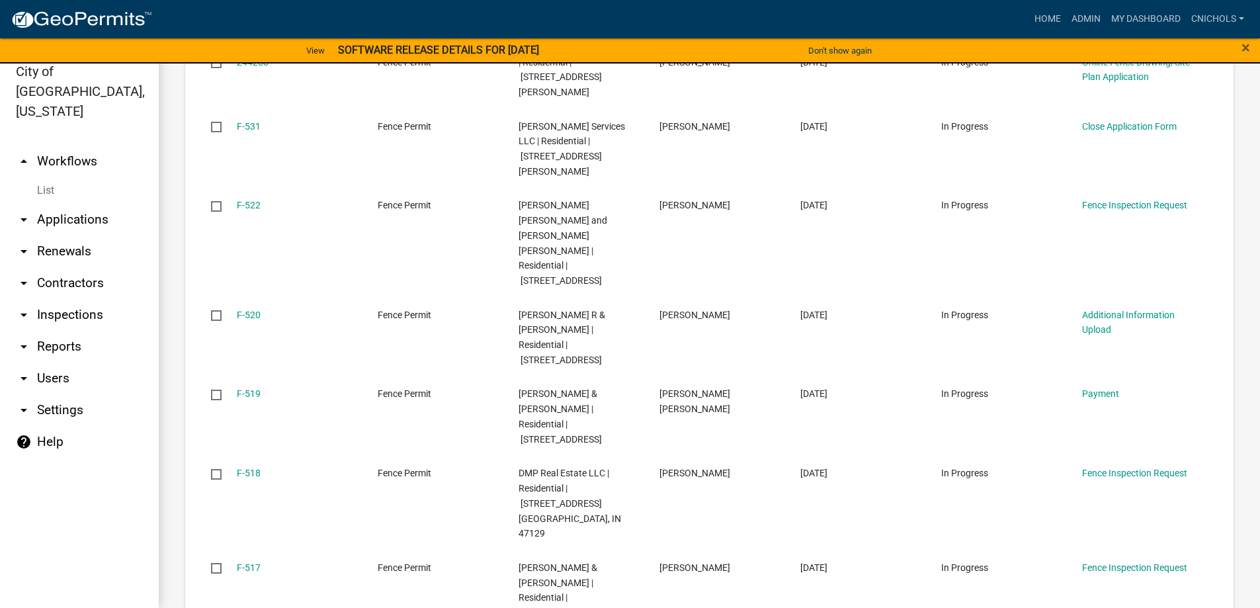
scroll to position [1632, 0]
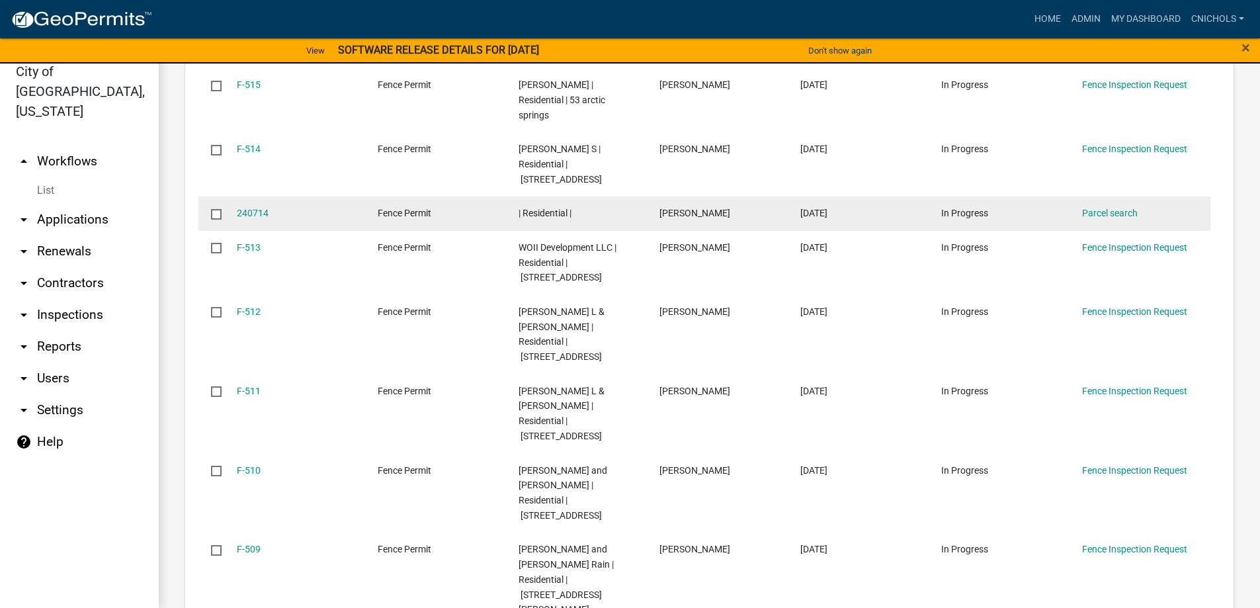
scroll to position [1617, 0]
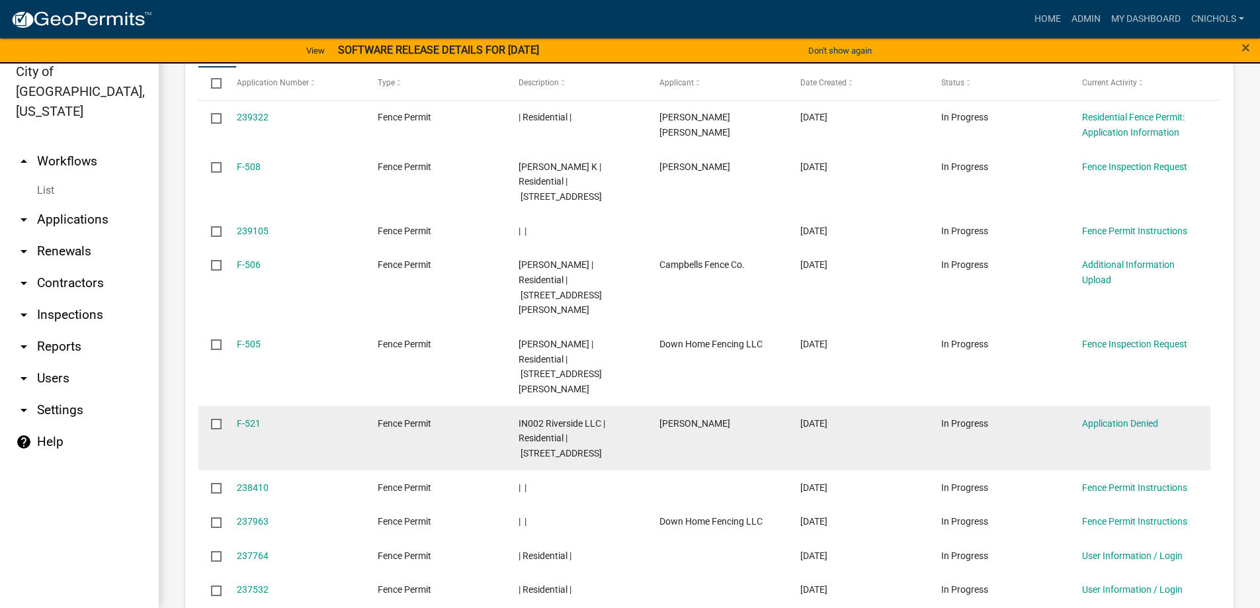
scroll to position [1466, 0]
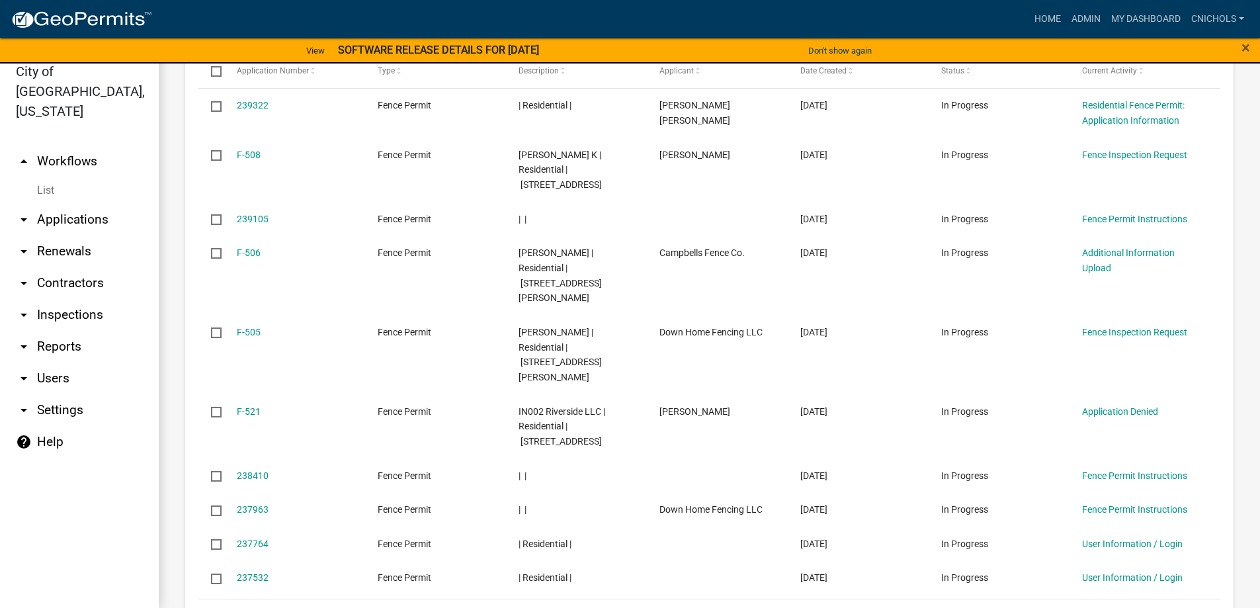
click at [1115, 607] on link "61" at bounding box center [1123, 616] width 17 height 15
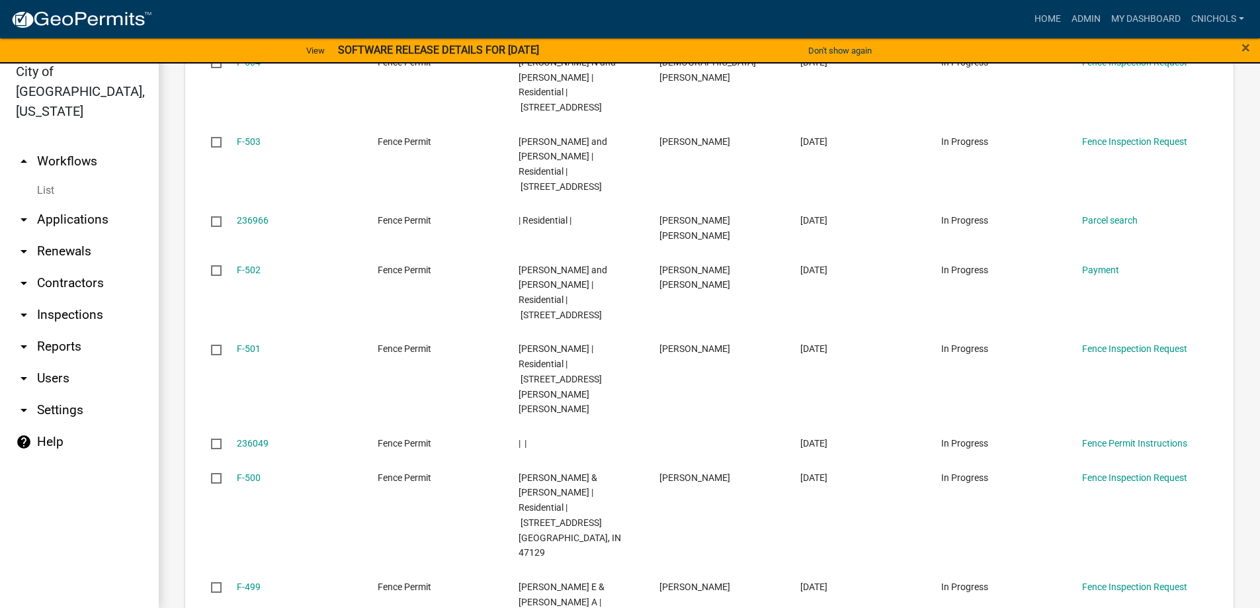
scroll to position [1557, 0]
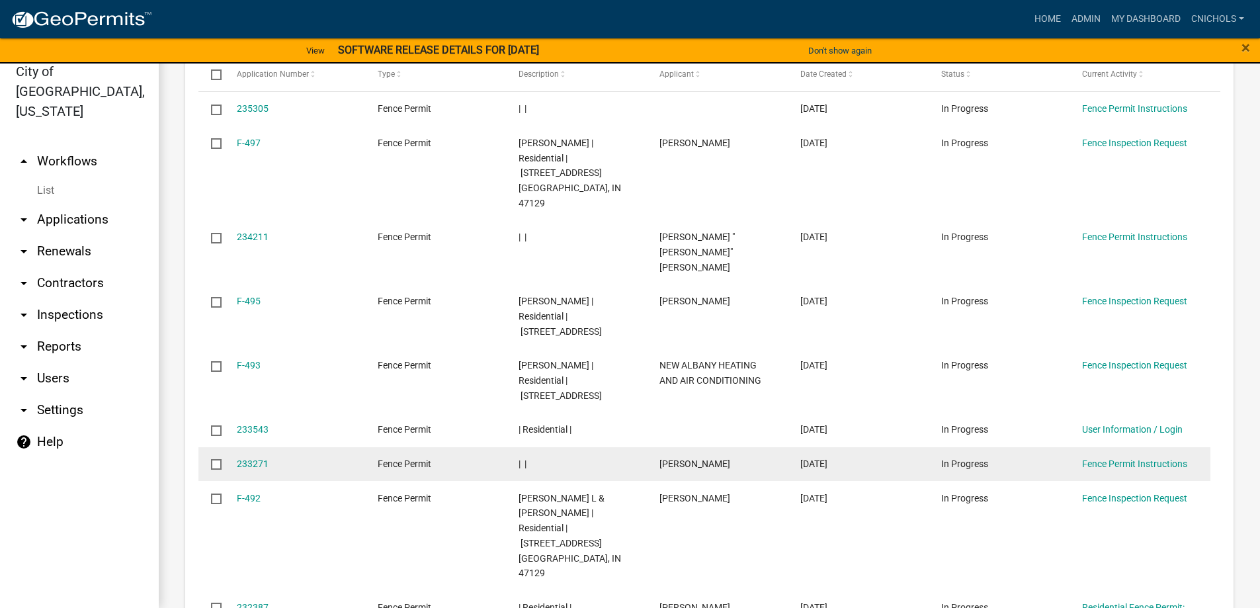
scroll to position [1466, 0]
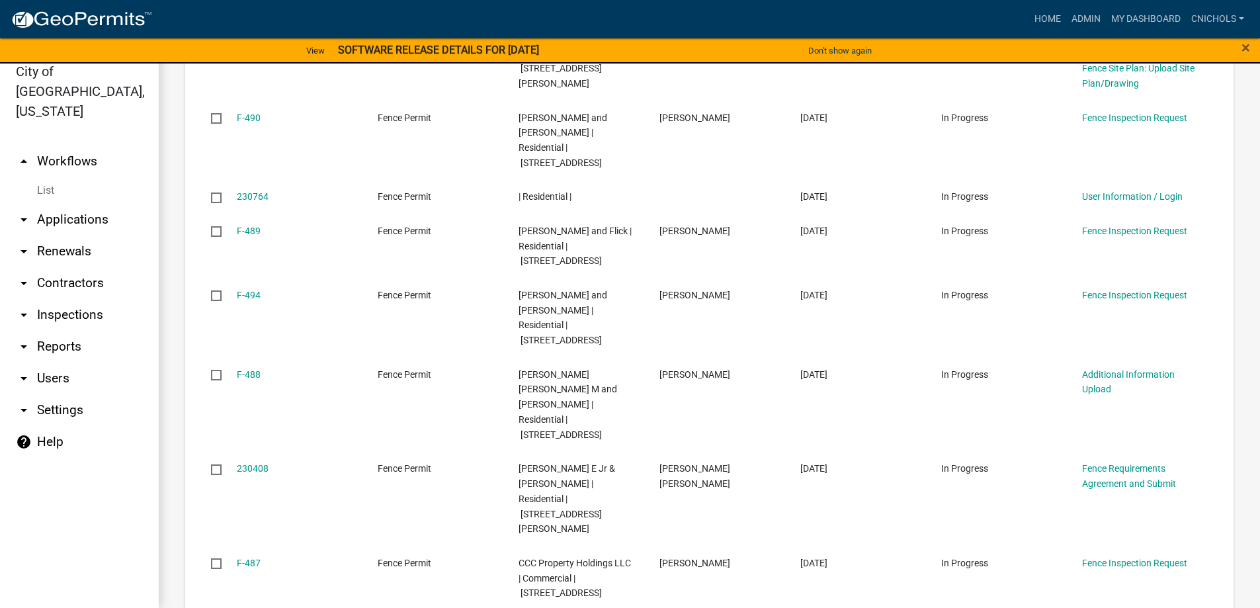
scroll to position [1586, 0]
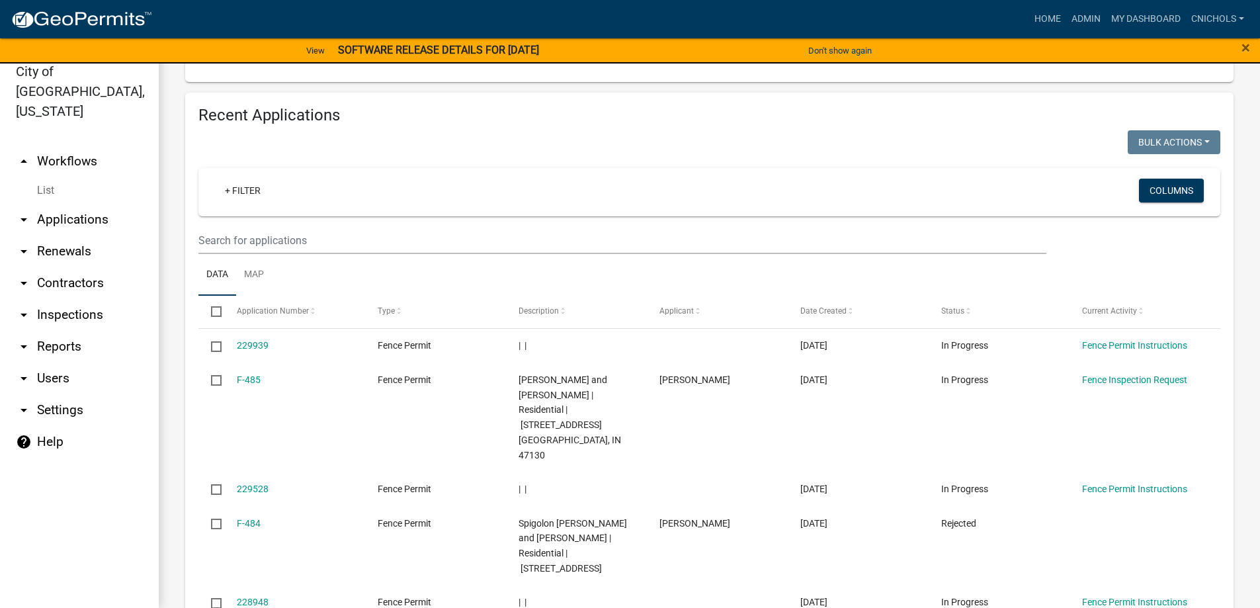
scroll to position [1557, 0]
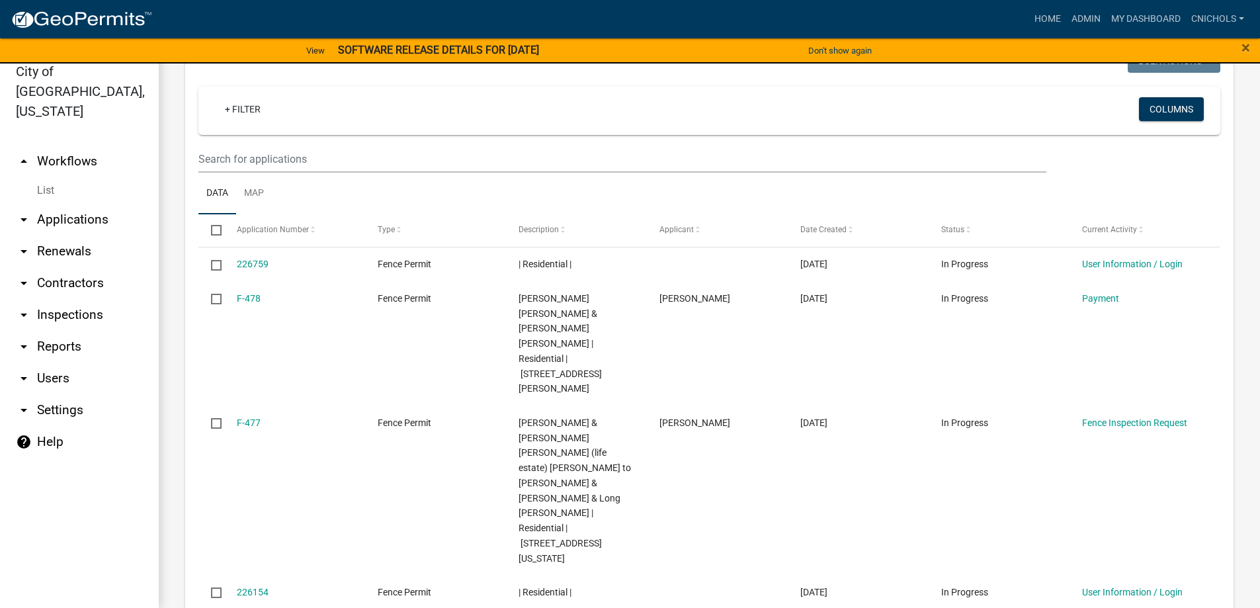
scroll to position [1572, 0]
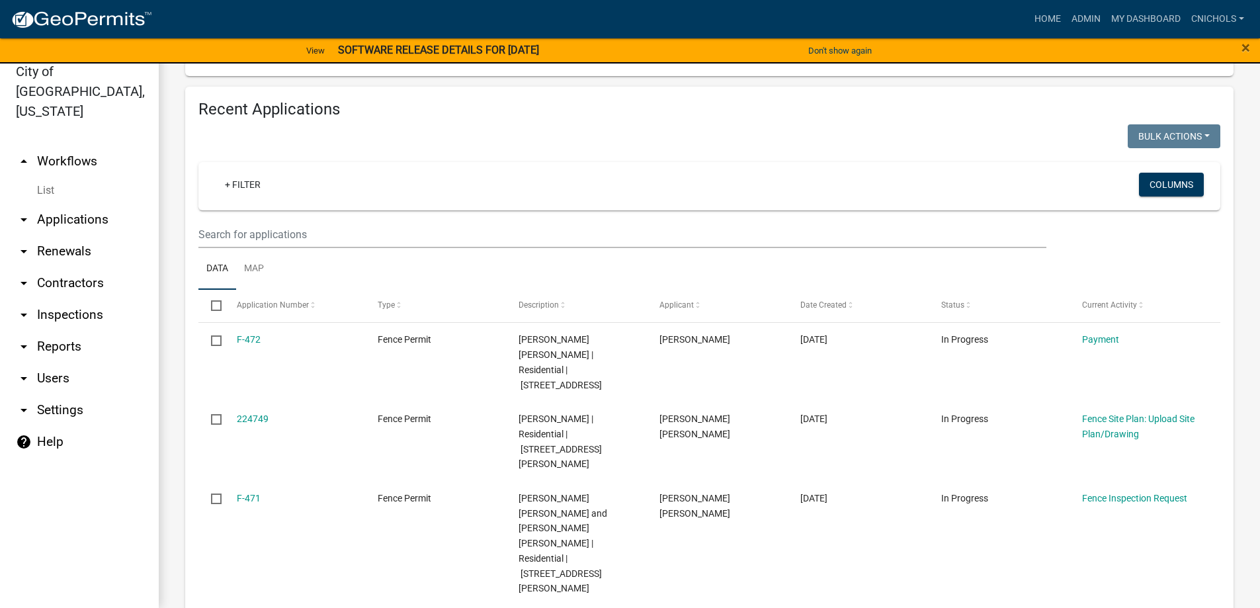
scroll to position [1496, 0]
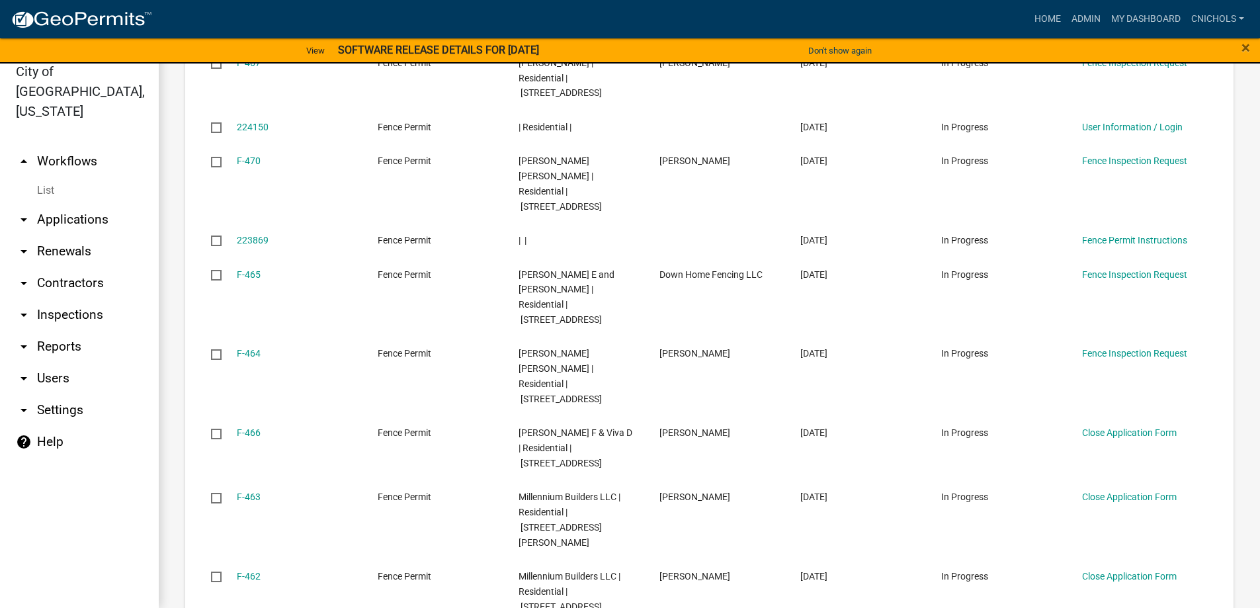
scroll to position [1557, 0]
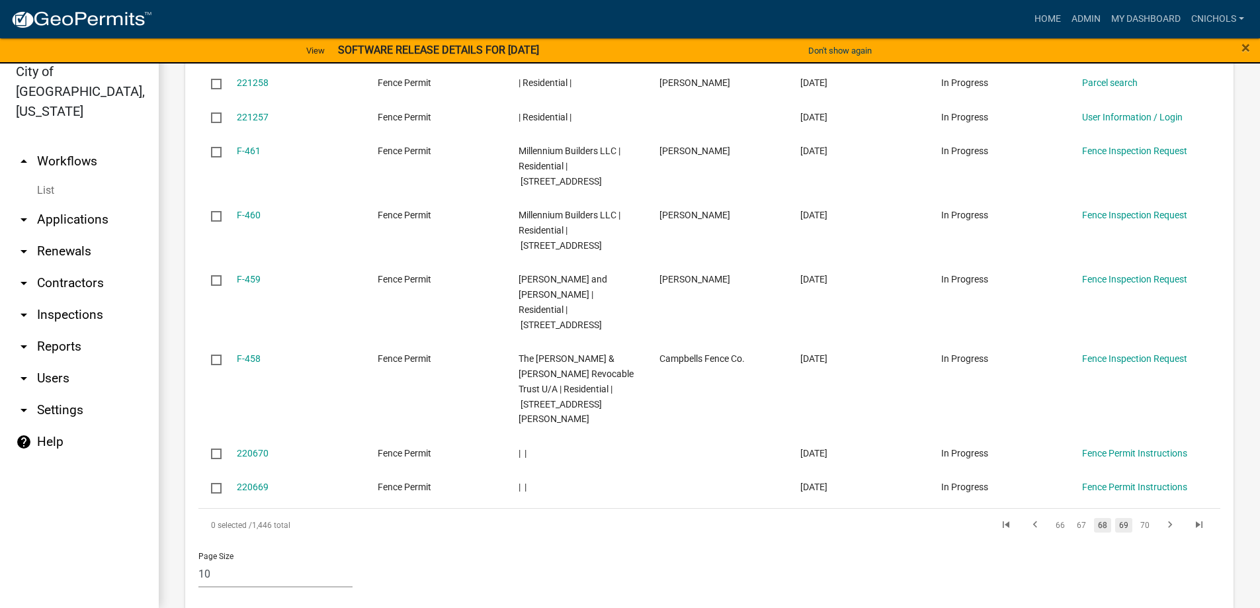
scroll to position [1466, 0]
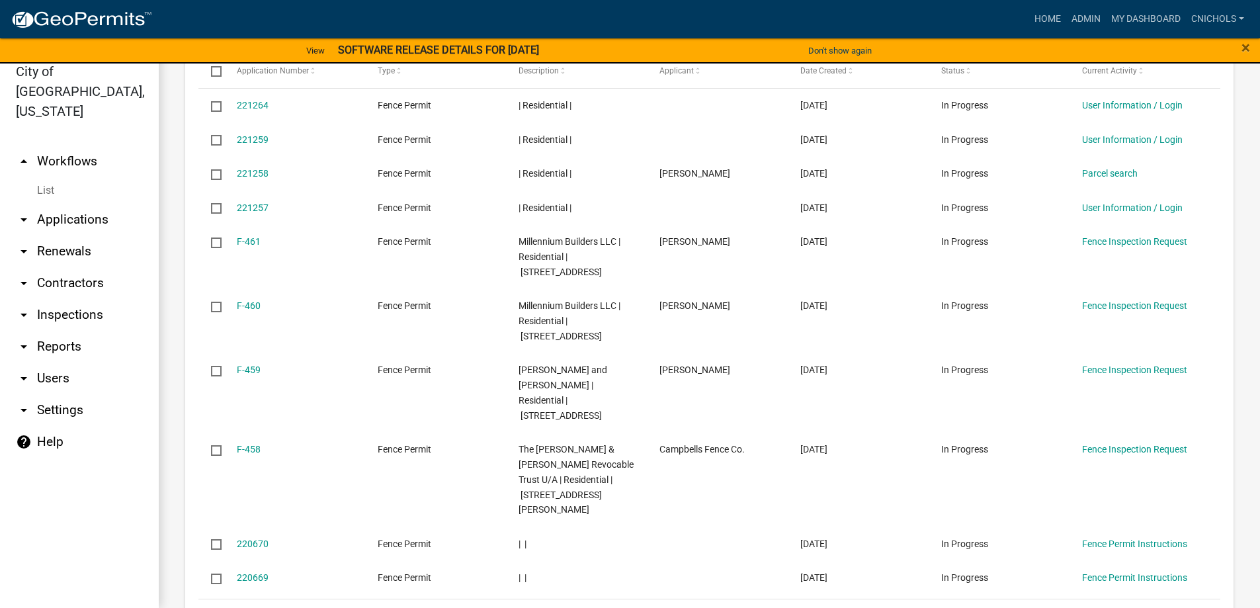
click at [1117, 607] on link "69" at bounding box center [1123, 616] width 17 height 15
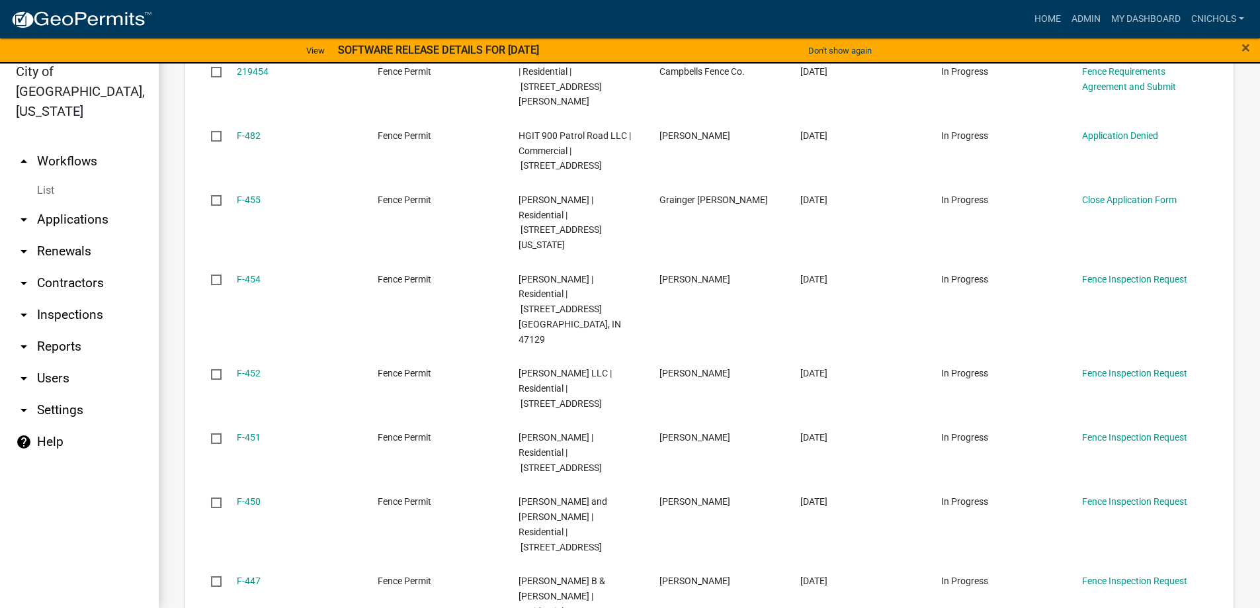
scroll to position [1602, 0]
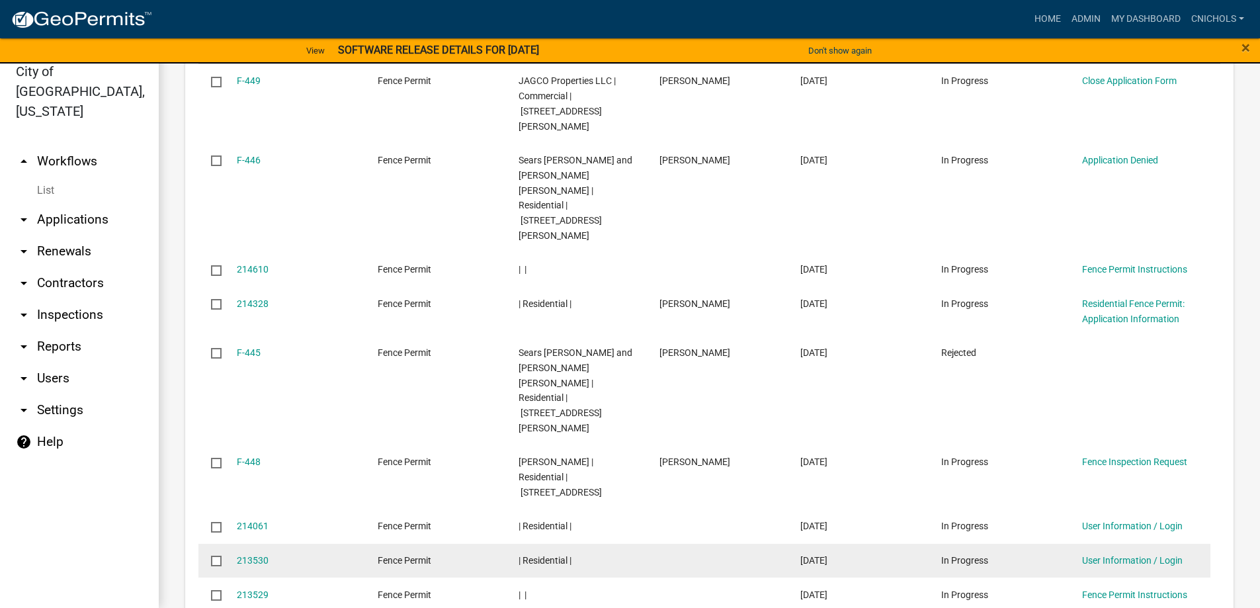
scroll to position [1557, 0]
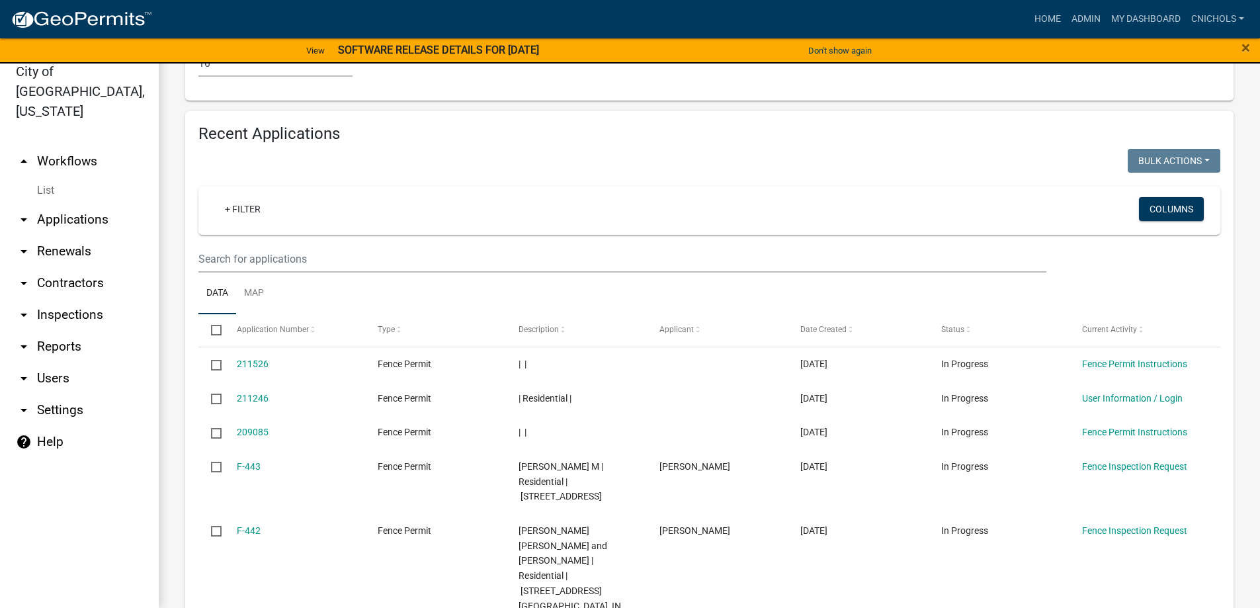
scroll to position [1406, 0]
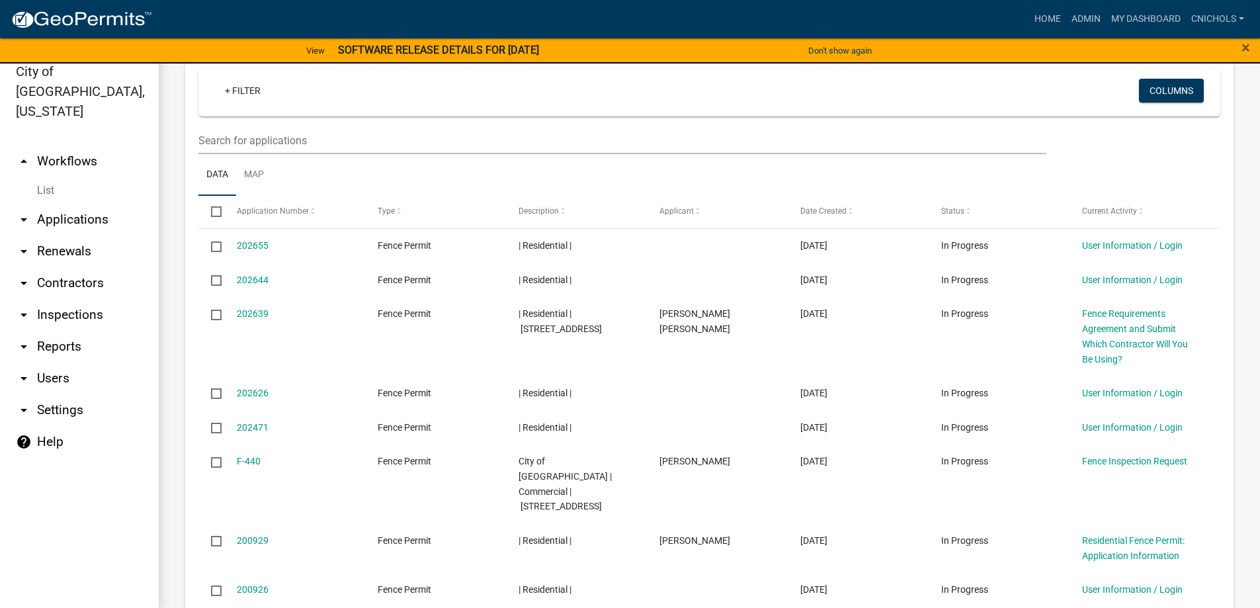
scroll to position [1436, 0]
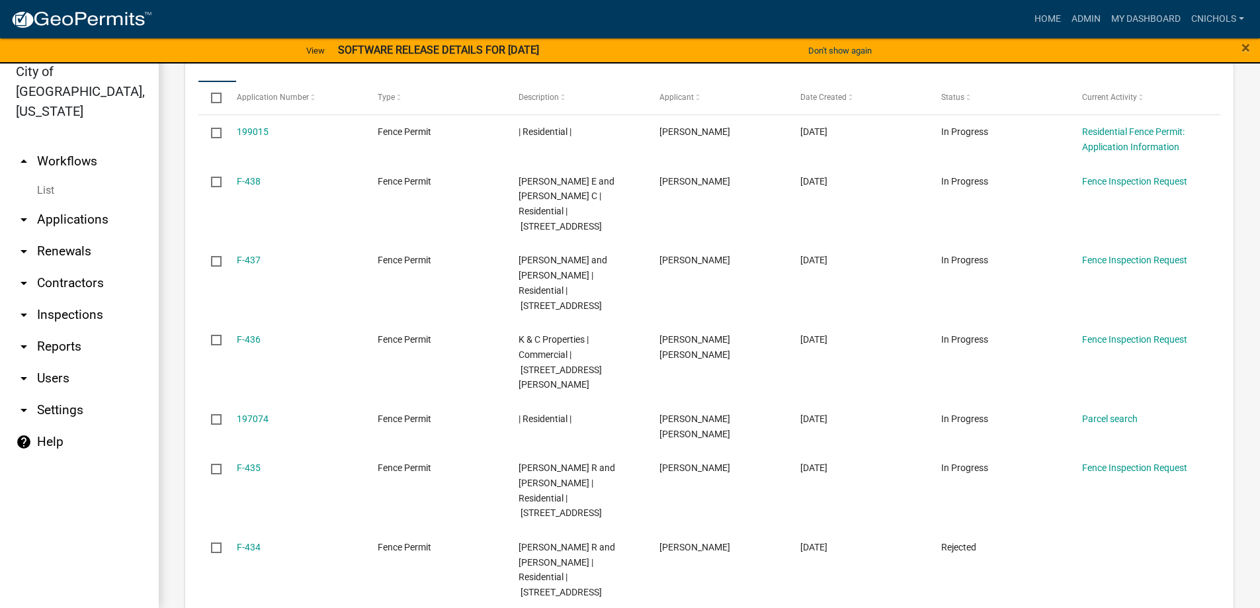
scroll to position [1584, 0]
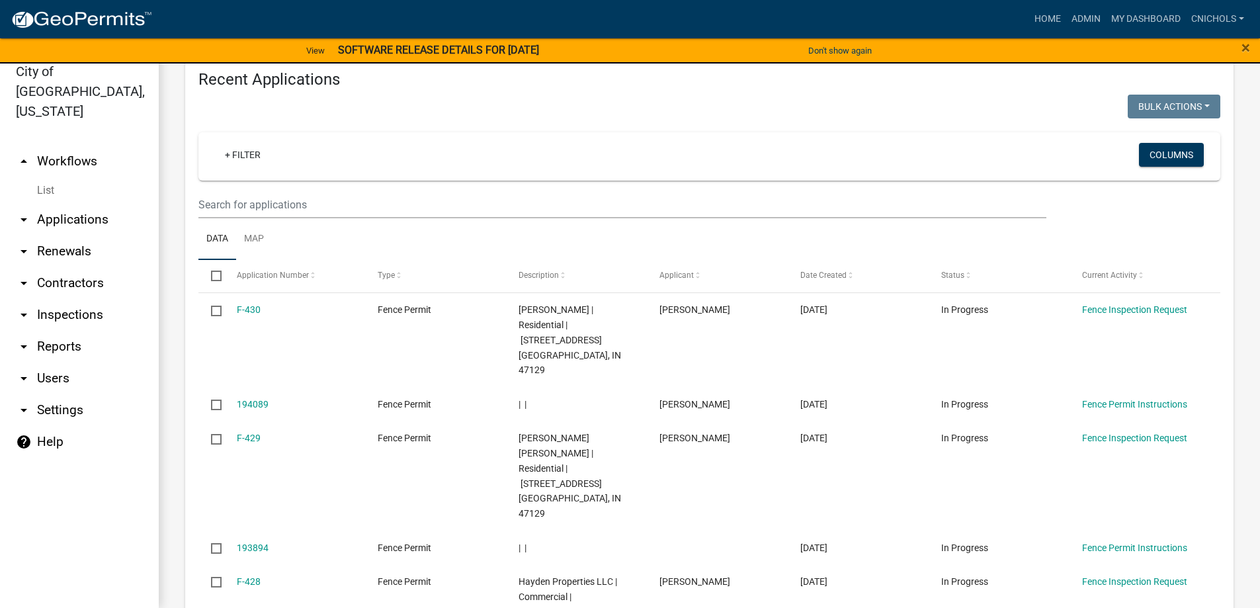
scroll to position [1526, 0]
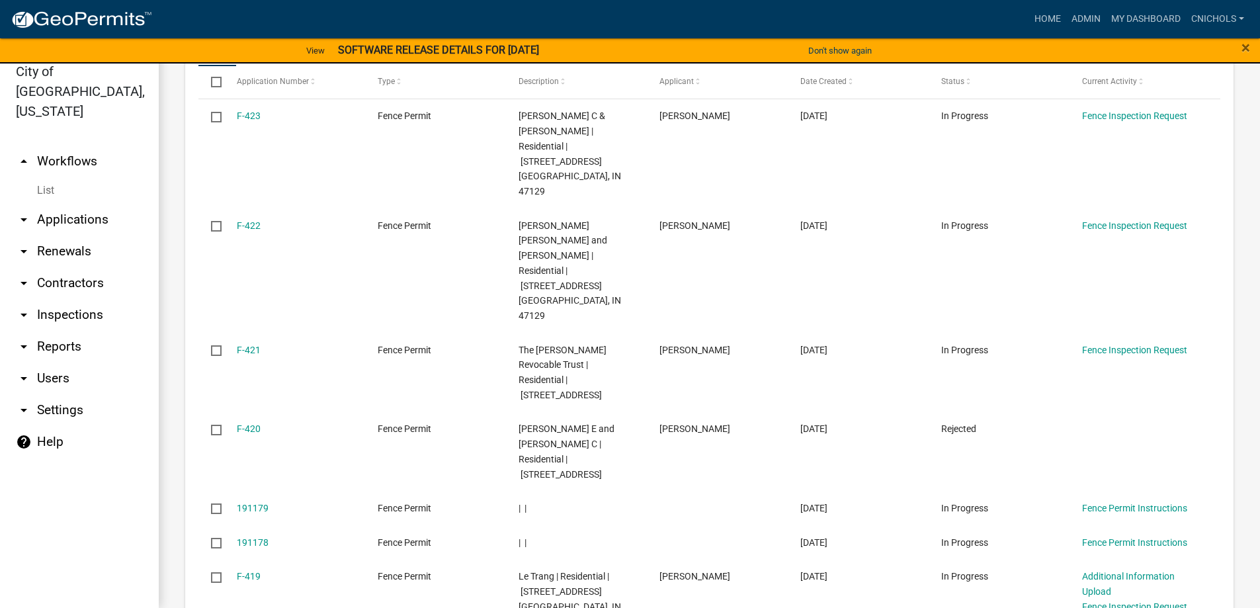
scroll to position [1572, 0]
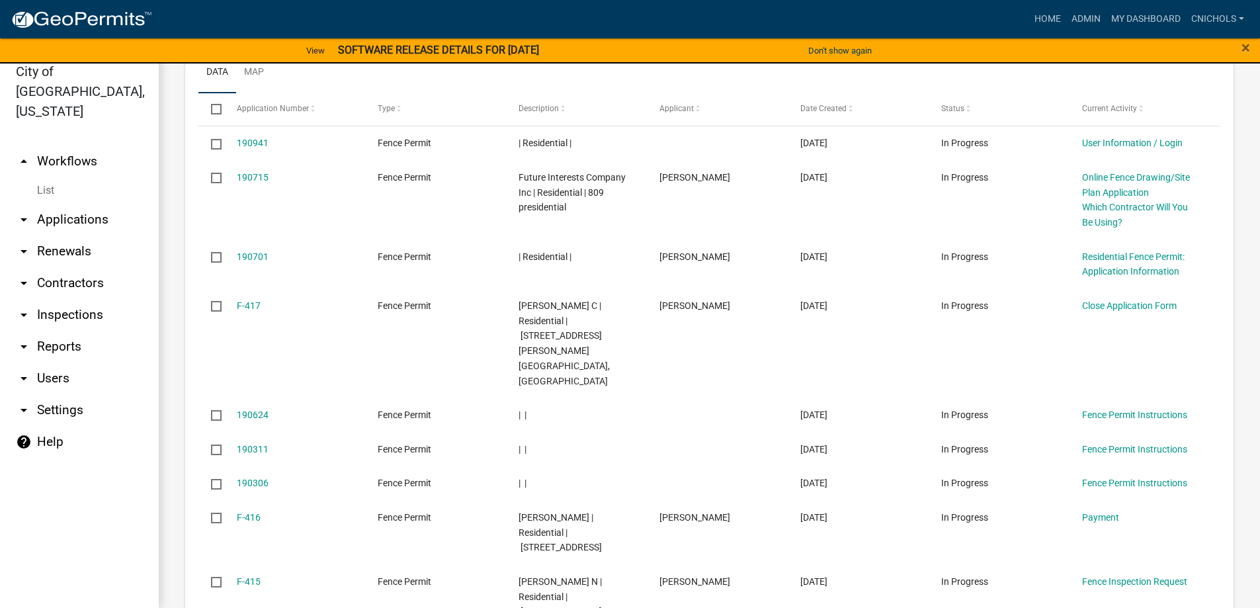
scroll to position [1496, 0]
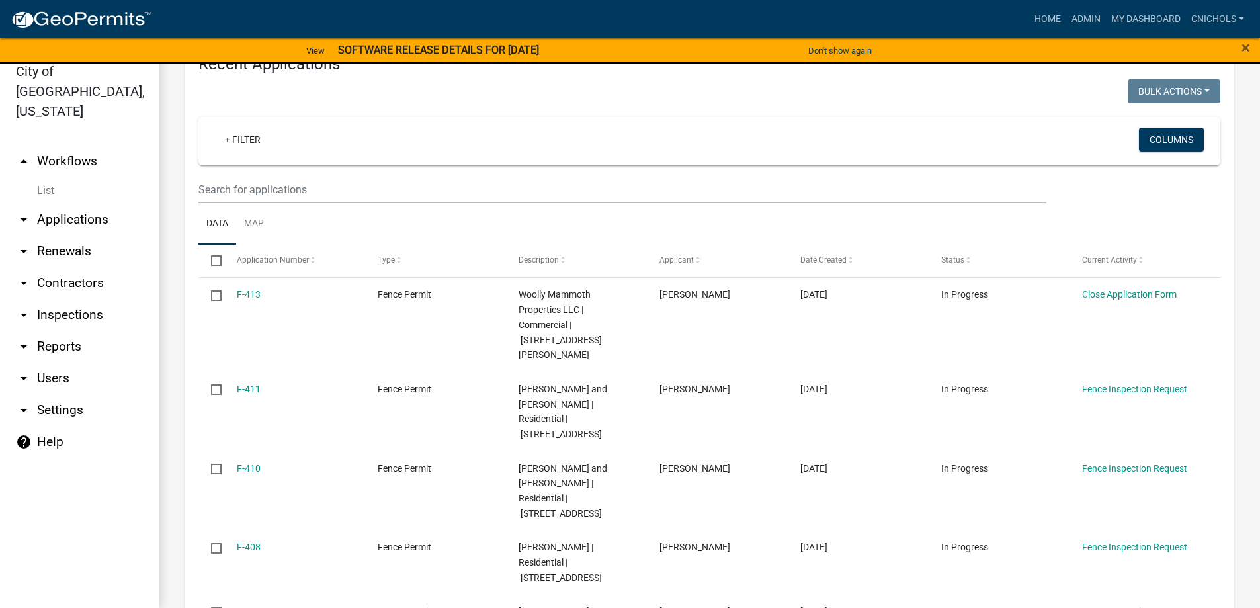
scroll to position [1572, 0]
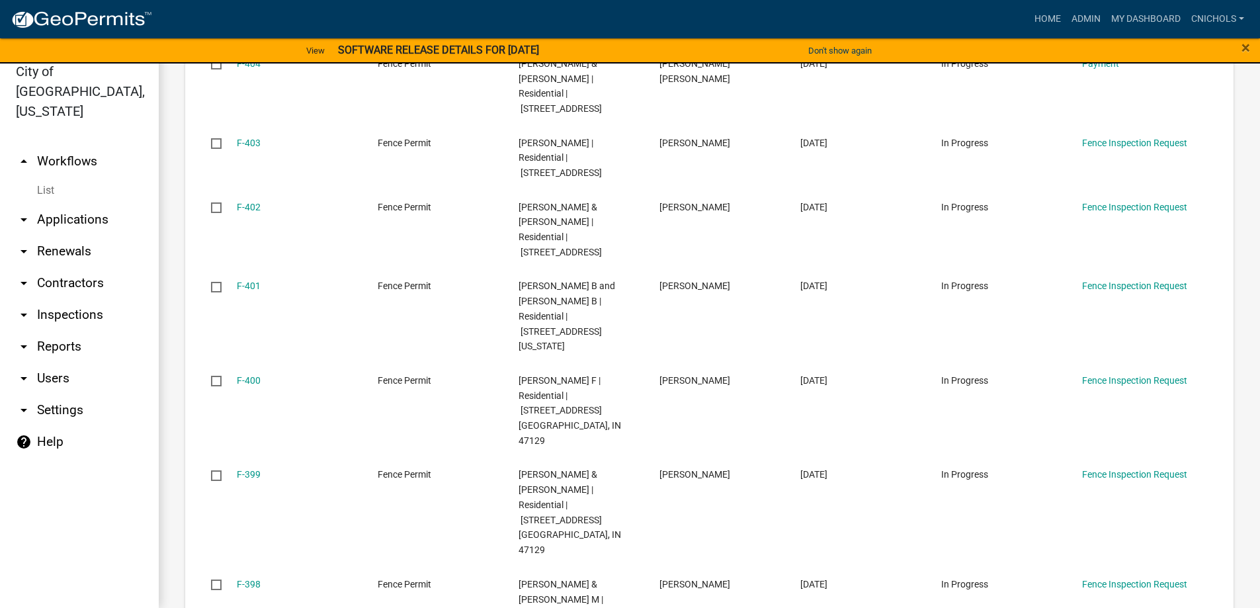
scroll to position [1572, 0]
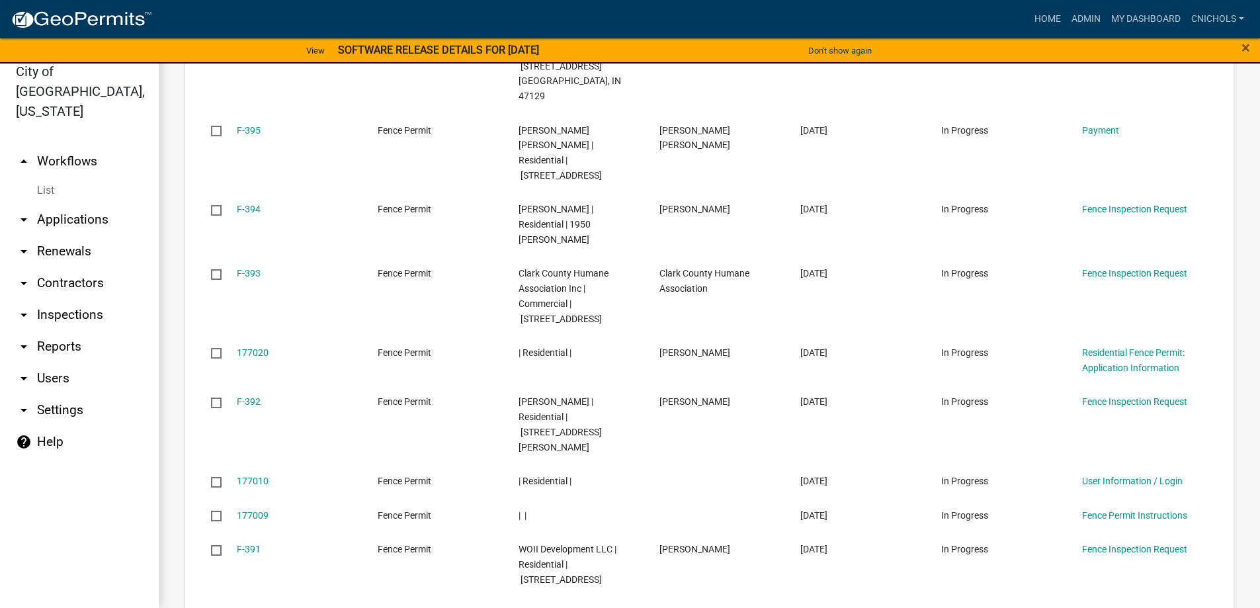
scroll to position [1557, 0]
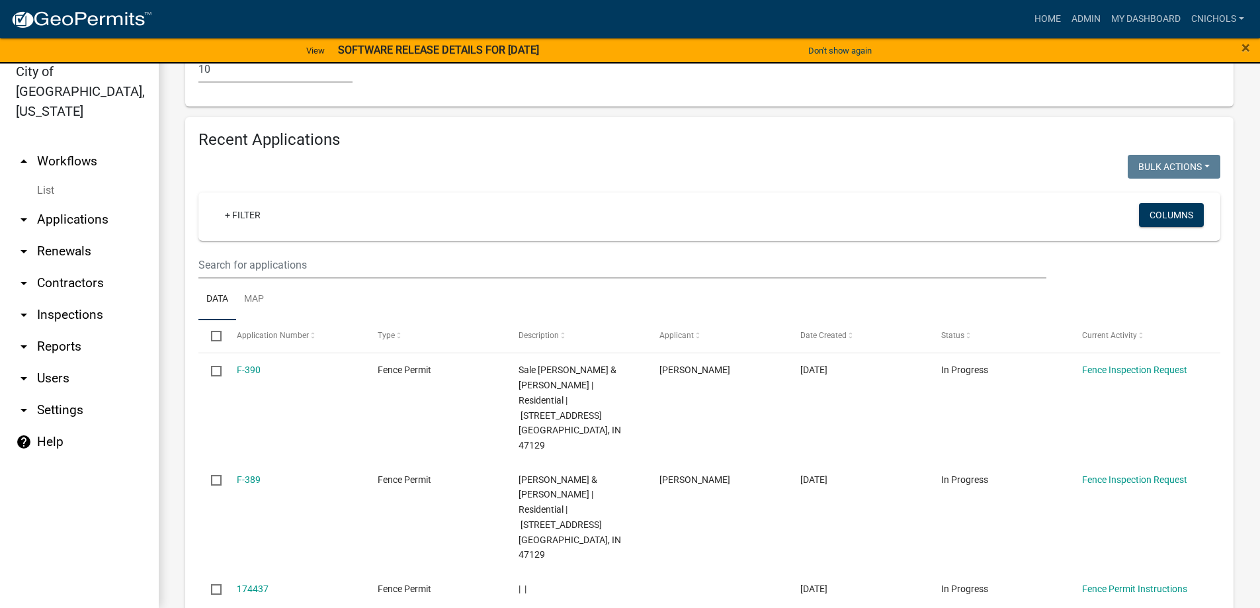
scroll to position [1466, 0]
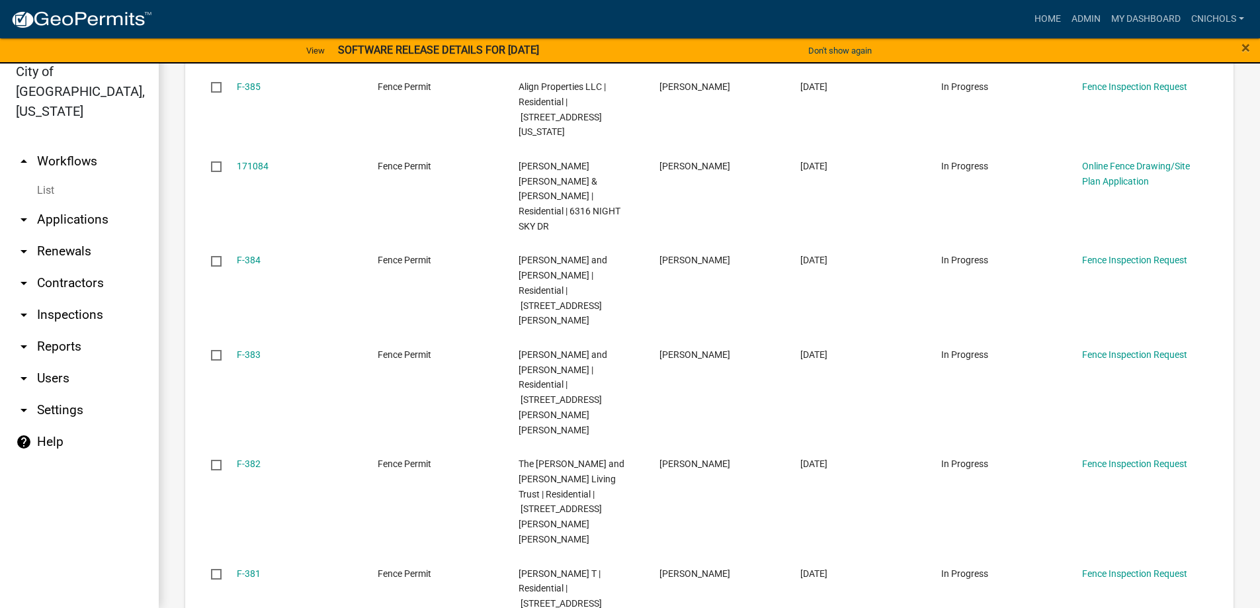
scroll to position [1632, 0]
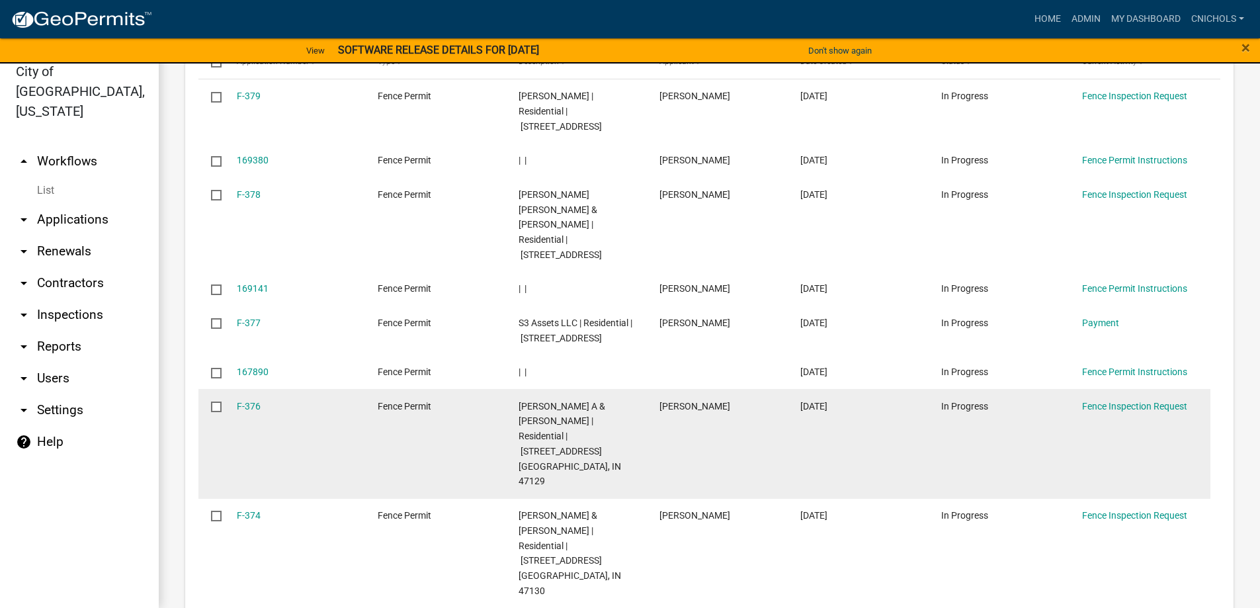
scroll to position [1541, 0]
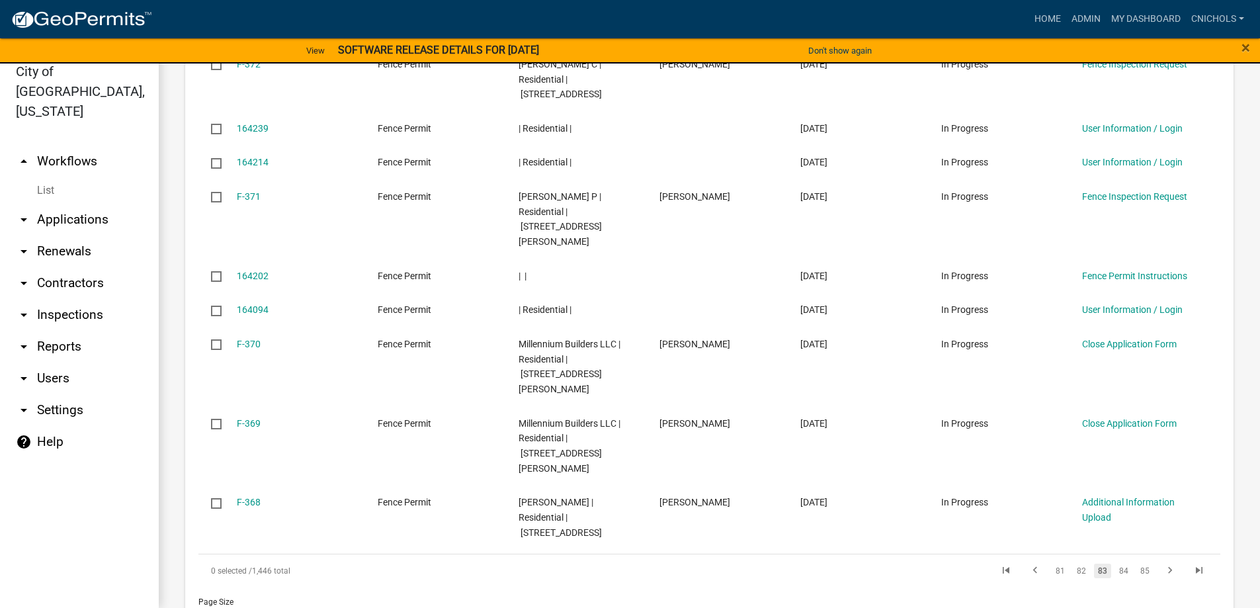
scroll to position [1451, 0]
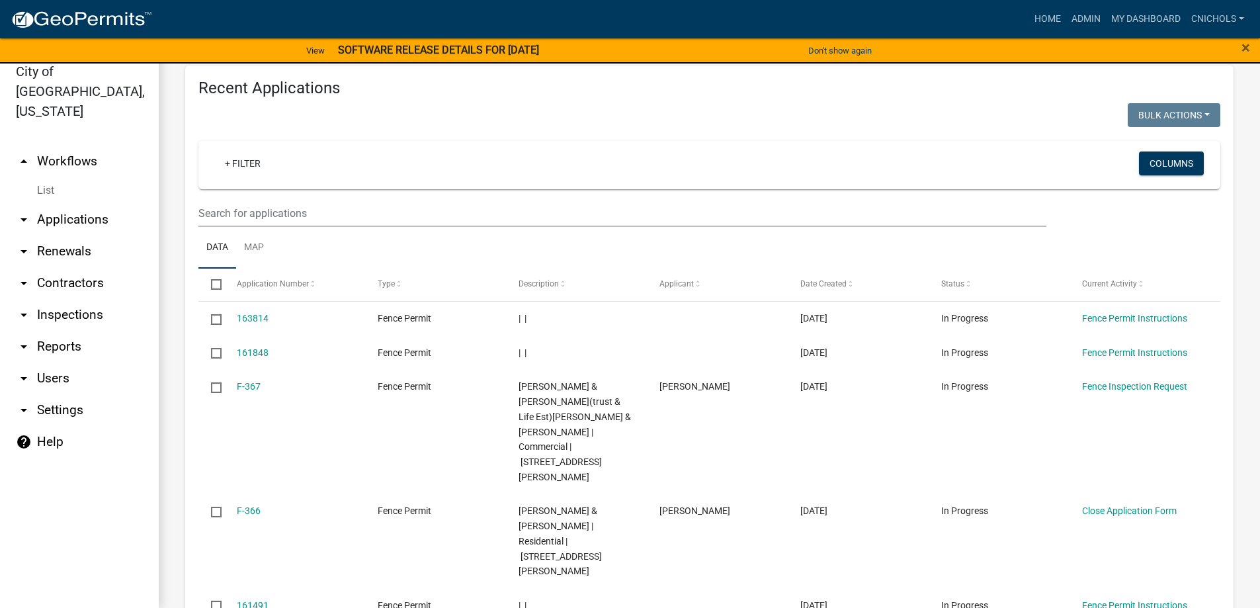
scroll to position [1466, 0]
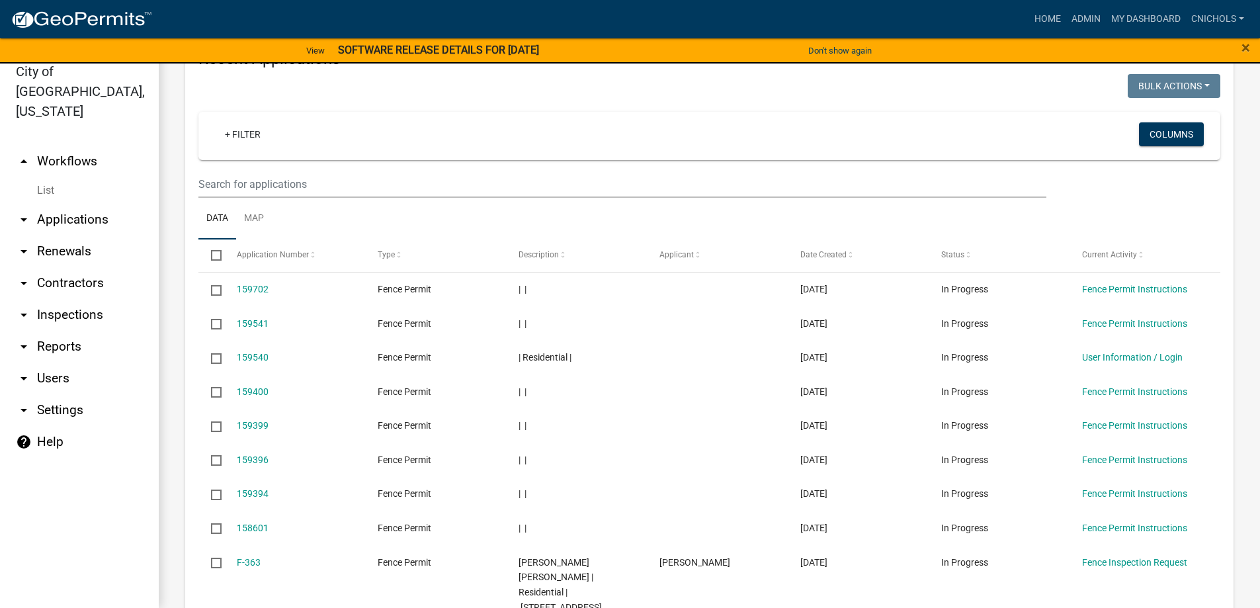
scroll to position [1346, 0]
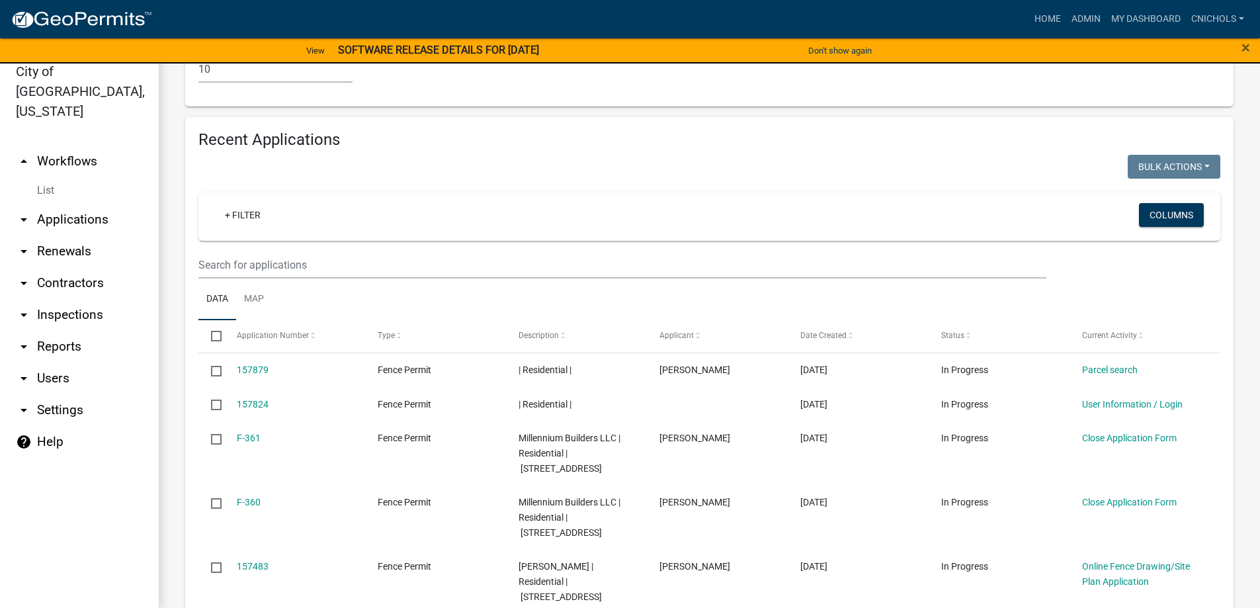
scroll to position [1466, 0]
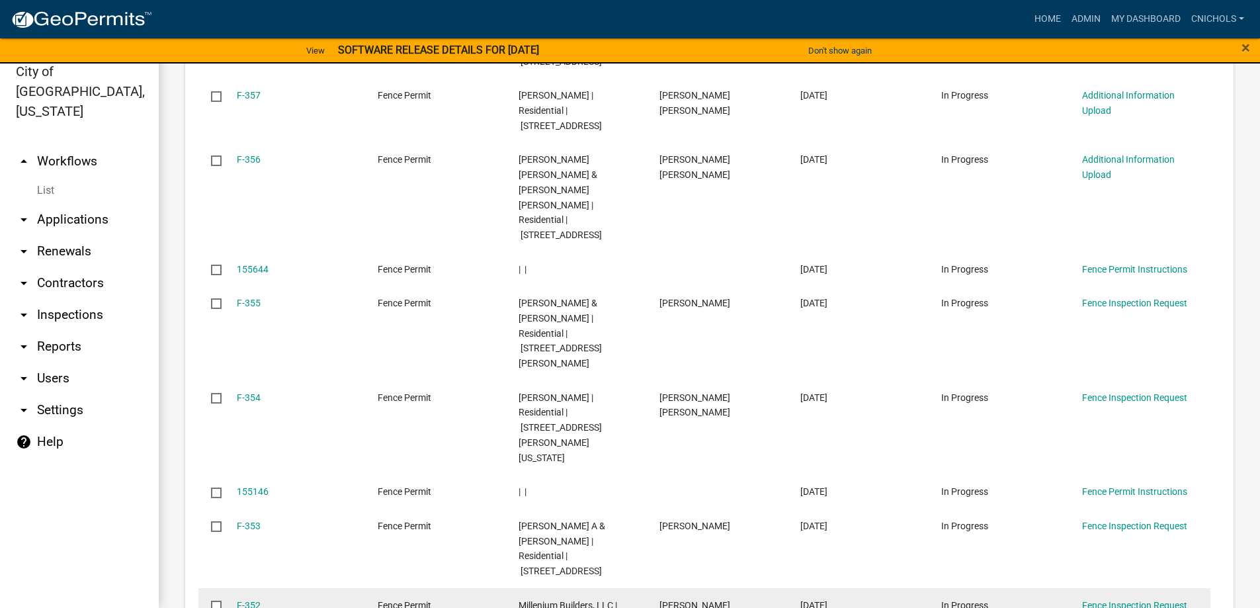
scroll to position [1586, 0]
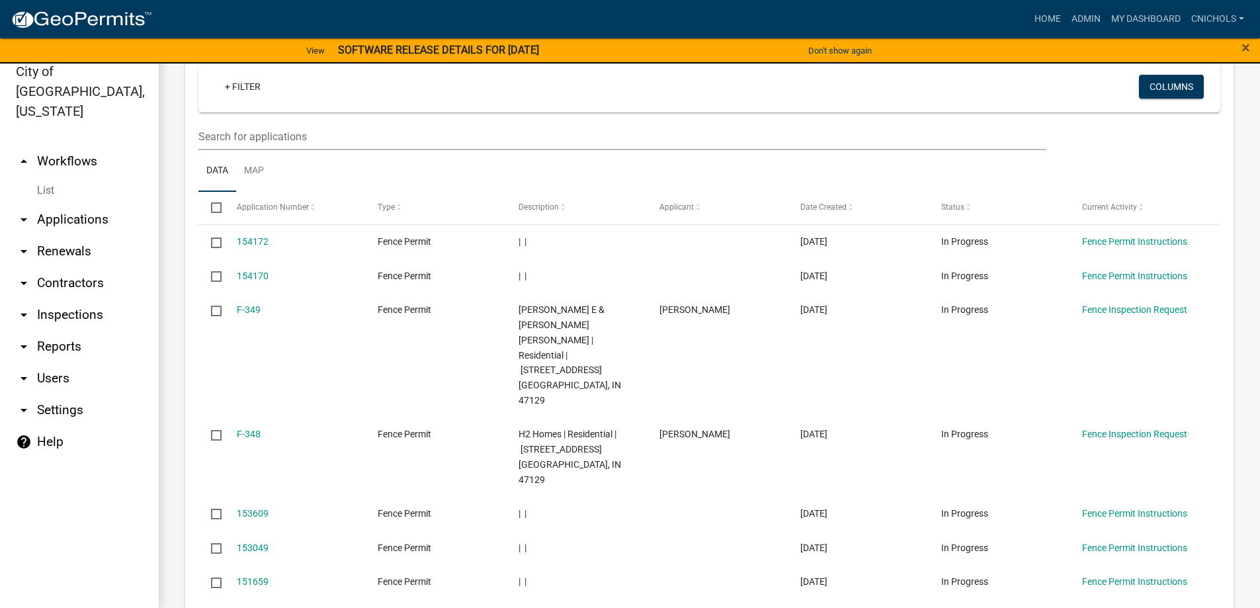
scroll to position [1421, 0]
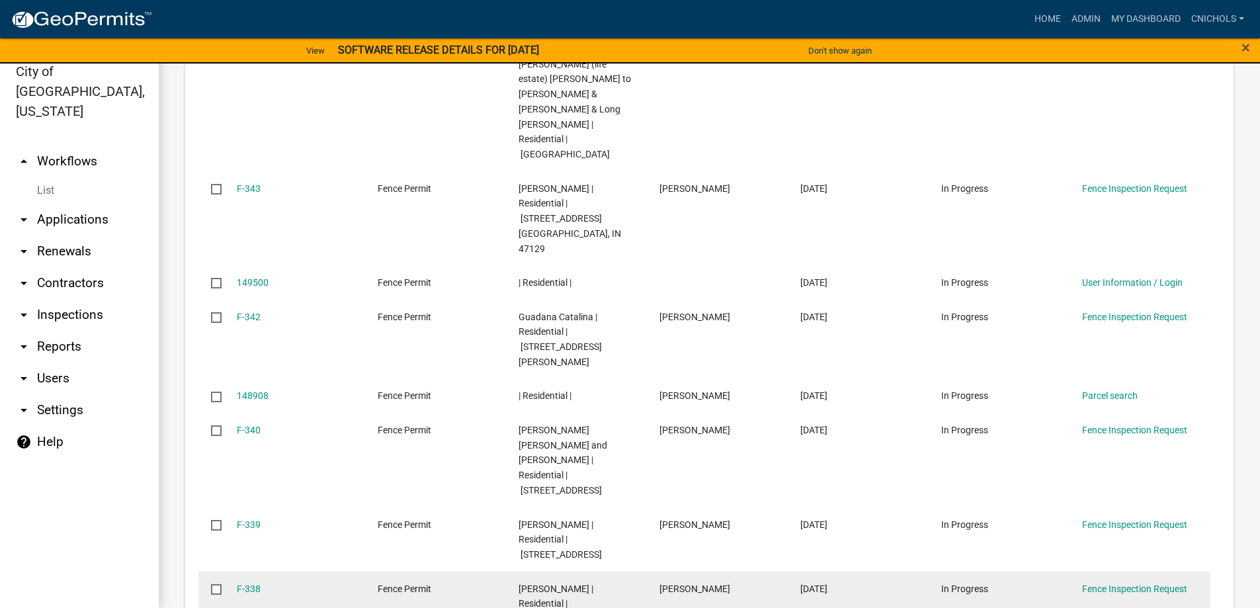
scroll to position [1647, 0]
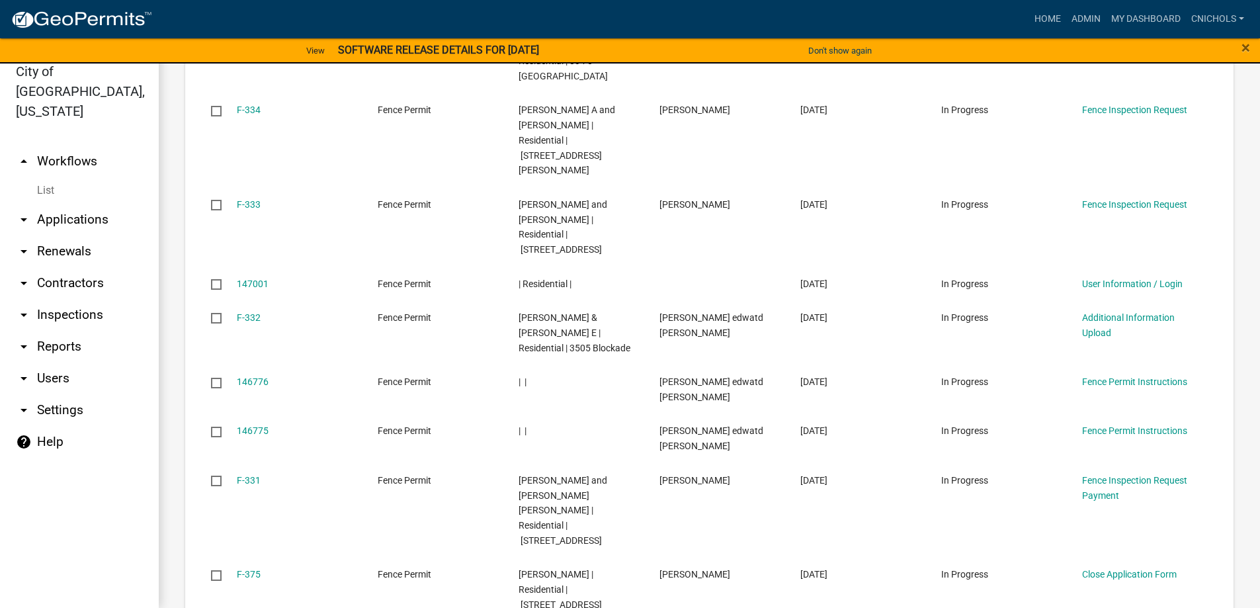
scroll to position [1526, 0]
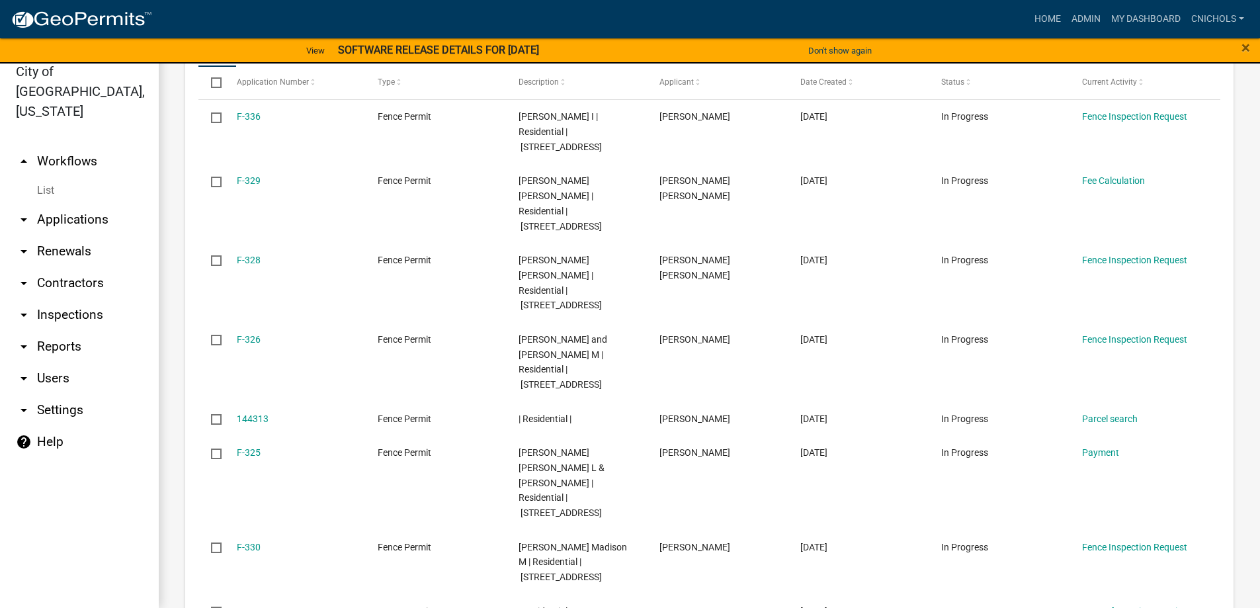
scroll to position [1460, 0]
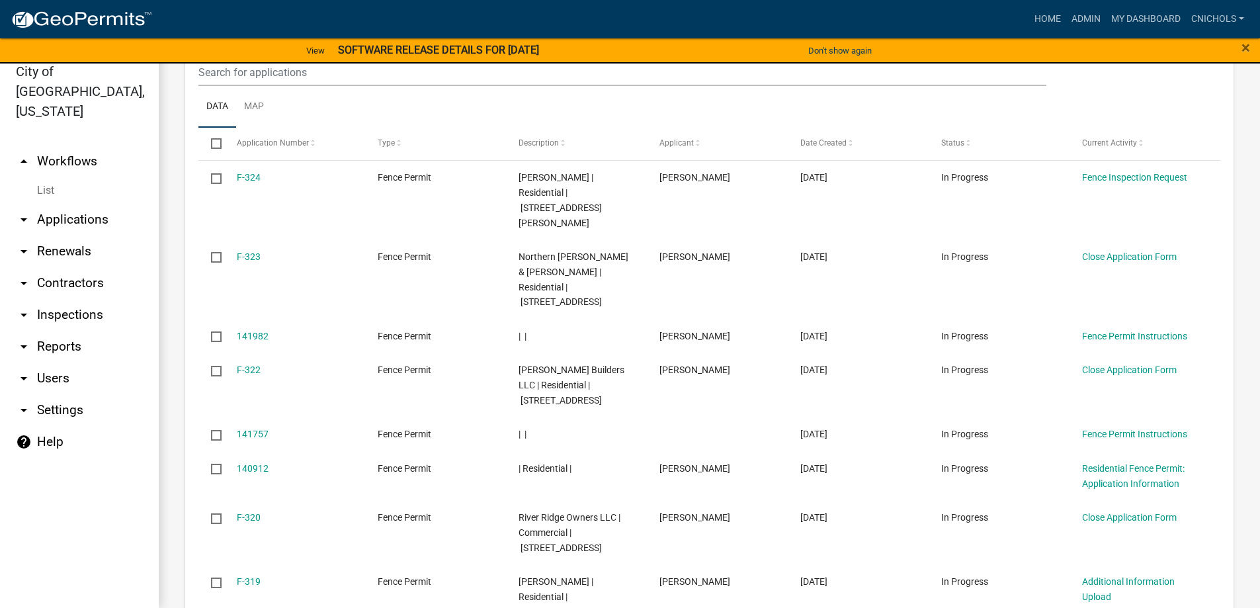
scroll to position [1526, 0]
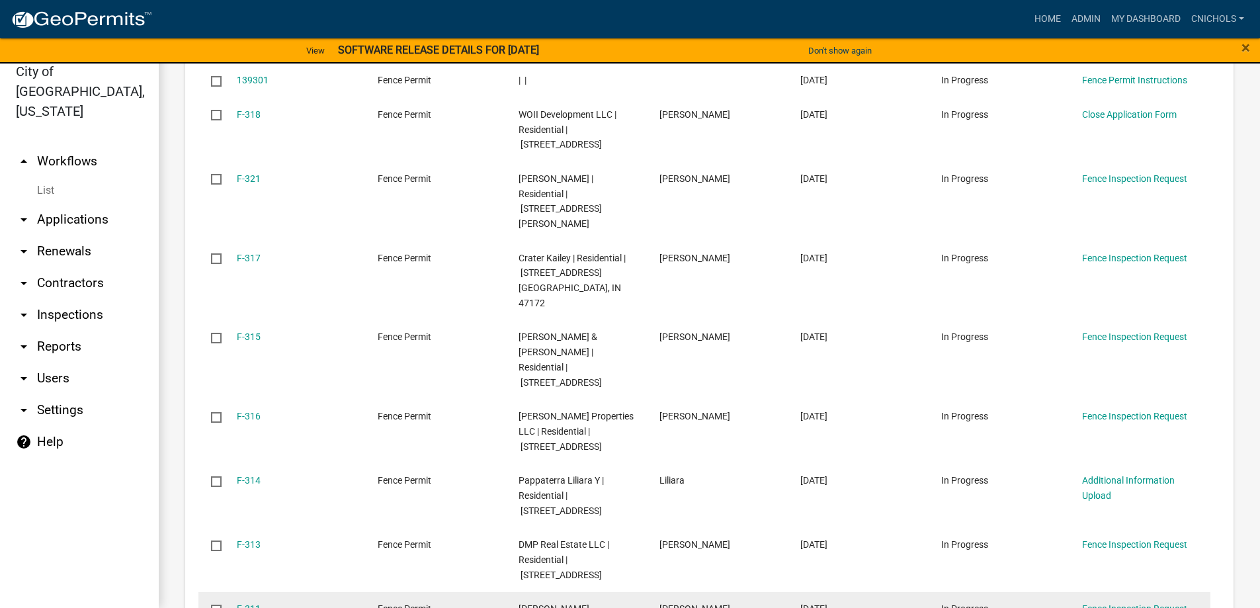
scroll to position [1496, 0]
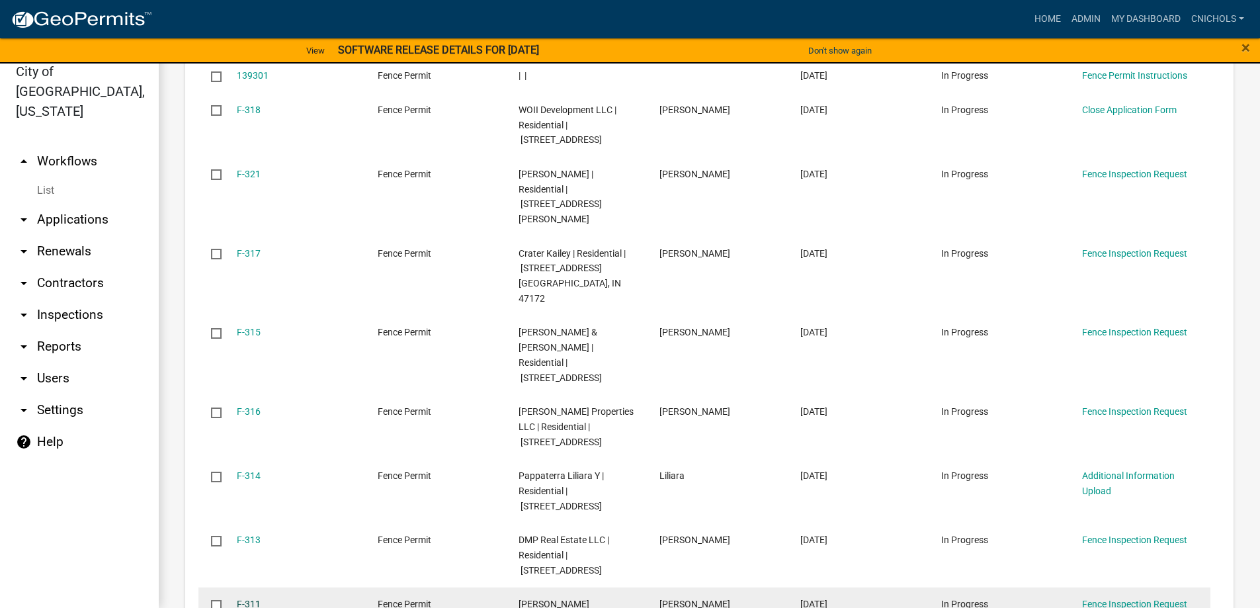
click at [249, 599] on link "F-311" at bounding box center [249, 604] width 24 height 11
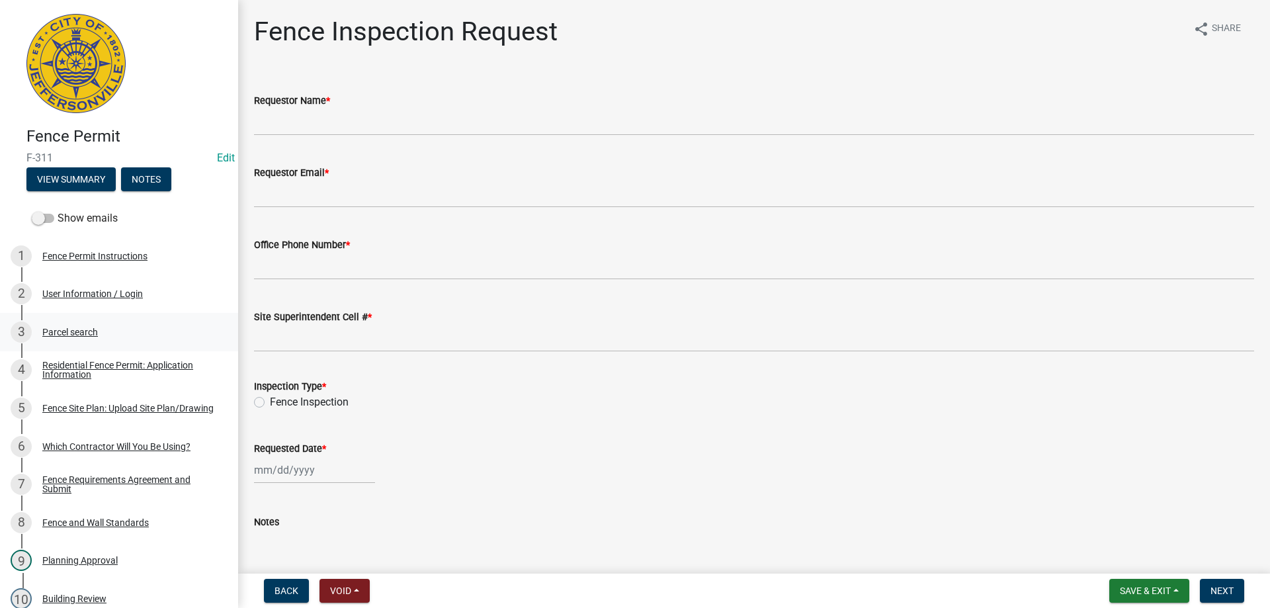
click at [53, 327] on div "Parcel search" at bounding box center [70, 331] width 56 height 9
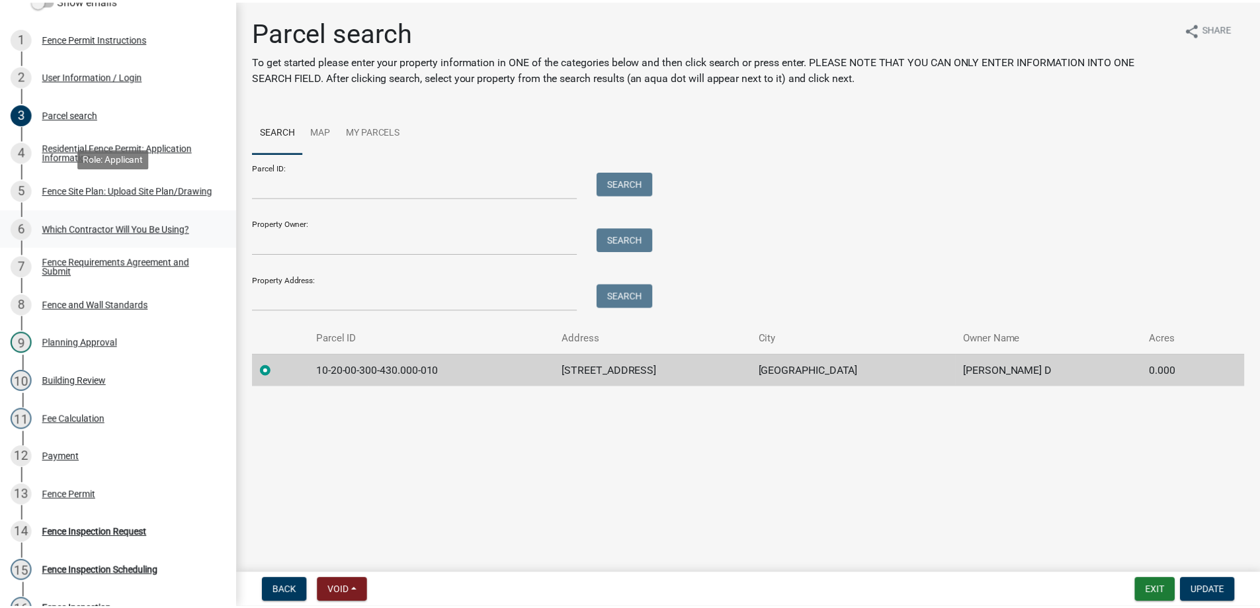
scroll to position [265, 0]
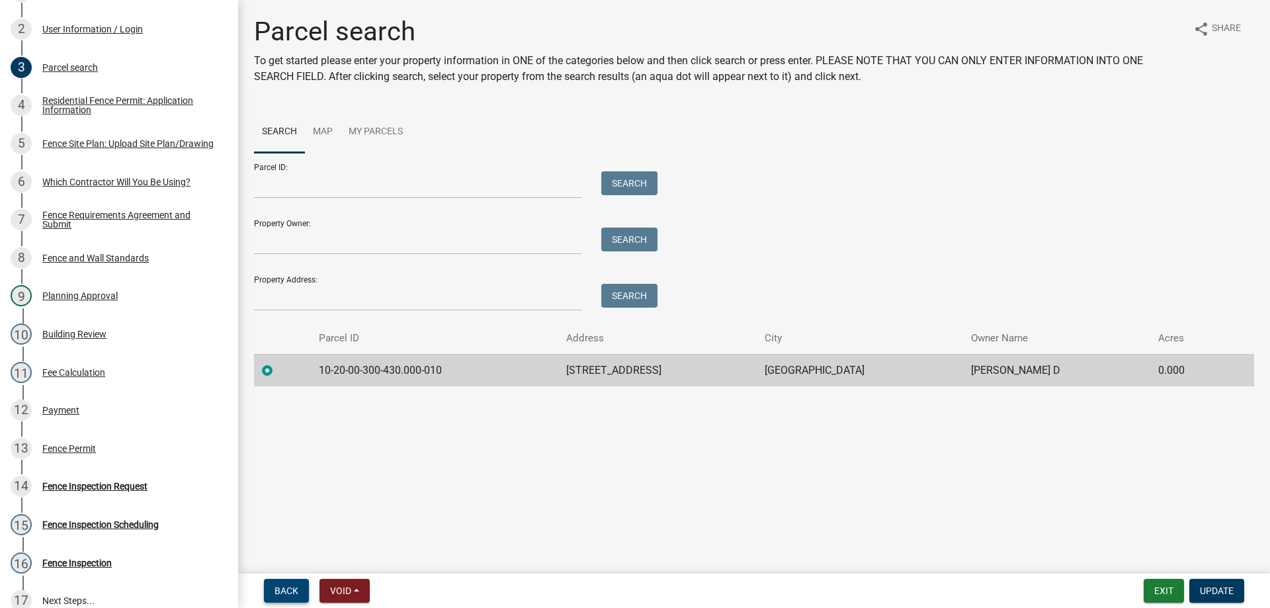
click at [285, 587] on span "Back" at bounding box center [287, 590] width 24 height 11
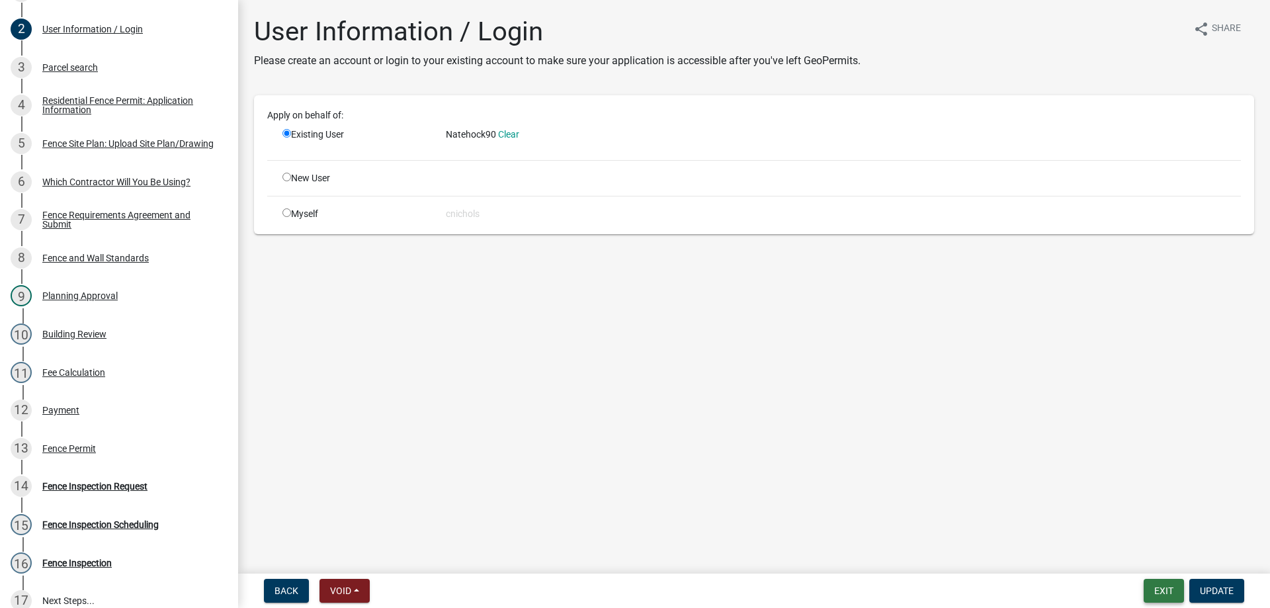
click at [1158, 587] on button "Exit" at bounding box center [1164, 591] width 40 height 24
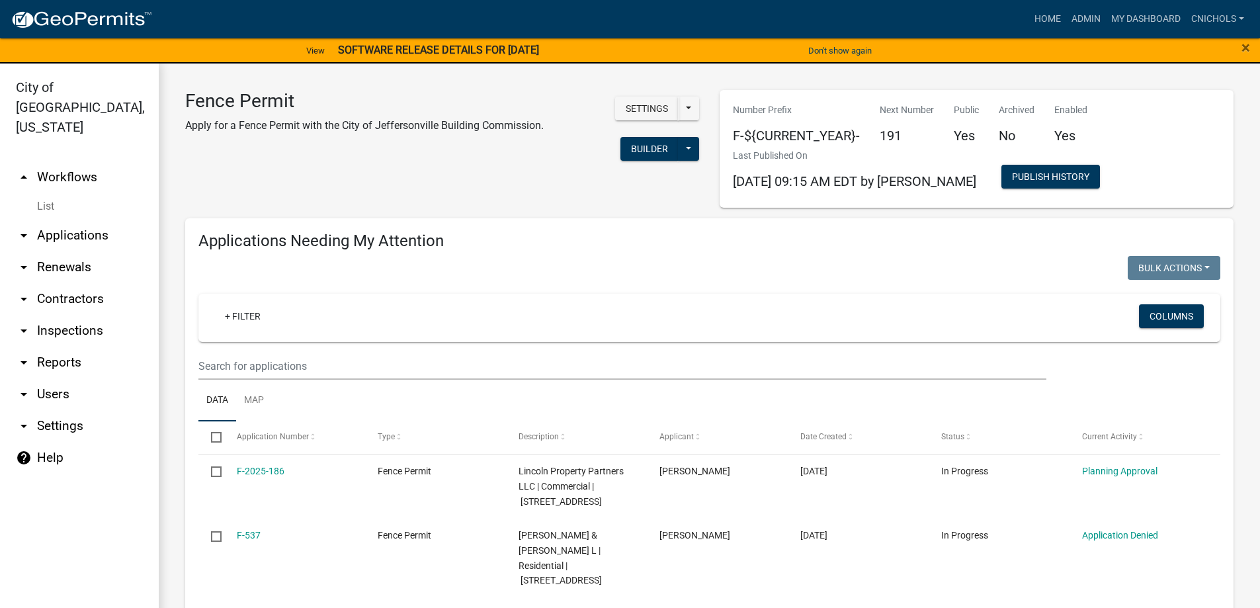
click at [48, 220] on link "arrow_drop_down Applications" at bounding box center [79, 236] width 159 height 32
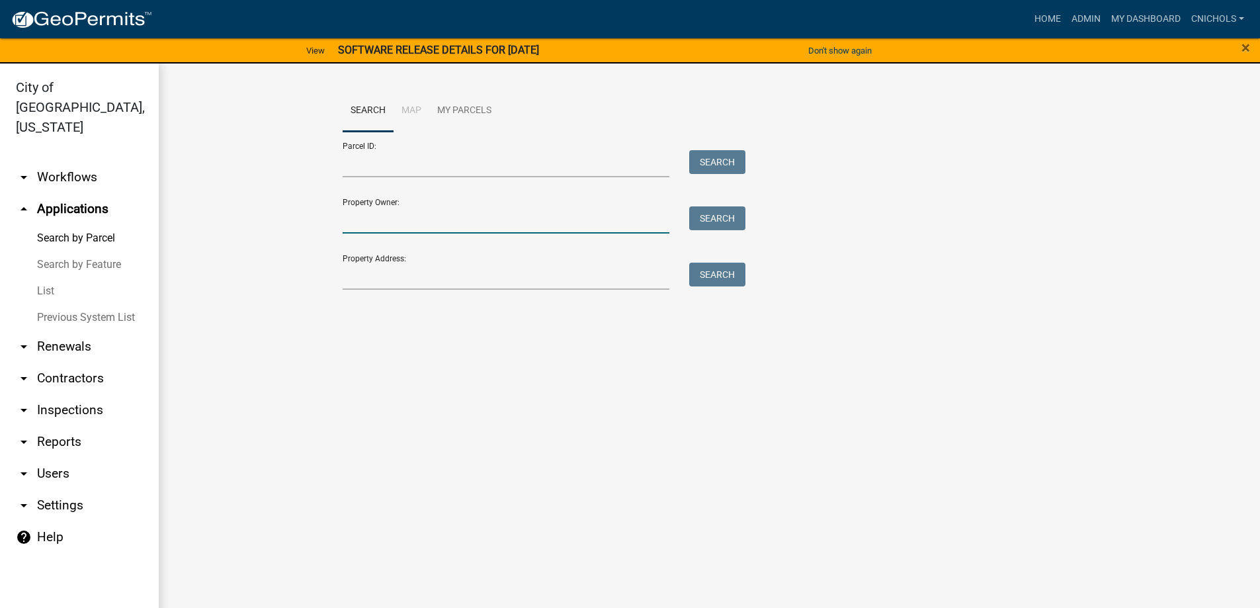
click at [358, 222] on input "Property Owner:" at bounding box center [506, 219] width 327 height 27
click at [728, 219] on button "Search" at bounding box center [717, 218] width 56 height 24
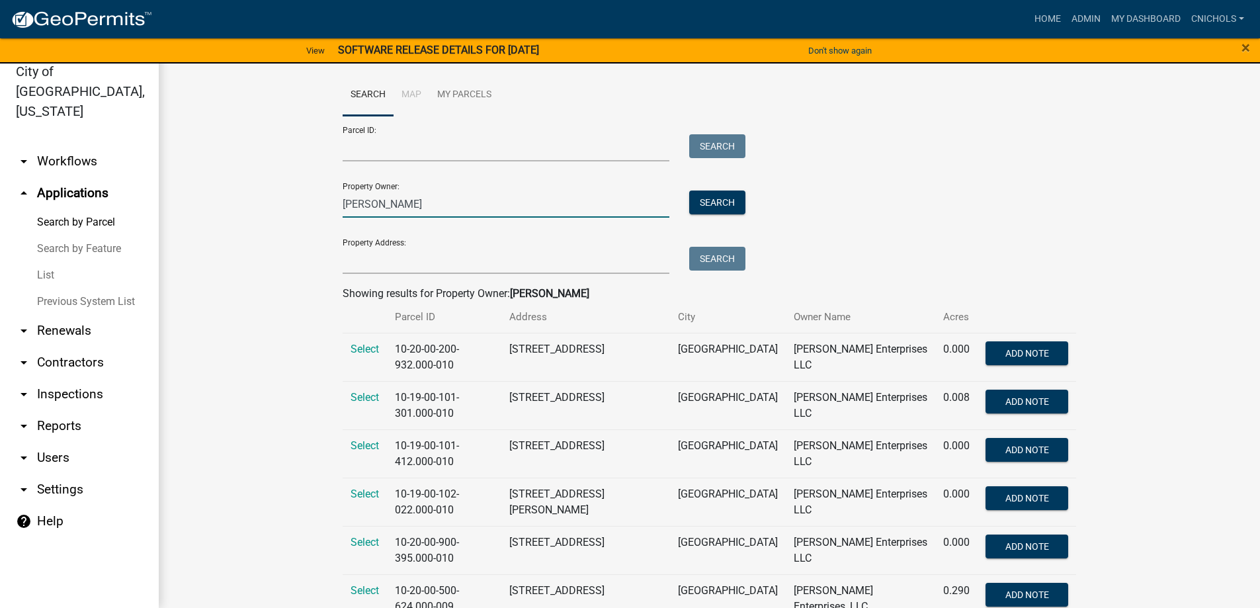
click at [417, 203] on input "[PERSON_NAME]" at bounding box center [506, 204] width 327 height 27
type input "N"
click at [394, 255] on input "Property Address:" at bounding box center [506, 260] width 327 height 27
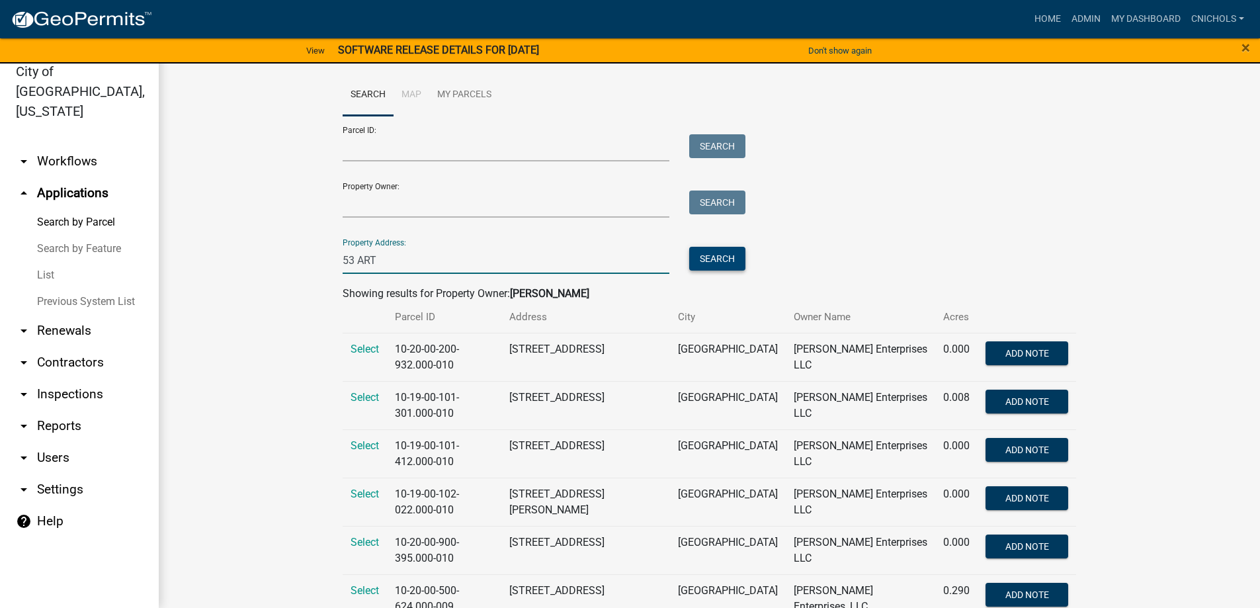
click at [710, 257] on button "Search" at bounding box center [717, 259] width 56 height 24
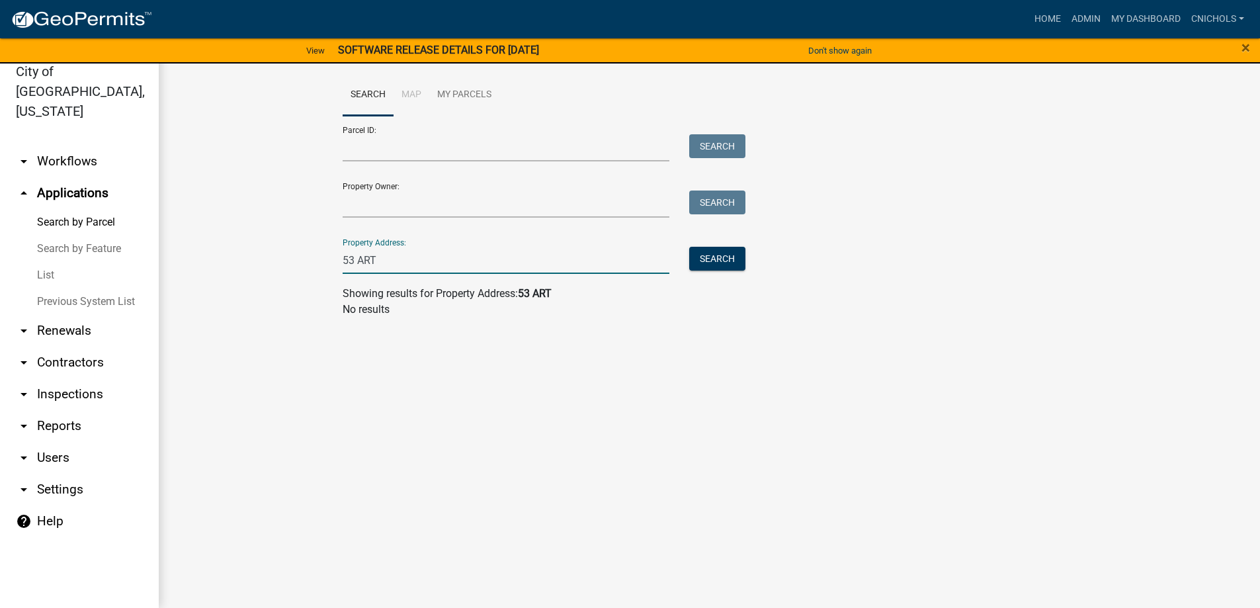
click at [423, 265] on input "53 ART" at bounding box center [506, 260] width 327 height 27
click at [725, 256] on button "Search" at bounding box center [717, 259] width 56 height 24
click at [458, 253] on input "53 ARTICA" at bounding box center [506, 260] width 327 height 27
drag, startPoint x: 728, startPoint y: 256, endPoint x: 666, endPoint y: 258, distance: 62.2
click at [728, 257] on button "Search" at bounding box center [717, 259] width 56 height 24
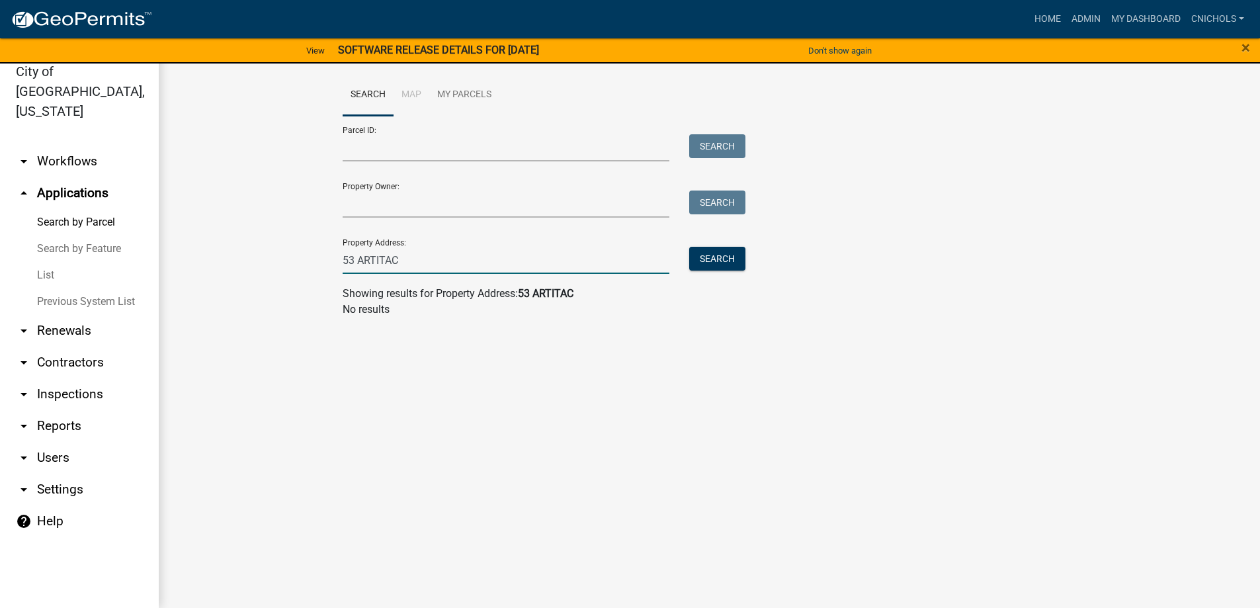
click at [472, 263] on input "53 ARTITAC" at bounding box center [506, 260] width 327 height 27
type input "5"
click at [732, 261] on button "Search" at bounding box center [717, 259] width 56 height 24
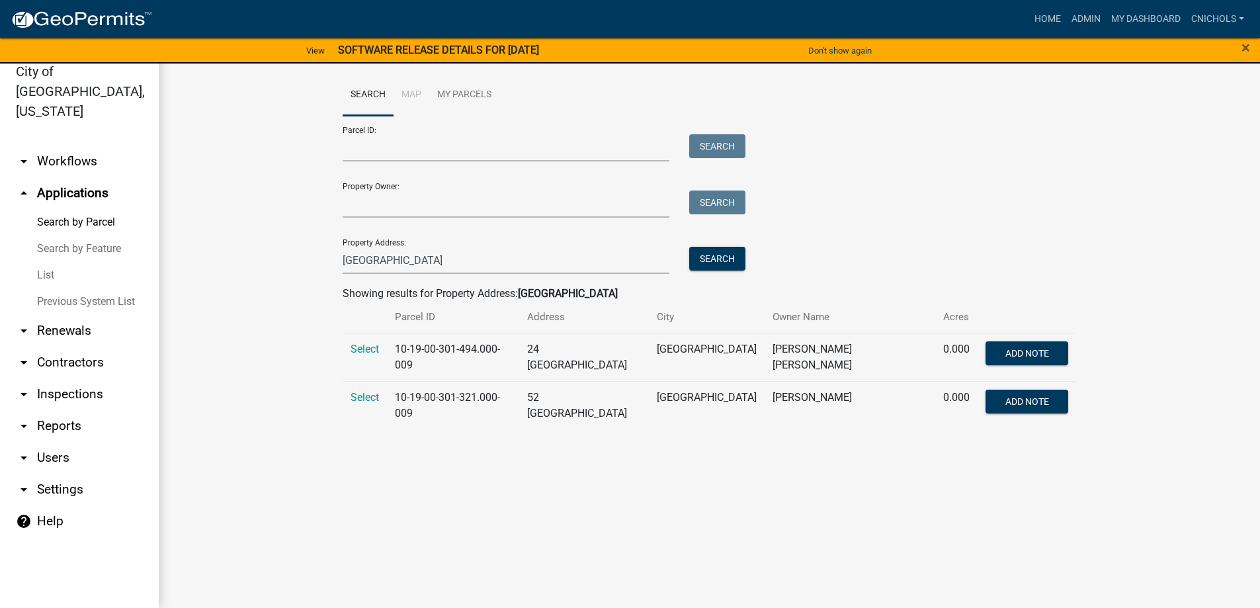
click at [338, 259] on div "[GEOGRAPHIC_DATA]" at bounding box center [506, 260] width 347 height 27
click at [336, 261] on div "[GEOGRAPHIC_DATA]" at bounding box center [506, 260] width 347 height 27
click at [339, 262] on div "[GEOGRAPHIC_DATA]" at bounding box center [506, 260] width 347 height 27
click at [447, 261] on input "[GEOGRAPHIC_DATA]" at bounding box center [506, 260] width 327 height 27
click at [341, 259] on div "[GEOGRAPHIC_DATA]" at bounding box center [506, 260] width 347 height 27
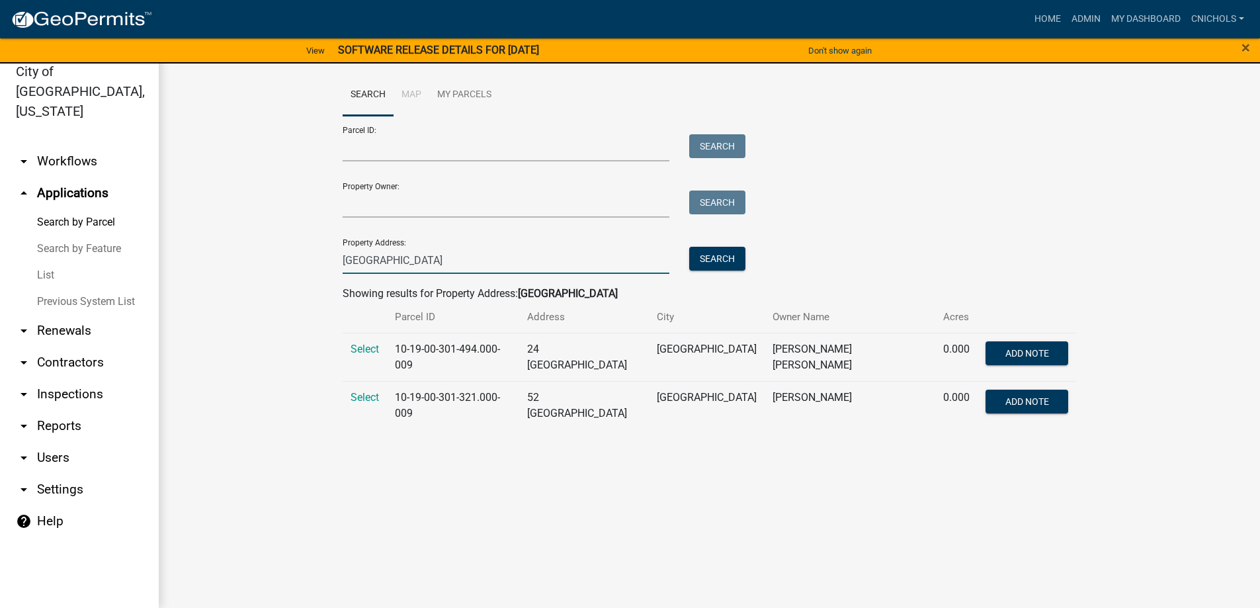
click at [343, 265] on input "[GEOGRAPHIC_DATA]" at bounding box center [506, 260] width 327 height 27
type input "53 [GEOGRAPHIC_DATA]"
click at [732, 253] on button "Search" at bounding box center [717, 259] width 56 height 24
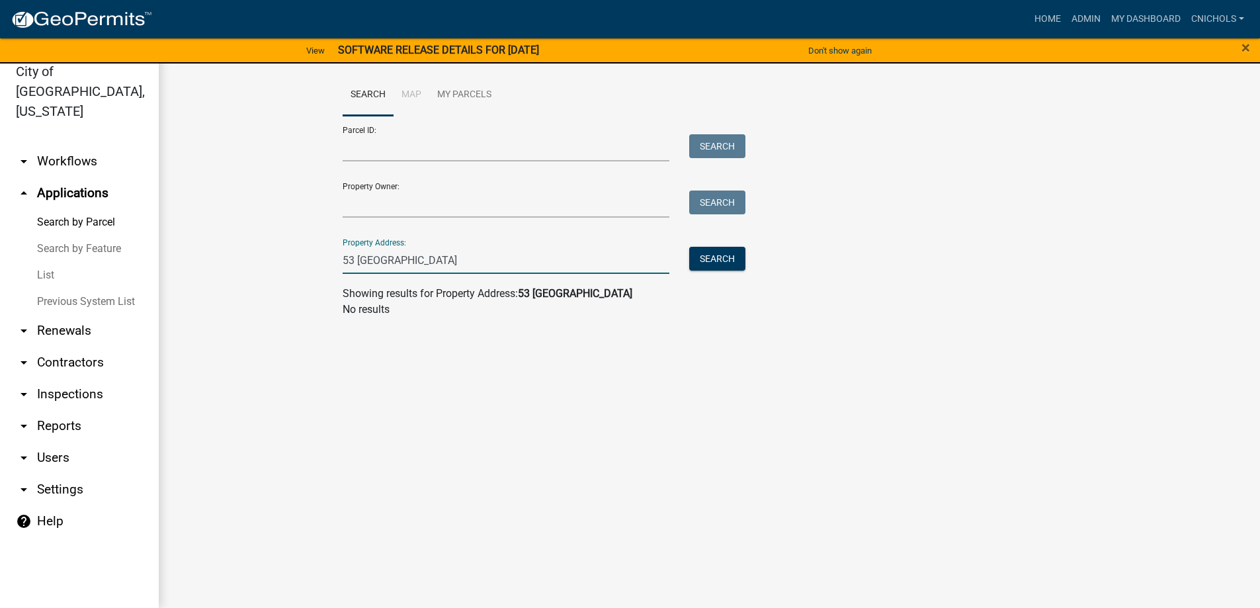
click at [446, 257] on input "53 [GEOGRAPHIC_DATA]" at bounding box center [506, 260] width 327 height 27
